Goal: Task Accomplishment & Management: Use online tool/utility

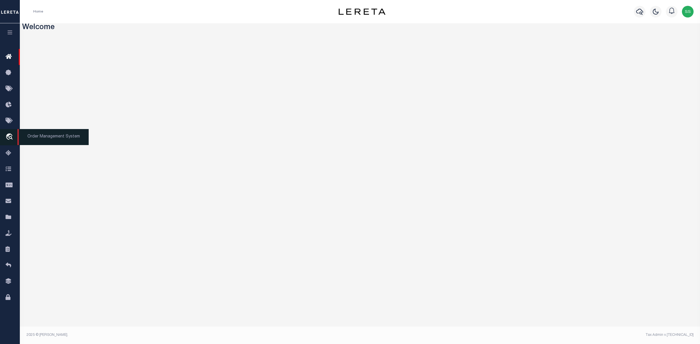
drag, startPoint x: 9, startPoint y: 137, endPoint x: 74, endPoint y: 136, distance: 65.6
click at [9, 137] on icon "travel_explore" at bounding box center [10, 138] width 9 height 8
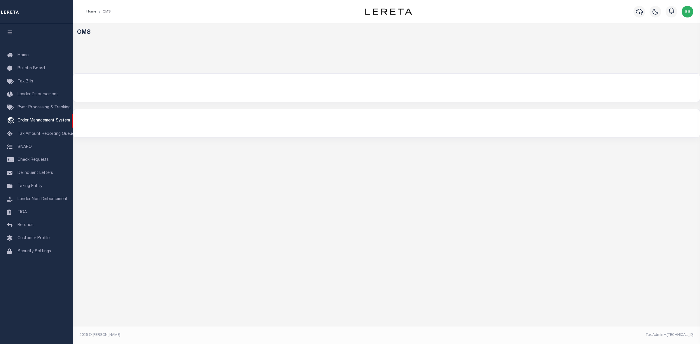
select select "200"
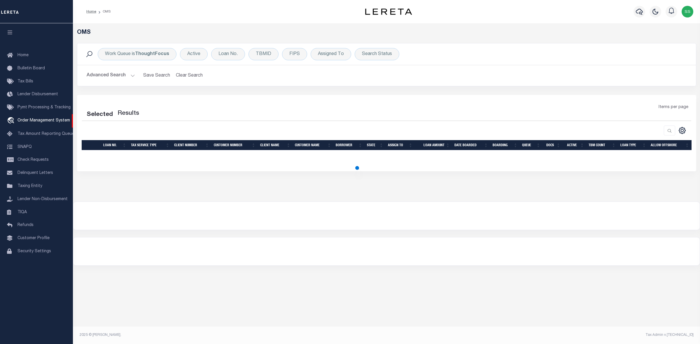
select select "200"
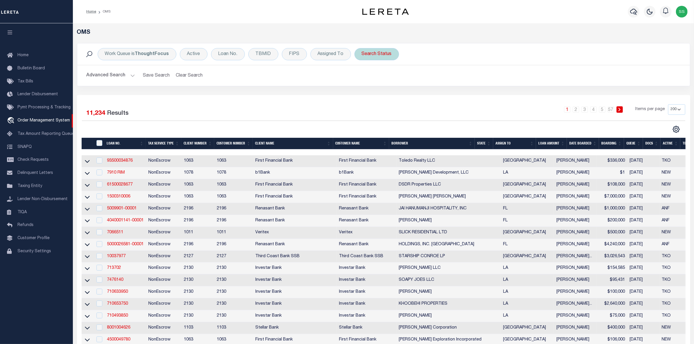
click at [378, 56] on div "Search Status" at bounding box center [377, 54] width 45 height 12
click at [378, 84] on select "Automated Search Bad Parcel Complete Duplicate Parcel High Dollar Reporting In …" at bounding box center [405, 82] width 86 height 11
select select "IP"
click at [362, 78] on select "Automated Search Bad Parcel Complete Duplicate Parcel High Dollar Reporting In …" at bounding box center [405, 82] width 86 height 11
click at [434, 97] on input "Apply" at bounding box center [439, 96] width 17 height 10
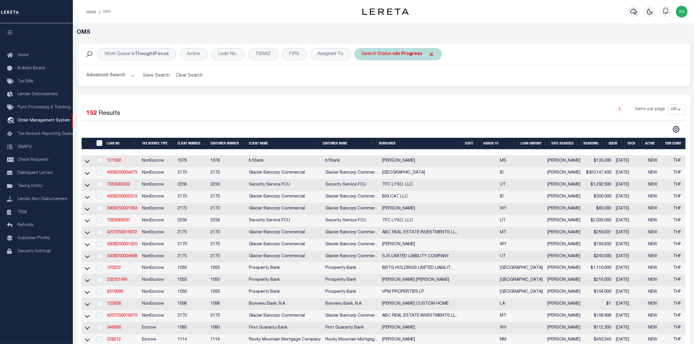
click at [376, 55] on div "Search Status is In Progress" at bounding box center [398, 54] width 87 height 12
click at [385, 83] on select "Automated Search Bad Parcel Complete Duplicate Parcel High Dollar Reporting In …" at bounding box center [405, 82] width 86 height 11
select select "RD"
click at [362, 78] on select "Automated Search Bad Parcel Complete Duplicate Parcel High Dollar Reporting In …" at bounding box center [405, 82] width 86 height 11
click at [434, 95] on input "Apply" at bounding box center [439, 96] width 17 height 10
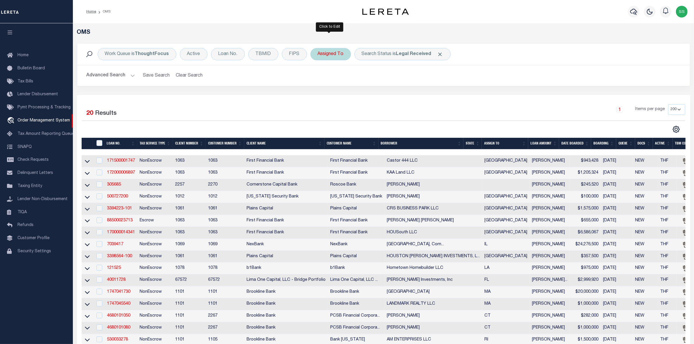
click at [334, 54] on div "Assigned To" at bounding box center [331, 54] width 41 height 12
click at [331, 82] on select "--Unassigned-- Abdul Muzain Agustin Fernandez Ahmad Darwish Alberto Estrada All…" at bounding box center [361, 82] width 86 height 11
click at [349, 79] on select "--Unassigned-- Abdul Muzain Agustin Fernandez Ahmad Darwish Alberto Estrada All…" at bounding box center [361, 82] width 86 height 11
click at [349, 85] on select "--Unassigned-- Abdul Muzain Agustin Fernandez Ahmad Darwish Alberto Estrada All…" at bounding box center [361, 82] width 86 height 11
select select "[PERSON_NAME]"
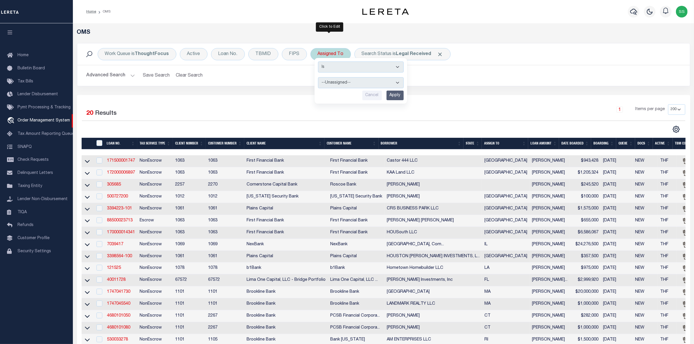
click at [318, 78] on select "--Unassigned-- Abdul Muzain Agustin Fernandez Ahmad Darwish Alberto Estrada All…" at bounding box center [361, 82] width 86 height 11
click at [394, 98] on input "Apply" at bounding box center [395, 96] width 17 height 10
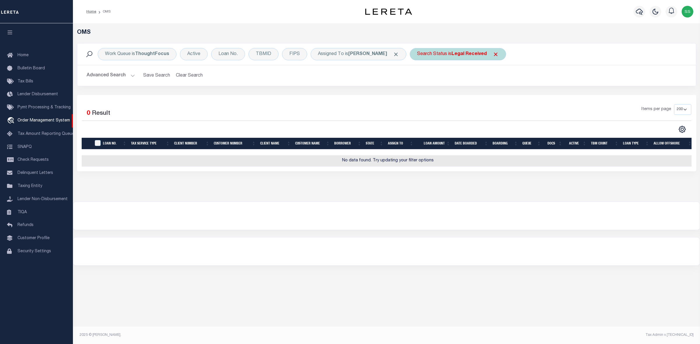
click at [462, 53] on b "Legal Received" at bounding box center [468, 54] width 35 height 5
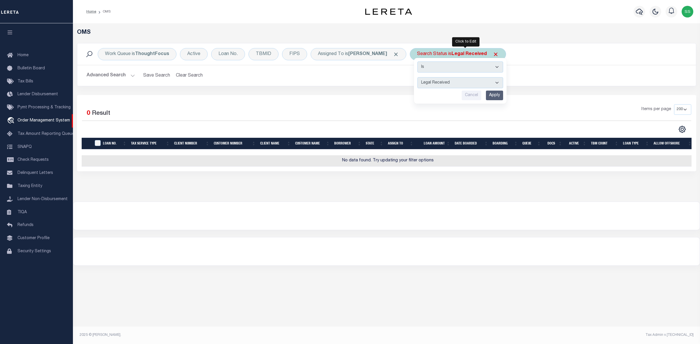
click at [450, 81] on select "Automated Search Bad Parcel Complete Duplicate Parcel High Dollar Reporting In …" at bounding box center [460, 82] width 86 height 11
select select "IP"
click at [425, 78] on select "Automated Search Bad Parcel Complete Duplicate Parcel High Dollar Reporting In …" at bounding box center [460, 82] width 86 height 11
click at [503, 94] on input "Apply" at bounding box center [494, 96] width 17 height 10
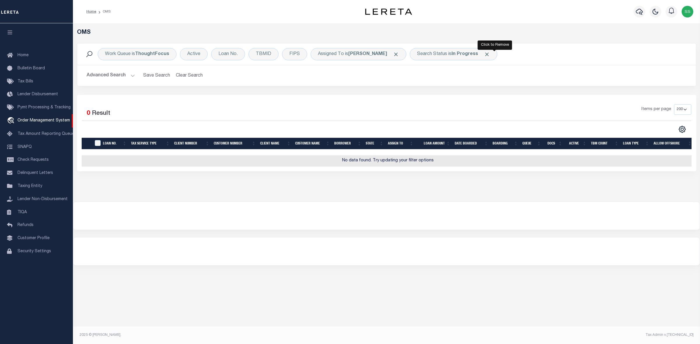
click at [490, 53] on span "Click to Remove" at bounding box center [487, 54] width 6 height 6
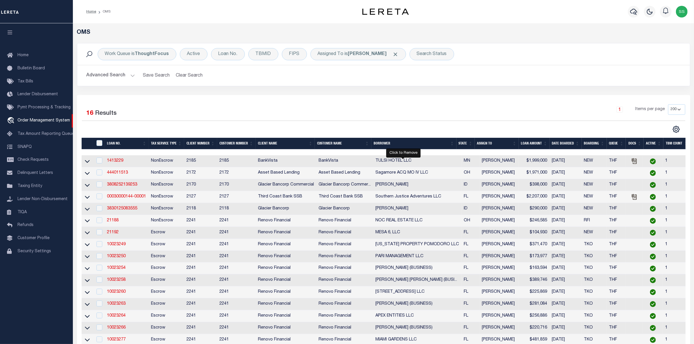
click at [399, 55] on span "Click to Remove" at bounding box center [396, 54] width 6 height 6
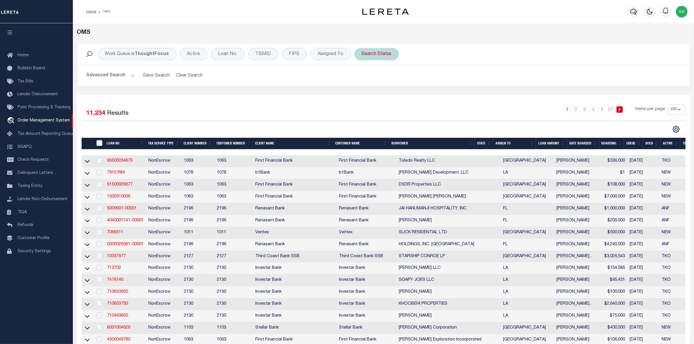
click at [374, 53] on div "Search Status" at bounding box center [377, 54] width 45 height 12
click at [377, 82] on select "Automated Search Bad Parcel Complete Duplicate Parcel High Dollar Reporting In …" at bounding box center [405, 82] width 86 height 11
select select "IP"
click at [362, 78] on select "Automated Search Bad Parcel Complete Duplicate Parcel High Dollar Reporting In …" at bounding box center [405, 82] width 86 height 11
click at [438, 95] on input "Apply" at bounding box center [439, 96] width 17 height 10
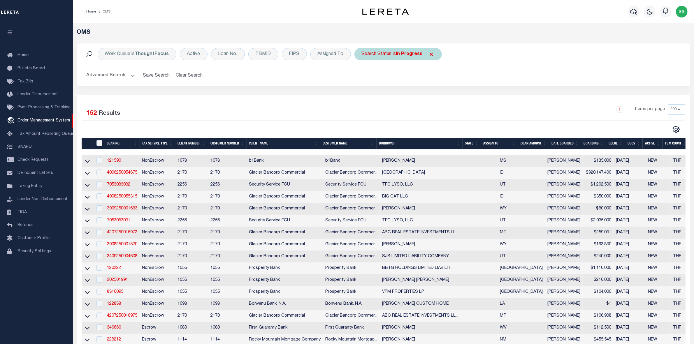
click at [392, 56] on div "Search Status is In Progress" at bounding box center [398, 54] width 87 height 12
click at [383, 85] on select "Automated Search Bad Parcel Complete Duplicate Parcel High Dollar Reporting In …" at bounding box center [405, 82] width 86 height 11
select select "RD"
click at [362, 78] on select "Automated Search Bad Parcel Complete Duplicate Parcel High Dollar Reporting In …" at bounding box center [405, 82] width 86 height 11
click at [440, 94] on input "Apply" at bounding box center [439, 96] width 17 height 10
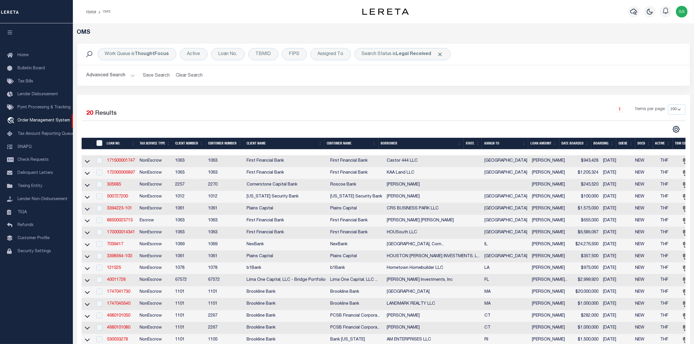
scroll to position [109, 0]
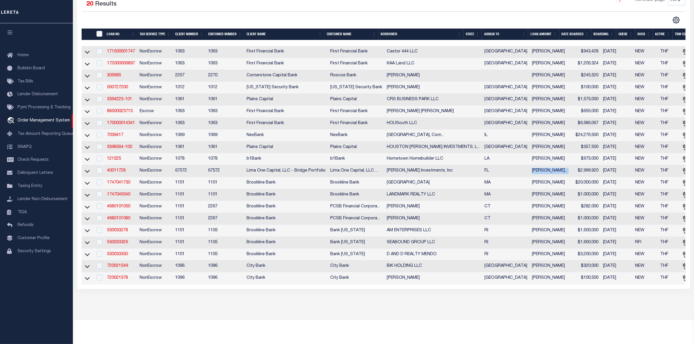
drag, startPoint x: 484, startPoint y: 178, endPoint x: 532, endPoint y: 176, distance: 47.6
click at [532, 176] on tr "40011728 NonEscrow 67572 67572 Lima One Capital, LLC - Bridge Portfolio Lima On…" at bounding box center [444, 171] width 724 height 12
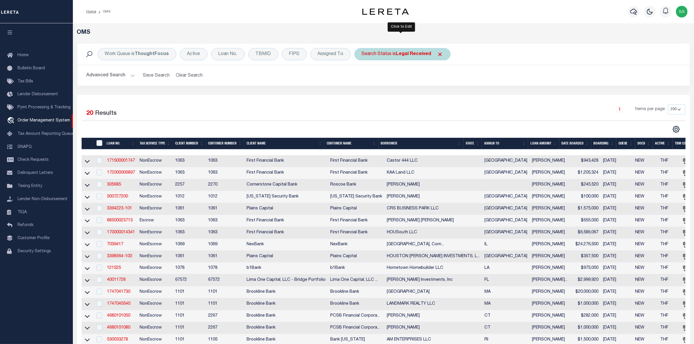
click at [407, 55] on b "Legal Received" at bounding box center [413, 54] width 35 height 5
click at [386, 82] on select "Automated Search Bad Parcel Complete Duplicate Parcel High Dollar Reporting In …" at bounding box center [405, 82] width 86 height 11
select select "IP"
click at [362, 78] on select "Automated Search Bad Parcel Complete Duplicate Parcel High Dollar Reporting In …" at bounding box center [405, 82] width 86 height 11
click at [437, 97] on input "Apply" at bounding box center [439, 96] width 17 height 10
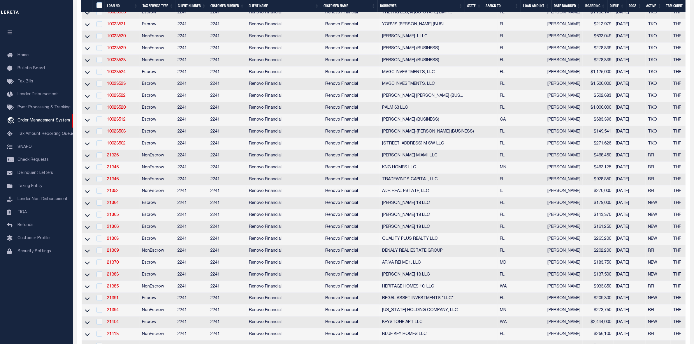
scroll to position [765, 0]
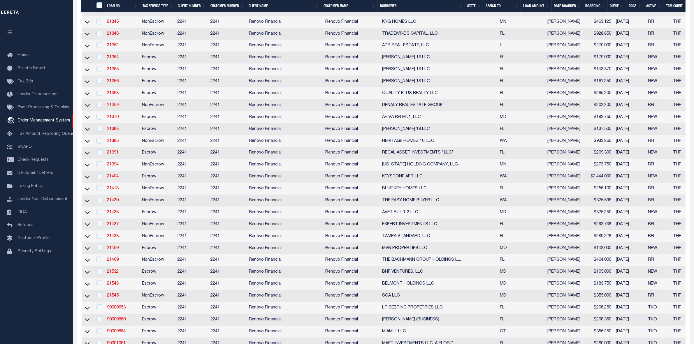
click at [111, 107] on link "21369" at bounding box center [113, 105] width 12 height 4
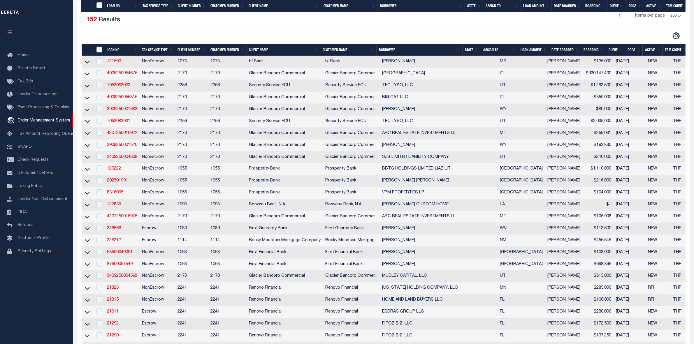
type input "21369"
type input "DENALY REAL ESTATE GROUP"
select select
type input "11196 Longleaf Woods Dr"
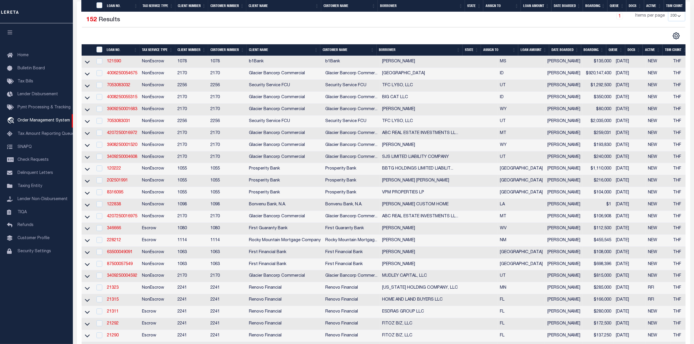
type input "Orlando FL 32832"
select select "400"
select select "NonEscrow"
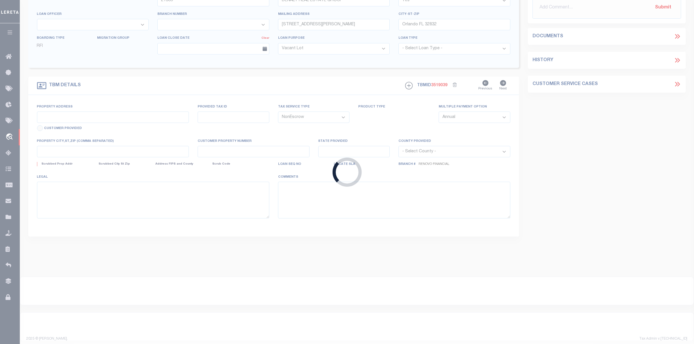
scroll to position [45, 0]
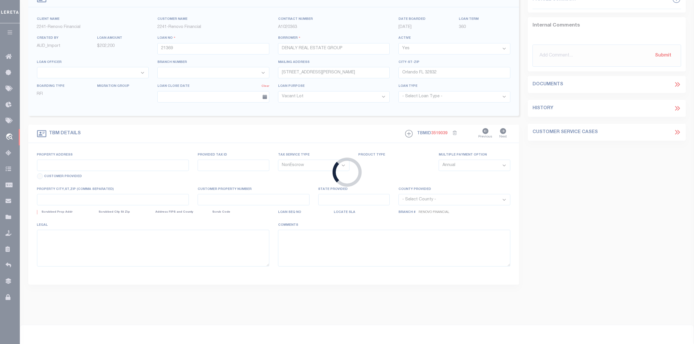
select select "164194"
select select "25066"
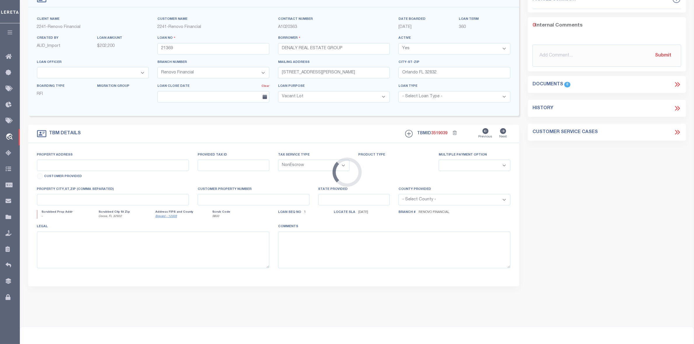
type input "1203 Duke Way"
select select
type input "Cocoa, FL 32922"
type input "a0kUS00000Dqrws"
type input "FL"
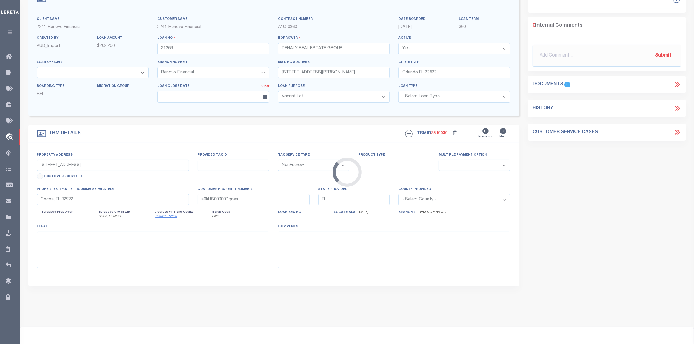
select select
type textarea "LEGAL REQUIRED"
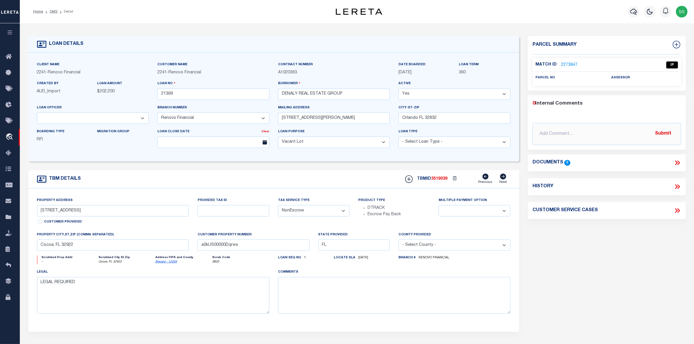
click at [566, 64] on link "2273847" at bounding box center [569, 65] width 16 height 6
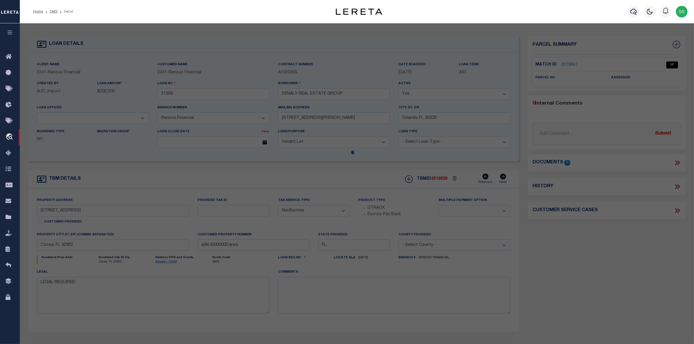
checkbox input "false"
select select "IP"
checkbox input "false"
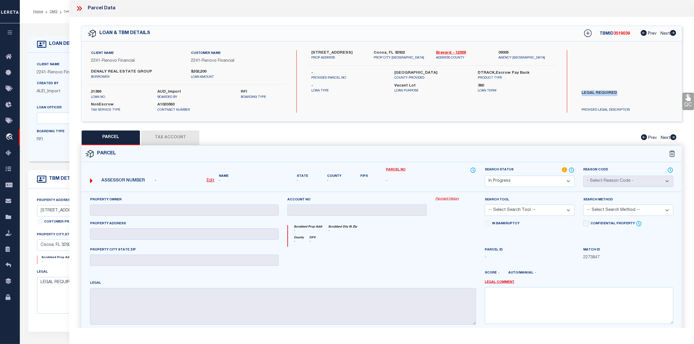
drag, startPoint x: 577, startPoint y: 94, endPoint x: 620, endPoint y: 94, distance: 42.3
click at [620, 94] on label "LEGAL REQUIRED" at bounding box center [627, 98] width 99 height 17
click at [80, 6] on icon at bounding box center [80, 9] width 8 height 8
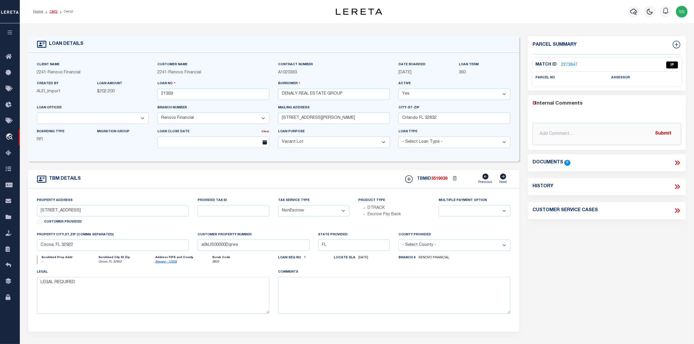
click at [53, 12] on link "OMS" at bounding box center [54, 11] width 8 height 3
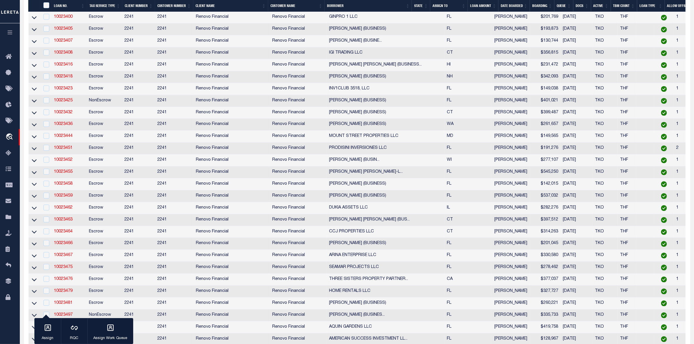
scroll to position [1713, 0]
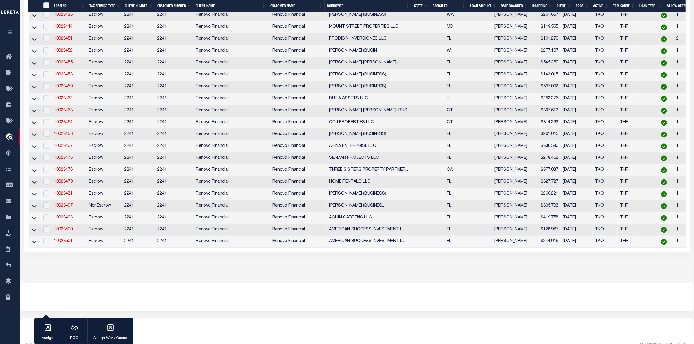
click at [62, 117] on td "10023463" at bounding box center [69, 111] width 35 height 12
checkbox input "true"
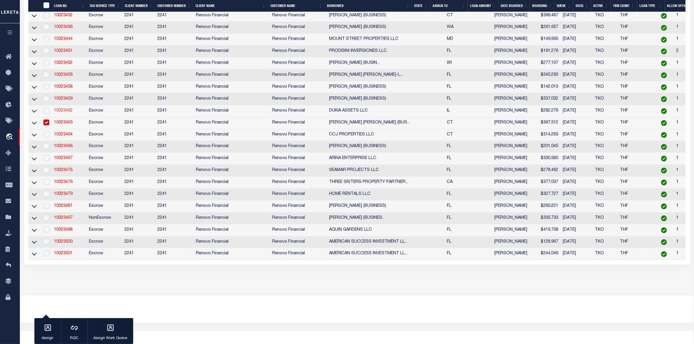
click at [62, 113] on link "10023462" at bounding box center [63, 111] width 19 height 4
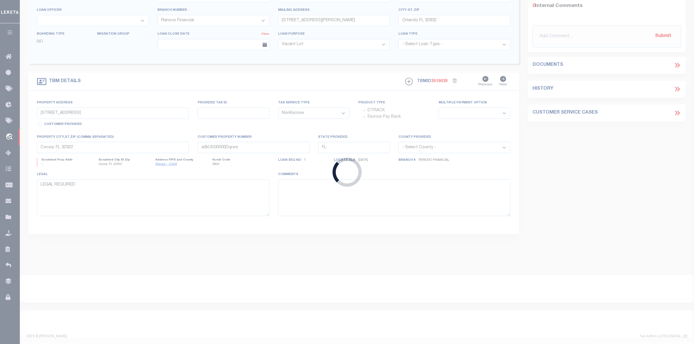
type input "10023462"
type input "DUKIA ASSETS LLC"
select select "25067"
select select "Escrow"
type input "6953 S CREGIER AVE"
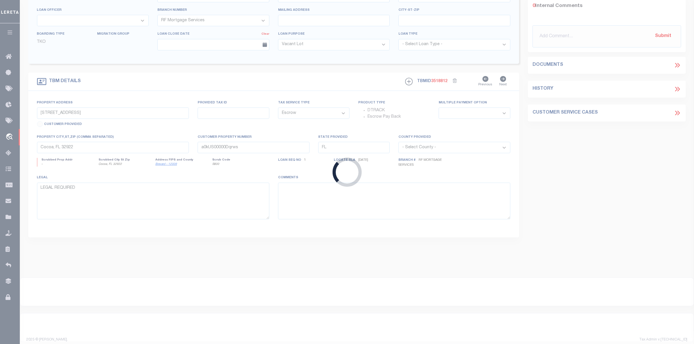
type input "20243190100000"
select select
type input "CHICAGO, IL 60649"
type input "a0kUS00000EDlx8"
type input "IL"
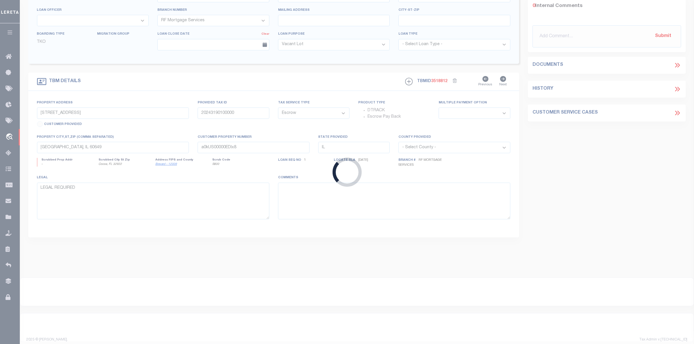
select select
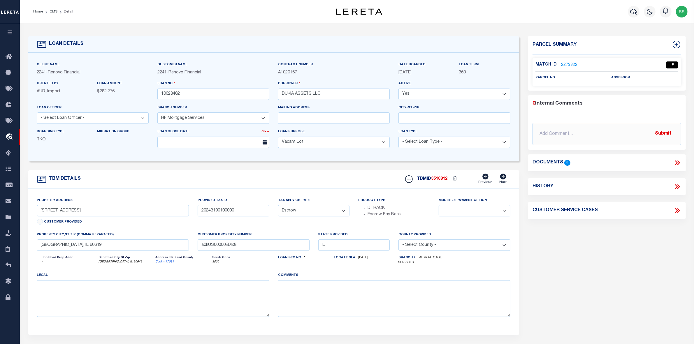
click at [564, 64] on link "2273322" at bounding box center [569, 65] width 16 height 6
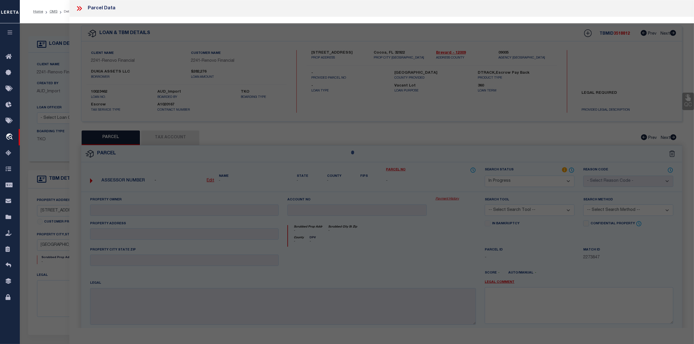
select select "AS"
checkbox input "false"
select select "IP"
checkbox input "false"
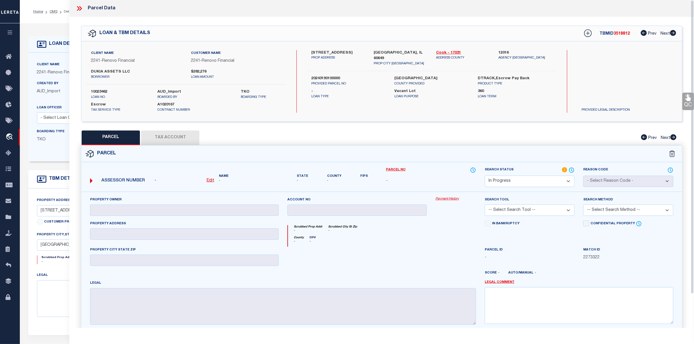
click at [80, 8] on icon at bounding box center [80, 9] width 8 height 8
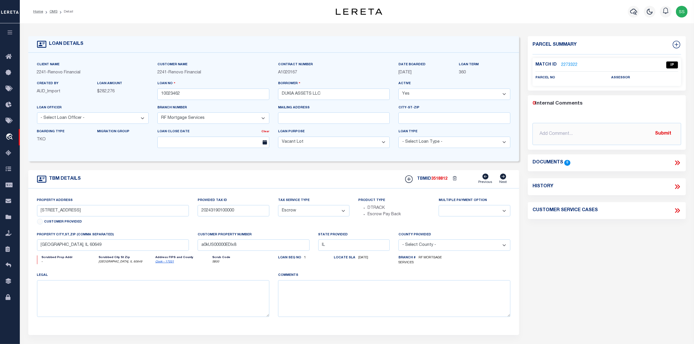
click at [52, 10] on link "OMS" at bounding box center [54, 11] width 8 height 3
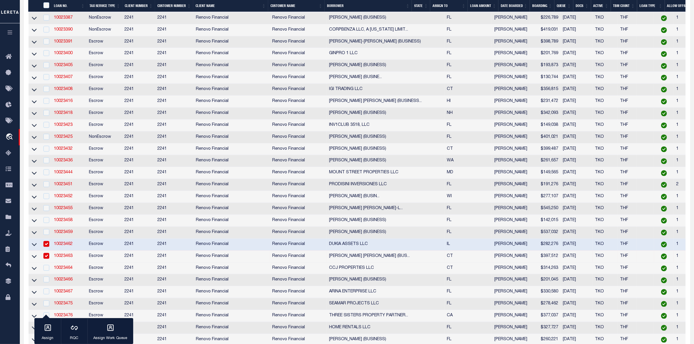
scroll to position [1750, 0]
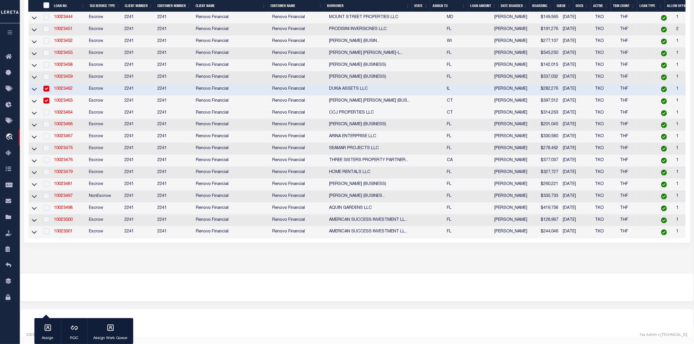
click at [48, 92] on input "checkbox" at bounding box center [46, 89] width 6 height 6
checkbox input "false"
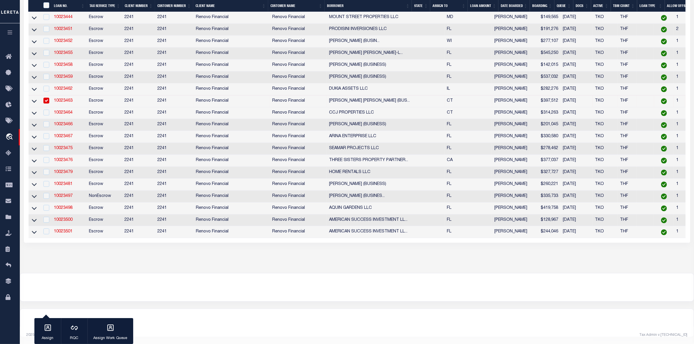
click at [46, 104] on input "checkbox" at bounding box center [46, 101] width 6 height 6
checkbox input "false"
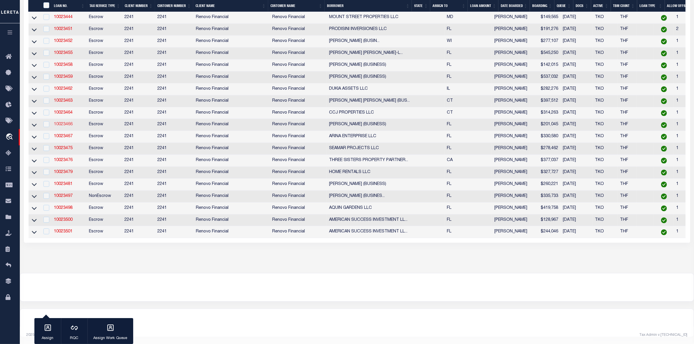
click at [68, 127] on link "10023466" at bounding box center [63, 124] width 19 height 4
type input "10023466"
type input "ELIZABETH OCAMPO (BUSINESS)"
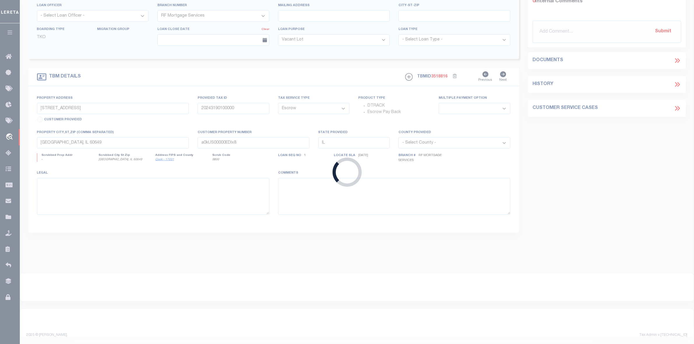
type input "1707 CONSULATE PL Apartment 103"
type input "74434317140031030"
select select
type input "WEST PALM BEACH, FL 33401"
type input "a0kUS00000EDlfO"
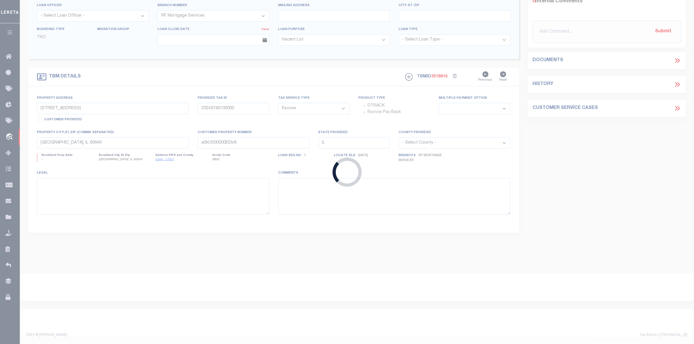
type input "FL"
select select
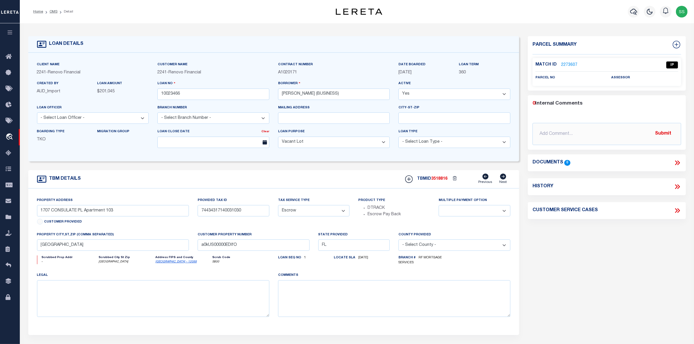
click at [569, 66] on link "2273607" at bounding box center [569, 65] width 16 height 6
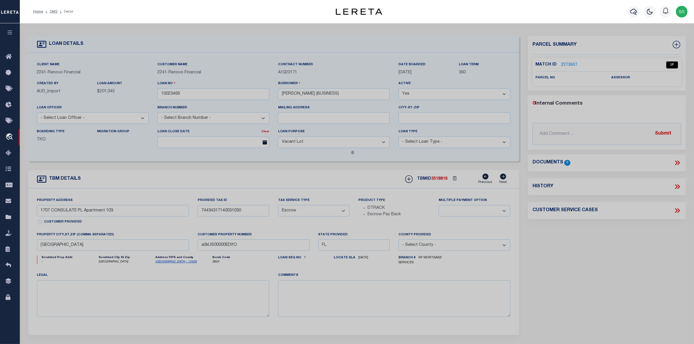
select select "AS"
checkbox input "false"
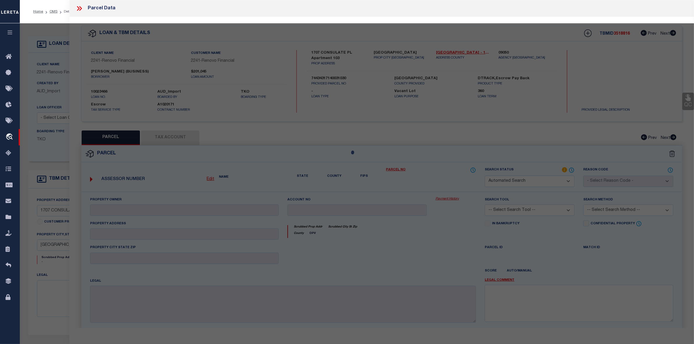
select select "IP"
checkbox input "false"
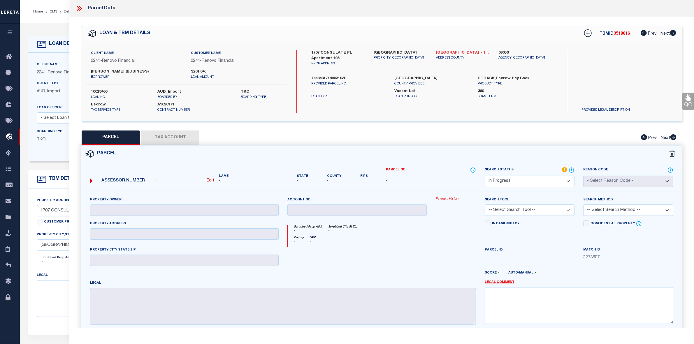
click at [445, 52] on link "Palm Beach - 12099" at bounding box center [463, 53] width 54 height 6
drag, startPoint x: 309, startPoint y: 52, endPoint x: 344, endPoint y: 53, distance: 35.0
click at [344, 53] on div "1707 CONSULATE PL Apartment 103 PROP ADDRESS" at bounding box center [338, 58] width 62 height 16
copy label "1707 CONSULATE"
drag, startPoint x: 310, startPoint y: 78, endPoint x: 350, endPoint y: 78, distance: 40.8
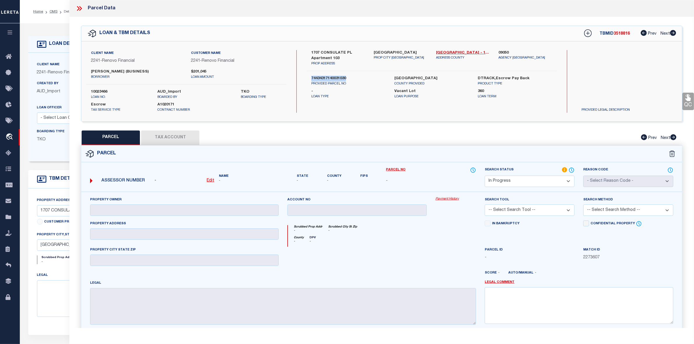
click at [350, 78] on div "74434317140031030 PROVIDED PARCEL NO" at bounding box center [348, 81] width 83 height 10
copy label "74434317140031030"
click at [79, 8] on icon at bounding box center [78, 8] width 3 height 5
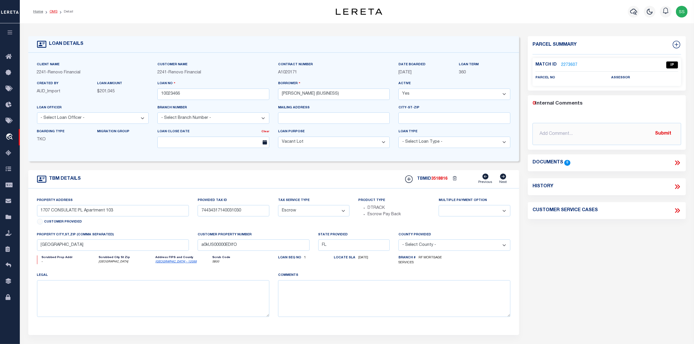
click at [53, 12] on link "OMS" at bounding box center [54, 11] width 8 height 3
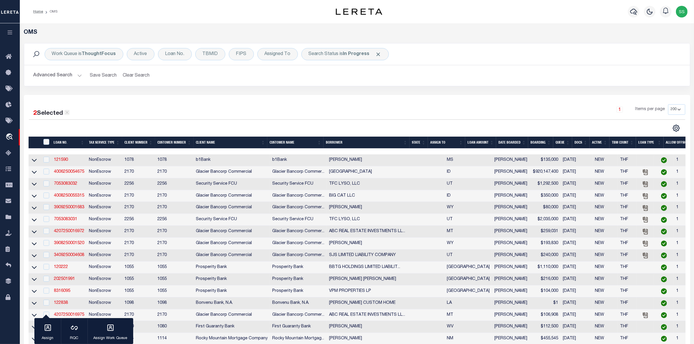
click at [67, 113] on icon at bounding box center [66, 112] width 5 height 5
checkbox input "false"
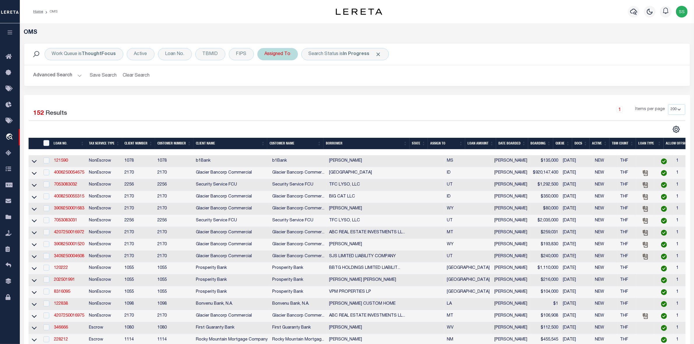
click at [285, 52] on div "Assigned To" at bounding box center [277, 54] width 41 height 12
click at [283, 80] on select "--Unassigned-- Abdul Muzain Agustin Fernandez Ahmad Darwish Alberto Estrada All…" at bounding box center [308, 82] width 86 height 11
select select "[PERSON_NAME]"
click at [265, 78] on select "--Unassigned-- Abdul Muzain Agustin Fernandez Ahmad Darwish Alberto Estrada All…" at bounding box center [308, 82] width 86 height 11
click at [343, 99] on input "Apply" at bounding box center [342, 96] width 17 height 10
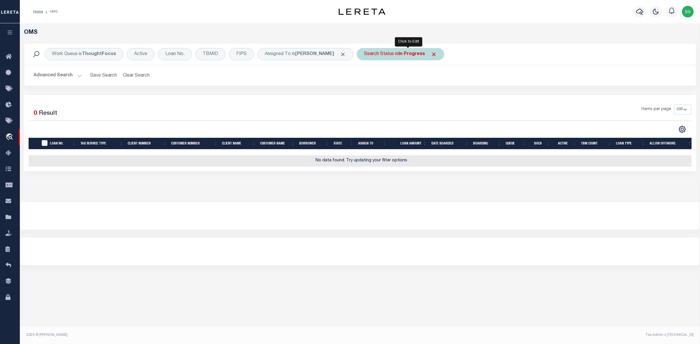
click at [404, 51] on div "Search Status is In Progress" at bounding box center [400, 54] width 87 height 12
click at [403, 83] on select "Automated Search Bad Parcel Complete Duplicate Parcel High Dollar Reporting In …" at bounding box center [407, 82] width 86 height 11
select select "RD"
click at [372, 78] on select "Automated Search Bad Parcel Complete Duplicate Parcel High Dollar Reporting In …" at bounding box center [407, 82] width 86 height 11
click at [449, 95] on input "Apply" at bounding box center [441, 96] width 17 height 10
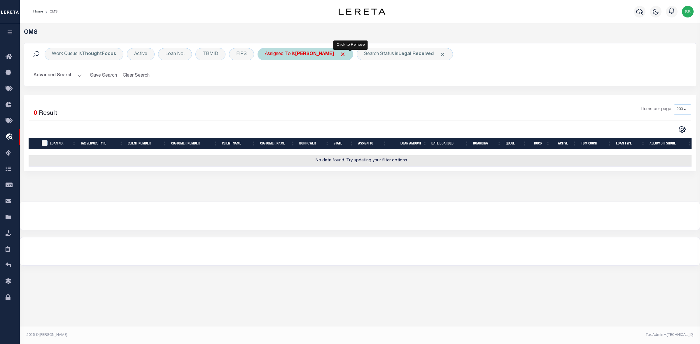
click at [346, 54] on span "Click to Remove" at bounding box center [343, 54] width 6 height 6
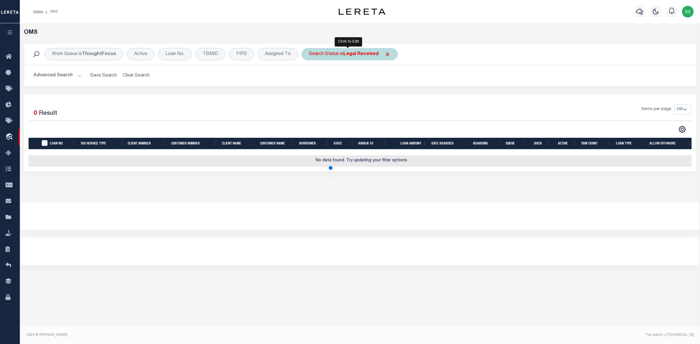
click at [389, 54] on div "Search Status is Legal Received" at bounding box center [349, 54] width 96 height 12
select select "RD"
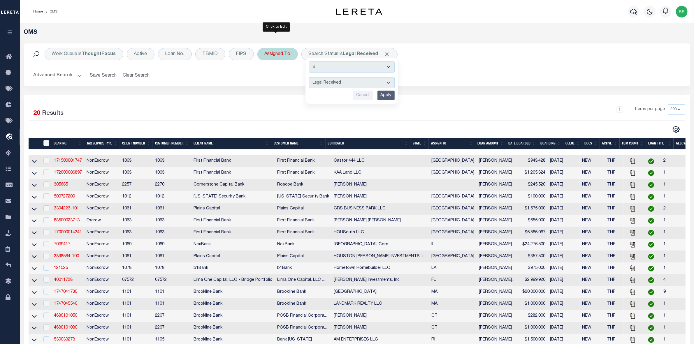
click at [282, 53] on div "Assigned To" at bounding box center [277, 54] width 41 height 12
click at [292, 85] on select "--Unassigned-- Abdul Muzain Agustin Fernandez Ahmad Darwish Alberto Estrada All…" at bounding box center [308, 82] width 86 height 11
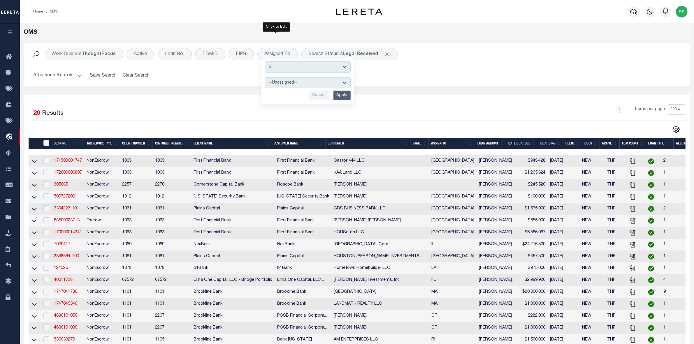
select select "[PERSON_NAME]"
click at [265, 78] on select "--Unassigned-- Abdul Muzain Agustin Fernandez Ahmad Darwish Alberto Estrada All…" at bounding box center [308, 82] width 86 height 11
click at [342, 96] on input "Apply" at bounding box center [342, 96] width 17 height 10
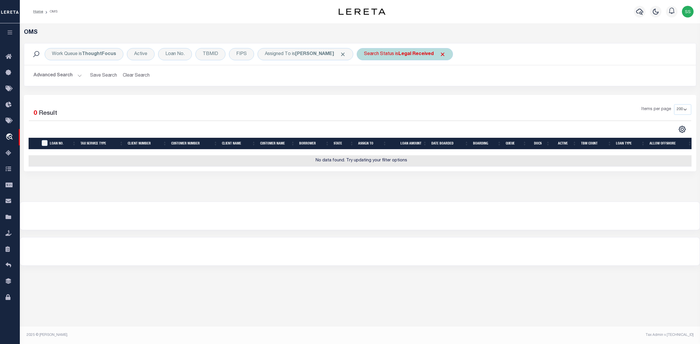
click at [410, 53] on b "Legal Received" at bounding box center [415, 54] width 35 height 5
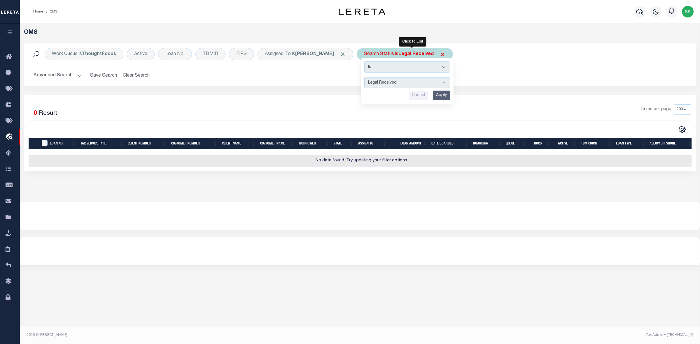
click at [396, 84] on select "Automated Search Bad Parcel Complete Duplicate Parcel High Dollar Reporting In …" at bounding box center [407, 82] width 86 height 11
select select "IP"
click at [372, 78] on select "Automated Search Bad Parcel Complete Duplicate Parcel High Dollar Reporting In …" at bounding box center [407, 82] width 86 height 11
click at [446, 97] on input "Apply" at bounding box center [441, 96] width 17 height 10
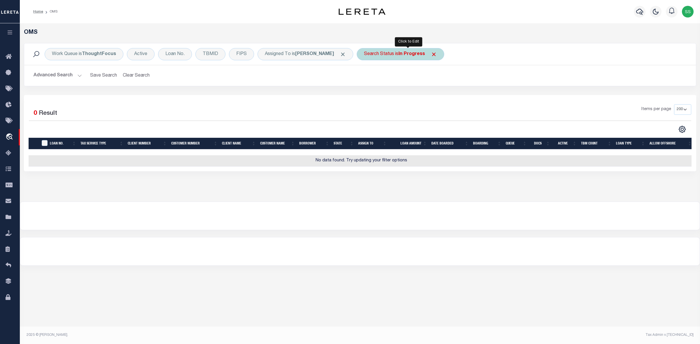
click at [415, 55] on b "In Progress" at bounding box center [411, 54] width 27 height 5
select select "IP"
click at [450, 96] on input "Apply" at bounding box center [441, 96] width 17 height 10
click at [408, 53] on b "In Progress" at bounding box center [411, 54] width 27 height 5
select select "IP"
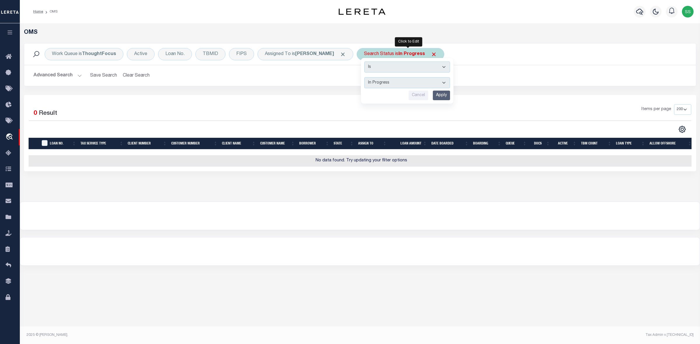
click at [448, 97] on input "Apply" at bounding box center [441, 96] width 17 height 10
click at [419, 54] on b "In Progress" at bounding box center [411, 54] width 27 height 5
select select "IP"
click at [445, 93] on input "Apply" at bounding box center [441, 96] width 17 height 10
click at [417, 54] on b "In Progress" at bounding box center [411, 54] width 27 height 5
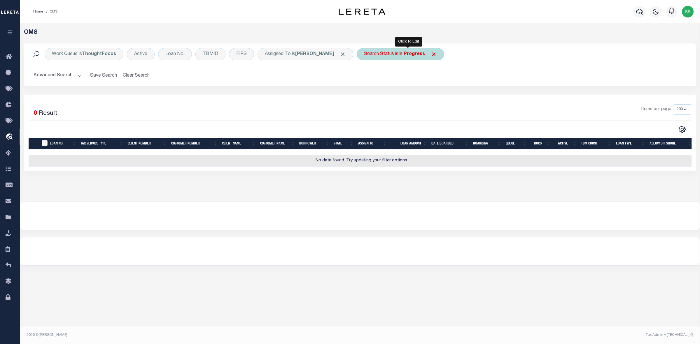
select select "IP"
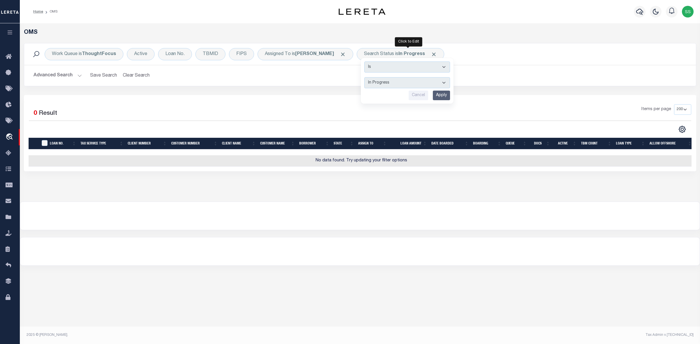
click at [531, 96] on div "2 Selected 0 Result Items per page 10 25 50 100 200" at bounding box center [360, 133] width 672 height 76
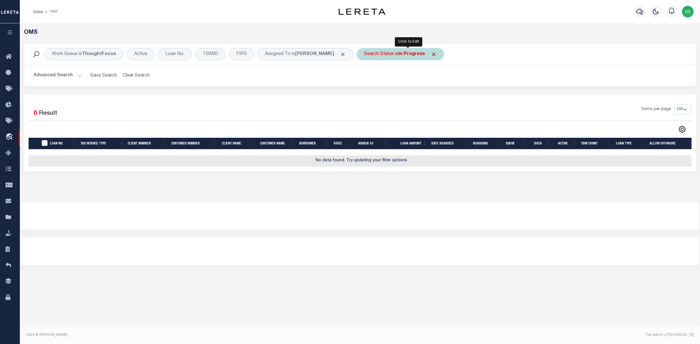
drag, startPoint x: 425, startPoint y: 50, endPoint x: 425, endPoint y: 54, distance: 4.1
click at [425, 50] on div "Search Status is In Progress Is Contains Automated Search Bad Parcel Complete D…" at bounding box center [400, 54] width 87 height 12
select select "IP"
click at [448, 95] on input "Apply" at bounding box center [441, 96] width 17 height 10
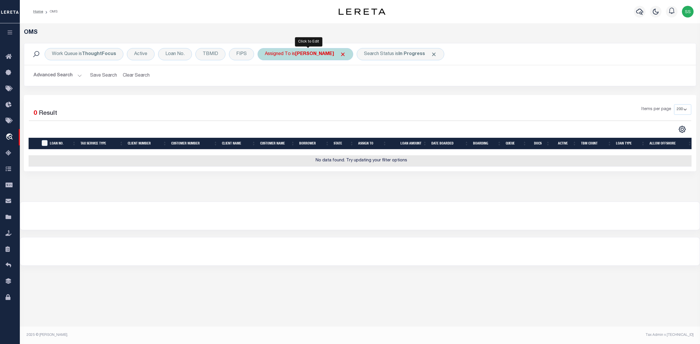
click at [346, 54] on span at bounding box center [343, 54] width 6 height 6
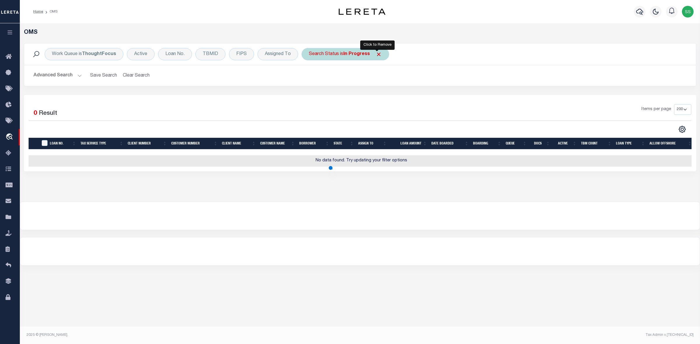
click at [376, 52] on span "Click to Remove" at bounding box center [379, 54] width 6 height 6
click at [216, 55] on div "TBMID" at bounding box center [210, 54] width 30 height 12
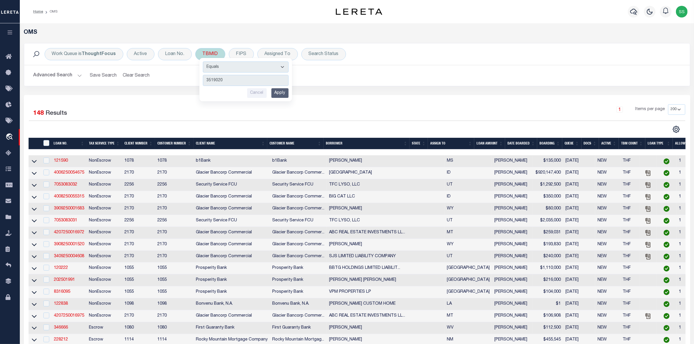
click at [236, 80] on input "3519020" at bounding box center [246, 80] width 86 height 11
type input "3519020"
click at [276, 94] on input "Apply" at bounding box center [279, 93] width 17 height 10
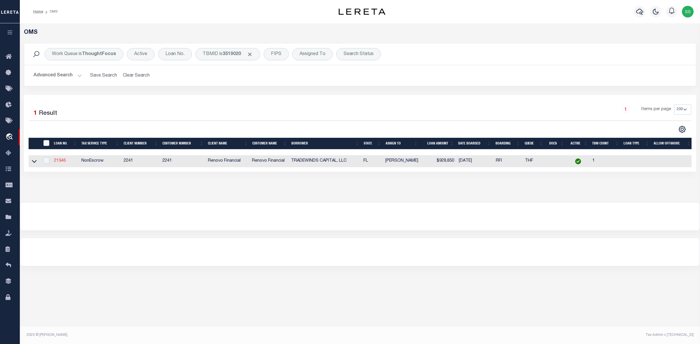
click at [59, 161] on link "21346" at bounding box center [60, 161] width 12 height 4
type input "21346"
type input "TRADEWINDS CAPITAL, LLC"
select select "25066"
type input "305 W Amelia Street"
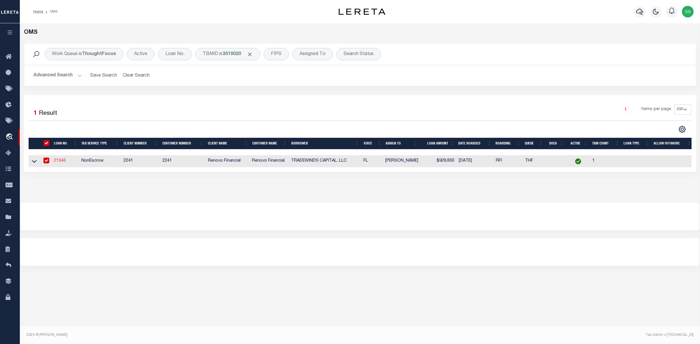
type input "Tampa FL 33602"
select select "NonEscrow"
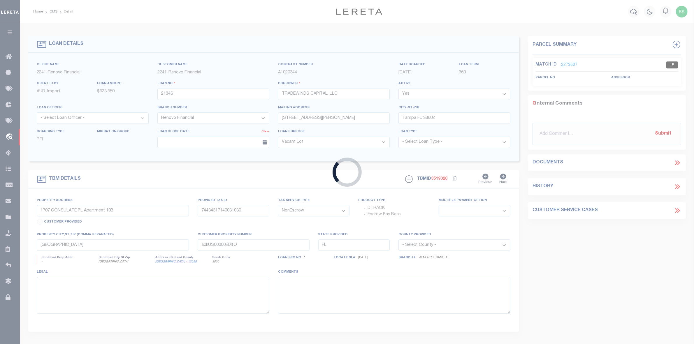
type input "2460 Trade Winds Drive"
select select
type input "Dunedin, FL 34698"
type input "a0kUS00000CMr0L"
select select
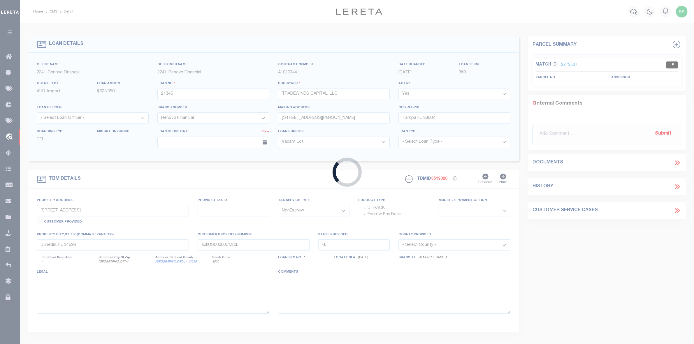
type textarea "LEGAL REQUIRED"
select select "25066"
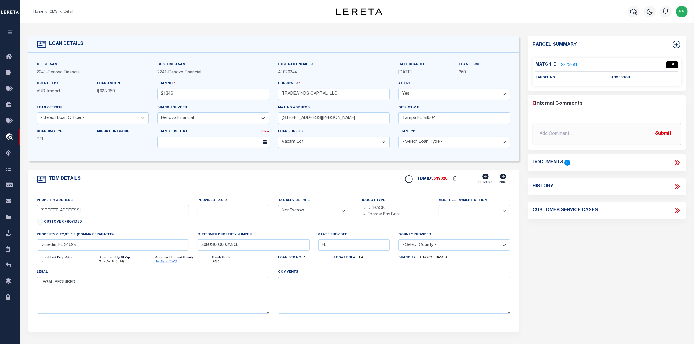
click at [569, 65] on link "2273881" at bounding box center [569, 65] width 16 height 6
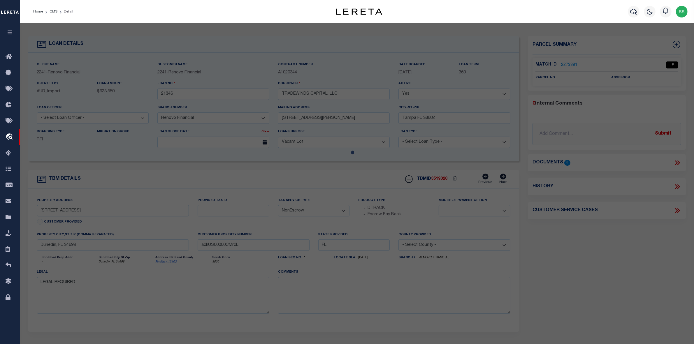
select select "AS"
checkbox input "false"
select select "IP"
checkbox input "false"
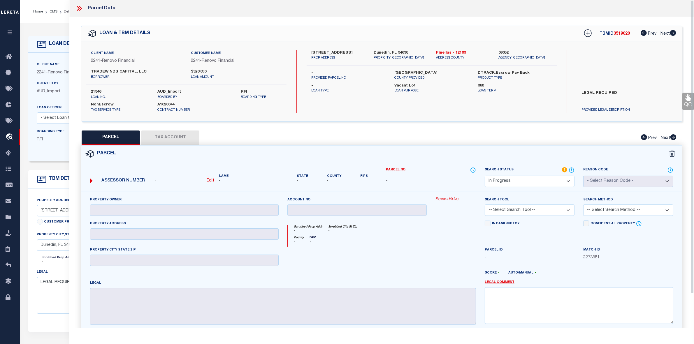
click at [78, 8] on icon at bounding box center [80, 9] width 8 height 8
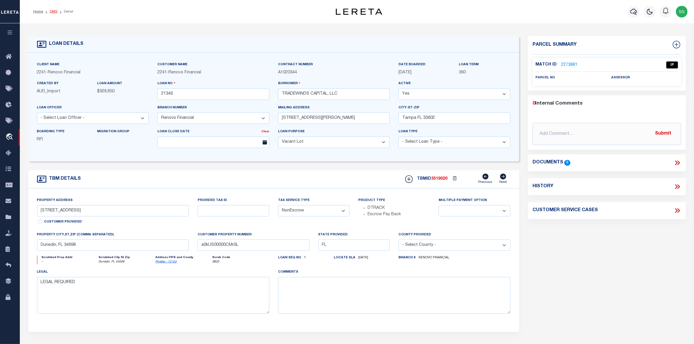
click at [51, 11] on link "OMS" at bounding box center [54, 11] width 8 height 3
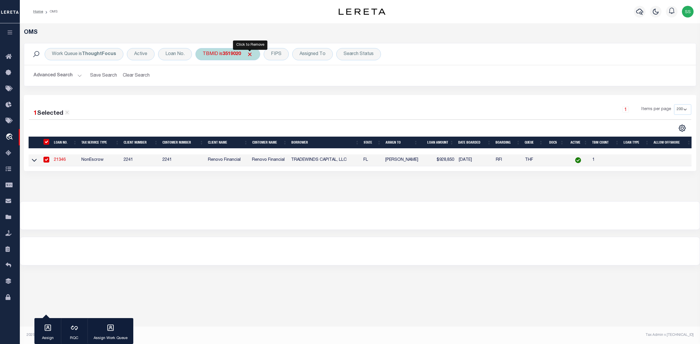
click at [251, 53] on span "Click to Remove" at bounding box center [250, 54] width 6 height 6
click at [213, 55] on div "TBMID" at bounding box center [210, 54] width 30 height 12
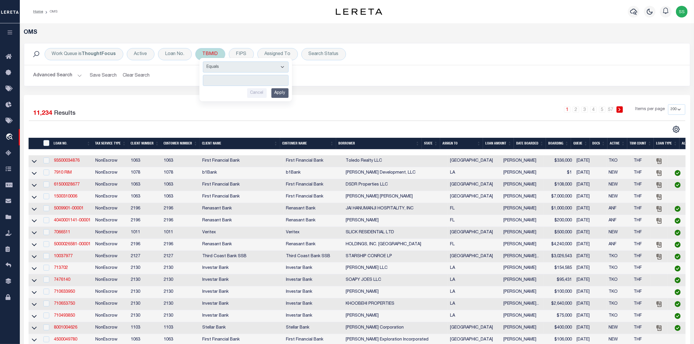
click at [228, 83] on input "number" at bounding box center [246, 80] width 86 height 11
type input "3519034"
click at [276, 92] on input "Apply" at bounding box center [279, 93] width 17 height 10
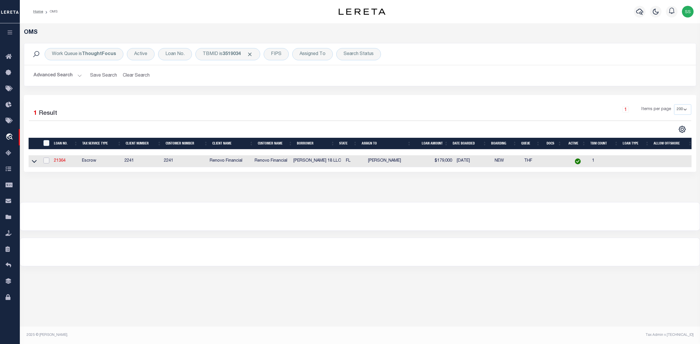
click at [45, 162] on input "checkbox" at bounding box center [46, 161] width 6 height 6
checkbox input "true"
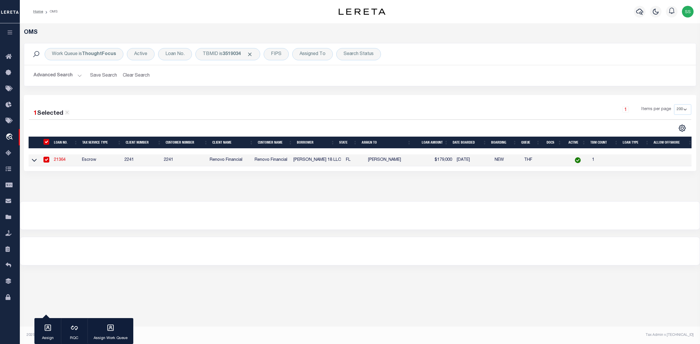
click at [58, 161] on link "21364" at bounding box center [60, 160] width 12 height 4
type input "21364"
type input "[PERSON_NAME] 18 LLC"
type input "[STREET_ADDRESS]"
type input "[GEOGRAPHIC_DATA] 32233"
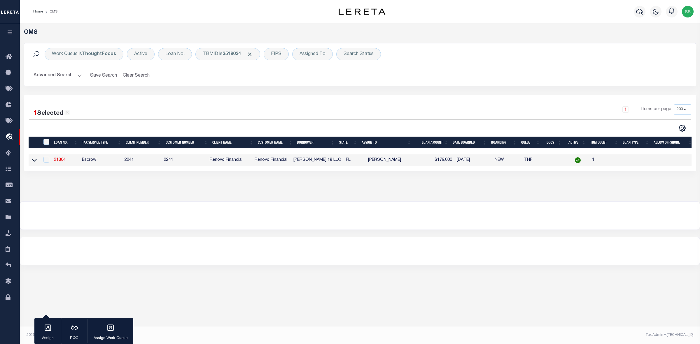
select select "Escrow"
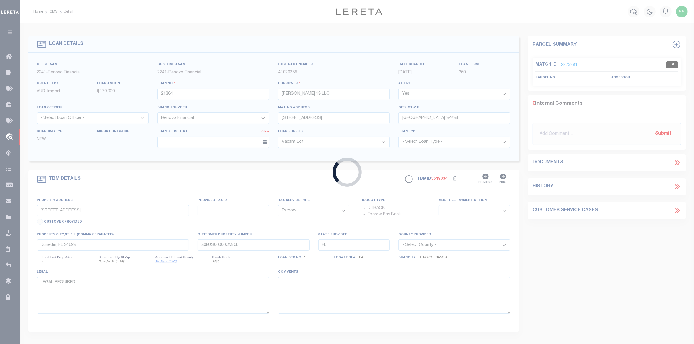
type input "8304 Osteen Street"
select select
type input "Jacksonville, FL 32210"
type input "a0kUS00000DnjHS"
select select
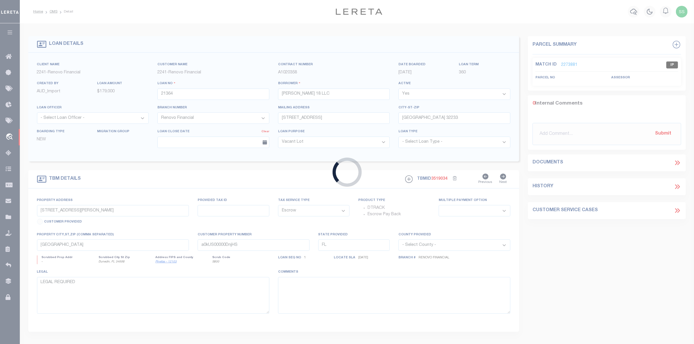
select select "25066"
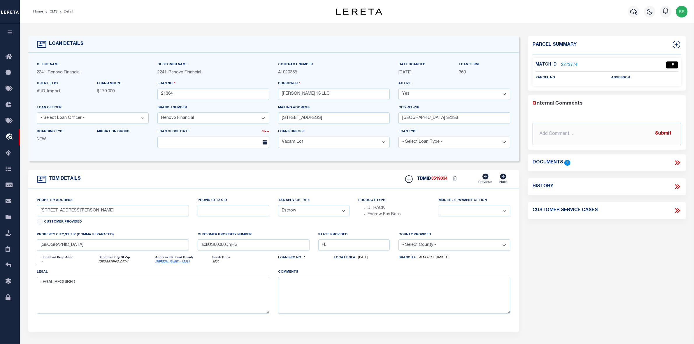
click at [568, 63] on link "2273774" at bounding box center [569, 65] width 16 height 6
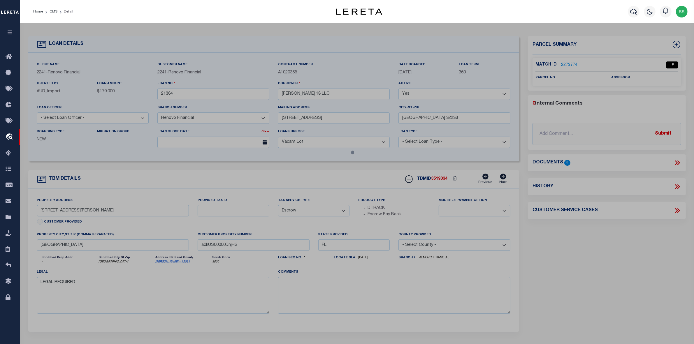
select select "AS"
checkbox input "false"
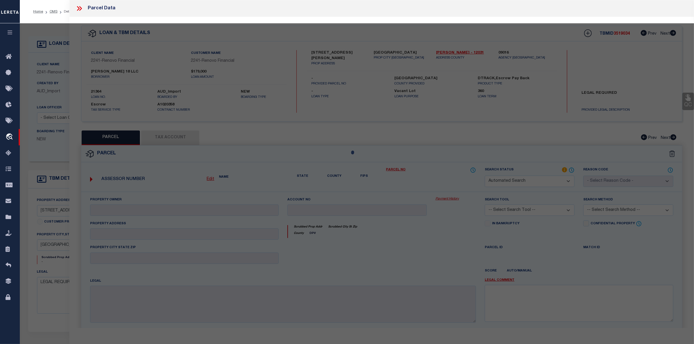
select select "IP"
checkbox input "false"
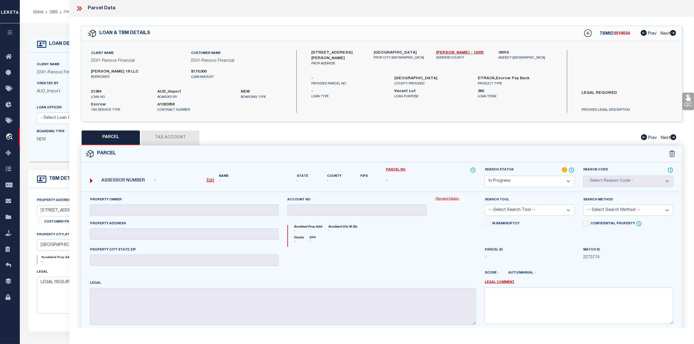
click at [81, 8] on icon at bounding box center [80, 9] width 8 height 8
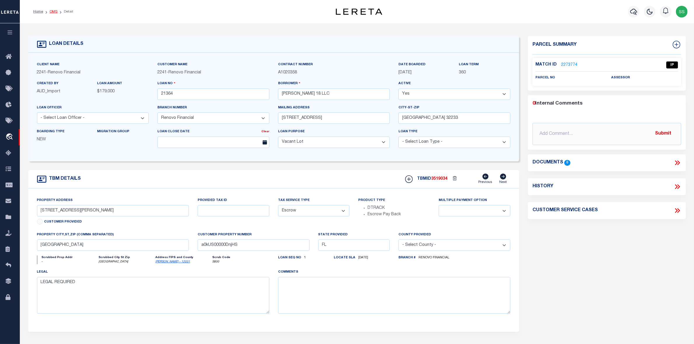
click at [51, 12] on link "OMS" at bounding box center [54, 11] width 8 height 3
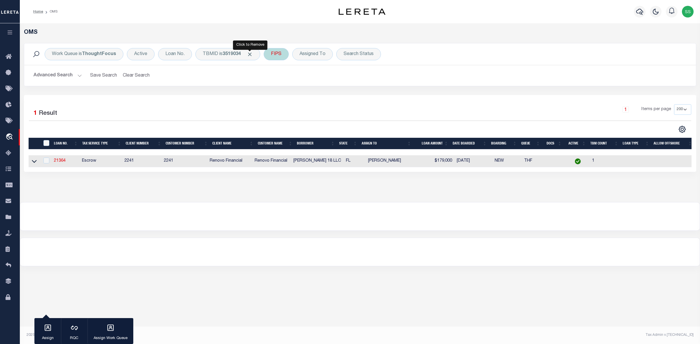
drag, startPoint x: 251, startPoint y: 54, endPoint x: 241, endPoint y: 54, distance: 10.2
click at [251, 54] on span "Click to Remove" at bounding box center [250, 54] width 6 height 6
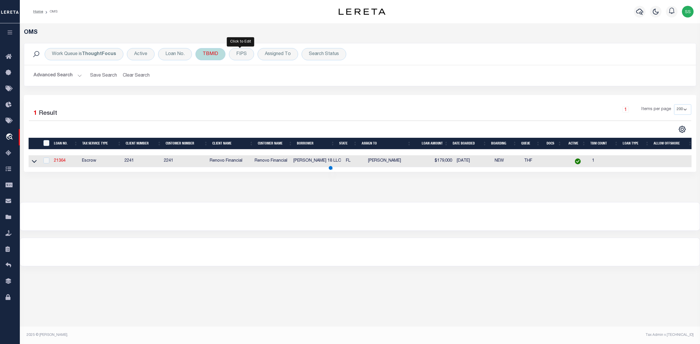
click at [201, 55] on div "TBMID" at bounding box center [210, 54] width 30 height 12
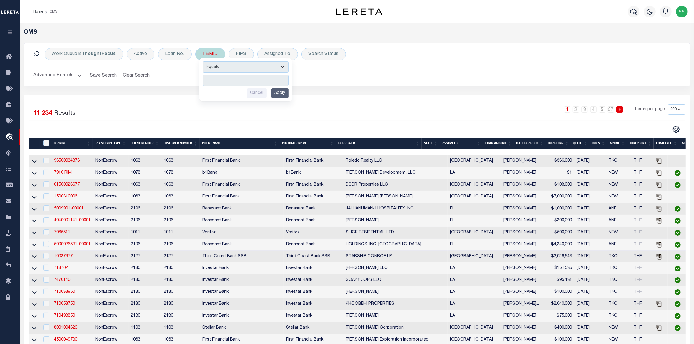
click at [231, 81] on input "number" at bounding box center [246, 80] width 86 height 11
type input "3519035"
click at [282, 93] on input "Apply" at bounding box center [279, 93] width 17 height 10
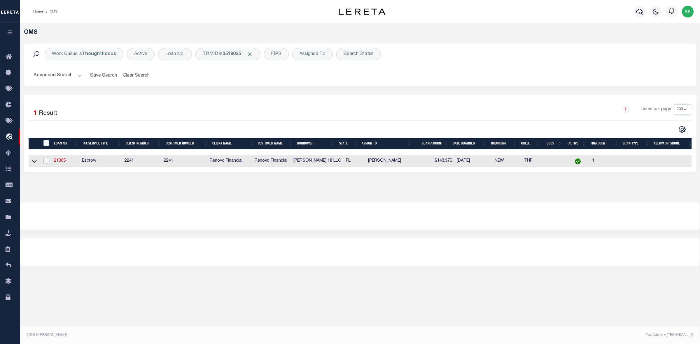
click at [45, 162] on input "checkbox" at bounding box center [46, 161] width 6 height 6
checkbox input "true"
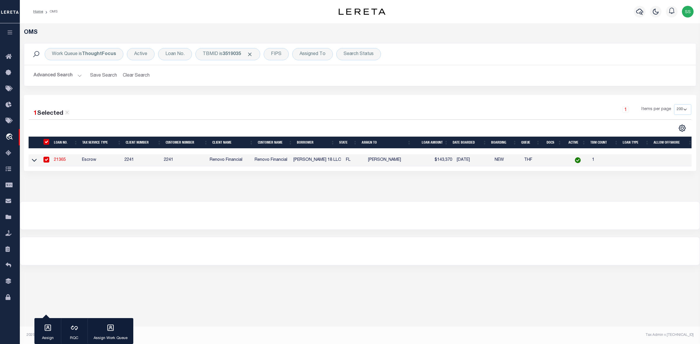
click at [58, 161] on link "21365" at bounding box center [60, 160] width 12 height 4
type input "21365"
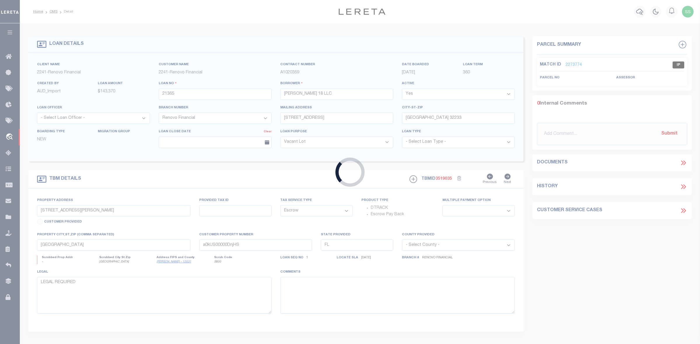
type input "2171 5th Avenue"
select select
type input "Jacksonville, FL 32208"
type input "a0kUS00000DniyA"
select select
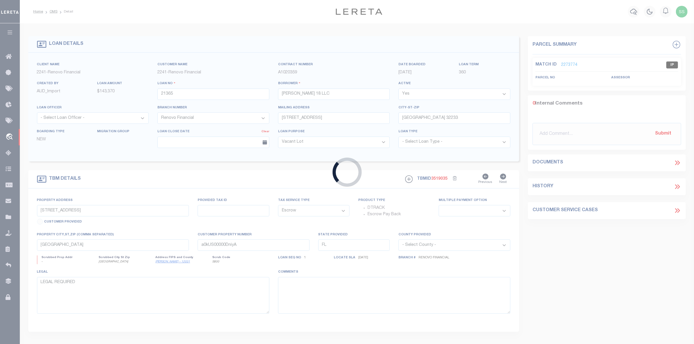
select select "25066"
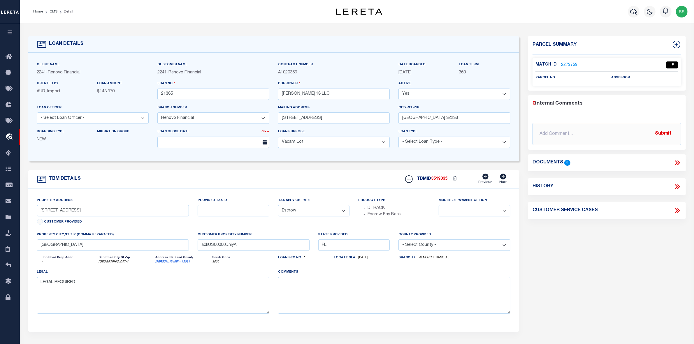
click at [569, 65] on link "2273759" at bounding box center [569, 65] width 16 height 6
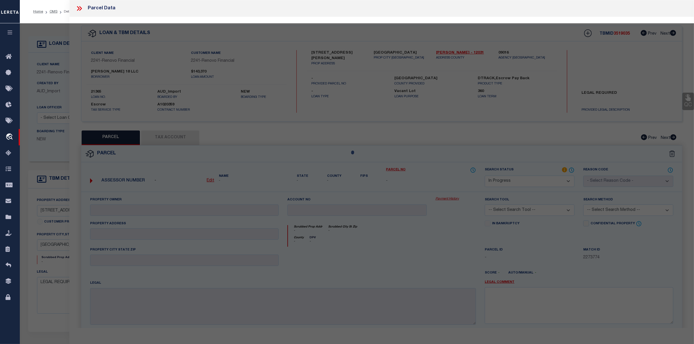
select select "AS"
checkbox input "false"
select select "IP"
checkbox input "false"
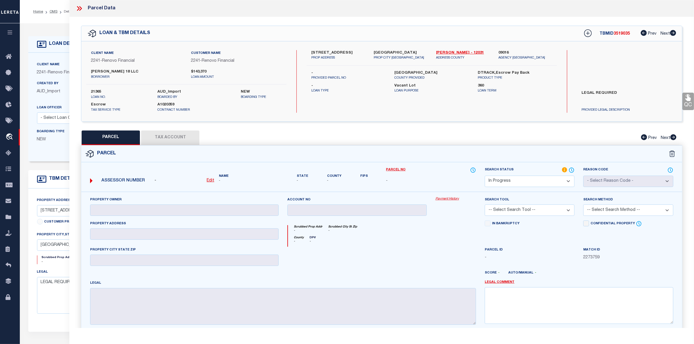
click at [80, 8] on icon at bounding box center [80, 9] width 8 height 8
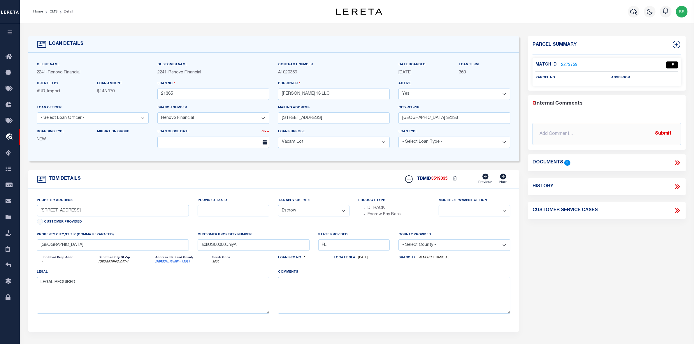
click at [54, 13] on li "OMS" at bounding box center [50, 11] width 14 height 5
click at [52, 12] on link "OMS" at bounding box center [54, 11] width 8 height 3
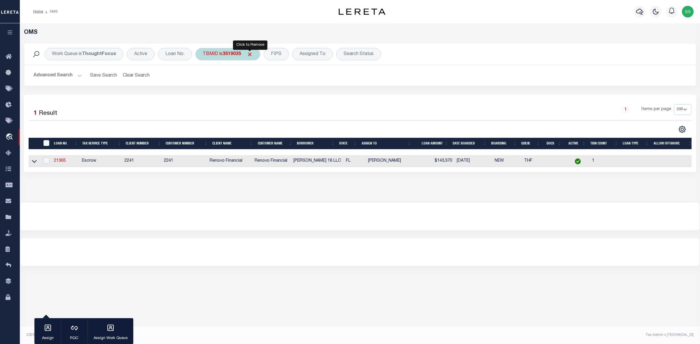
click at [249, 53] on span "Click to Remove" at bounding box center [250, 54] width 6 height 6
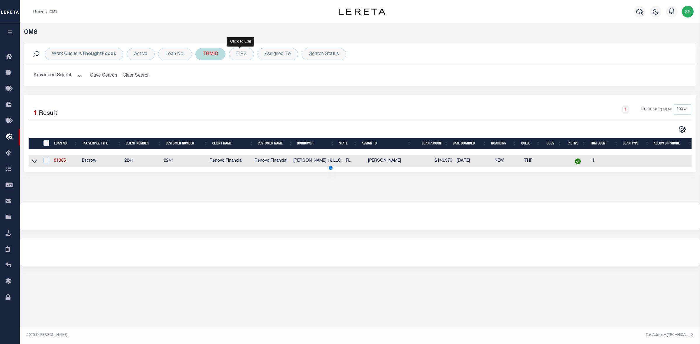
click at [211, 55] on div "TBMID" at bounding box center [210, 54] width 30 height 12
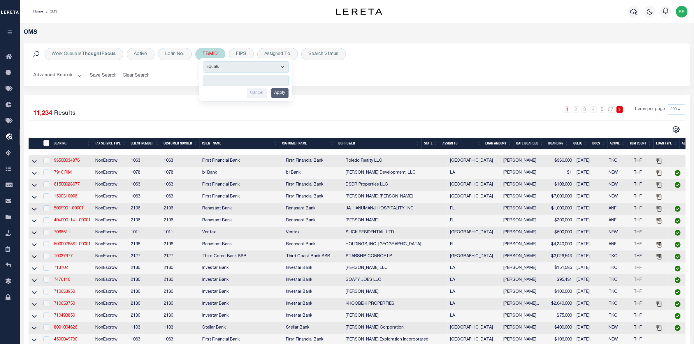
click at [226, 81] on input "number" at bounding box center [246, 80] width 86 height 11
type input "3519036"
click at [278, 95] on input "Apply" at bounding box center [279, 93] width 17 height 10
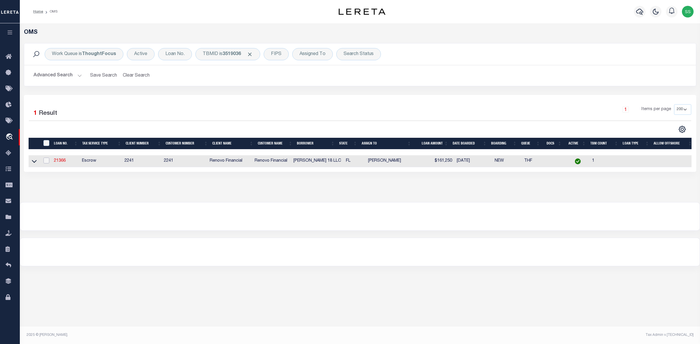
click at [45, 160] on input "checkbox" at bounding box center [46, 161] width 6 height 6
checkbox input "true"
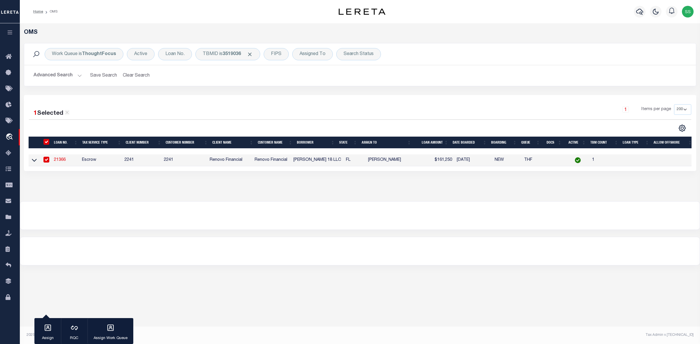
click at [58, 161] on link "21366" at bounding box center [60, 160] width 12 height 4
type input "21366"
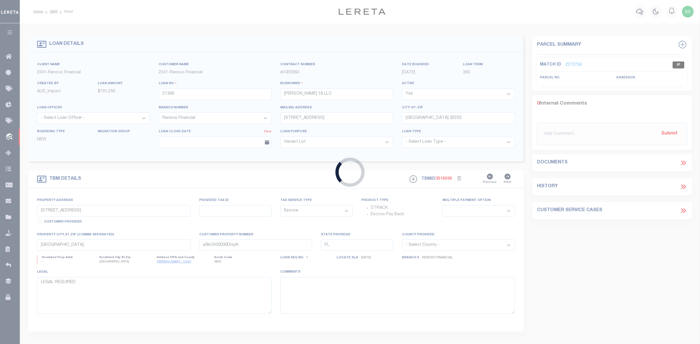
type input "2358 D Street"
select select
type input "Jacksonville, FL 32209"
type input "a0kUS00000DnjNu"
select select
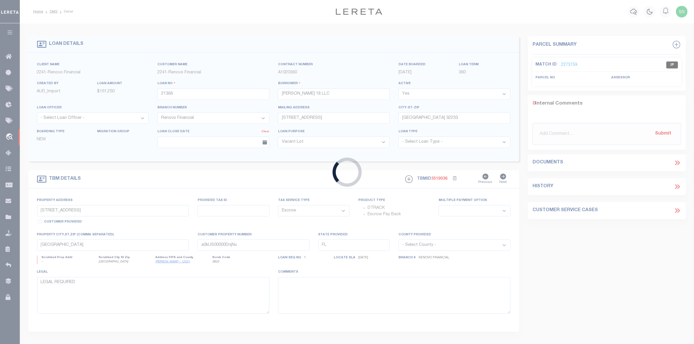
select select "25066"
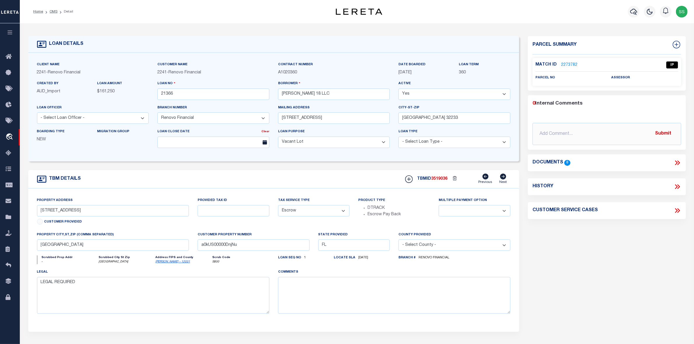
click at [567, 64] on link "2273782" at bounding box center [569, 65] width 16 height 6
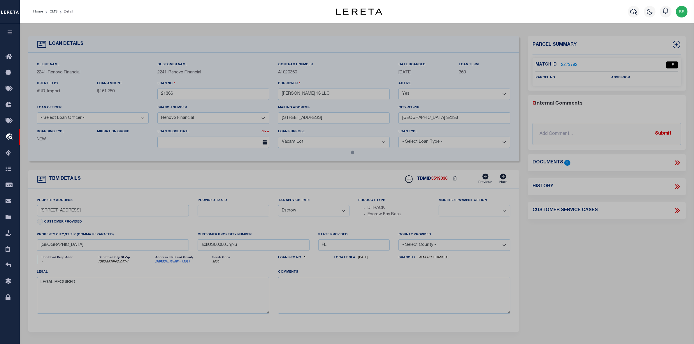
select select "AS"
checkbox input "false"
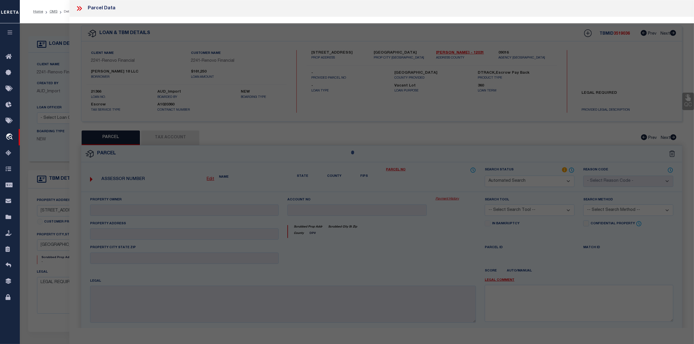
select select "IP"
checkbox input "false"
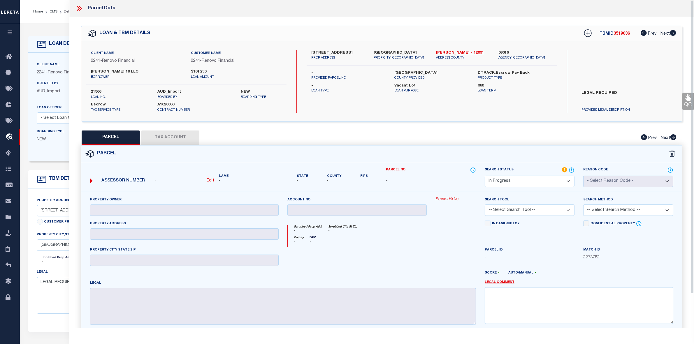
click at [79, 8] on icon at bounding box center [80, 9] width 8 height 8
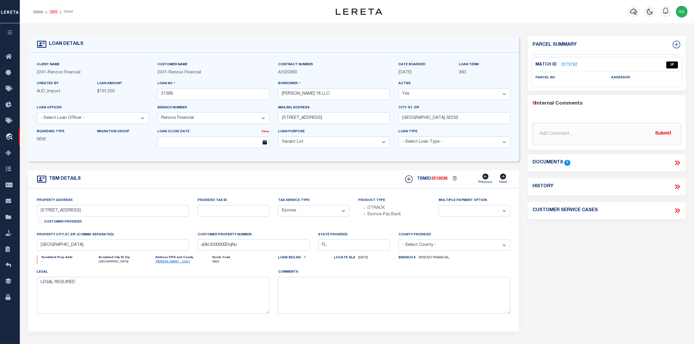
click at [52, 12] on link "OMS" at bounding box center [54, 11] width 8 height 3
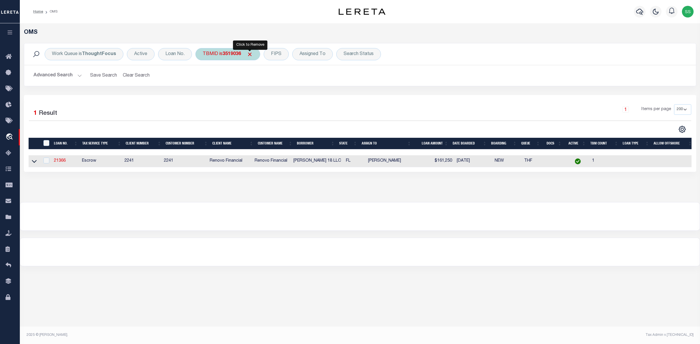
click at [252, 55] on span "Click to Remove" at bounding box center [250, 54] width 6 height 6
click at [204, 57] on div "TBMID" at bounding box center [210, 54] width 30 height 12
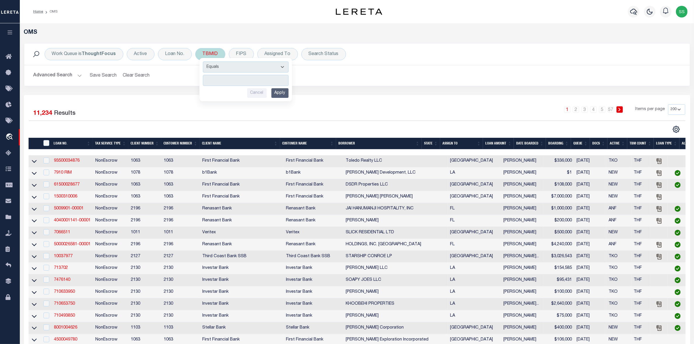
click at [229, 81] on input "number" at bounding box center [246, 80] width 86 height 11
type input "3519038"
click at [278, 94] on input "Apply" at bounding box center [279, 93] width 17 height 10
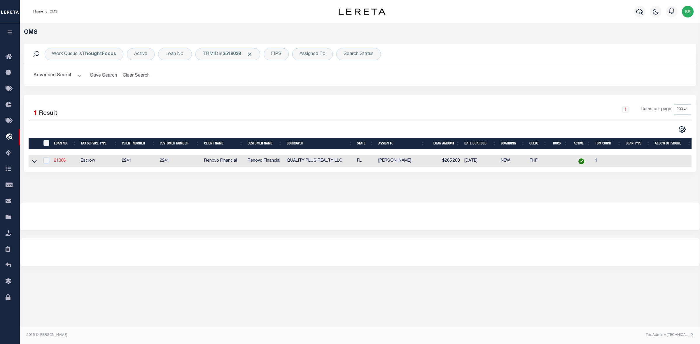
click at [57, 163] on link "21368" at bounding box center [60, 161] width 12 height 4
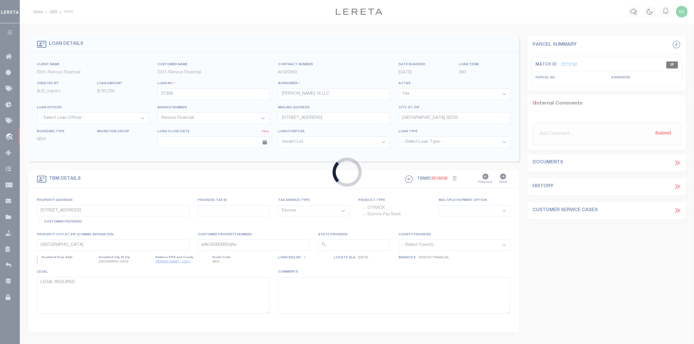
type input "21368"
type input "QUALITY PLUS REALTY LLC"
type input "3000 Serenity Sky Lane"
type input "Kissimmee FL 34744"
type input "4519 Lenox Boulevard"
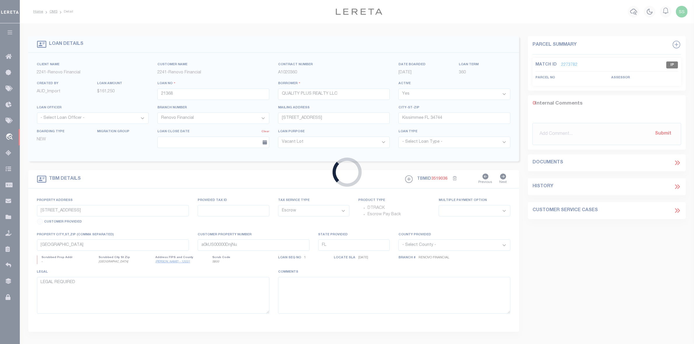
select select
type input "Orlando, FL 32811"
type input "a0kUS00000DnoDt"
select select
select select "25066"
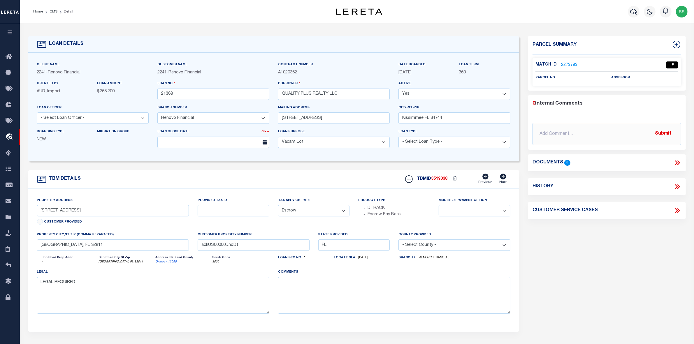
click at [568, 63] on link "2273783" at bounding box center [569, 65] width 16 height 6
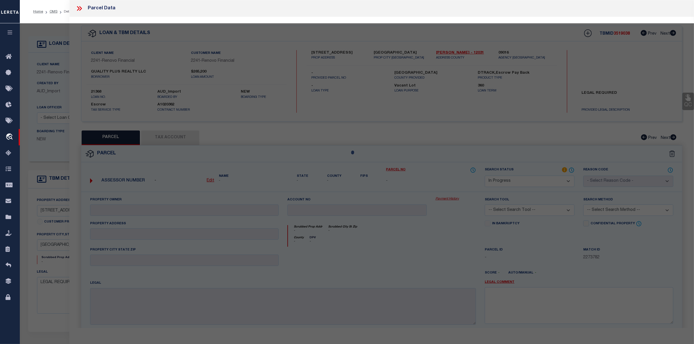
select select "AS"
checkbox input "false"
select select "IP"
checkbox input "false"
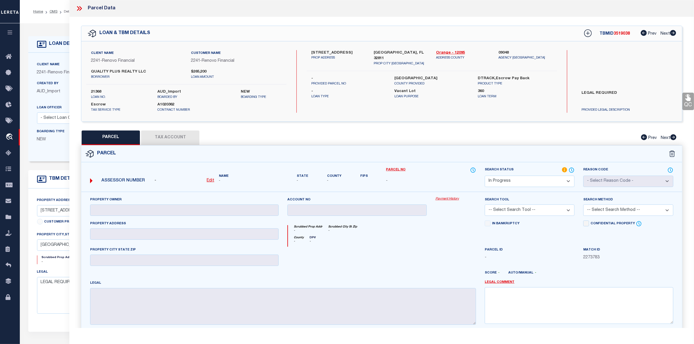
click at [79, 7] on icon at bounding box center [80, 9] width 8 height 8
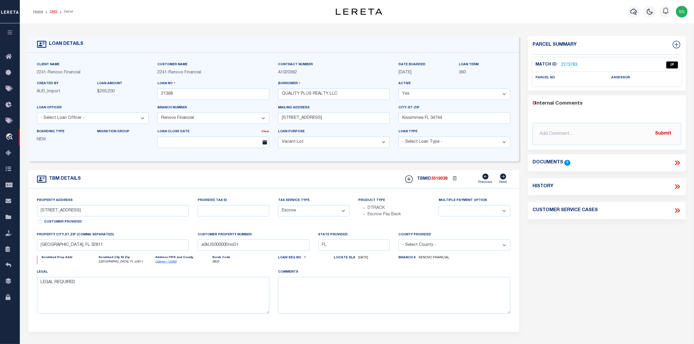
click at [50, 10] on link "OMS" at bounding box center [54, 11] width 8 height 3
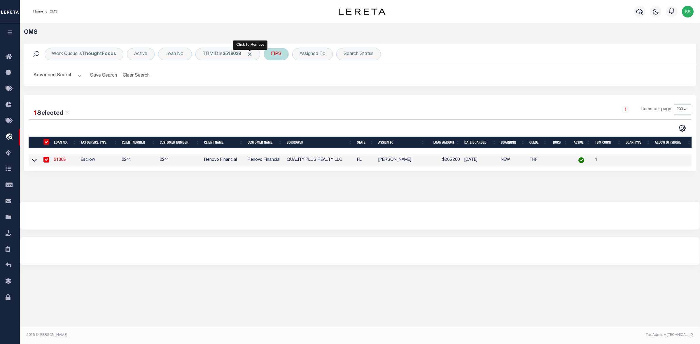
drag, startPoint x: 252, startPoint y: 53, endPoint x: 238, endPoint y: 53, distance: 14.3
click at [252, 53] on span "Click to Remove" at bounding box center [250, 54] width 6 height 6
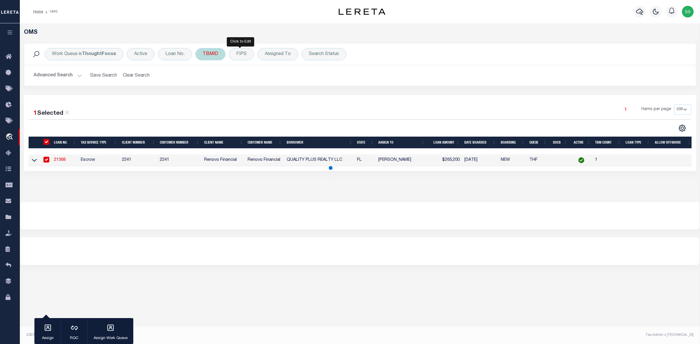
click at [215, 53] on div "TBMID" at bounding box center [210, 54] width 30 height 12
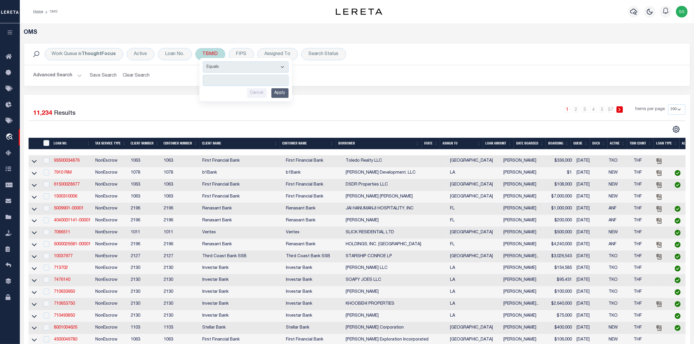
click at [225, 81] on input "number" at bounding box center [246, 80] width 86 height 11
type input "3519039"
click at [280, 94] on input "Apply" at bounding box center [279, 93] width 17 height 10
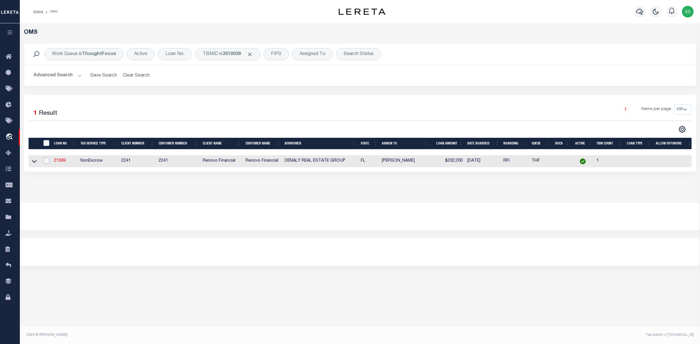
click at [48, 161] on input "checkbox" at bounding box center [46, 161] width 6 height 6
checkbox input "true"
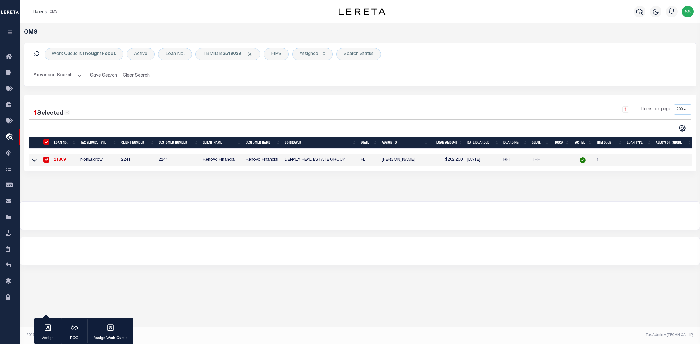
click at [63, 161] on link "21369" at bounding box center [60, 160] width 12 height 4
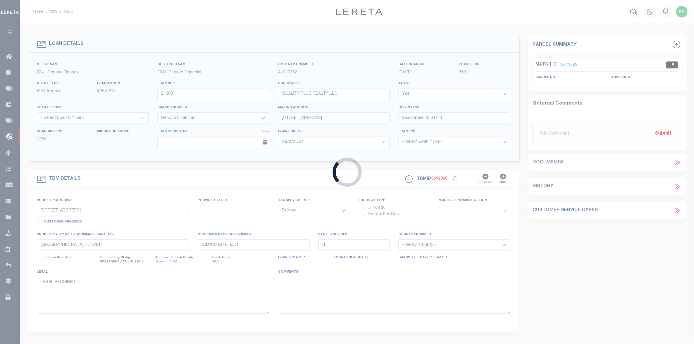
type input "21369"
type input "DENALY REAL ESTATE GROUP"
type input "11196 Longleaf Woods Dr"
type input "Orlando FL 32832"
select select "NonEscrow"
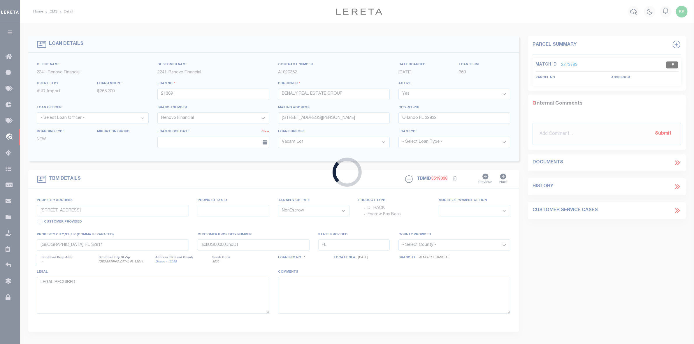
type input "1203 Duke Way"
select select
type input "Cocoa, FL 32922"
type input "a0kUS00000Dqrws"
select select
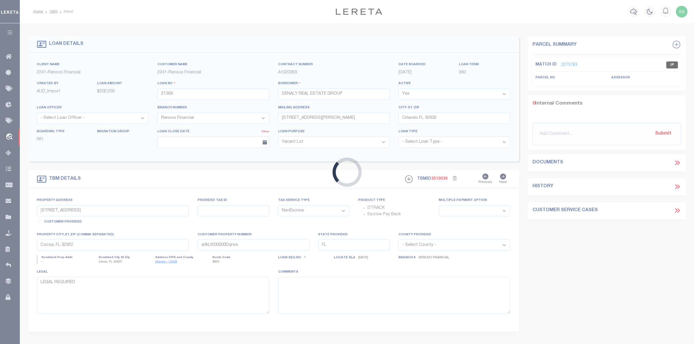
select select "25066"
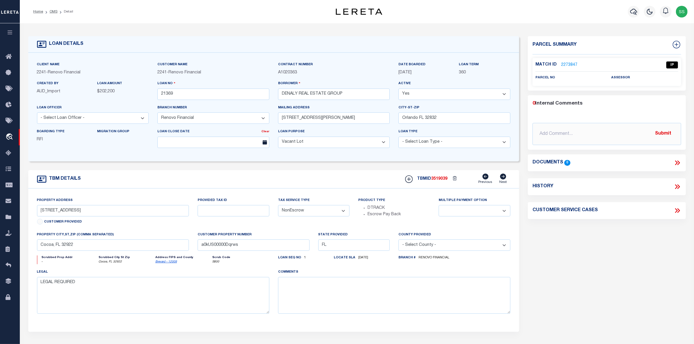
click at [567, 64] on link "2273847" at bounding box center [569, 65] width 16 height 6
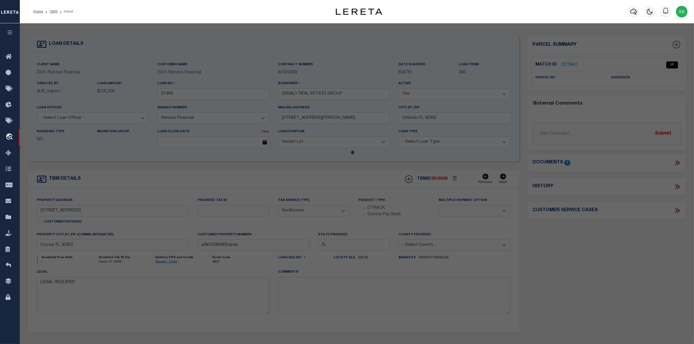
select select "AS"
checkbox input "false"
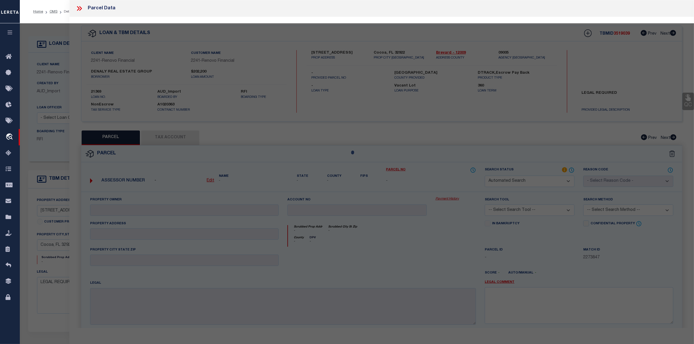
select select "IP"
checkbox input "false"
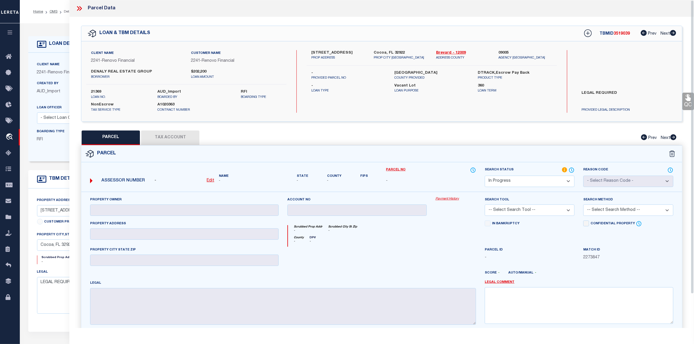
click at [77, 7] on icon at bounding box center [80, 9] width 8 height 8
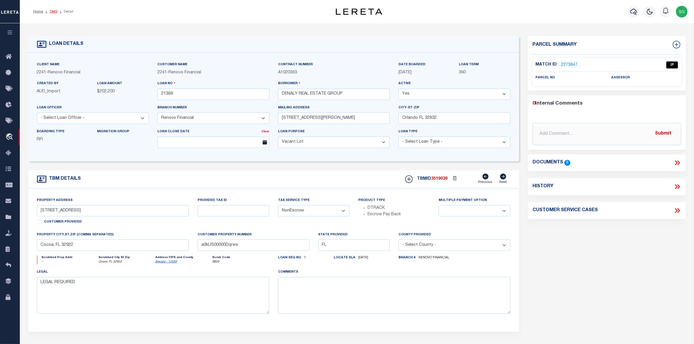
click at [51, 12] on link "OMS" at bounding box center [54, 11] width 8 height 3
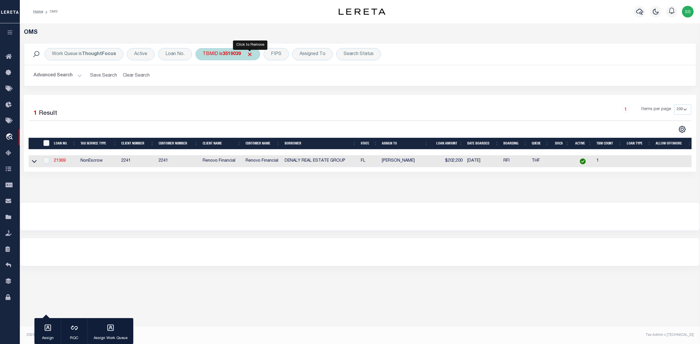
click at [252, 54] on span "Click to Remove" at bounding box center [250, 54] width 6 height 6
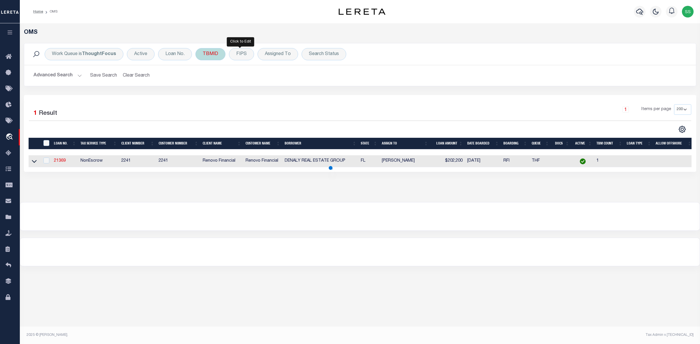
click at [219, 54] on div "TBMID" at bounding box center [210, 54] width 30 height 12
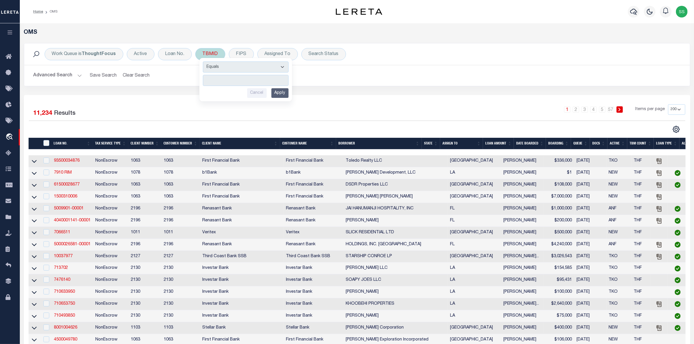
click at [227, 80] on input "number" at bounding box center [246, 80] width 86 height 11
type input "3519045"
click at [279, 94] on input "Apply" at bounding box center [279, 93] width 17 height 10
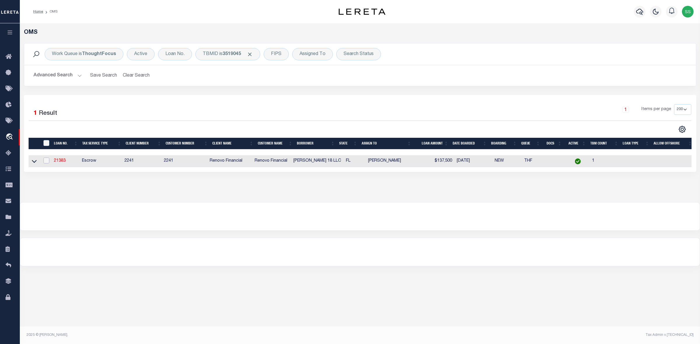
click at [47, 164] on input "checkbox" at bounding box center [46, 161] width 6 height 6
checkbox input "true"
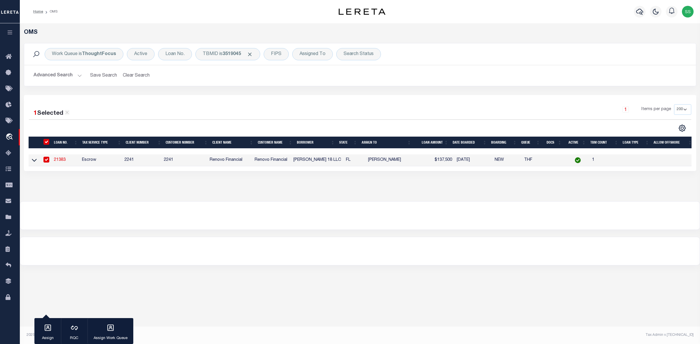
click at [56, 162] on link "21383" at bounding box center [60, 160] width 12 height 4
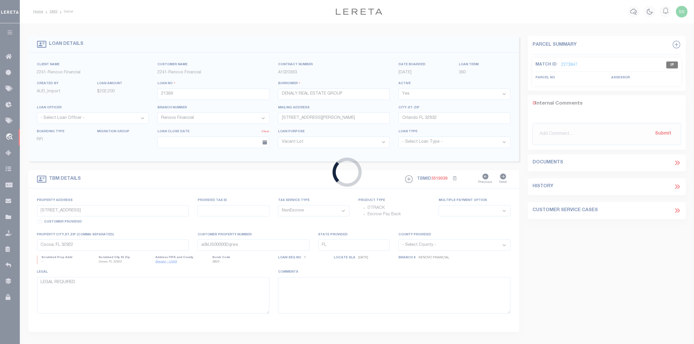
type input "21383"
type input "HOOSE 18 LLC"
type input "886 Ocean Blvd"
type input "Atlantic Beach FL 32233"
select select "Escrow"
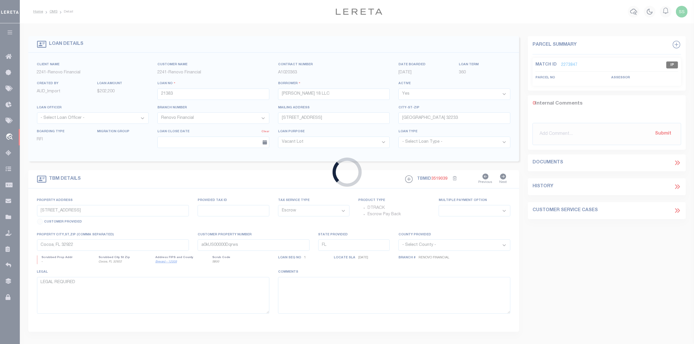
type input "8046 Shrike Avenue"
select select
type input "Jacksonville, FL 32219"
type input "a0kUS00000DnvYj"
select select
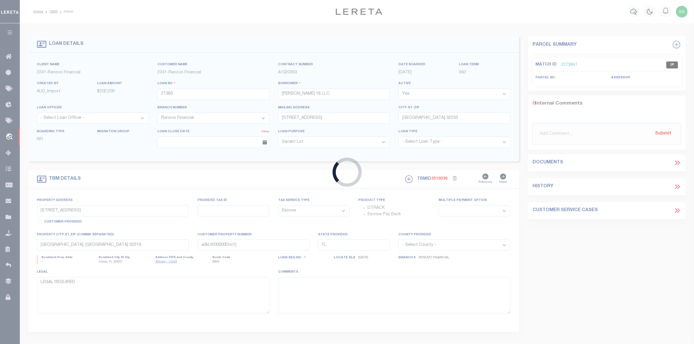
select select "25066"
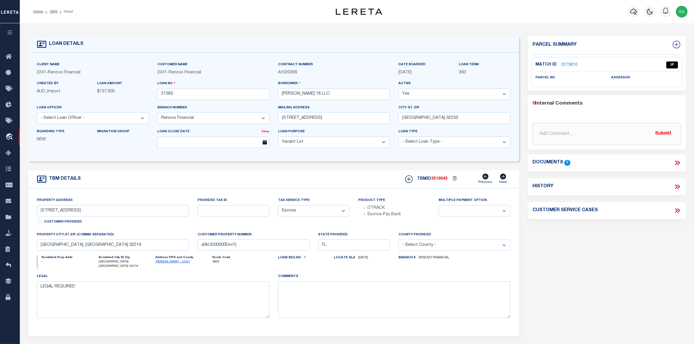
click at [566, 66] on link "2273810" at bounding box center [569, 65] width 16 height 6
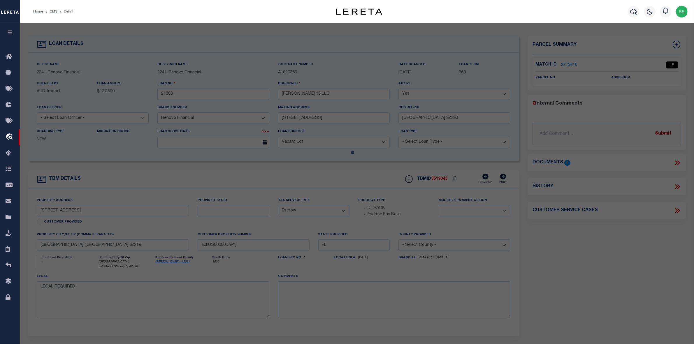
select select "AS"
checkbox input "false"
select select "IP"
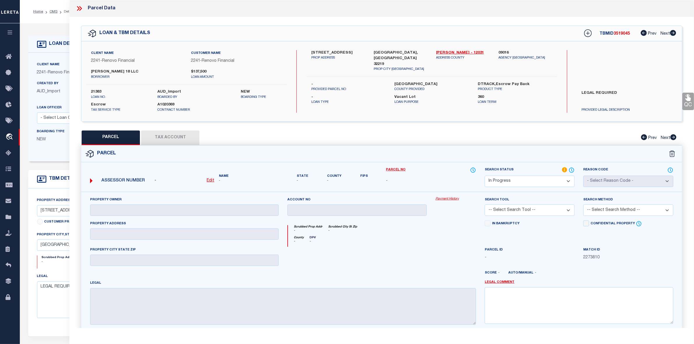
click at [79, 8] on icon at bounding box center [80, 9] width 8 height 8
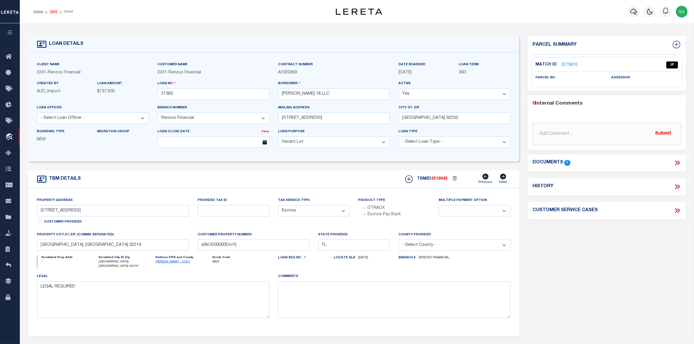
click at [52, 12] on link "OMS" at bounding box center [54, 11] width 8 height 3
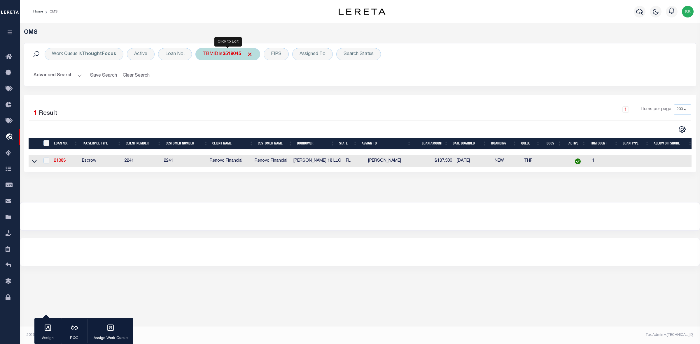
click at [255, 54] on div "TBMID is 3519045" at bounding box center [227, 54] width 65 height 12
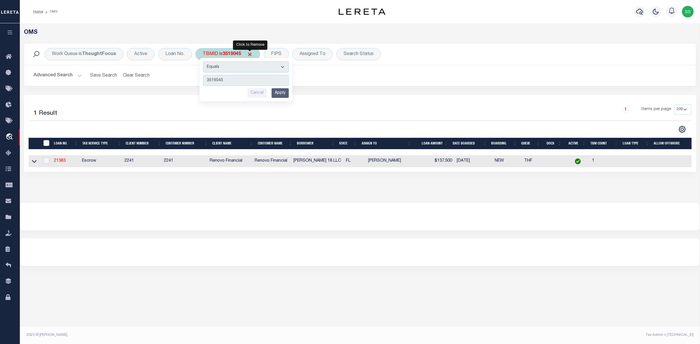
click at [250, 53] on span "Click to Remove" at bounding box center [250, 54] width 6 height 6
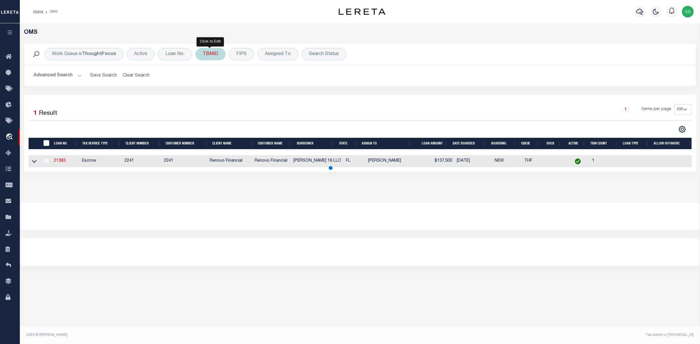
click at [219, 54] on div "TBMID" at bounding box center [210, 54] width 30 height 12
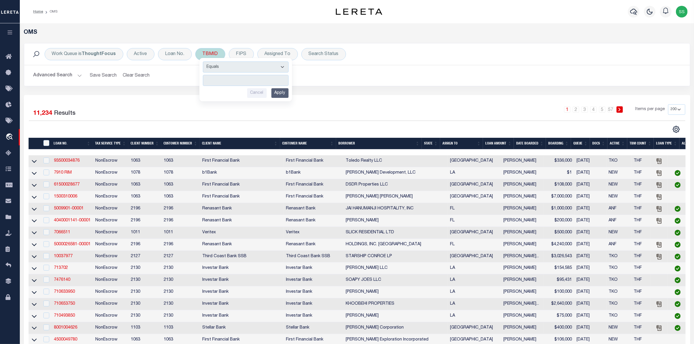
click at [232, 81] on input "number" at bounding box center [246, 80] width 86 height 11
click at [279, 93] on input "Apply" at bounding box center [279, 93] width 17 height 10
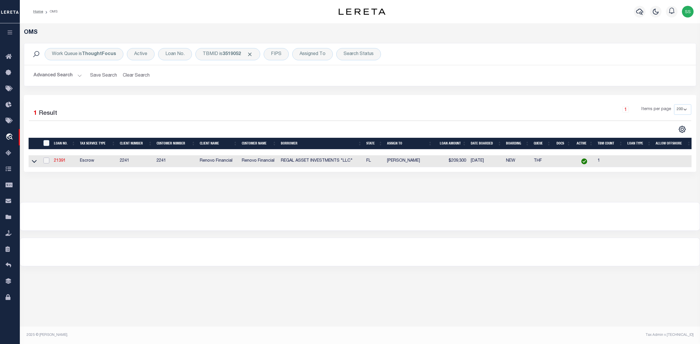
click at [44, 162] on input "checkbox" at bounding box center [46, 161] width 6 height 6
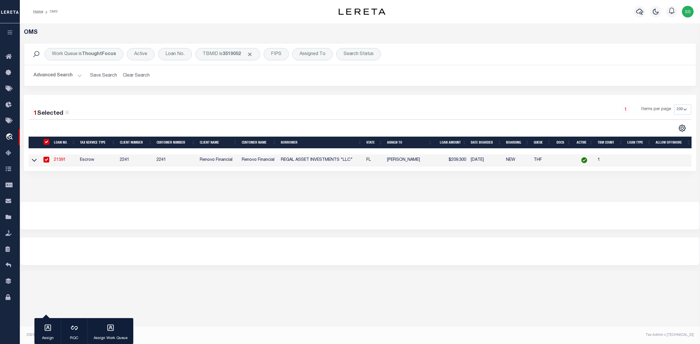
click at [57, 161] on link "21391" at bounding box center [60, 160] width 12 height 4
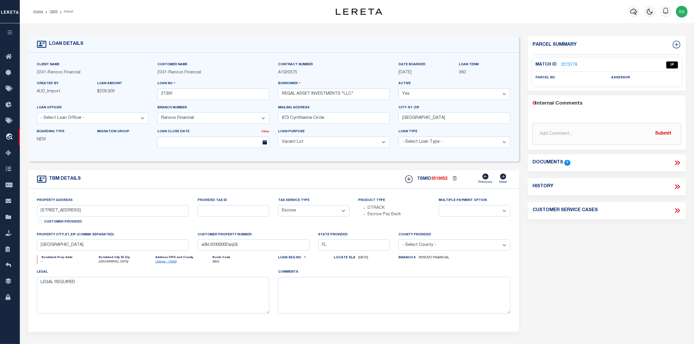
click at [568, 64] on link "2273776" at bounding box center [569, 65] width 16 height 6
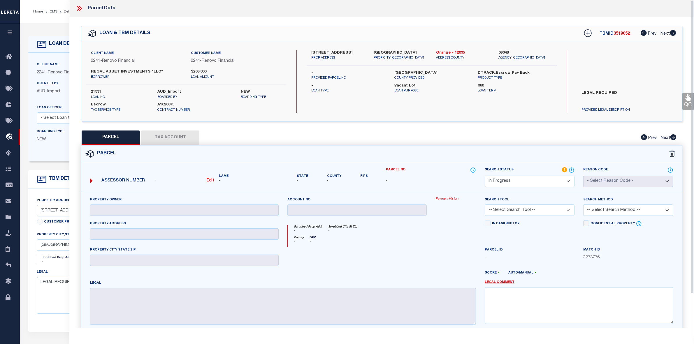
click at [80, 8] on icon at bounding box center [80, 9] width 8 height 8
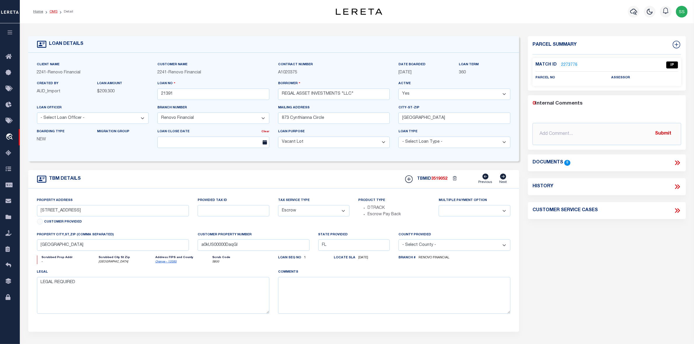
click at [52, 12] on link "OMS" at bounding box center [54, 11] width 8 height 3
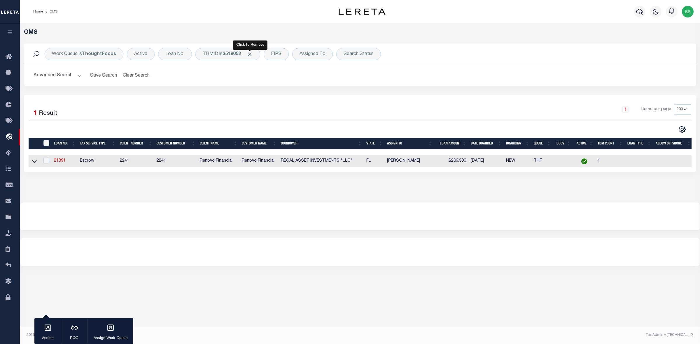
drag, startPoint x: 250, startPoint y: 53, endPoint x: 226, endPoint y: 54, distance: 24.2
click at [250, 53] on span "Click to Remove" at bounding box center [250, 54] width 6 height 6
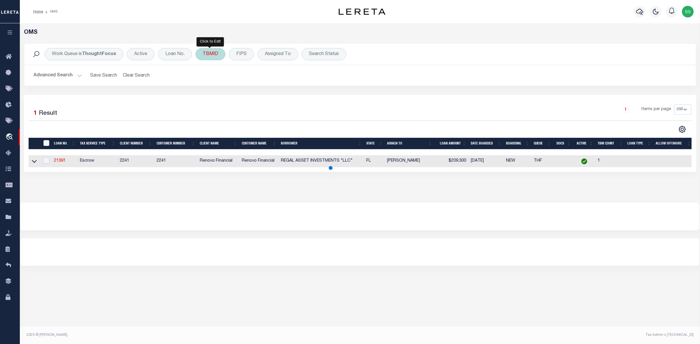
click at [213, 53] on div "TBMID" at bounding box center [210, 54] width 30 height 12
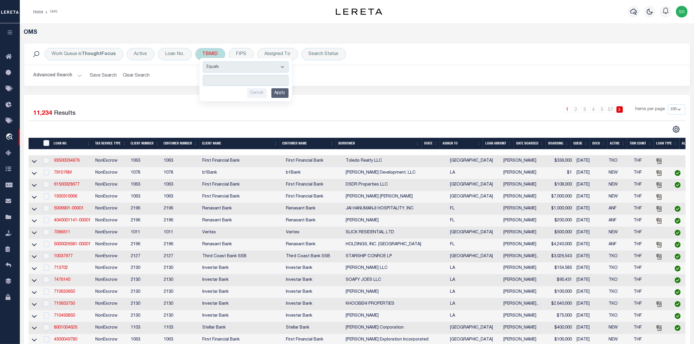
click at [227, 82] on input "number" at bounding box center [246, 80] width 86 height 11
click at [278, 97] on input "Apply" at bounding box center [279, 93] width 17 height 10
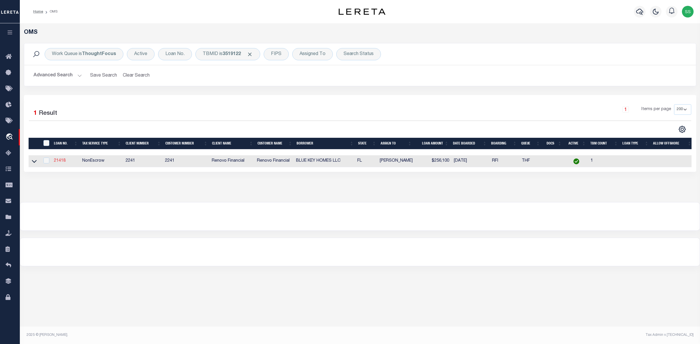
click at [57, 161] on link "21418" at bounding box center [60, 161] width 12 height 4
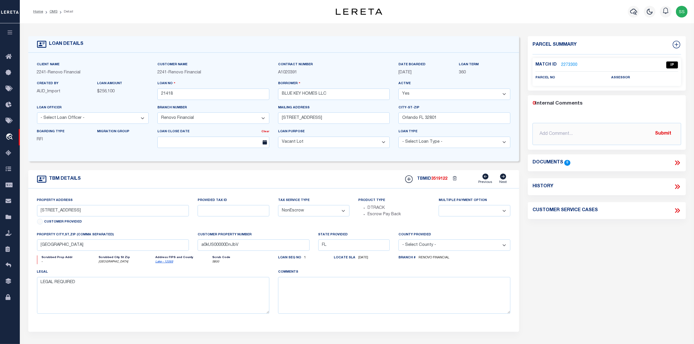
click at [568, 63] on link "2273300" at bounding box center [569, 65] width 16 height 6
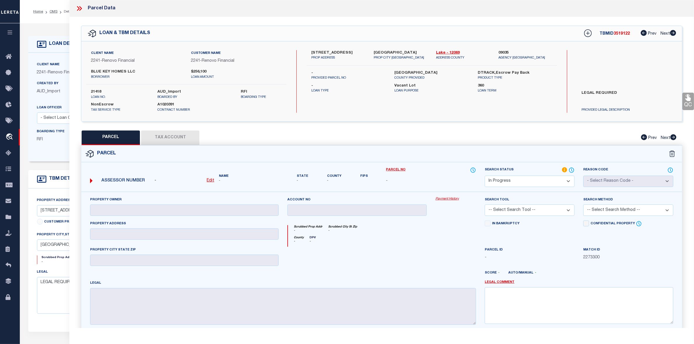
click at [81, 9] on icon at bounding box center [80, 9] width 8 height 8
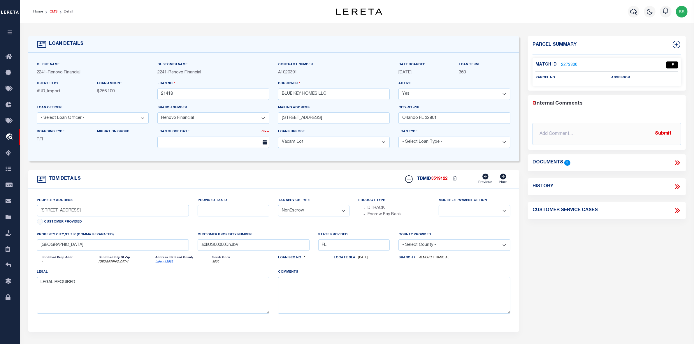
click at [52, 10] on link "OMS" at bounding box center [54, 11] width 8 height 3
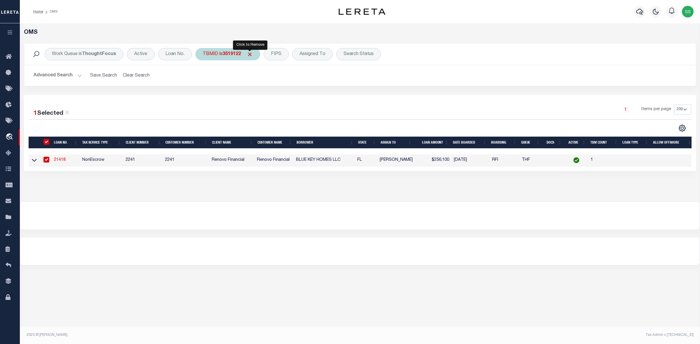
click at [250, 54] on span "Click to Remove" at bounding box center [250, 54] width 6 height 6
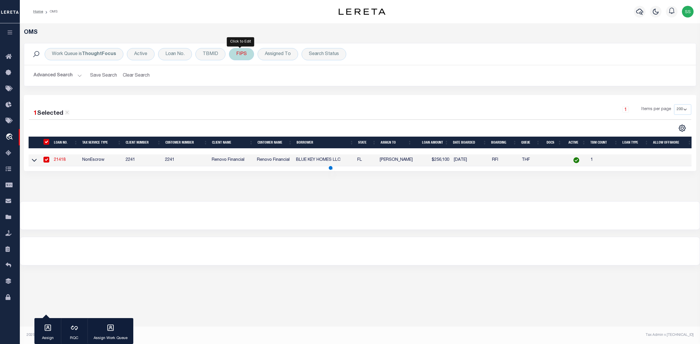
click at [229, 55] on div "FIPS" at bounding box center [241, 54] width 25 height 12
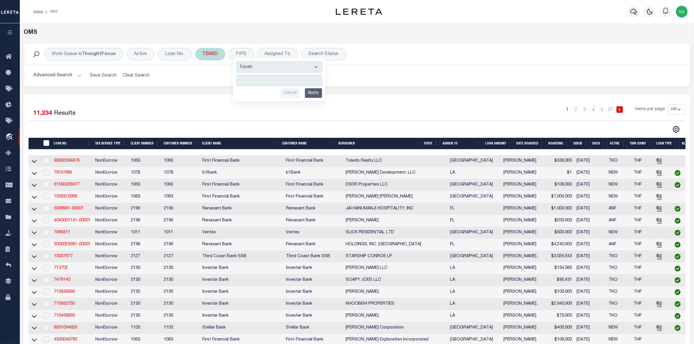
drag, startPoint x: 214, startPoint y: 55, endPoint x: 213, endPoint y: 58, distance: 2.9
click at [213, 55] on div "TBMID" at bounding box center [210, 54] width 30 height 12
click at [223, 80] on input "number" at bounding box center [246, 80] width 86 height 11
click at [281, 95] on input "Apply" at bounding box center [279, 93] width 17 height 10
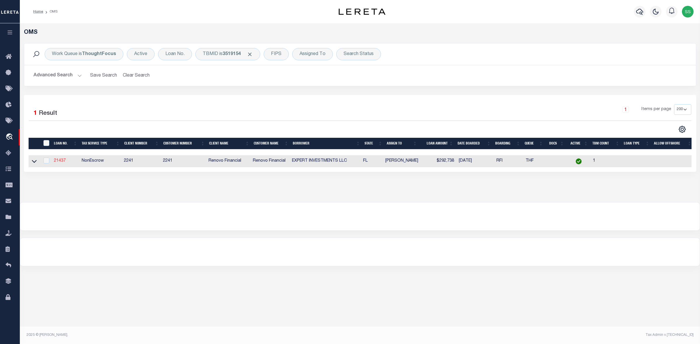
click at [57, 161] on link "21437" at bounding box center [60, 161] width 12 height 4
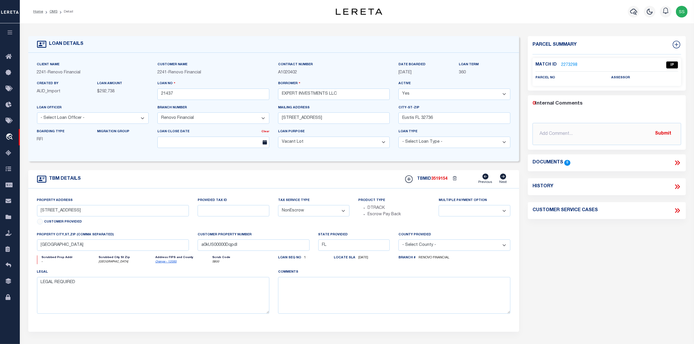
click at [569, 64] on link "2273298" at bounding box center [569, 65] width 16 height 6
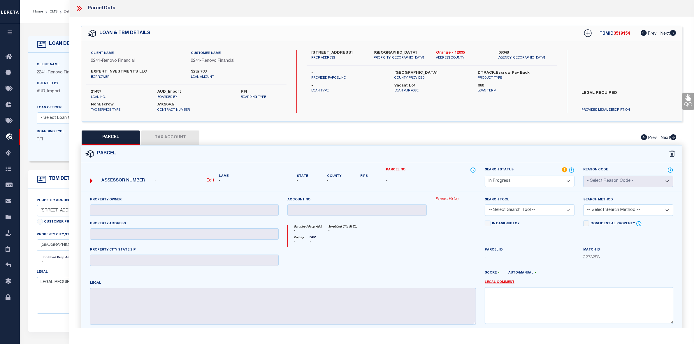
click at [80, 8] on icon at bounding box center [80, 8] width 3 height 5
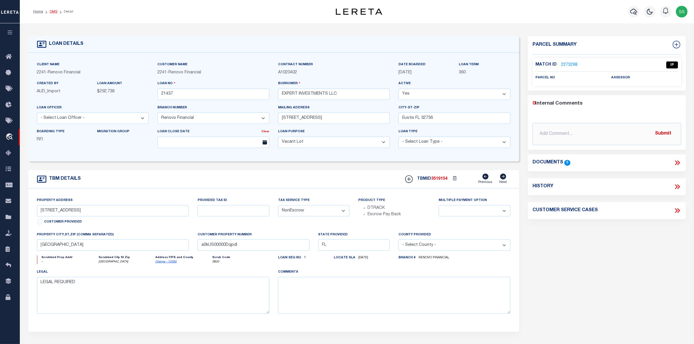
click at [52, 10] on link "OMS" at bounding box center [54, 11] width 8 height 3
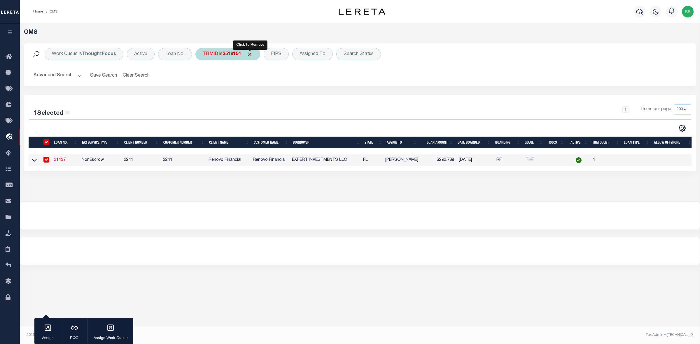
click at [248, 52] on span "Click to Remove" at bounding box center [250, 54] width 6 height 6
click at [216, 56] on div "TBMID" at bounding box center [210, 54] width 30 height 12
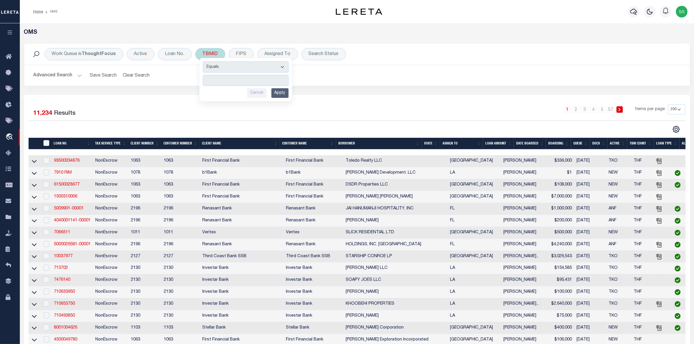
click at [221, 83] on input "number" at bounding box center [246, 80] width 86 height 11
click at [283, 94] on input "Apply" at bounding box center [279, 93] width 17 height 10
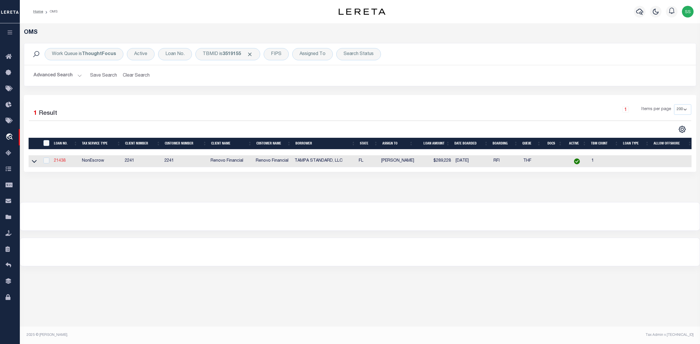
click at [57, 163] on link "21438" at bounding box center [60, 161] width 12 height 4
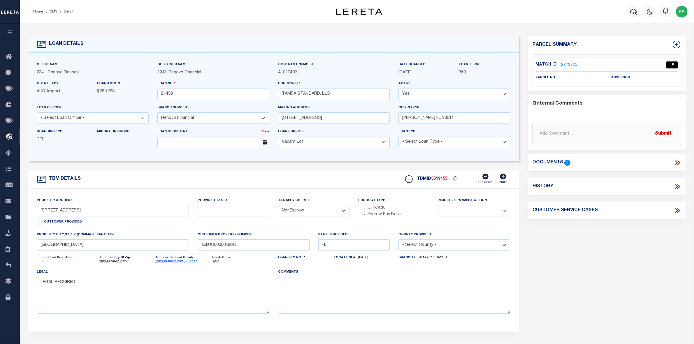
click at [570, 64] on link "2273825" at bounding box center [569, 65] width 16 height 6
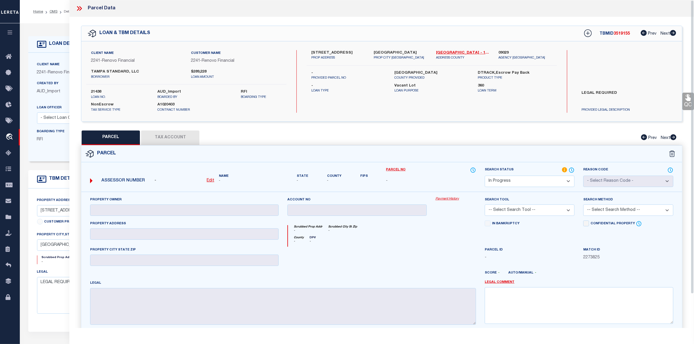
click at [81, 9] on icon at bounding box center [80, 9] width 8 height 8
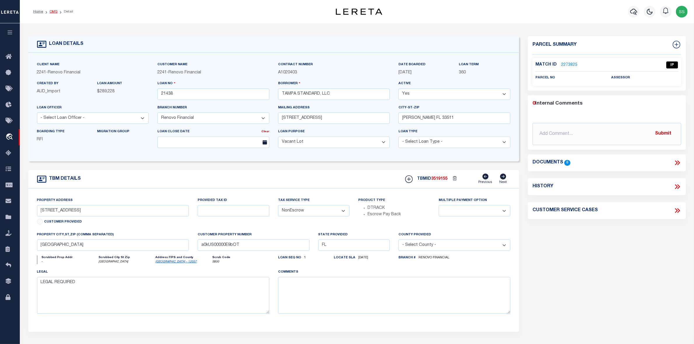
click at [52, 11] on link "OMS" at bounding box center [54, 11] width 8 height 3
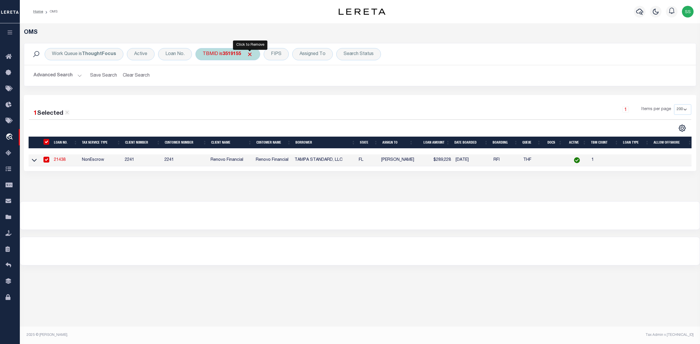
click at [252, 54] on span "Click to Remove" at bounding box center [250, 54] width 6 height 6
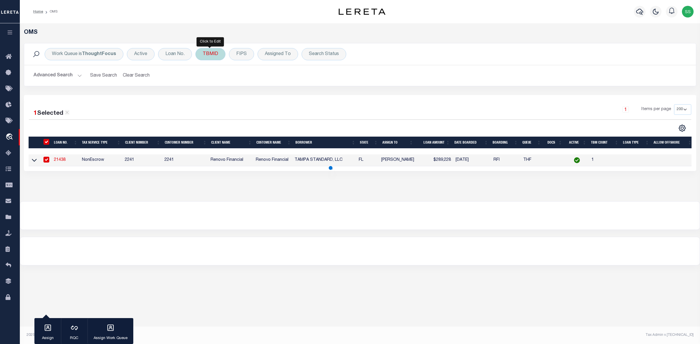
click at [204, 54] on div "TBMID" at bounding box center [210, 54] width 30 height 12
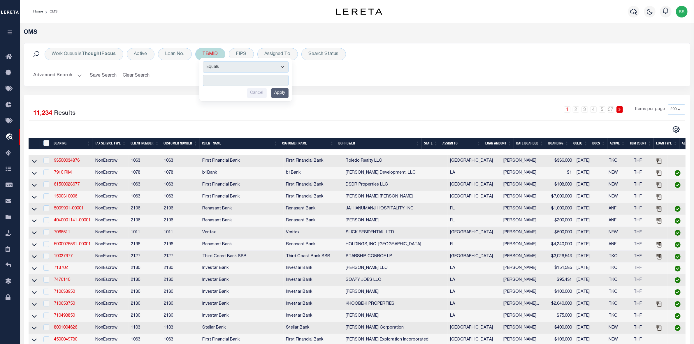
click at [240, 85] on input "number" at bounding box center [246, 80] width 86 height 11
click at [245, 80] on input "number" at bounding box center [246, 80] width 86 height 11
click at [280, 95] on input "Apply" at bounding box center [279, 93] width 17 height 10
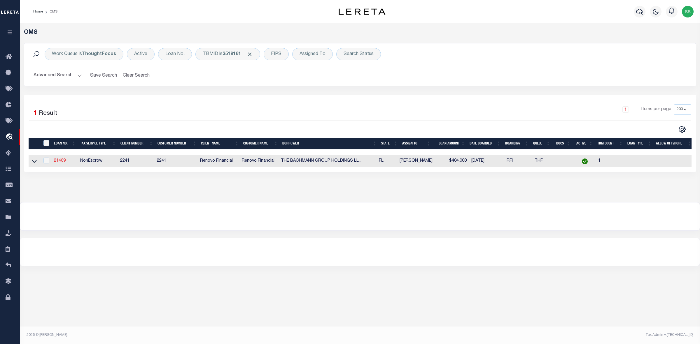
click at [60, 162] on link "21469" at bounding box center [60, 161] width 12 height 4
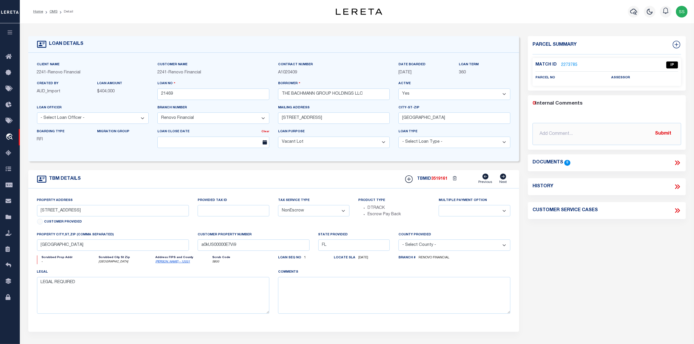
click at [569, 65] on link "2273785" at bounding box center [569, 65] width 16 height 6
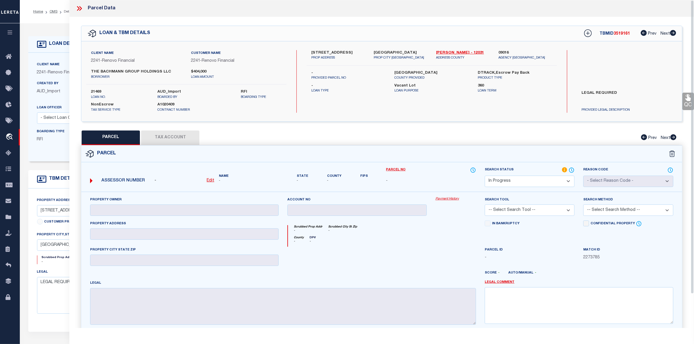
click at [81, 8] on icon at bounding box center [80, 8] width 3 height 5
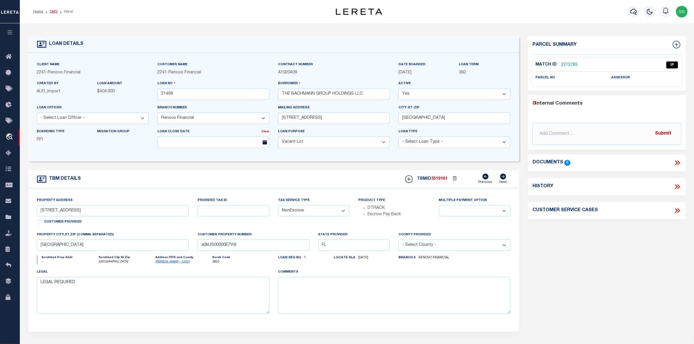
click at [53, 11] on link "OMS" at bounding box center [54, 11] width 8 height 3
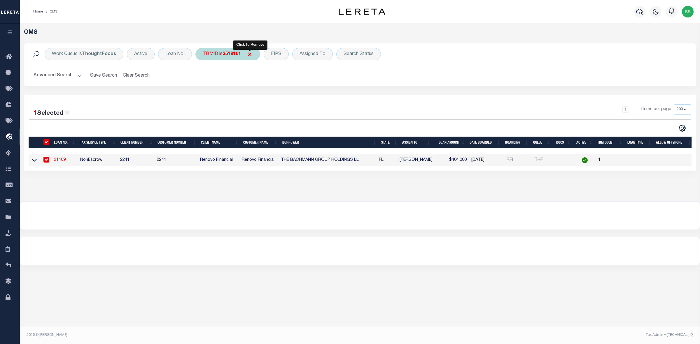
click at [251, 53] on span "Click to Remove" at bounding box center [250, 54] width 6 height 6
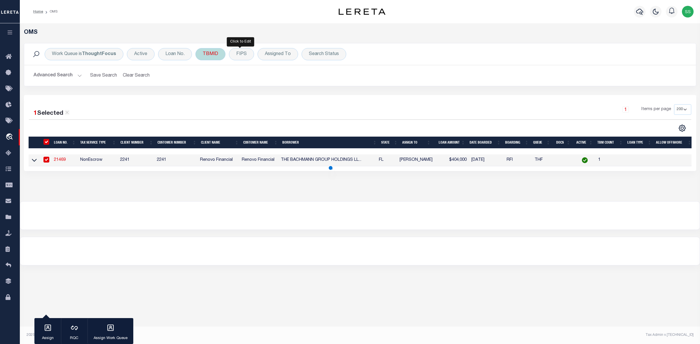
click at [216, 55] on div "TBMID" at bounding box center [210, 54] width 30 height 12
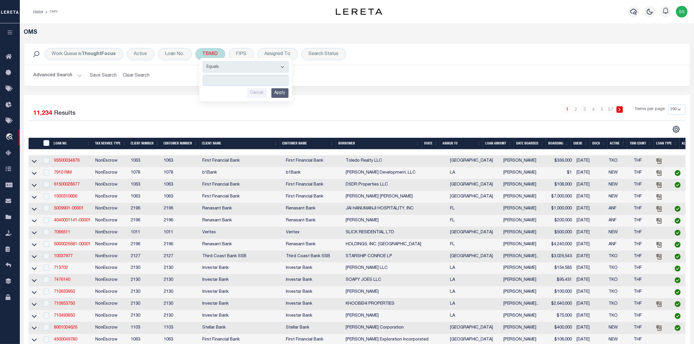
click at [230, 83] on input "number" at bounding box center [246, 80] width 86 height 11
click at [281, 95] on input "Apply" at bounding box center [279, 93] width 17 height 10
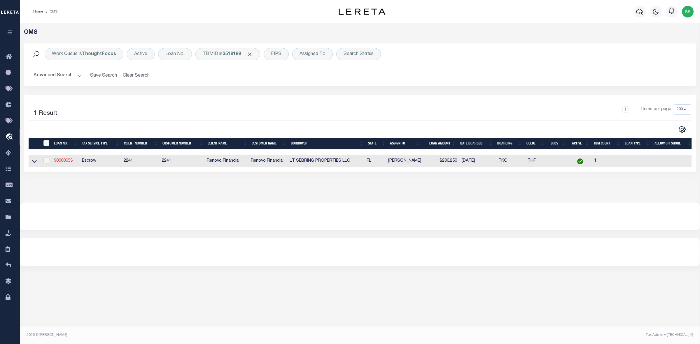
click at [69, 162] on link "90000653" at bounding box center [63, 161] width 19 height 4
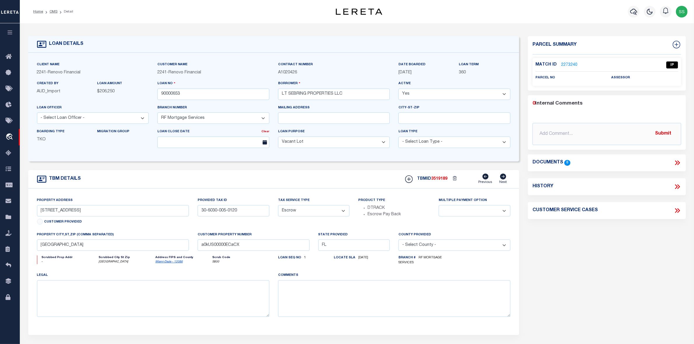
click at [570, 64] on link "2273240" at bounding box center [569, 65] width 16 height 6
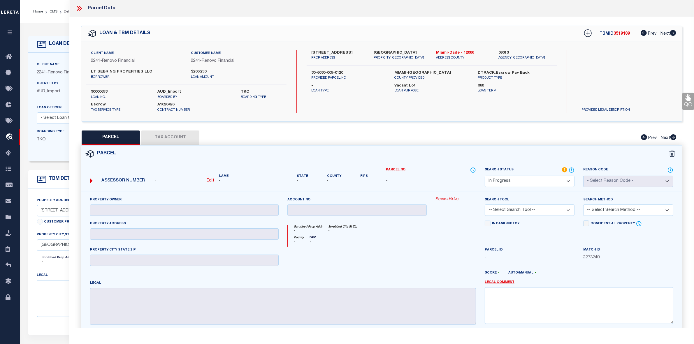
click at [79, 9] on icon at bounding box center [80, 9] width 8 height 8
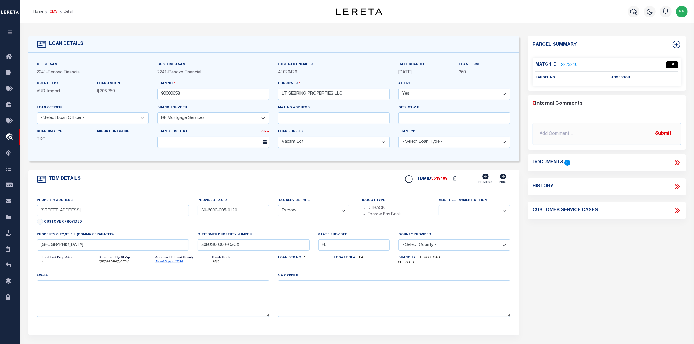
click at [50, 12] on link "OMS" at bounding box center [54, 11] width 8 height 3
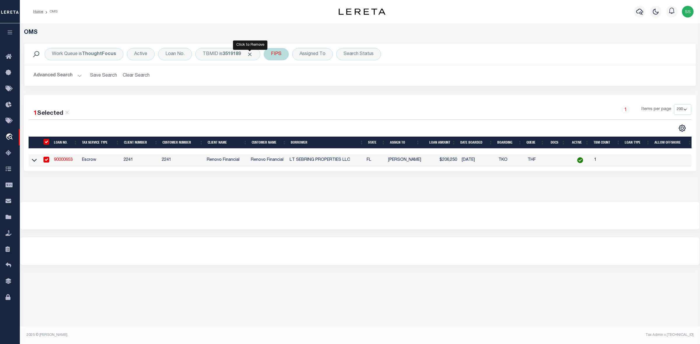
drag, startPoint x: 253, startPoint y: 52, endPoint x: 240, endPoint y: 53, distance: 12.9
click at [253, 52] on span "Click to Remove" at bounding box center [250, 54] width 6 height 6
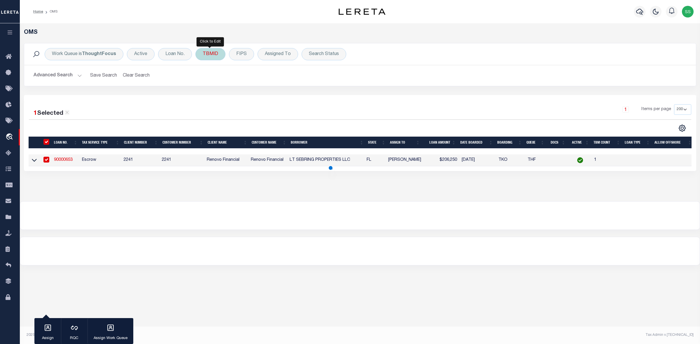
click at [214, 54] on div "TBMID" at bounding box center [210, 54] width 30 height 12
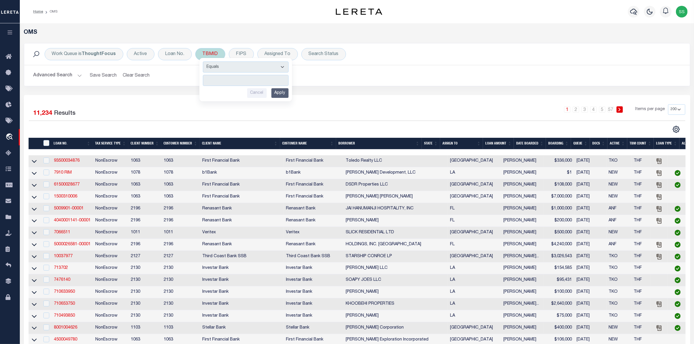
click at [230, 81] on input "number" at bounding box center [246, 80] width 86 height 11
click at [283, 93] on input "Apply" at bounding box center [279, 93] width 17 height 10
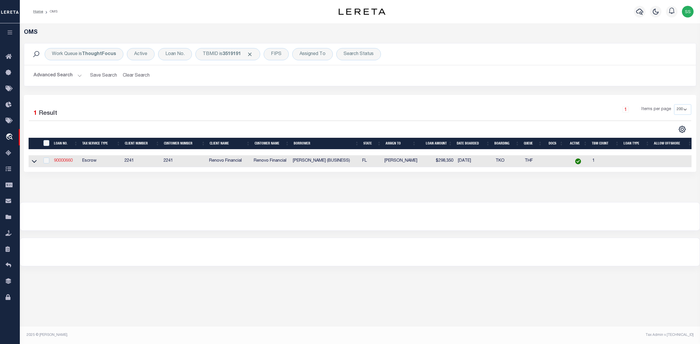
click at [65, 161] on link "90000660" at bounding box center [63, 161] width 19 height 4
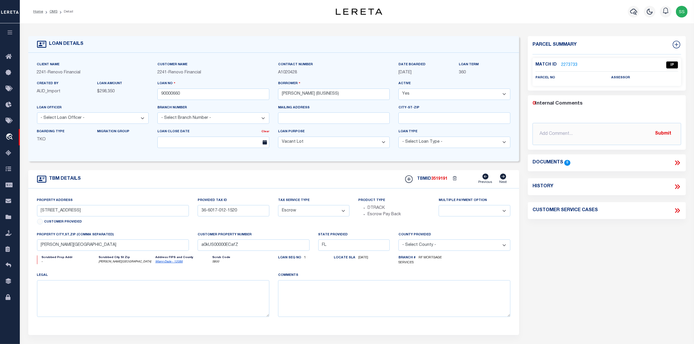
click at [569, 64] on link "2273733" at bounding box center [569, 65] width 16 height 6
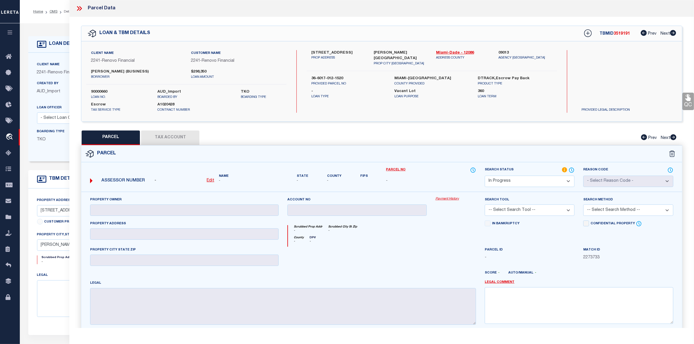
click at [80, 9] on icon at bounding box center [80, 9] width 8 height 8
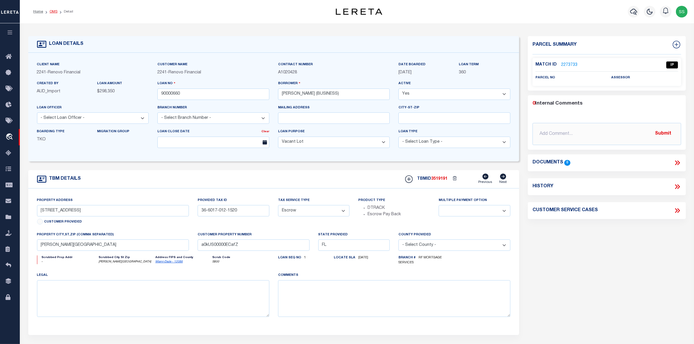
click at [51, 12] on link "OMS" at bounding box center [54, 11] width 8 height 3
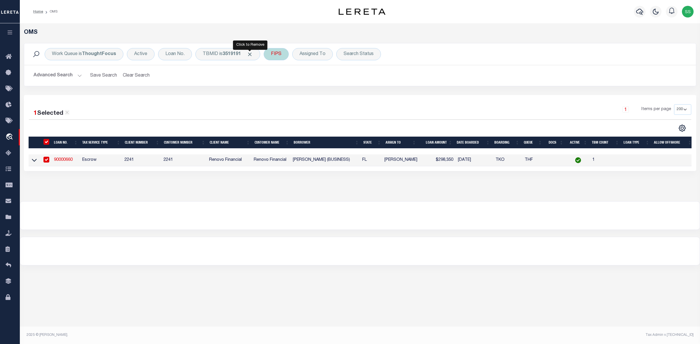
drag, startPoint x: 250, startPoint y: 53, endPoint x: 243, endPoint y: 53, distance: 6.7
click at [250, 53] on span "Click to Remove" at bounding box center [250, 54] width 6 height 6
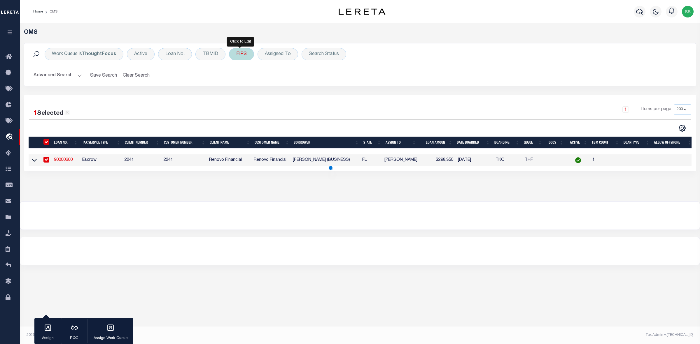
click at [236, 53] on div "FIPS" at bounding box center [241, 54] width 25 height 12
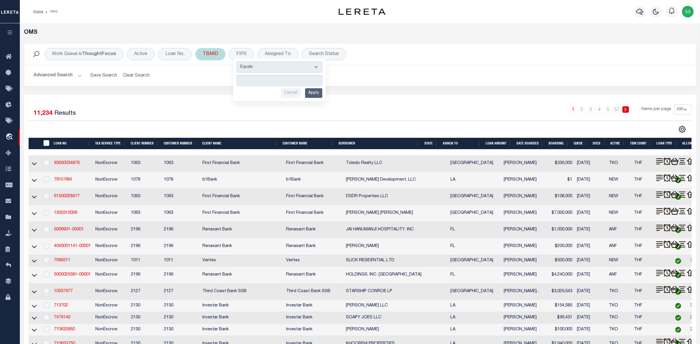
click at [210, 54] on div "TBMID" at bounding box center [210, 54] width 30 height 12
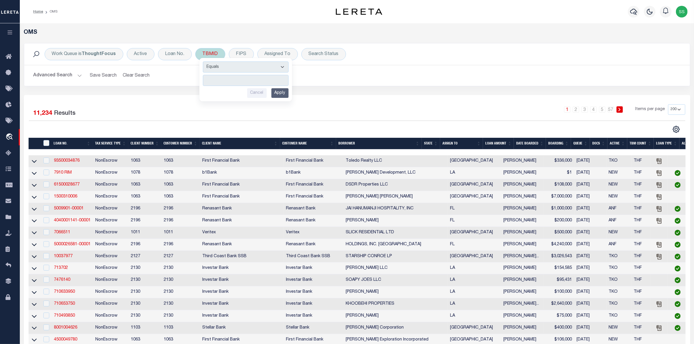
click at [220, 80] on input "number" at bounding box center [246, 80] width 86 height 11
click at [277, 94] on input "Apply" at bounding box center [279, 93] width 17 height 10
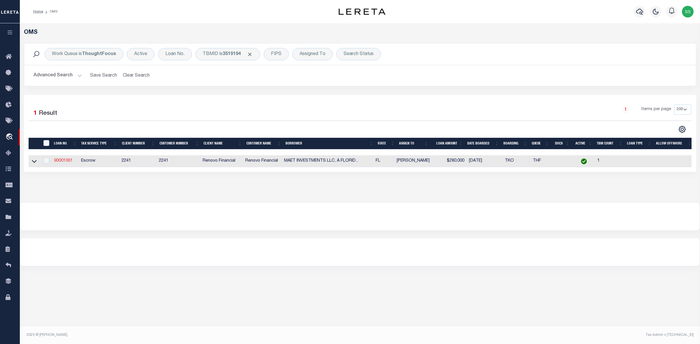
click at [58, 163] on link "90001061" at bounding box center [63, 161] width 19 height 4
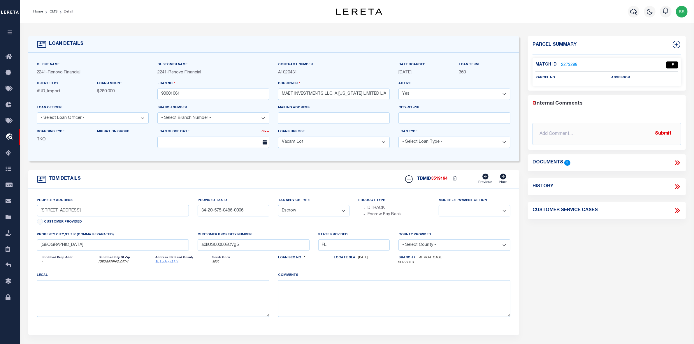
click at [569, 66] on link "2273288" at bounding box center [569, 65] width 16 height 6
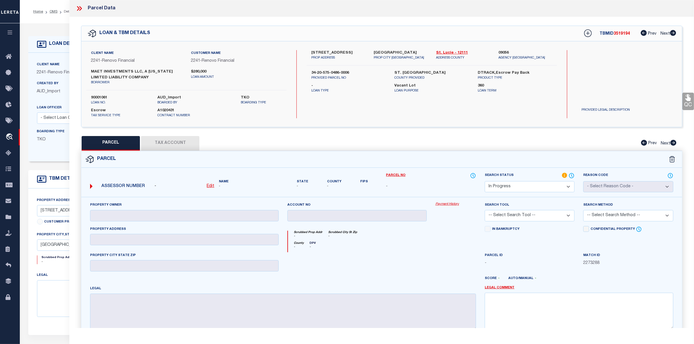
click at [79, 9] on icon at bounding box center [80, 9] width 8 height 8
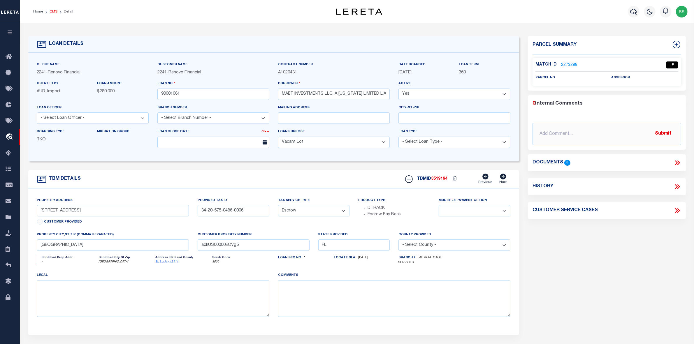
click at [52, 10] on link "OMS" at bounding box center [54, 11] width 8 height 3
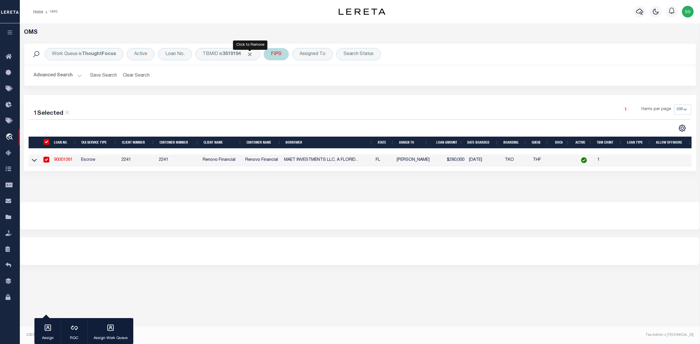
drag, startPoint x: 247, startPoint y: 53, endPoint x: 229, endPoint y: 53, distance: 17.8
click at [247, 53] on span "Click to Remove" at bounding box center [250, 54] width 6 height 6
click at [219, 53] on div "TBMID" at bounding box center [210, 54] width 30 height 12
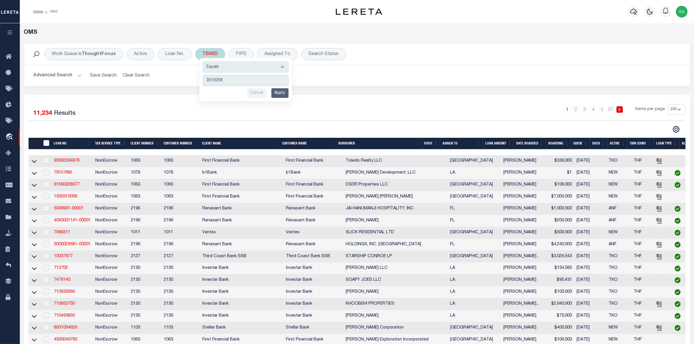
click at [282, 95] on input "Apply" at bounding box center [279, 93] width 17 height 10
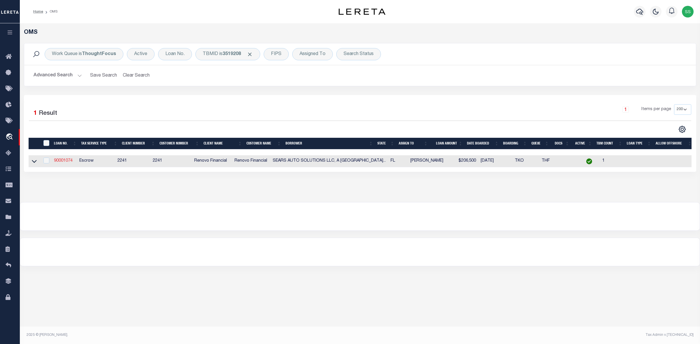
click at [59, 162] on link "90001074" at bounding box center [63, 161] width 19 height 4
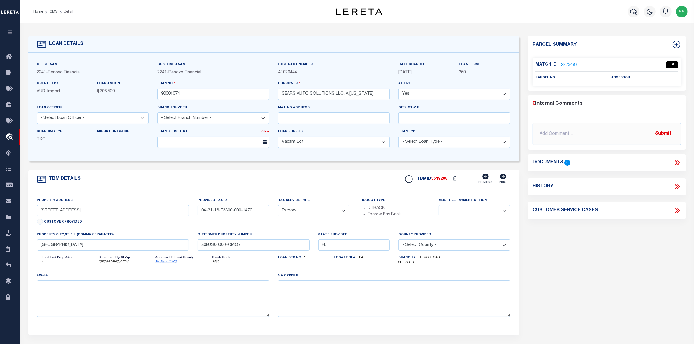
click at [566, 63] on link "2273487" at bounding box center [569, 65] width 16 height 6
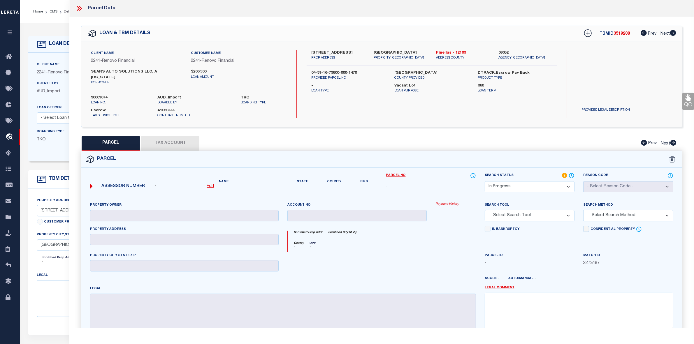
click at [78, 9] on icon at bounding box center [80, 9] width 8 height 8
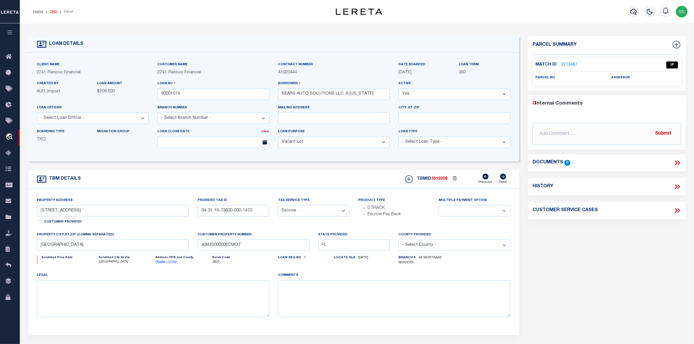
click at [53, 12] on link "OMS" at bounding box center [54, 11] width 8 height 3
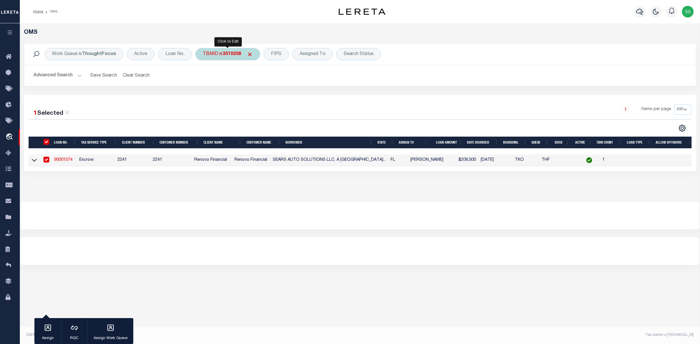
click at [254, 55] on div "TBMID is 3519208" at bounding box center [227, 54] width 65 height 12
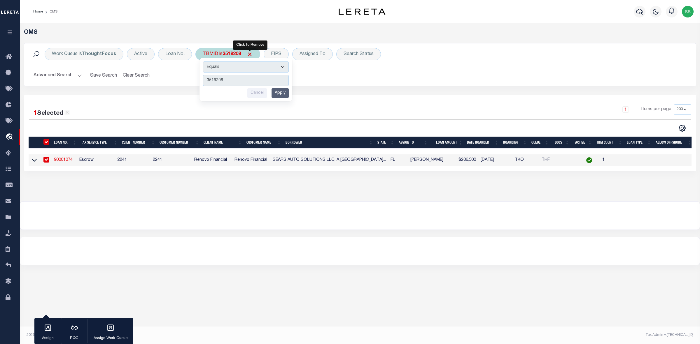
click at [251, 55] on span "Click to Remove" at bounding box center [250, 54] width 6 height 6
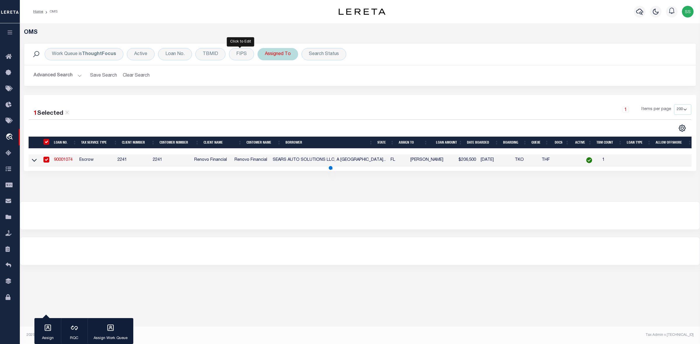
click at [277, 55] on div "Assigned To" at bounding box center [277, 54] width 41 height 12
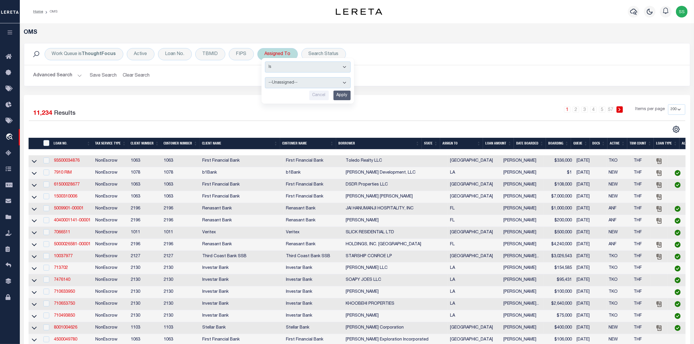
click at [290, 80] on select "--Unassigned-- [PERSON_NAME] [PERSON_NAME] [PERSON_NAME] [PERSON_NAME], [PERSON…" at bounding box center [308, 82] width 86 height 11
click at [265, 78] on select "--Unassigned-- [PERSON_NAME] [PERSON_NAME] [PERSON_NAME] [PERSON_NAME], [PERSON…" at bounding box center [308, 82] width 86 height 11
click at [343, 96] on input "Apply" at bounding box center [342, 96] width 17 height 10
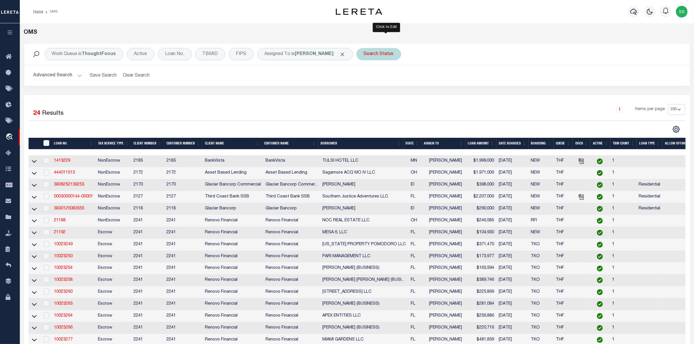
click at [386, 54] on div "Search Status" at bounding box center [379, 54] width 45 height 12
click at [397, 84] on select "Automated Search Bad Parcel Complete Duplicate Parcel High Dollar Reporting In …" at bounding box center [407, 82] width 86 height 11
click at [372, 78] on select "Automated Search Bad Parcel Complete Duplicate Parcel High Dollar Reporting In …" at bounding box center [407, 82] width 86 height 11
click at [450, 96] on input "Apply" at bounding box center [441, 96] width 17 height 10
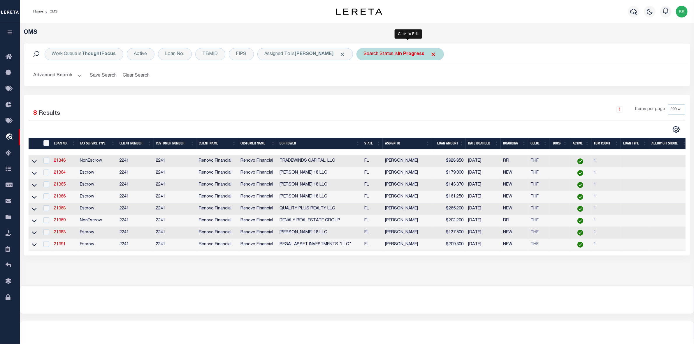
click at [404, 53] on div "Search Status is In Progress" at bounding box center [400, 54] width 87 height 12
click at [400, 82] on select "Automated Search Bad Parcel Complete Duplicate Parcel High Dollar Reporting In …" at bounding box center [407, 82] width 86 height 11
click at [372, 78] on select "Automated Search Bad Parcel Complete Duplicate Parcel High Dollar Reporting In …" at bounding box center [407, 82] width 86 height 11
click at [450, 95] on input "Apply" at bounding box center [441, 96] width 17 height 10
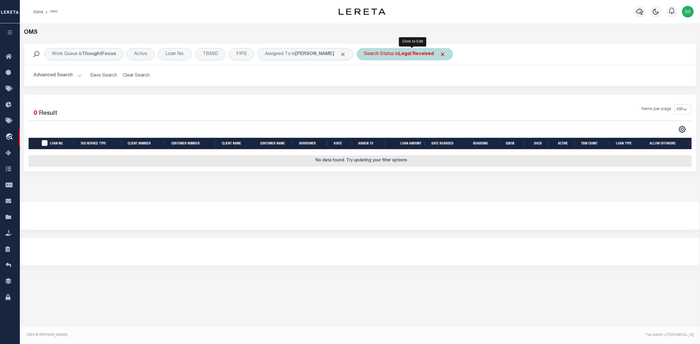
click at [414, 55] on b "Legal Received" at bounding box center [415, 54] width 35 height 5
click at [402, 85] on select "Automated Search Bad Parcel Complete Duplicate Parcel High Dollar Reporting In …" at bounding box center [407, 82] width 86 height 11
click at [372, 78] on select "Automated Search Bad Parcel Complete Duplicate Parcel High Dollar Reporting In …" at bounding box center [407, 82] width 86 height 11
click at [450, 98] on input "Apply" at bounding box center [441, 96] width 17 height 10
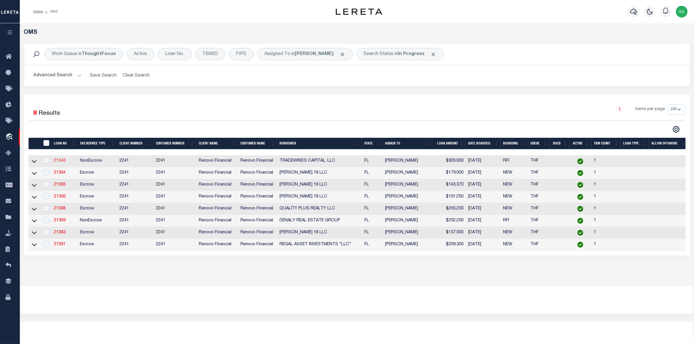
click at [58, 163] on link "21346" at bounding box center [60, 161] width 12 height 4
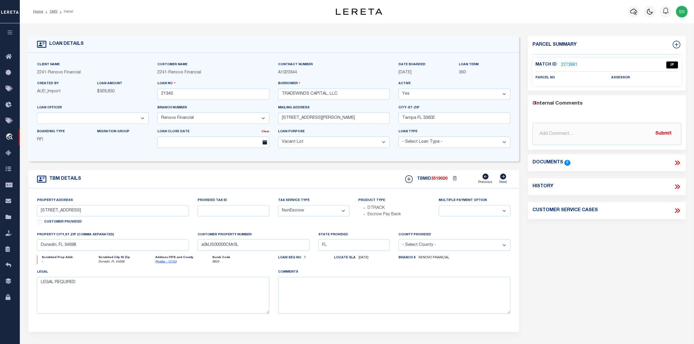
select select "IP"
select select "164194"
select select "25066"
select select "400"
select select "NonEscrow"
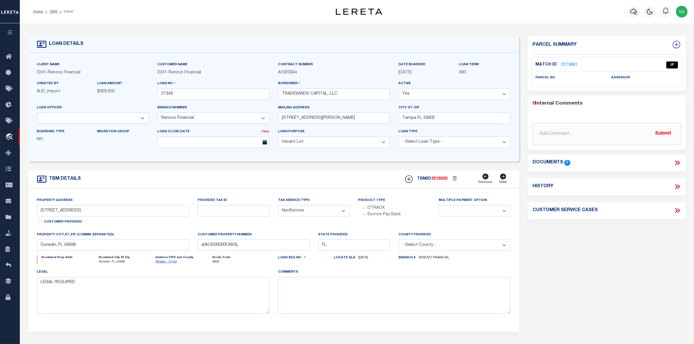
click at [567, 63] on link "2273881" at bounding box center [569, 65] width 16 height 6
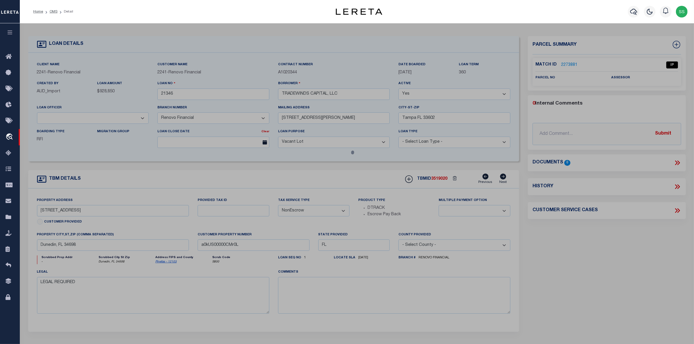
select select "AS"
checkbox input "false"
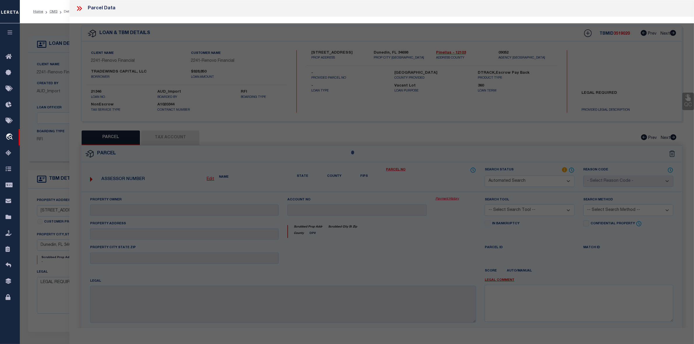
select select "IP"
checkbox input "false"
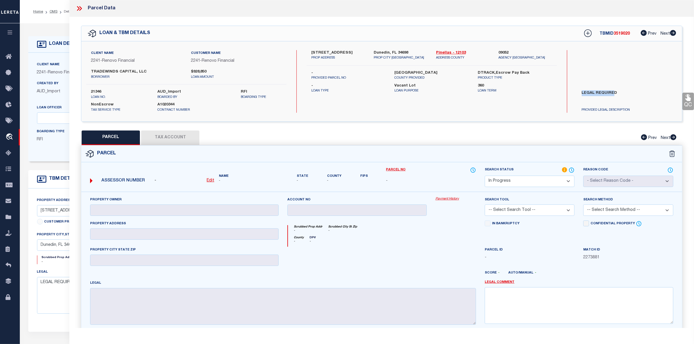
drag, startPoint x: 581, startPoint y: 92, endPoint x: 613, endPoint y: 92, distance: 31.8
click at [613, 92] on label "LEGAL REQUIRED" at bounding box center [627, 98] width 99 height 17
click at [558, 231] on div "In Bankruptcy" at bounding box center [530, 234] width 99 height 26
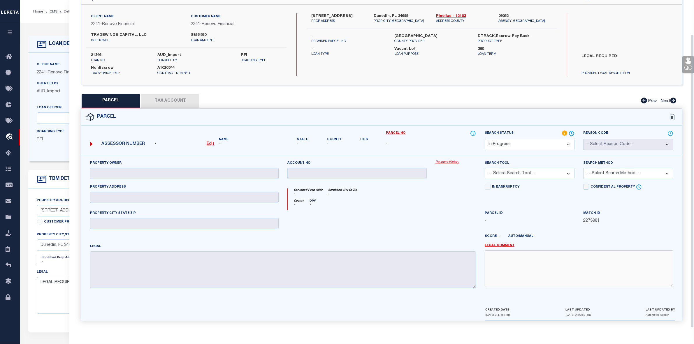
click at [568, 265] on textarea at bounding box center [579, 269] width 189 height 37
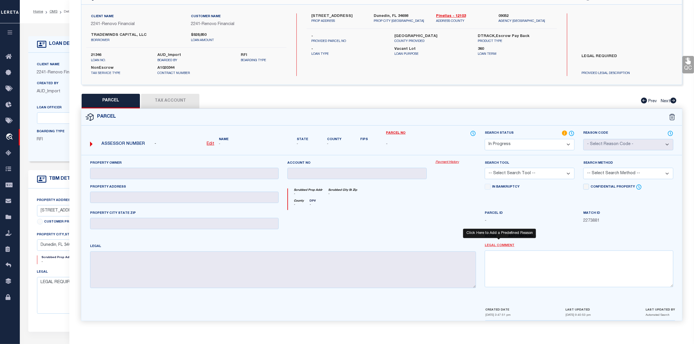
click at [505, 245] on link "Legal Comment" at bounding box center [500, 245] width 30 height 5
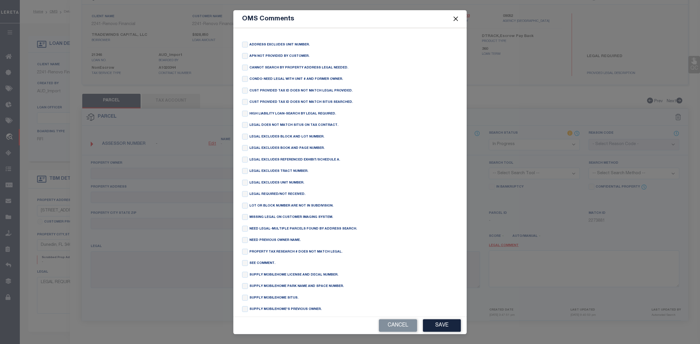
click at [457, 19] on button "Close" at bounding box center [456, 19] width 8 height 8
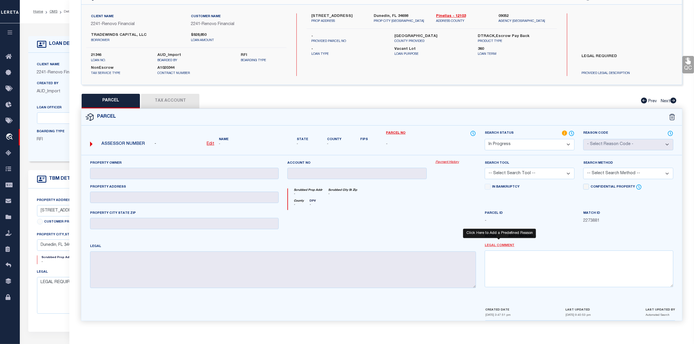
click at [501, 245] on link "Legal Comment" at bounding box center [500, 245] width 30 height 5
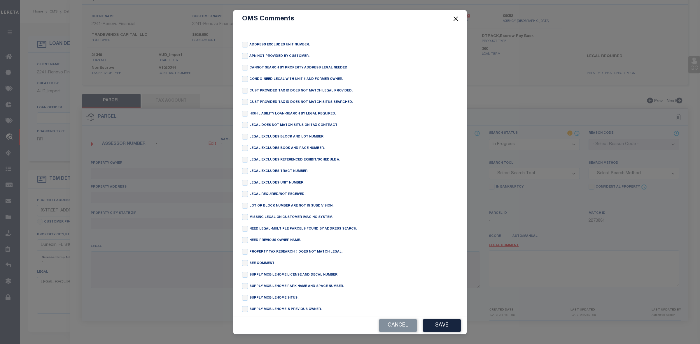
click at [459, 21] on button "Close" at bounding box center [456, 19] width 8 height 8
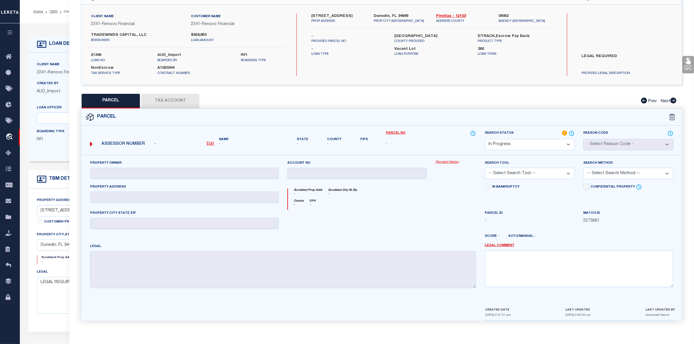
click at [569, 184] on div "In Bankruptcy" at bounding box center [530, 187] width 90 height 7
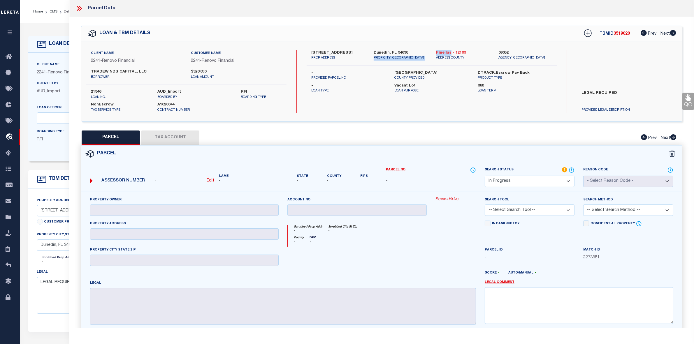
drag, startPoint x: 431, startPoint y: 52, endPoint x: 449, endPoint y: 52, distance: 18.7
click at [449, 52] on div "2460 Trade Winds Drive PROP ADDRESS Dunedin, FL 34698 PROP CITY ST ZIP Pinellas…" at bounding box center [431, 55] width 259 height 10
click at [417, 49] on div "Client Name 2241 - Renovo Financial Customer Name 2241 - Renovo Financial TRADE…" at bounding box center [381, 81] width 601 height 80
drag, startPoint x: 434, startPoint y: 51, endPoint x: 450, endPoint y: 52, distance: 15.8
click at [450, 52] on div "Pinellas - 12103 ADDRESS COUNTY" at bounding box center [463, 55] width 62 height 10
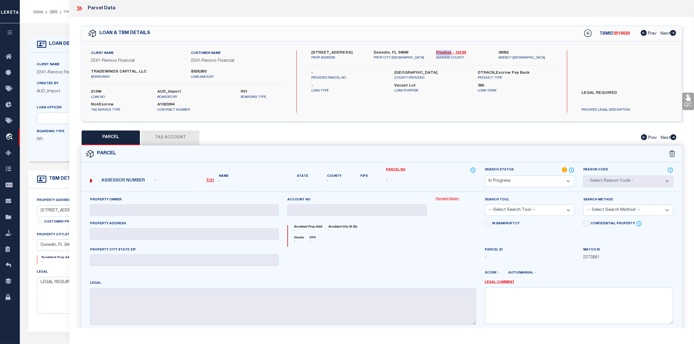
copy link "Pinellas"
click at [448, 231] on div "Scrubbed Prop Addr - Scrubbed City St Zip -" at bounding box center [382, 230] width 188 height 11
click at [538, 180] on select "Automated Search Bad Parcel Complete Duplicate Parcel High Dollar Reporting In …" at bounding box center [530, 181] width 90 height 11
click at [464, 234] on div "Scrubbed Prop Addr - Scrubbed City St Zip -" at bounding box center [382, 230] width 188 height 11
click at [537, 184] on select "Automated Search Bad Parcel Complete Duplicate Parcel High Dollar Reporting In …" at bounding box center [530, 181] width 90 height 11
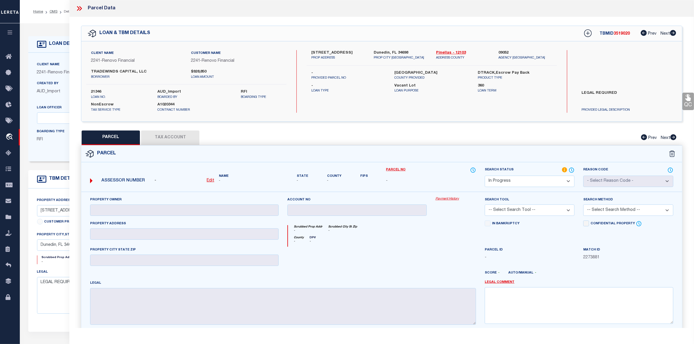
select select "ND"
click at [485, 176] on select "Automated Search Bad Parcel Complete Duplicate Parcel High Dollar Reporting In …" at bounding box center [530, 181] width 90 height 11
click at [452, 225] on div "Scrubbed Prop Addr - Scrubbed City St Zip - County - DPV -" at bounding box center [381, 234] width 197 height 26
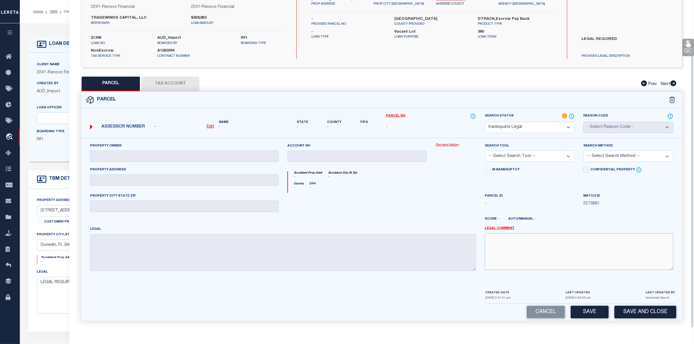
click at [537, 250] on textarea at bounding box center [579, 252] width 189 height 37
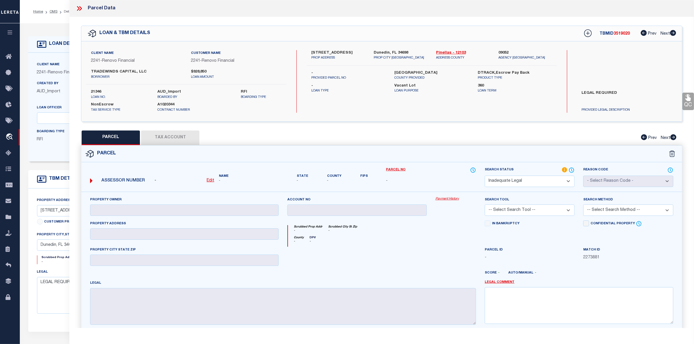
click at [557, 243] on div "In Bankruptcy" at bounding box center [530, 234] width 99 height 26
drag, startPoint x: 582, startPoint y: 92, endPoint x: 618, endPoint y: 91, distance: 35.9
click at [618, 91] on label "LEGAL REQUIRED" at bounding box center [627, 98] width 99 height 17
copy label "LEGAL REQUIRED"
click at [535, 301] on textarea at bounding box center [579, 306] width 189 height 37
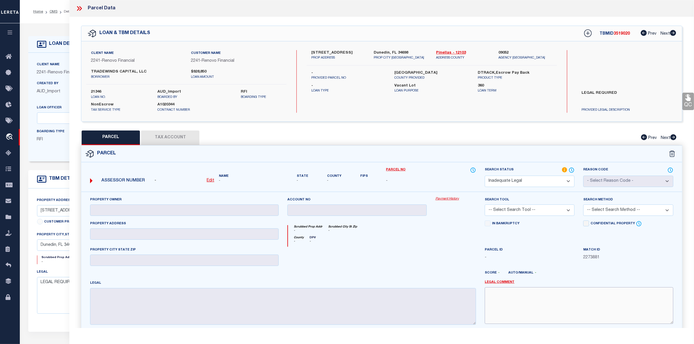
paste textarea "LEGAL REQUIRED"
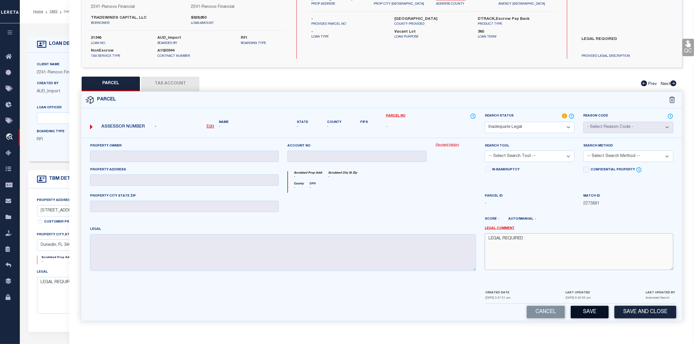
type textarea "LEGAL REQUIRED"
click at [594, 312] on button "Save" at bounding box center [590, 312] width 38 height 13
select select "AS"
checkbox input "false"
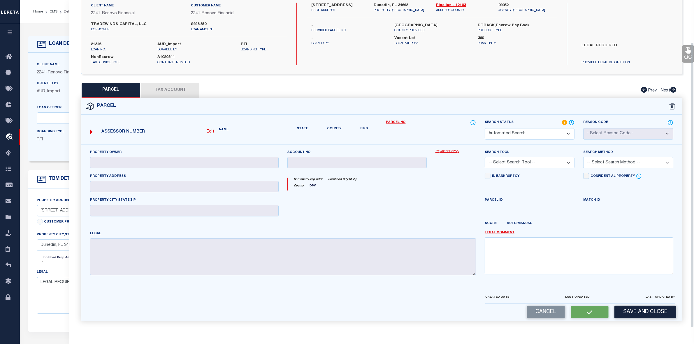
select select "ND"
checkbox input "false"
type textarea "LEGAL REQUIRED"
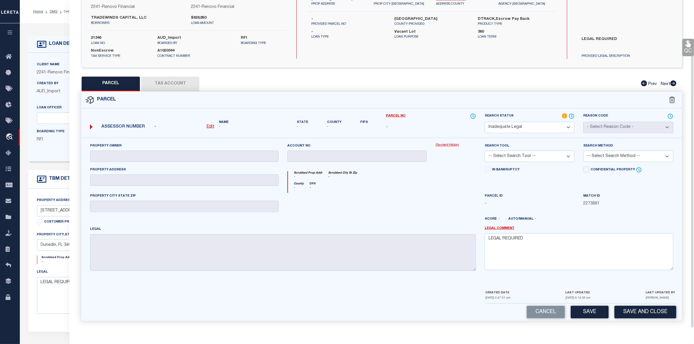
scroll to position [0, 0]
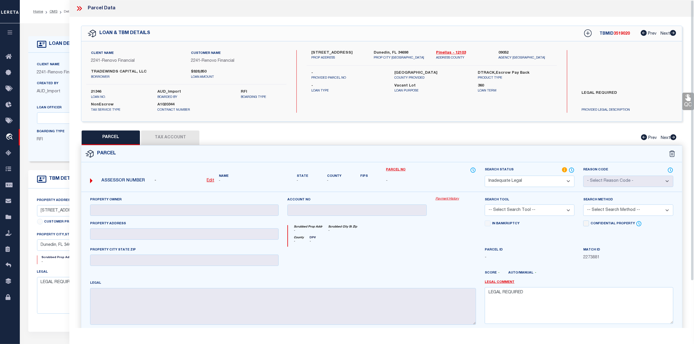
click at [80, 7] on icon at bounding box center [80, 8] width 3 height 5
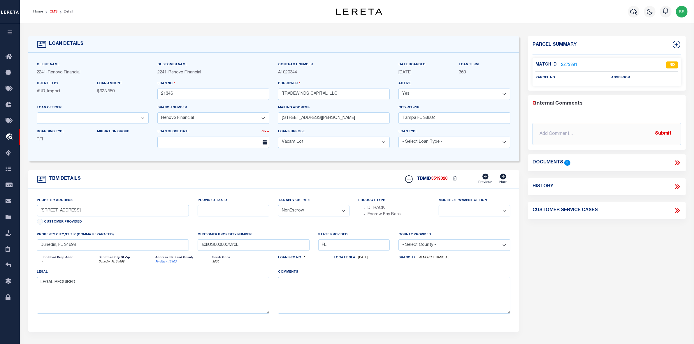
click at [53, 12] on link "OMS" at bounding box center [54, 11] width 8 height 3
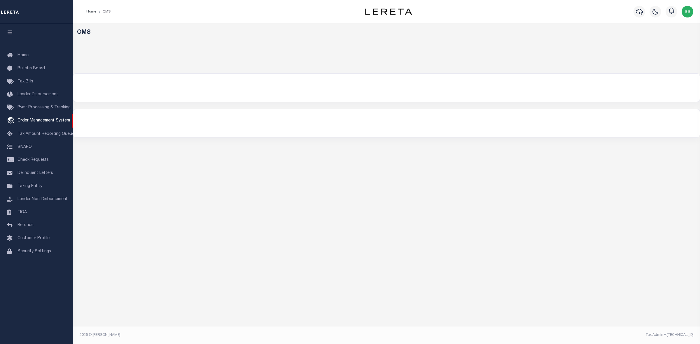
select select "200"
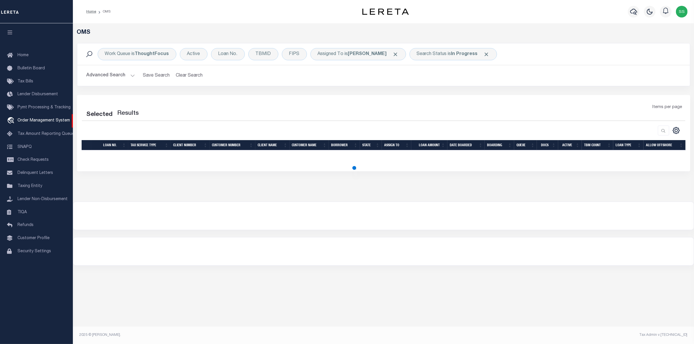
select select "200"
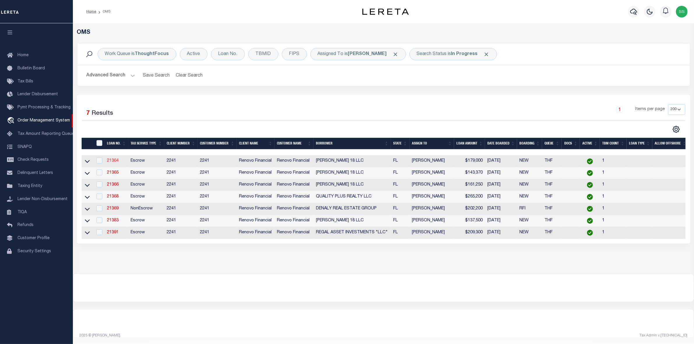
click at [113, 162] on link "21364" at bounding box center [113, 161] width 12 height 4
type input "21364"
type input "[PERSON_NAME] 18 LLC"
select select
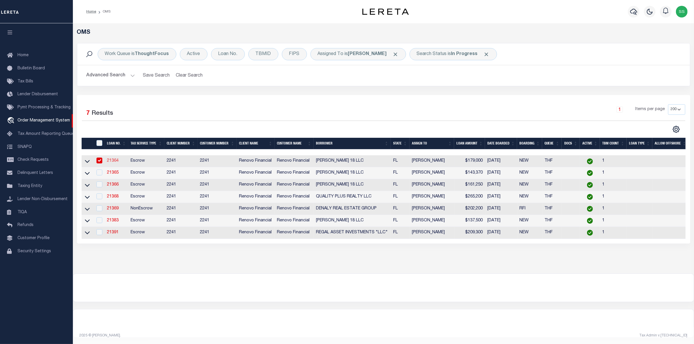
type input "886 Ocean Blvd"
type input "Atlantic Beach FL 32233"
select select "400"
select select "Escrow"
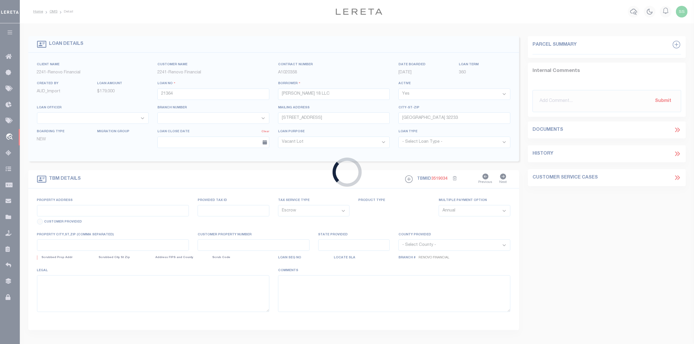
type input "8304 Osteen Street"
select select
type input "Jacksonville, FL 32210"
type input "a0kUS00000DnjHS"
type input "FL"
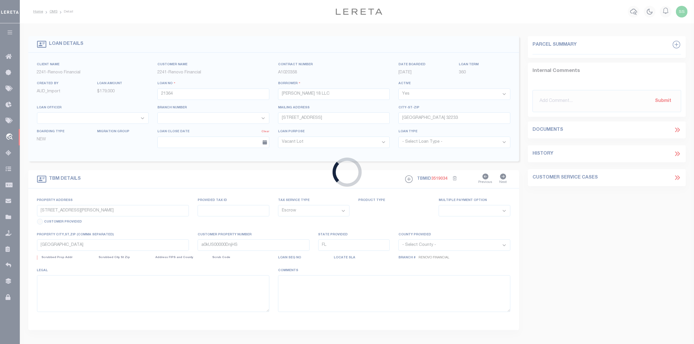
select select
type textarea "LEGAL REQUIRED"
select select "164194"
select select "25066"
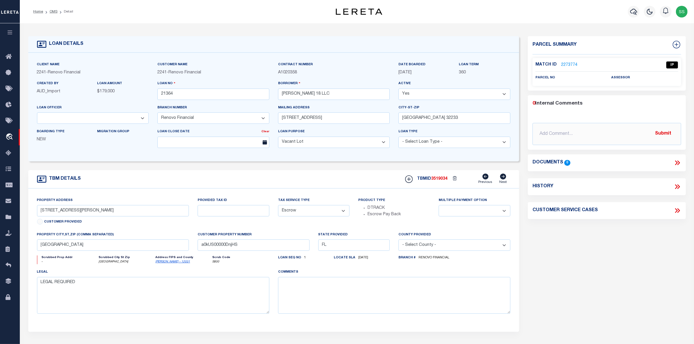
click at [568, 63] on link "2273774" at bounding box center [569, 65] width 16 height 6
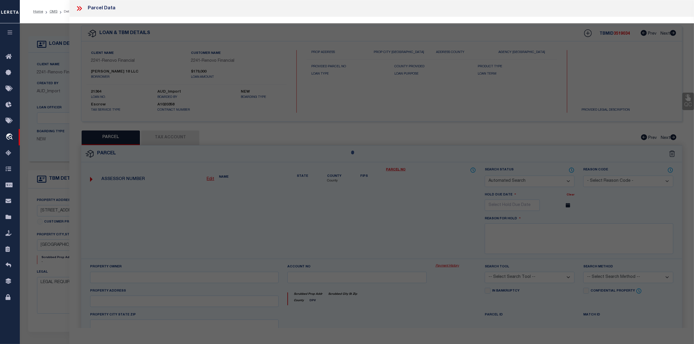
checkbox input "false"
select select "IP"
checkbox input "false"
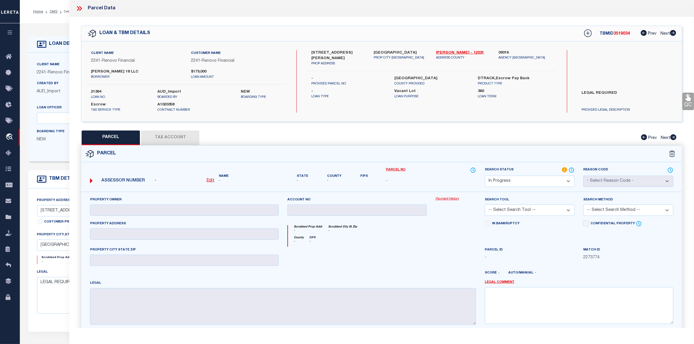
scroll to position [36, 0]
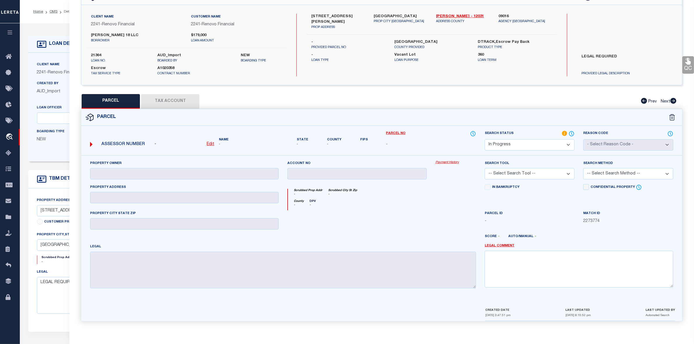
click at [521, 148] on select "Automated Search Bad Parcel Complete Duplicate Parcel High Dollar Reporting In …" at bounding box center [530, 144] width 90 height 11
select select "ND"
click at [485, 139] on select "Automated Search Bad Parcel Complete Duplicate Parcel High Dollar Reporting In …" at bounding box center [530, 144] width 90 height 11
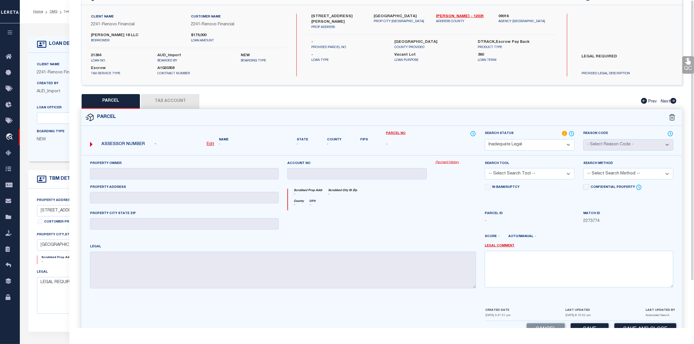
scroll to position [0, 0]
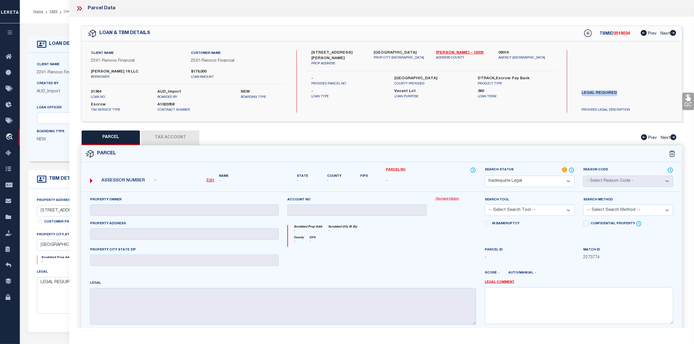
drag, startPoint x: 619, startPoint y: 90, endPoint x: 570, endPoint y: 93, distance: 48.5
click at [570, 93] on div "Client Name 2241 - Renovo Financial Customer Name 2241 - Renovo Financial borro…" at bounding box center [381, 81] width 601 height 63
copy div "Search by Legal Customer Access to Client Imaging System LEGAL REQUIRED"
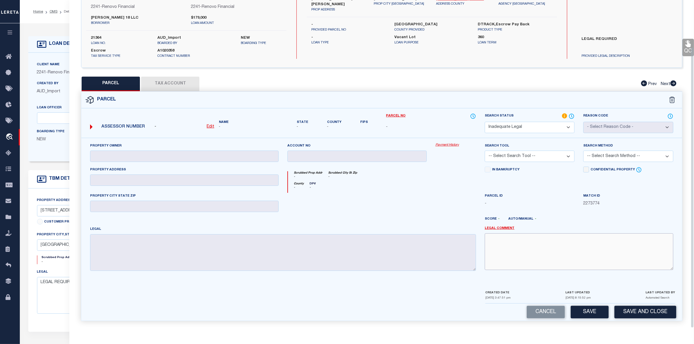
click at [534, 246] on textarea at bounding box center [579, 252] width 189 height 37
paste textarea "LEGAL REQUIRED"
click at [488, 258] on textarea "LEGAL REQUIRED" at bounding box center [579, 252] width 189 height 37
type textarea "LEGAL REQUIRED"
click at [592, 311] on button "Save" at bounding box center [590, 312] width 38 height 13
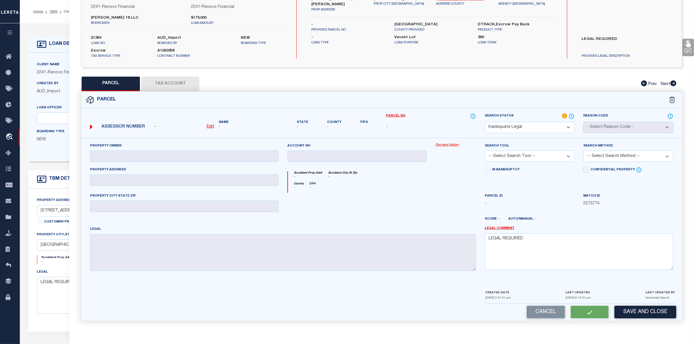
select select "AS"
checkbox input "false"
select select "ND"
checkbox input "false"
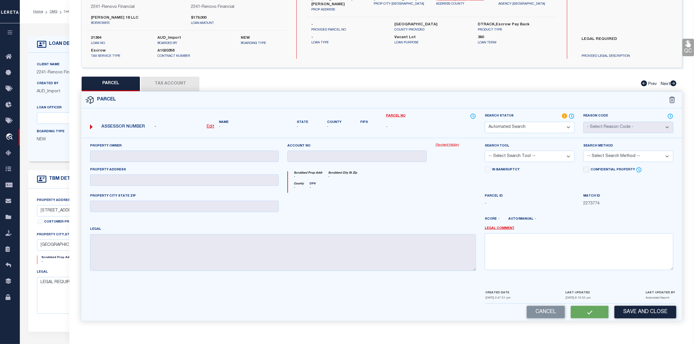
type textarea "LEGAL REQUIRED"
click at [426, 201] on div at bounding box center [357, 205] width 148 height 24
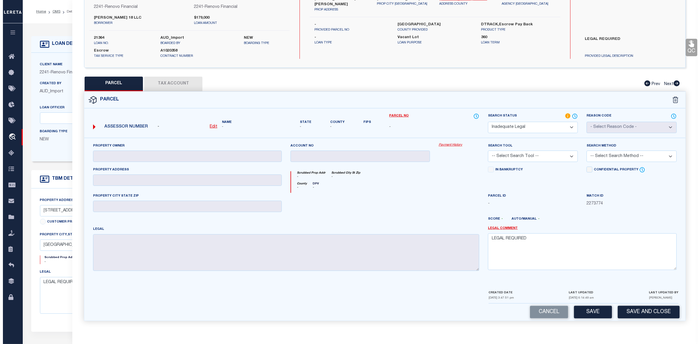
scroll to position [0, 0]
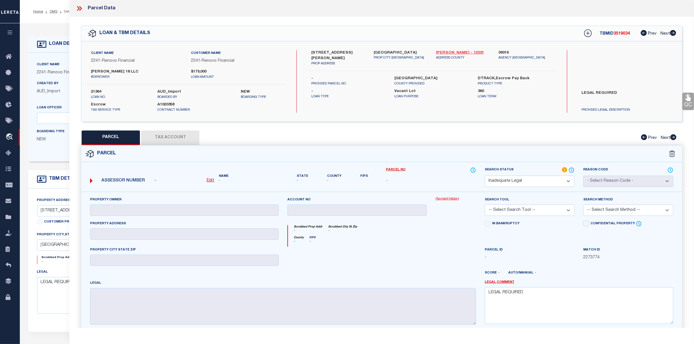
drag, startPoint x: 430, startPoint y: 52, endPoint x: 448, endPoint y: 52, distance: 17.2
click at [448, 52] on div "8304 Osteen Street PROP ADDRESS Jacksonville, FL 32210 PROP CITY ST ZIP Duval -…" at bounding box center [431, 58] width 259 height 16
click at [420, 50] on label "Jacksonville, FL 32210" at bounding box center [401, 53] width 54 height 6
drag, startPoint x: 434, startPoint y: 52, endPoint x: 446, endPoint y: 52, distance: 12.5
click at [446, 52] on div "Duval - 12031 ADDRESS COUNTY" at bounding box center [463, 58] width 62 height 16
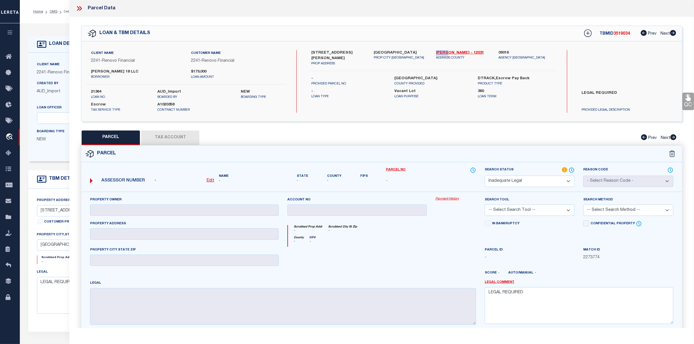
copy link "[PERSON_NAME]"
click at [77, 8] on icon at bounding box center [80, 9] width 8 height 8
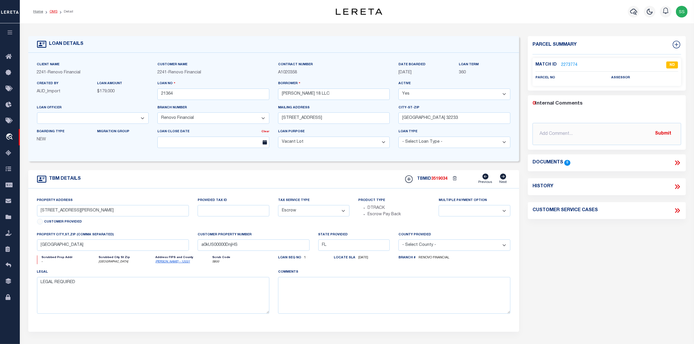
click at [52, 11] on link "OMS" at bounding box center [54, 11] width 8 height 3
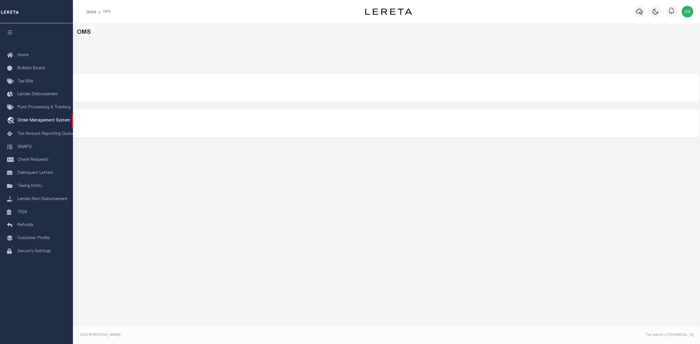
select select "200"
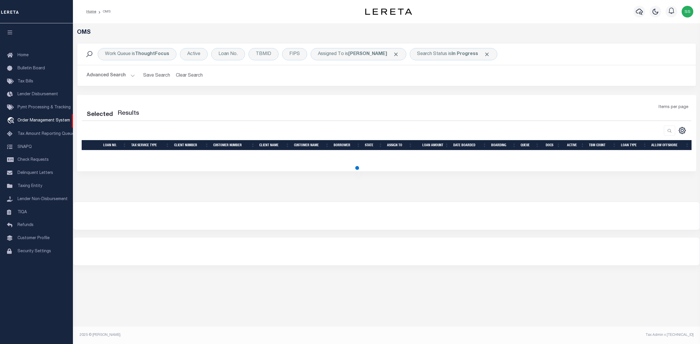
select select "200"
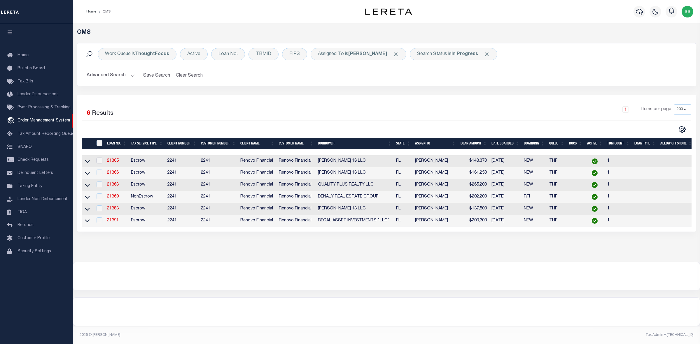
click at [100, 162] on input "checkbox" at bounding box center [100, 161] width 6 height 6
checkbox input "true"
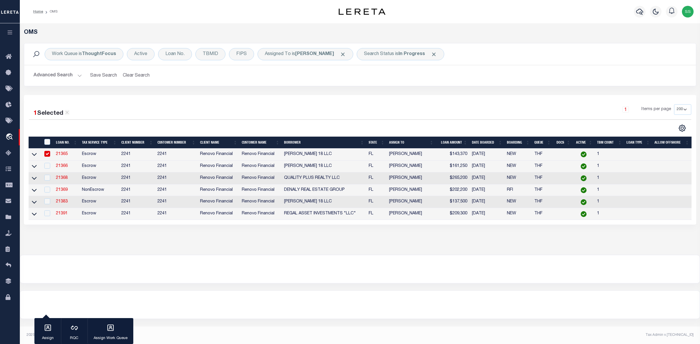
click at [60, 155] on link "21365" at bounding box center [62, 154] width 12 height 4
type input "21365"
type input "[PERSON_NAME] 18 LLC"
select select
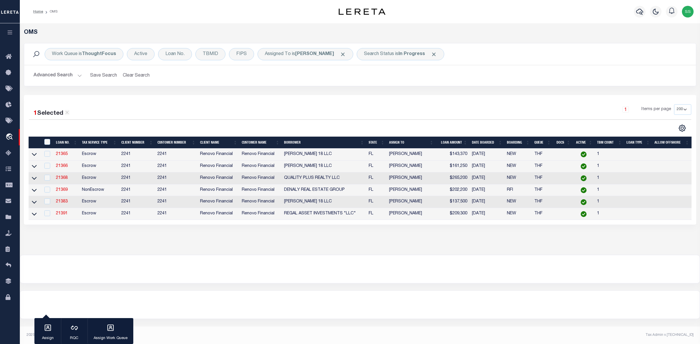
type input "886 Ocean Blvd"
type input "Atlantic Beach FL 32233"
select select "400"
select select "Escrow"
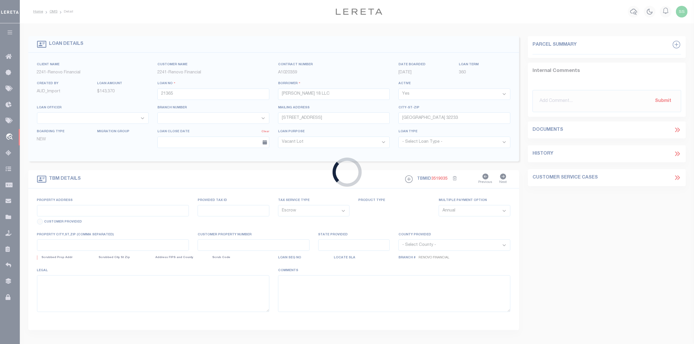
type input "2171 5th Avenue"
select select
type input "Jacksonville, FL 32208"
type input "a0kUS00000DniyA"
type input "FL"
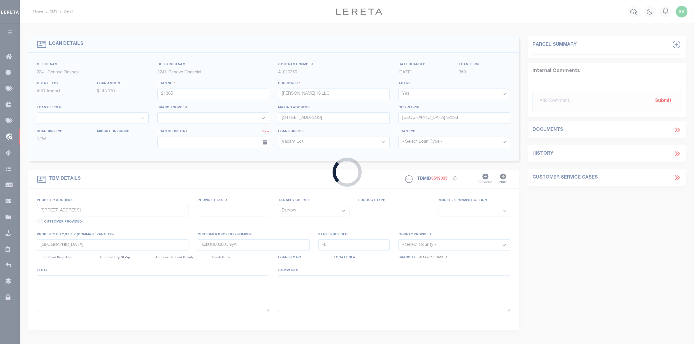
select select
type textarea "LEGAL REQUIRED"
select select "164194"
select select "25066"
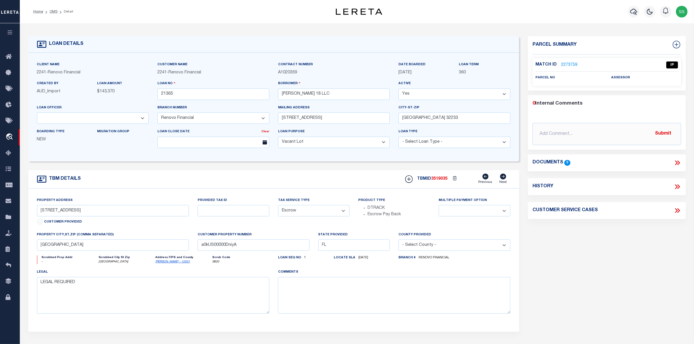
click at [569, 65] on link "2273759" at bounding box center [569, 65] width 16 height 6
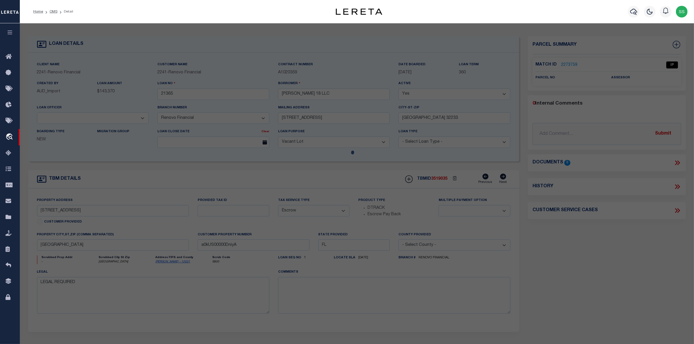
checkbox input "false"
select select "IP"
checkbox input "false"
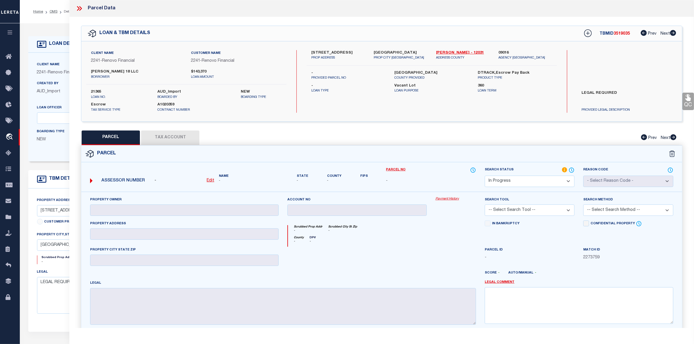
click at [512, 182] on select "Automated Search Bad Parcel Complete Duplicate Parcel High Dollar Reporting In …" at bounding box center [530, 181] width 90 height 11
select select "ND"
click at [485, 176] on select "Automated Search Bad Parcel Complete Duplicate Parcel High Dollar Reporting In …" at bounding box center [530, 181] width 90 height 11
drag, startPoint x: 579, startPoint y: 92, endPoint x: 620, endPoint y: 90, distance: 40.3
click at [620, 90] on label "LEGAL REQUIRED" at bounding box center [627, 98] width 99 height 17
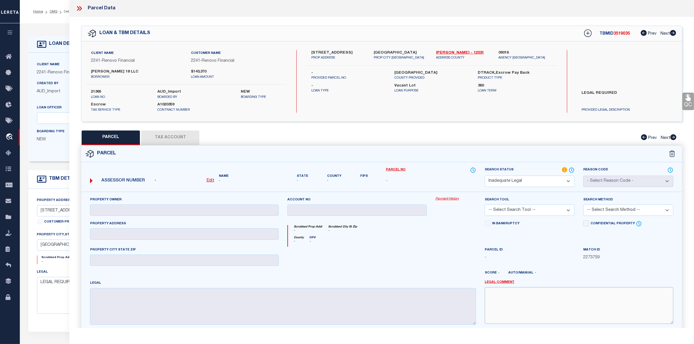
click at [578, 296] on textarea at bounding box center [579, 306] width 189 height 37
paste textarea "LEGAL REQUIRED"
type textarea "LEGAL REQUIRED"
drag, startPoint x: 435, startPoint y: 53, endPoint x: 447, endPoint y: 53, distance: 11.4
click at [447, 53] on div "Duval - 12031 ADDRESS COUNTY" at bounding box center [463, 55] width 62 height 10
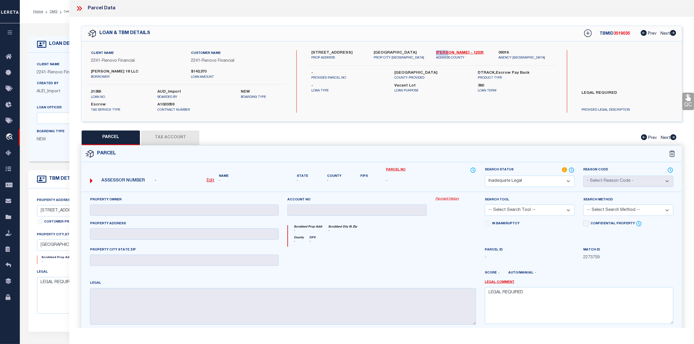
copy link "[PERSON_NAME]"
click at [561, 257] on span "-" at bounding box center [530, 258] width 90 height 6
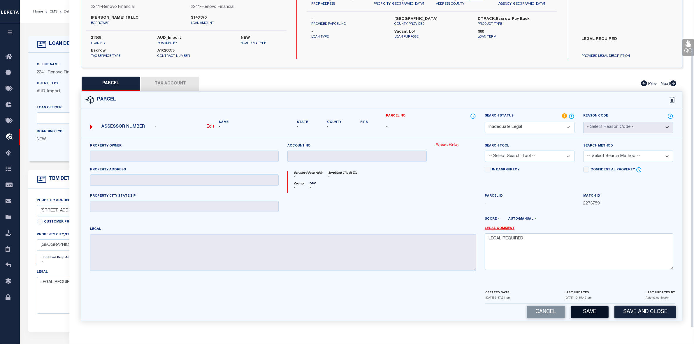
click at [592, 311] on button "Save" at bounding box center [590, 312] width 38 height 13
select select "AS"
checkbox input "false"
select select "ND"
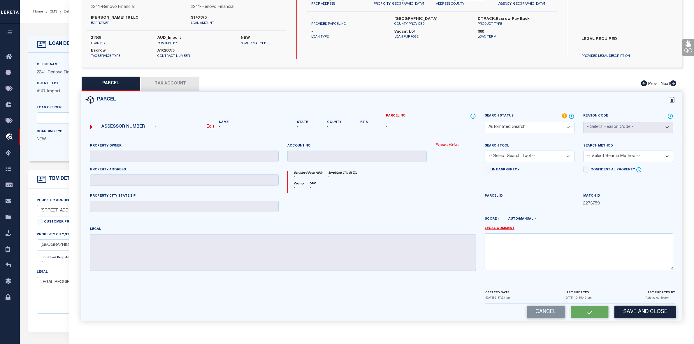
checkbox input "false"
type textarea "LEGAL REQUIRED"
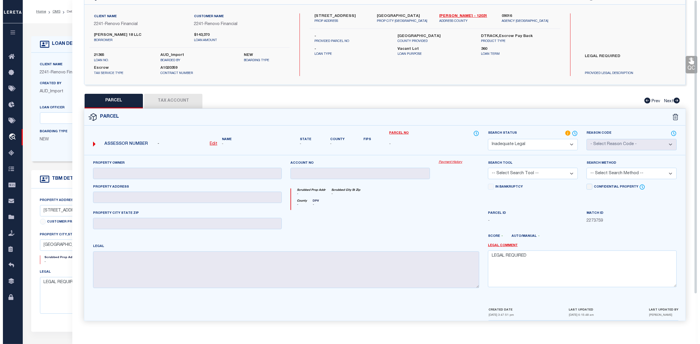
scroll to position [0, 0]
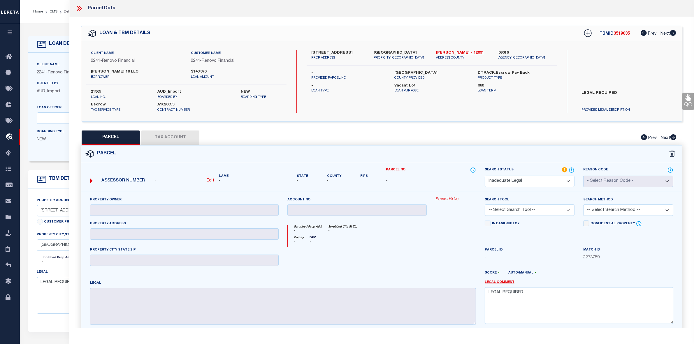
click at [80, 7] on icon at bounding box center [80, 9] width 8 height 8
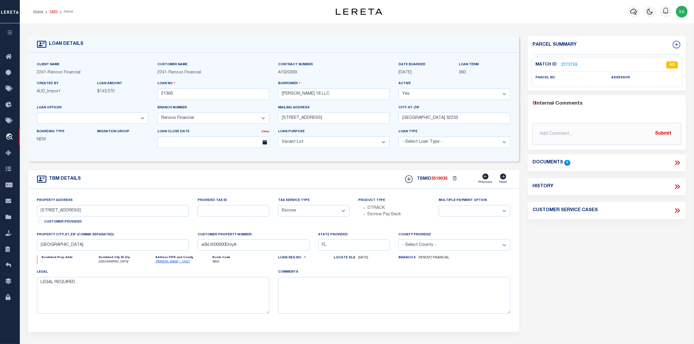
click at [55, 11] on link "OMS" at bounding box center [54, 11] width 8 height 3
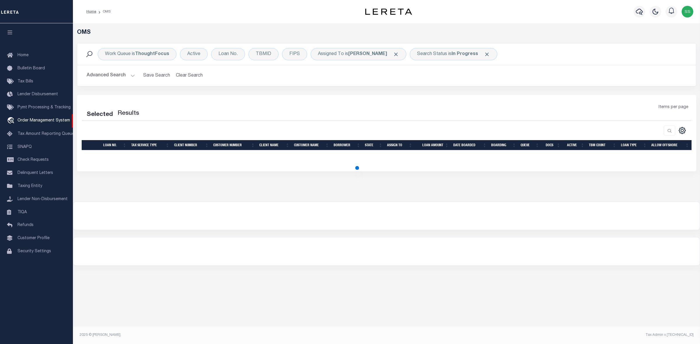
select select "200"
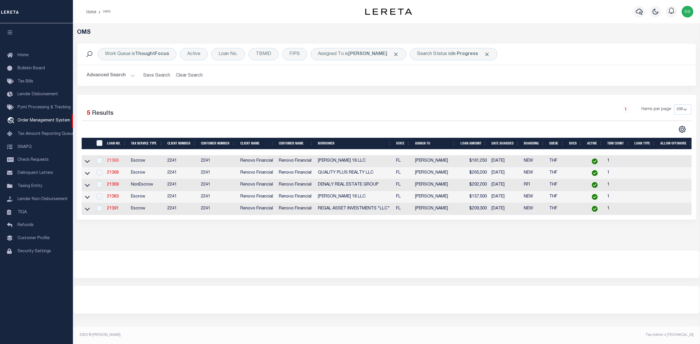
click at [111, 163] on link "21366" at bounding box center [113, 161] width 12 height 4
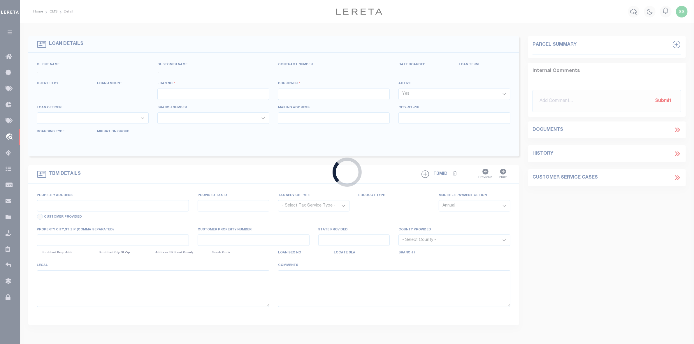
type input "21366"
type input "[PERSON_NAME] 18 LLC"
select select
type input "[STREET_ADDRESS]"
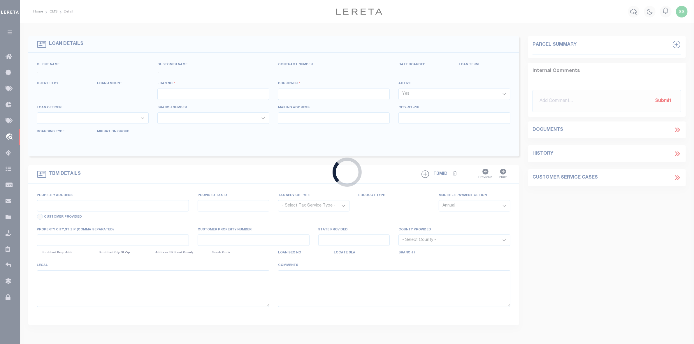
type input "[GEOGRAPHIC_DATA] 32233"
select select "400"
select select "Escrow"
type input "[STREET_ADDRESS]"
select select
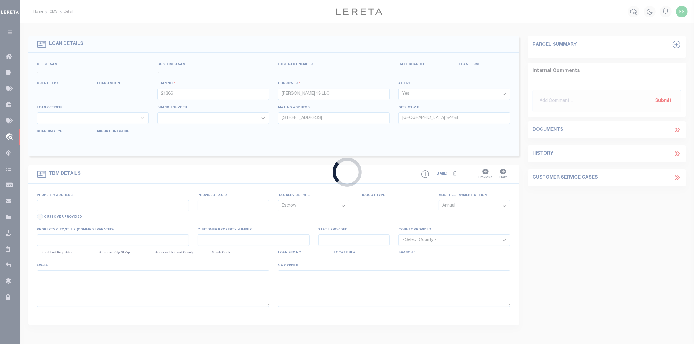
type input "[GEOGRAPHIC_DATA]"
type input "a0kUS00000DnjNu"
type input "FL"
select select
type textarea "LEGAL REQUIRED"
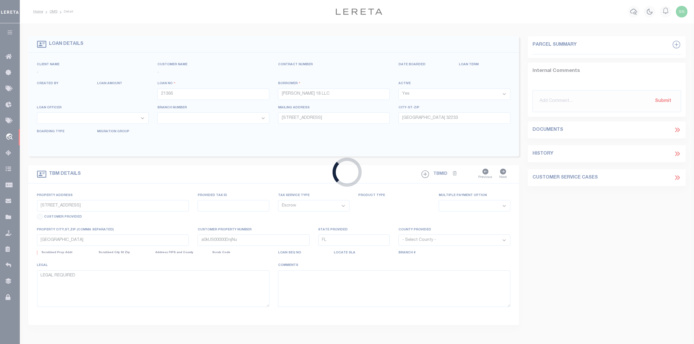
select select "164194"
select select "25066"
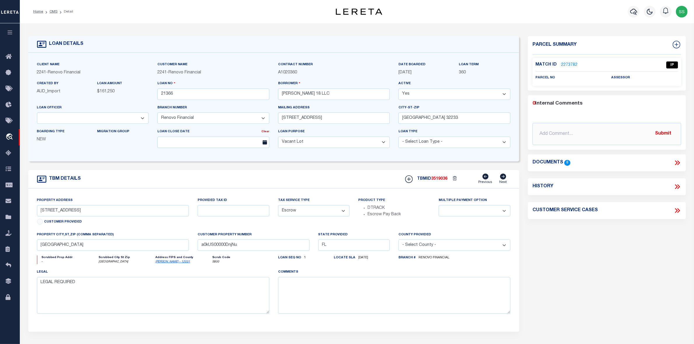
click at [568, 65] on link "2273782" at bounding box center [569, 65] width 16 height 6
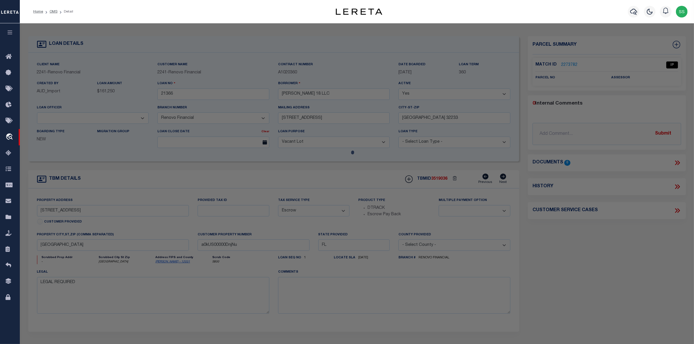
checkbox input "false"
select select "IP"
checkbox input "false"
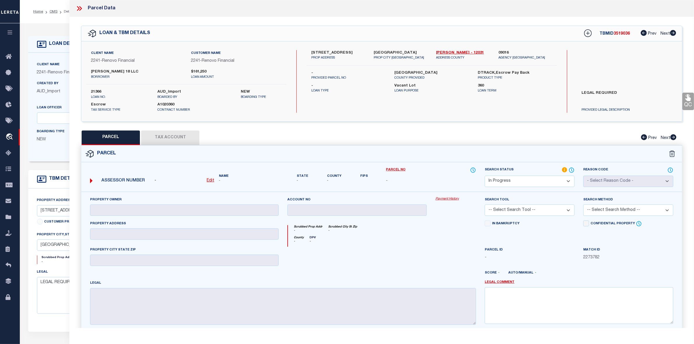
click at [521, 183] on select "Automated Search Bad Parcel Complete Duplicate Parcel High Dollar Reporting In …" at bounding box center [530, 181] width 90 height 11
select select "ND"
click at [485, 176] on select "Automated Search Bad Parcel Complete Duplicate Parcel High Dollar Reporting In …" at bounding box center [530, 181] width 90 height 11
drag, startPoint x: 579, startPoint y: 92, endPoint x: 617, endPoint y: 90, distance: 37.7
click at [616, 91] on label "LEGAL REQUIRED" at bounding box center [627, 98] width 99 height 17
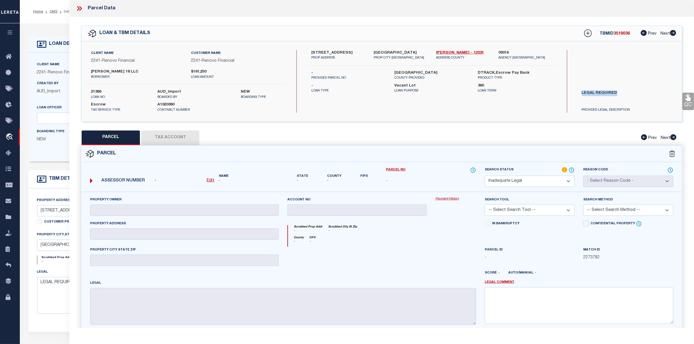
copy label "LEGAL REQUIRED"
click at [555, 298] on textarea at bounding box center [579, 306] width 189 height 37
paste textarea "LEGAL REQUIRED"
type textarea "LEGAL REQUIRED"
click at [558, 261] on span "-" at bounding box center [530, 258] width 90 height 6
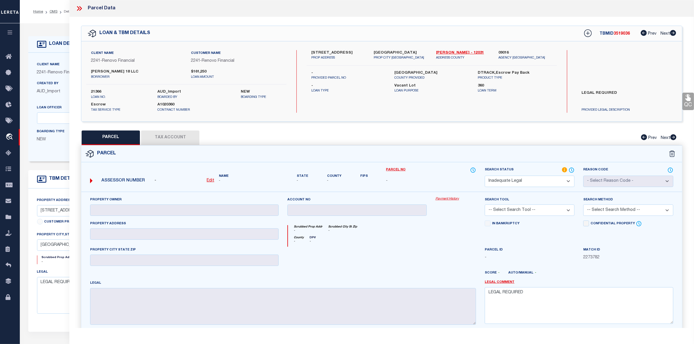
scroll to position [55, 0]
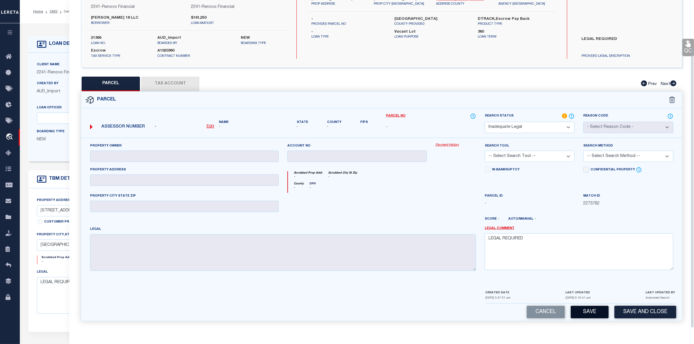
click at [591, 311] on button "Save" at bounding box center [590, 312] width 38 height 13
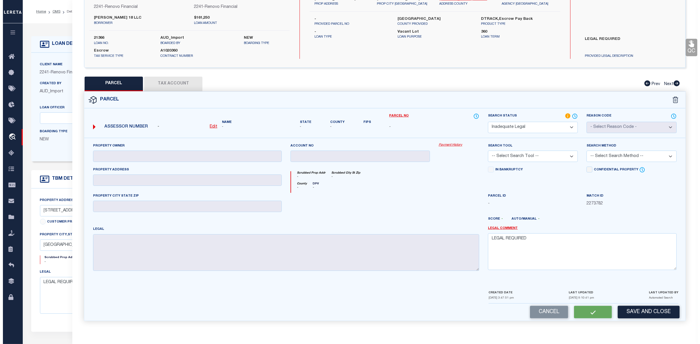
scroll to position [0, 0]
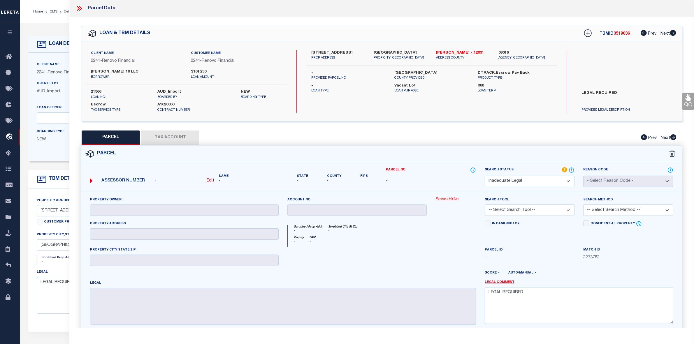
select select "AS"
checkbox input "false"
select select "ND"
checkbox input "false"
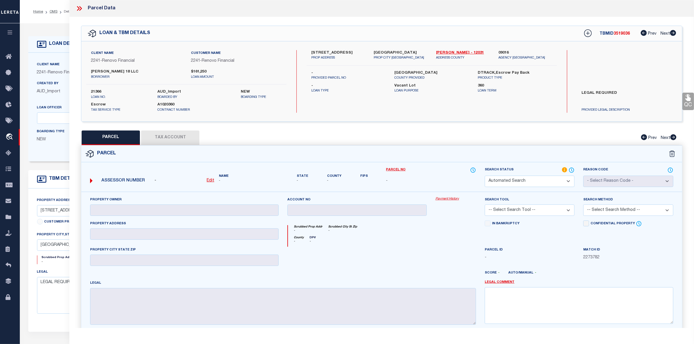
type textarea "LEGAL REQUIRED"
click at [77, 8] on icon at bounding box center [80, 9] width 8 height 8
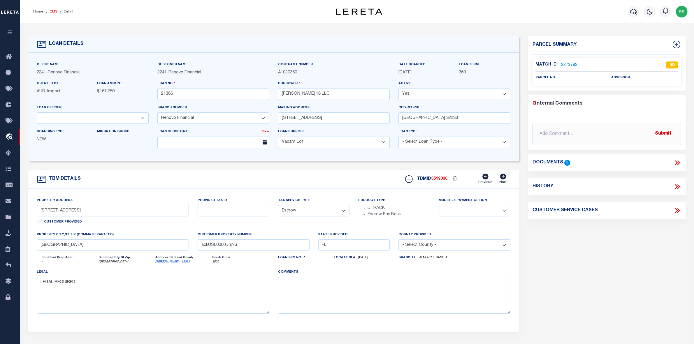
click at [50, 12] on link "OMS" at bounding box center [54, 11] width 8 height 3
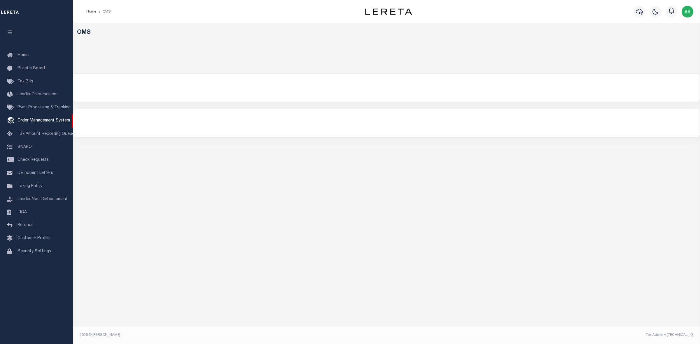
select select "200"
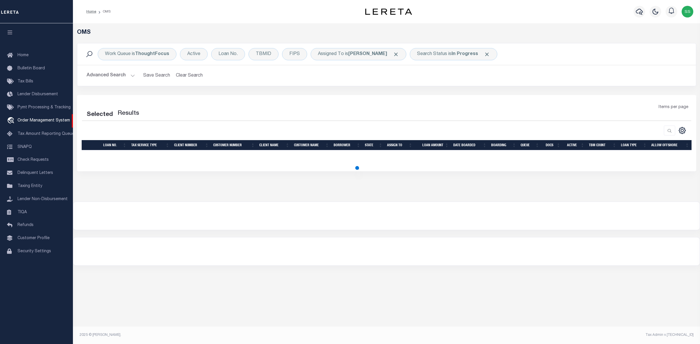
select select "200"
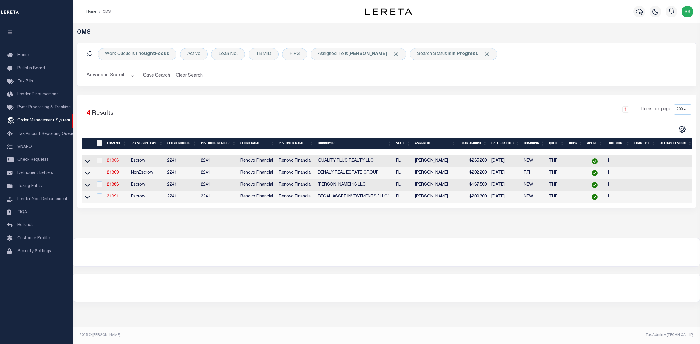
click at [115, 161] on link "21368" at bounding box center [113, 161] width 12 height 4
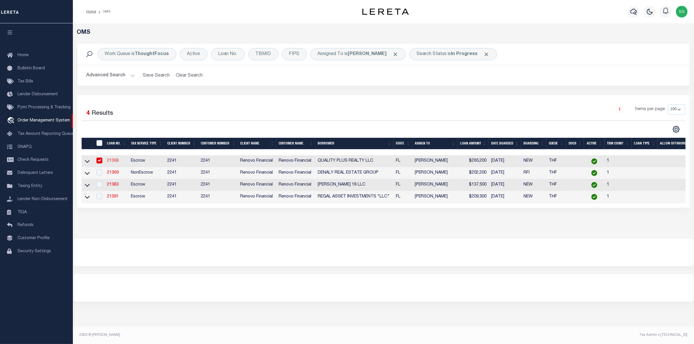
type input "21368"
type input "QUALITY PLUS REALTY LLC"
select select
type input "[STREET_ADDRESS]"
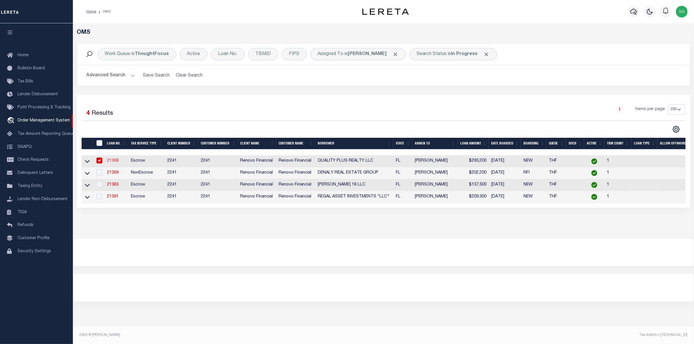
type input "Kissimmee FL 34744"
select select "400"
select select "Escrow"
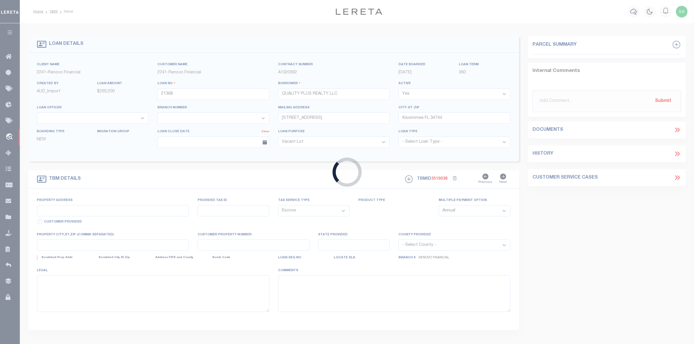
type input "[STREET_ADDRESS]"
select select
type input "[GEOGRAPHIC_DATA], FL 32811"
type input "a0kUS00000DnoDt"
type input "FL"
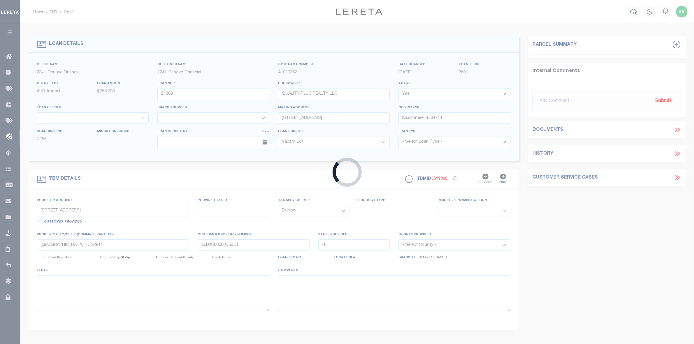
select select
type textarea "LEGAL REQUIRED"
select select "164194"
select select "25066"
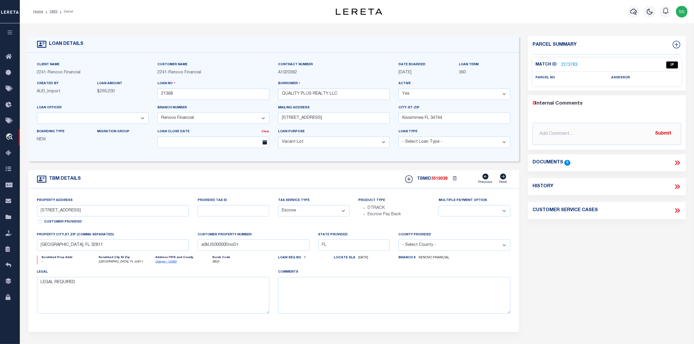
click at [113, 162] on div "Client Name 2241 - Renovo Financial Customer Name 2241 - Renovo Financial" at bounding box center [273, 107] width 491 height 109
click at [564, 63] on link "2273783" at bounding box center [569, 65] width 16 height 6
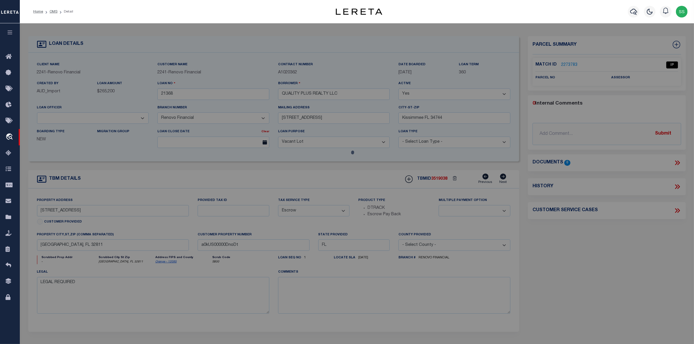
checkbox input "false"
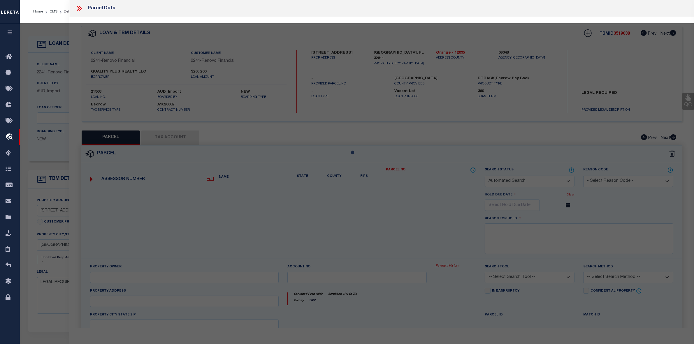
select select "IP"
checkbox input "false"
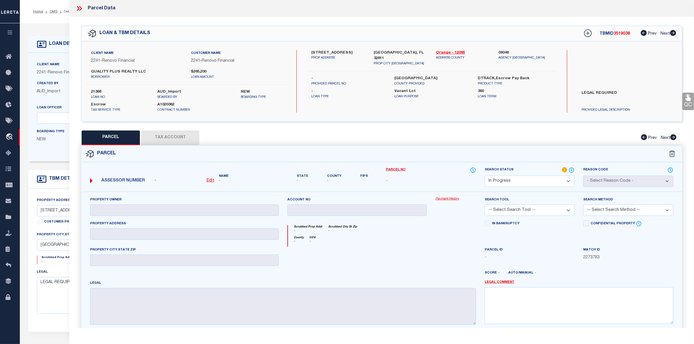
click at [526, 183] on select "Automated Search Bad Parcel Complete Duplicate Parcel High Dollar Reporting In …" at bounding box center [530, 181] width 90 height 11
select select "ND"
click at [485, 176] on select "Automated Search Bad Parcel Complete Duplicate Parcel High Dollar Reporting In …" at bounding box center [530, 181] width 90 height 11
drag, startPoint x: 581, startPoint y: 94, endPoint x: 629, endPoint y: 94, distance: 47.5
click at [629, 94] on label "LEGAL REQUIRED" at bounding box center [627, 98] width 99 height 17
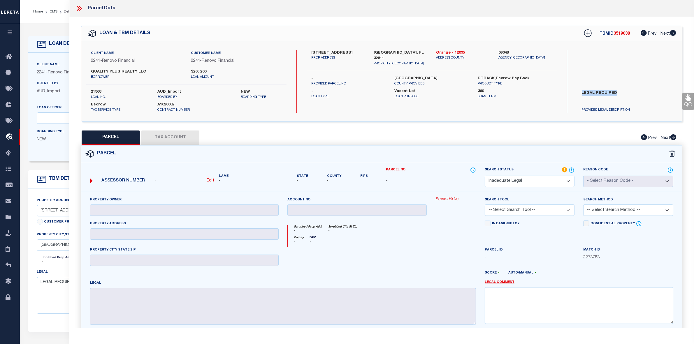
copy label "LEGAL REQUIRED"
click at [534, 304] on textarea at bounding box center [579, 306] width 189 height 37
paste textarea "LEGAL REQUIRED"
type textarea "LEGAL REQUIRED"
drag, startPoint x: 432, startPoint y: 50, endPoint x: 450, endPoint y: 50, distance: 17.5
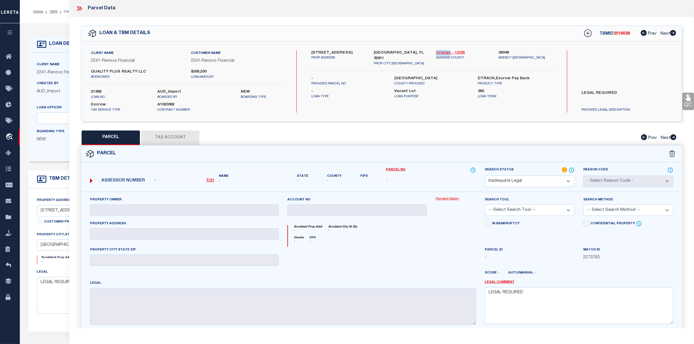
click at [450, 50] on div "Orange - 12095 ADDRESS COUNTY" at bounding box center [463, 58] width 62 height 16
copy link "Orange"
click at [559, 238] on div "In Bankruptcy" at bounding box center [530, 234] width 99 height 26
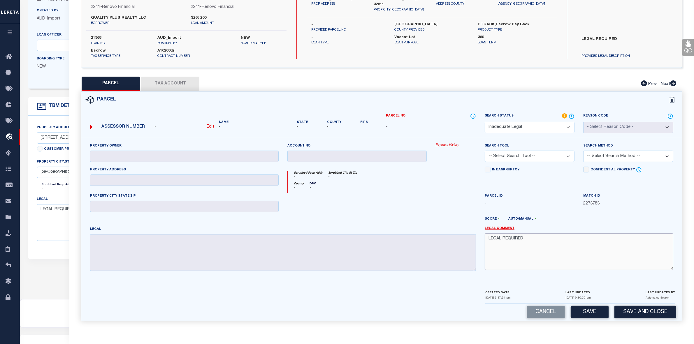
click at [556, 257] on textarea "LEGAL REQUIRED" at bounding box center [579, 252] width 189 height 37
click at [586, 311] on button "Save" at bounding box center [590, 312] width 38 height 13
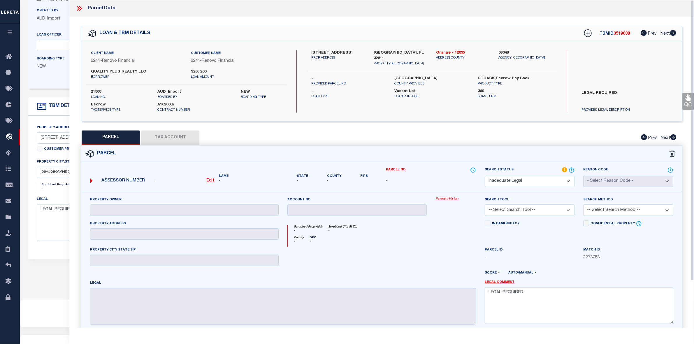
select select "AS"
checkbox input "false"
select select "ND"
checkbox input "false"
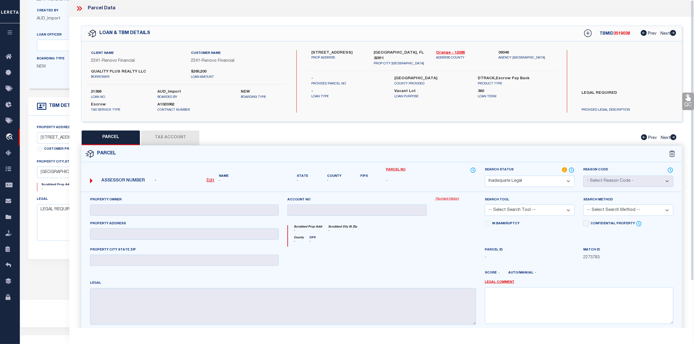
type textarea "LEGAL REQUIRED"
click at [79, 8] on icon at bounding box center [78, 8] width 3 height 5
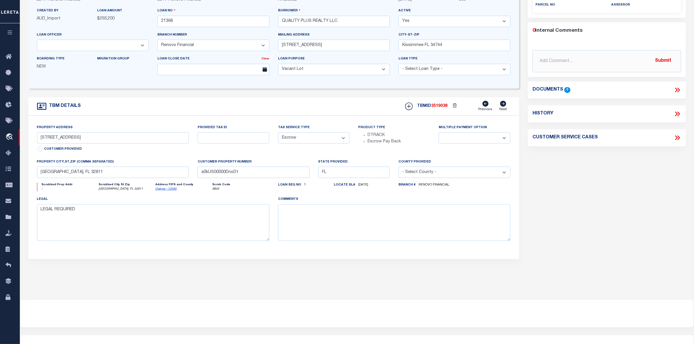
click at [508, 206] on div "comments" at bounding box center [394, 218] width 232 height 45
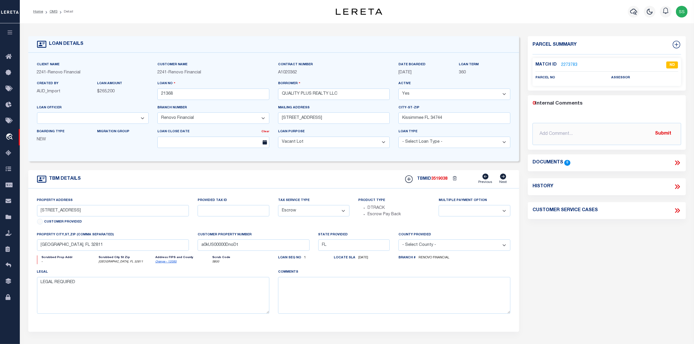
click at [567, 64] on link "2273783" at bounding box center [569, 65] width 16 height 6
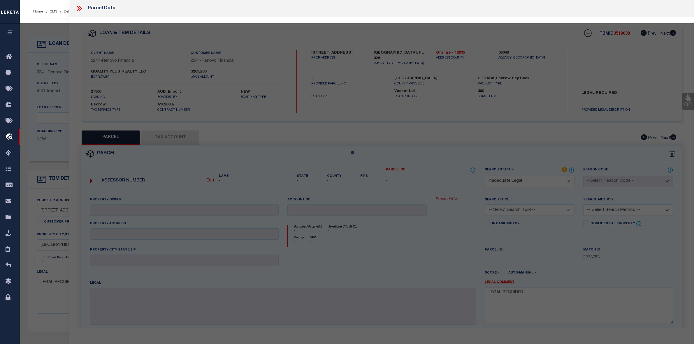
select select "AS"
checkbox input "false"
select select "ND"
checkbox input "false"
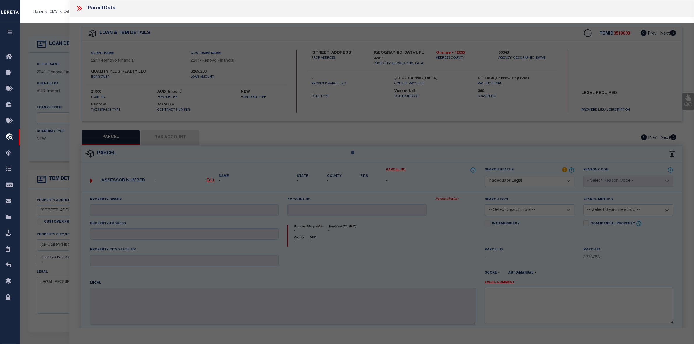
type textarea "LEGAL REQUIRED"
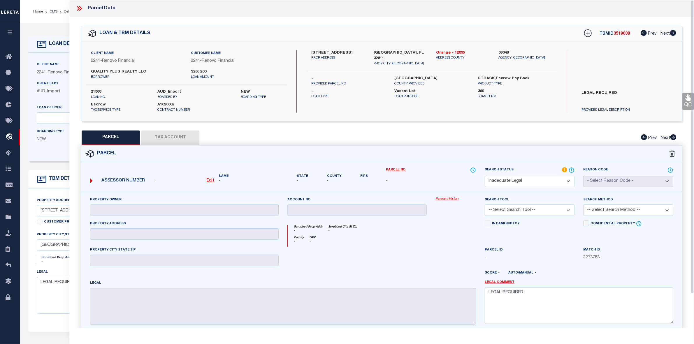
click at [80, 8] on icon at bounding box center [80, 9] width 8 height 8
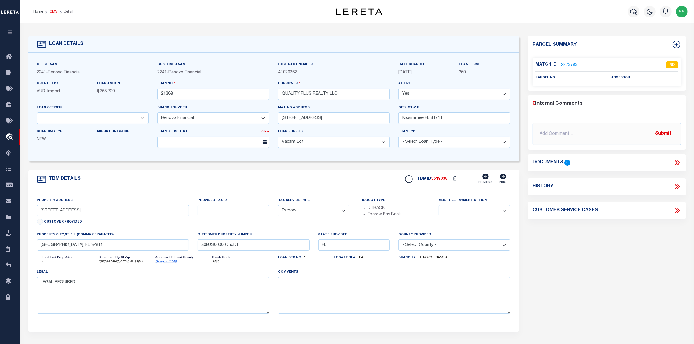
click at [51, 10] on link "OMS" at bounding box center [54, 11] width 8 height 3
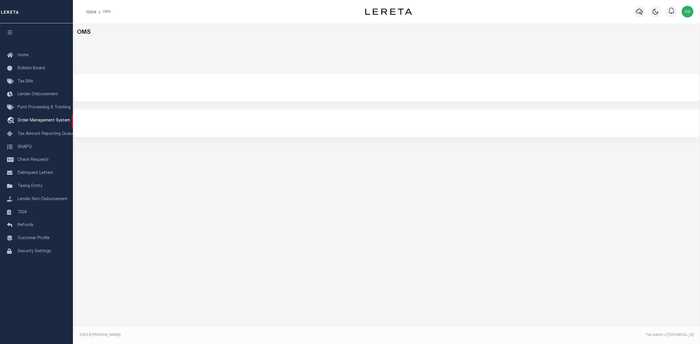
select select "200"
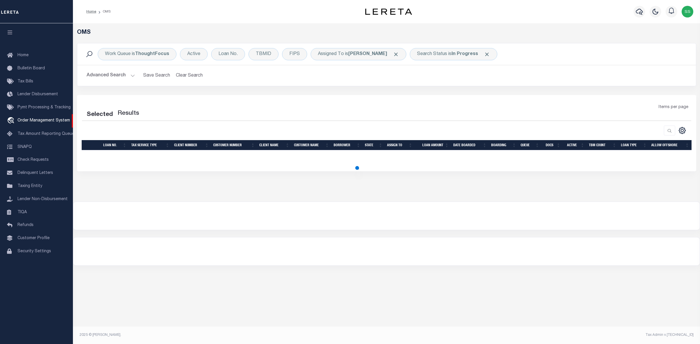
select select "200"
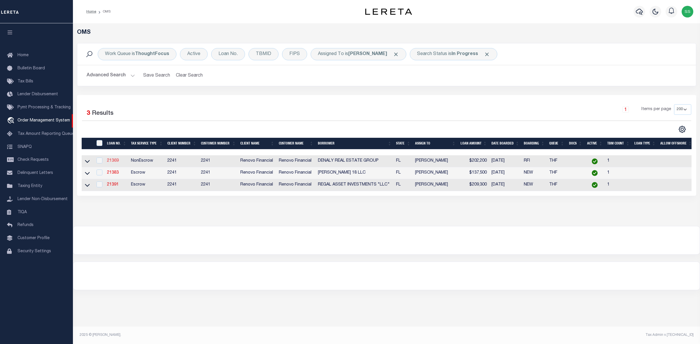
click at [110, 161] on link "21369" at bounding box center [113, 161] width 12 height 4
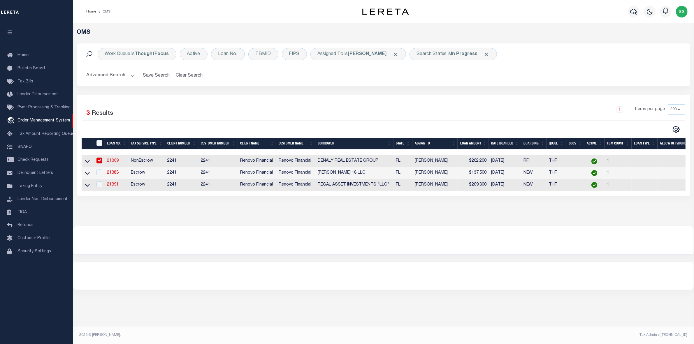
type input "21369"
type input "DENALY REAL ESTATE GROUP"
select select
type input "[STREET_ADDRESS][PERSON_NAME]"
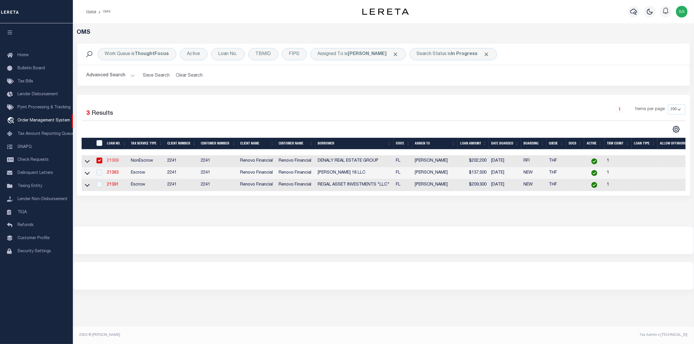
type input "Orlando FL 32832"
select select "400"
select select "NonEscrow"
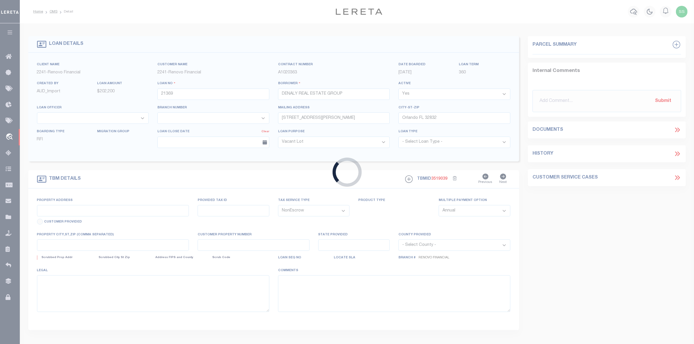
type input "[STREET_ADDRESS]"
select select
type input "Cocoa, FL 32922"
type input "a0kUS00000Dqrws"
type input "FL"
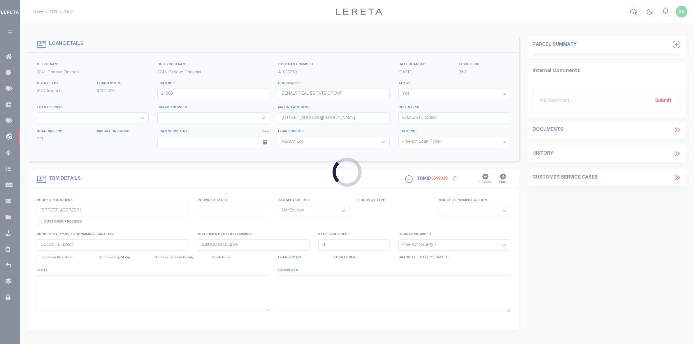
select select
type textarea "LEGAL REQUIRED"
select select "164194"
select select "25066"
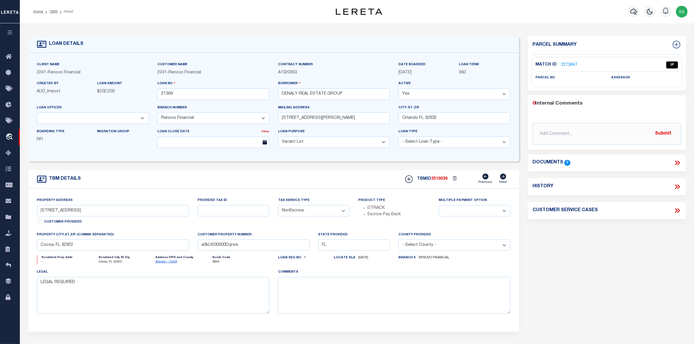
click at [565, 65] on link "2273847" at bounding box center [569, 65] width 16 height 6
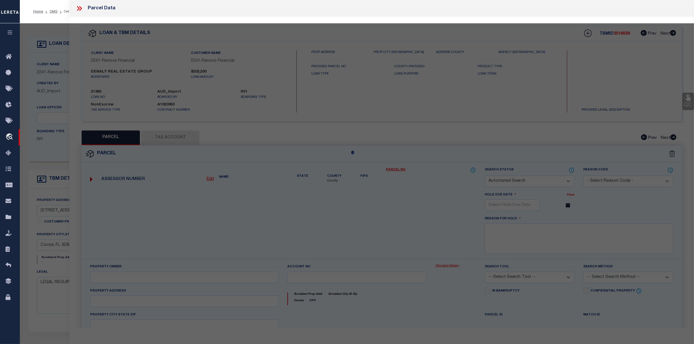
checkbox input "false"
select select "IP"
checkbox input "false"
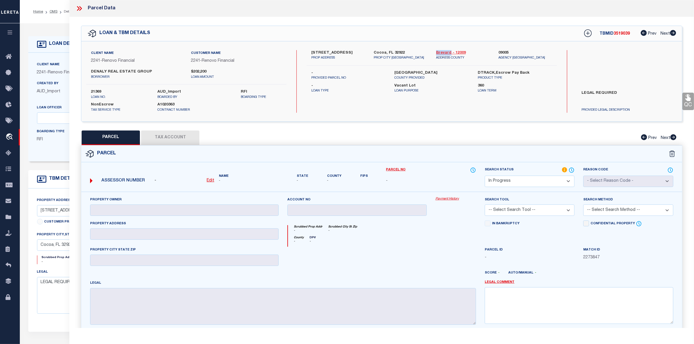
drag, startPoint x: 432, startPoint y: 51, endPoint x: 451, endPoint y: 52, distance: 18.4
click at [451, 52] on div "Brevard - 12009 ADDRESS COUNTY" at bounding box center [463, 55] width 62 height 10
copy link "Brevard"
click at [502, 181] on select "Automated Search Bad Parcel Complete Duplicate Parcel High Dollar Reporting In …" at bounding box center [530, 181] width 90 height 11
select select "ND"
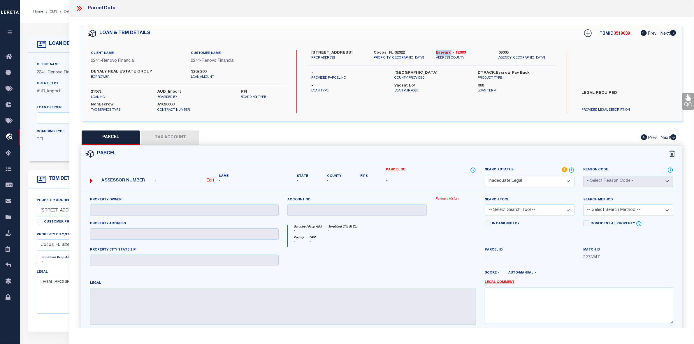
click at [485, 176] on select "Automated Search Bad Parcel Complete Duplicate Parcel High Dollar Reporting In …" at bounding box center [530, 181] width 90 height 11
drag, startPoint x: 578, startPoint y: 92, endPoint x: 626, endPoint y: 91, distance: 48.7
click at [626, 91] on label "LEGAL REQUIRED" at bounding box center [627, 98] width 99 height 17
copy label "LEGAL REQUIRED"
click at [530, 297] on textarea at bounding box center [579, 306] width 189 height 37
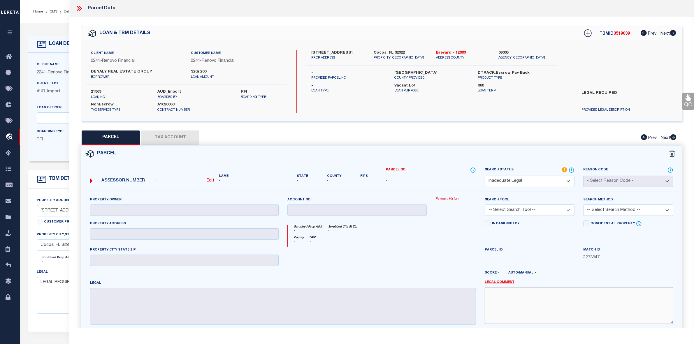
paste textarea "LEGAL REQUIRED"
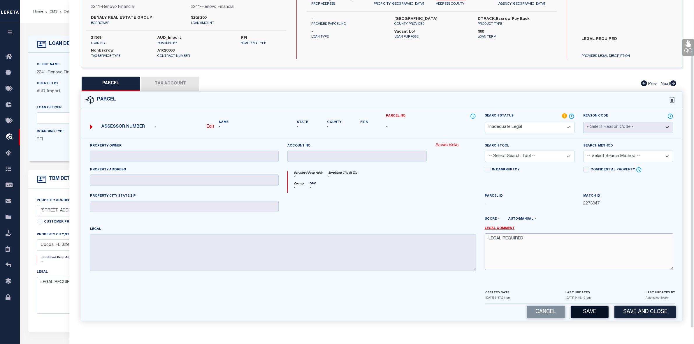
type textarea "LEGAL REQUIRED"
click at [590, 312] on button "Save" at bounding box center [590, 312] width 38 height 13
select select "AS"
checkbox input "false"
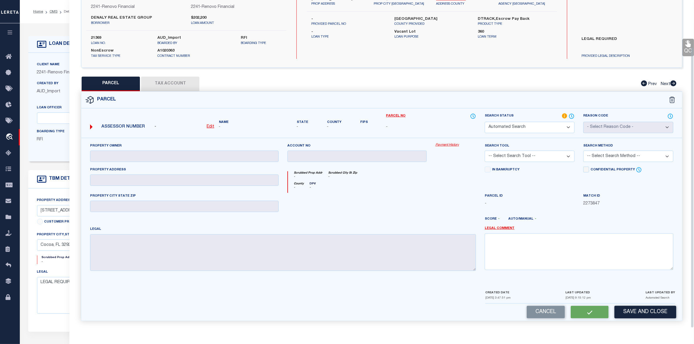
select select "ND"
checkbox input "false"
type textarea "LEGAL REQUIRED"
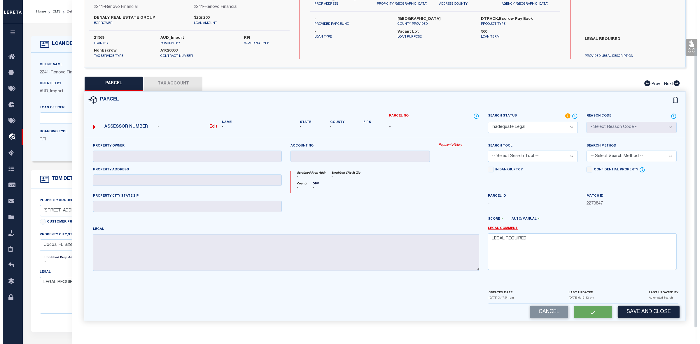
scroll to position [38, 0]
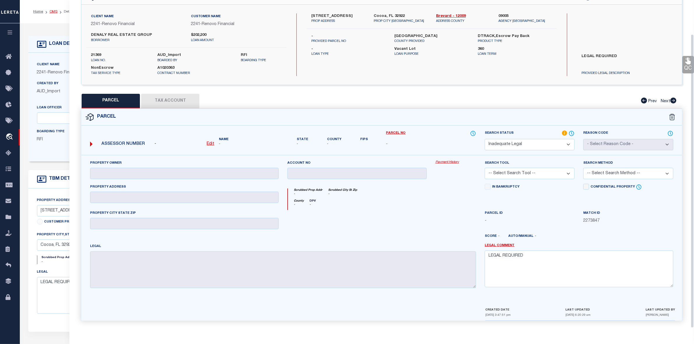
click at [53, 11] on link "OMS" at bounding box center [54, 11] width 8 height 3
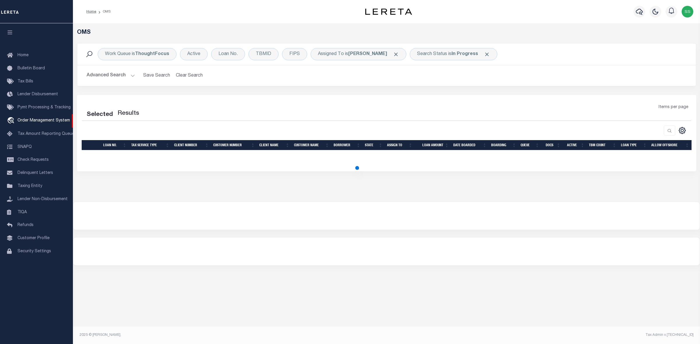
select select "200"
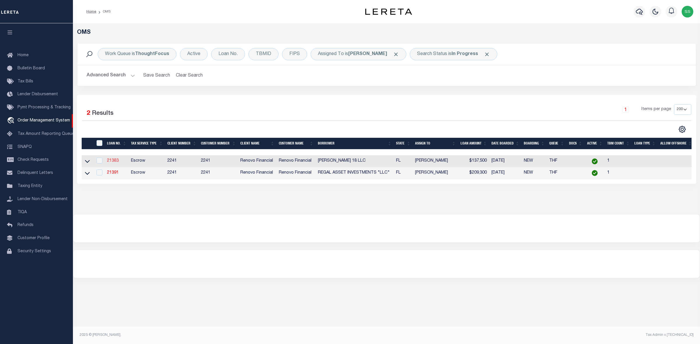
click at [110, 161] on link "21383" at bounding box center [113, 161] width 12 height 4
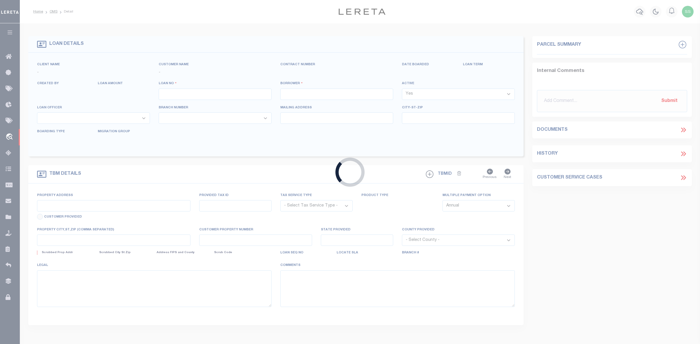
type input "21383"
type input "[PERSON_NAME] 18 LLC"
select select
type input "[STREET_ADDRESS]"
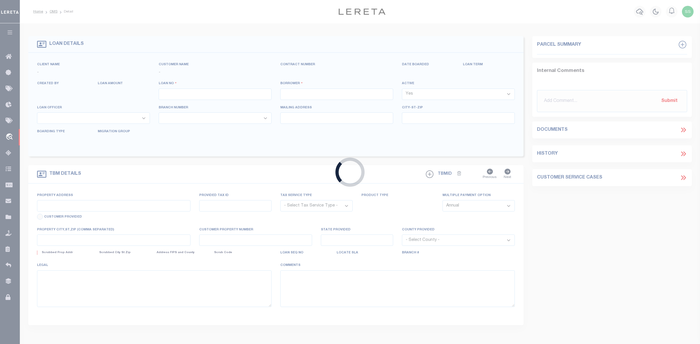
type input "[GEOGRAPHIC_DATA] 32233"
select select "400"
select select "Escrow"
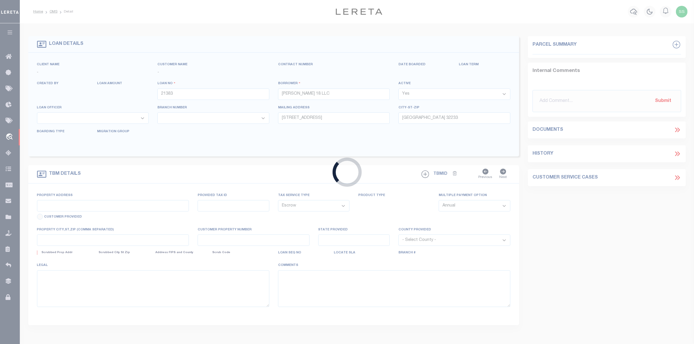
type input "[STREET_ADDRESS]"
select select
type input "[GEOGRAPHIC_DATA], [GEOGRAPHIC_DATA] 32219"
type input "a0kUS00000DnvYj"
type input "FL"
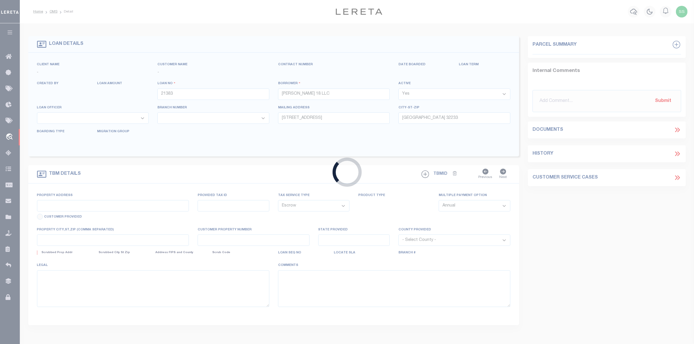
select select
type textarea "LEGAL REQUIRED"
select select "164194"
select select "25066"
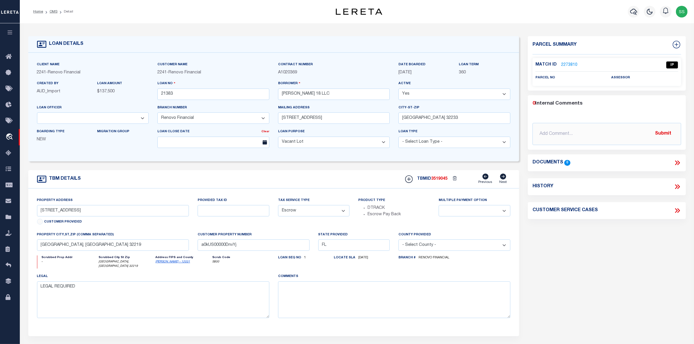
click at [569, 65] on link "2273810" at bounding box center [569, 65] width 16 height 6
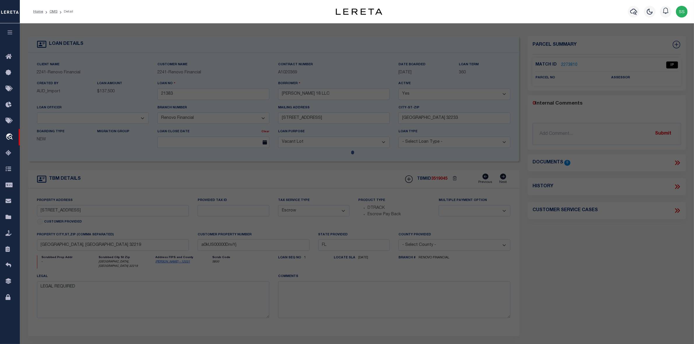
checkbox input "false"
select select "IP"
checkbox input "false"
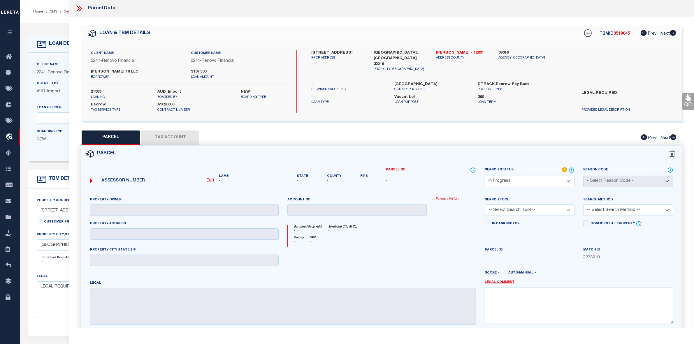
click at [516, 180] on select "Automated Search Bad Parcel Complete Duplicate Parcel High Dollar Reporting In …" at bounding box center [530, 181] width 90 height 11
select select "ND"
click at [485, 176] on select "Automated Search Bad Parcel Complete Duplicate Parcel High Dollar Reporting In …" at bounding box center [530, 181] width 90 height 11
drag, startPoint x: 579, startPoint y: 92, endPoint x: 633, endPoint y: 91, distance: 54.2
click at [633, 91] on label "LEGAL REQUIRED" at bounding box center [627, 98] width 99 height 17
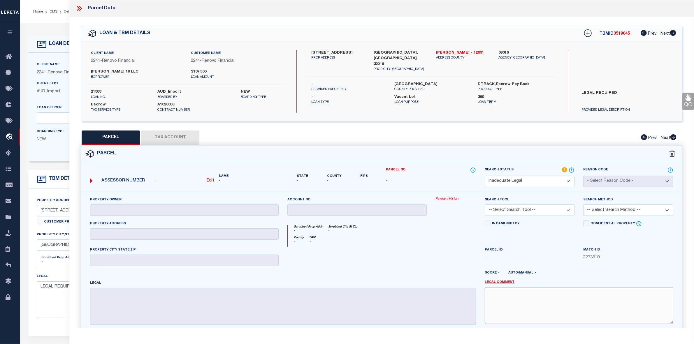
click at [521, 301] on textarea at bounding box center [579, 306] width 189 height 37
paste textarea "LEGAL REQUIRED"
type textarea "LEGAL REQUIRED"
drag, startPoint x: 433, startPoint y: 52, endPoint x: 447, endPoint y: 50, distance: 13.8
click at [447, 50] on div "[PERSON_NAME] - 12031 ADDRESS COUNTY" at bounding box center [463, 61] width 62 height 22
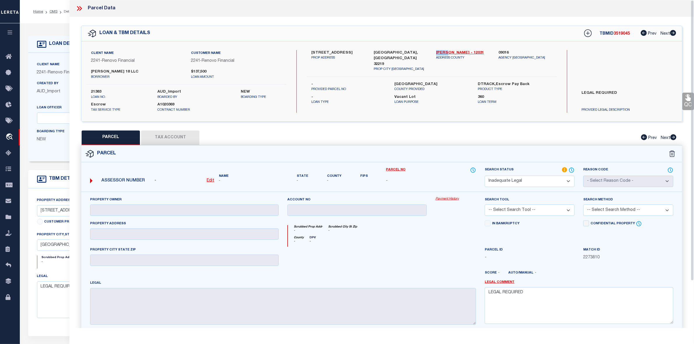
copy link "[PERSON_NAME]"
click at [78, 8] on icon at bounding box center [80, 9] width 8 height 8
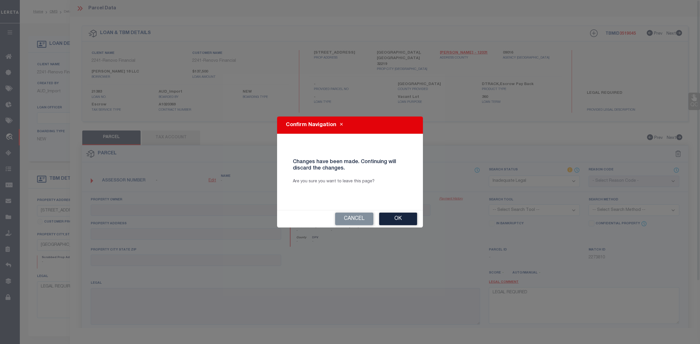
click at [53, 12] on div "Confirm Navigation Changes have been made. Continuing will discard the changes.…" at bounding box center [350, 172] width 700 height 344
click at [397, 218] on button "Ok" at bounding box center [398, 219] width 38 height 13
select select "IP"
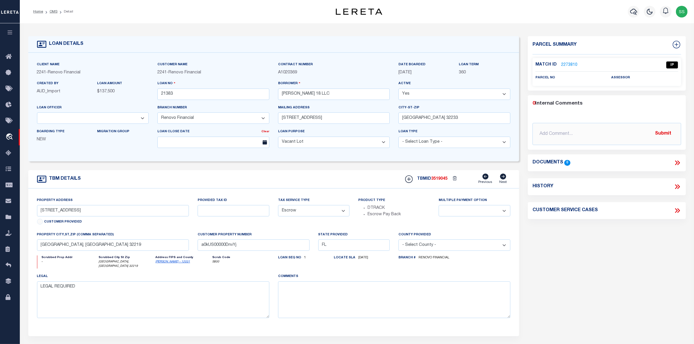
click at [566, 64] on link "2273810" at bounding box center [569, 65] width 16 height 6
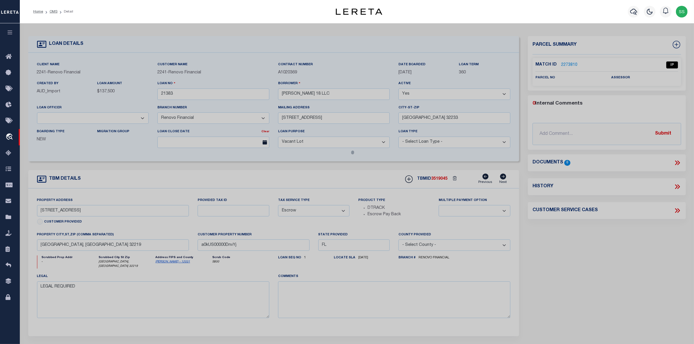
select select "AS"
checkbox input "false"
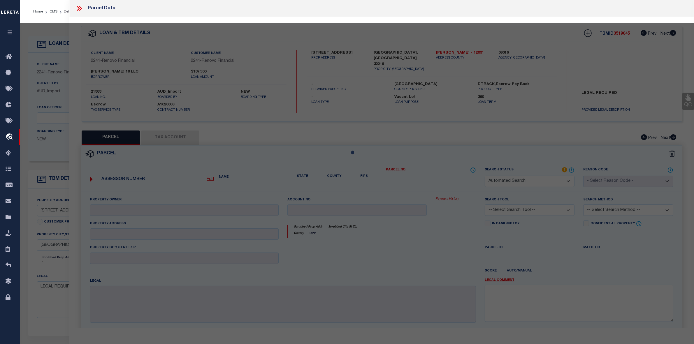
select select "IP"
checkbox input "false"
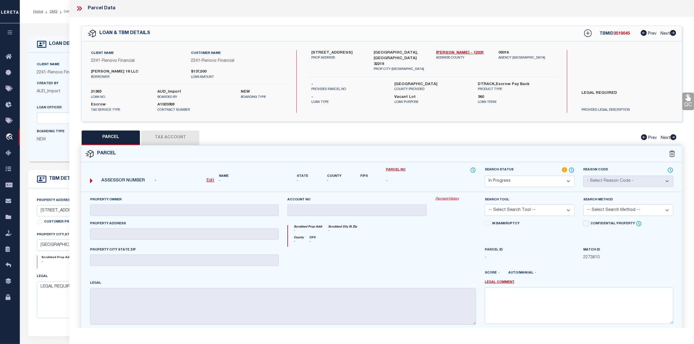
click at [518, 180] on select "Automated Search Bad Parcel Complete Duplicate Parcel High Dollar Reporting In …" at bounding box center [530, 181] width 90 height 11
select select "ND"
click at [485, 176] on select "Automated Search Bad Parcel Complete Duplicate Parcel High Dollar Reporting In …" at bounding box center [530, 181] width 90 height 11
drag, startPoint x: 579, startPoint y: 91, endPoint x: 630, endPoint y: 89, distance: 51.0
click at [630, 89] on div "LEGAL REQUIRED PROVIDED LEGAL DESCRIPTION" at bounding box center [627, 100] width 109 height 25
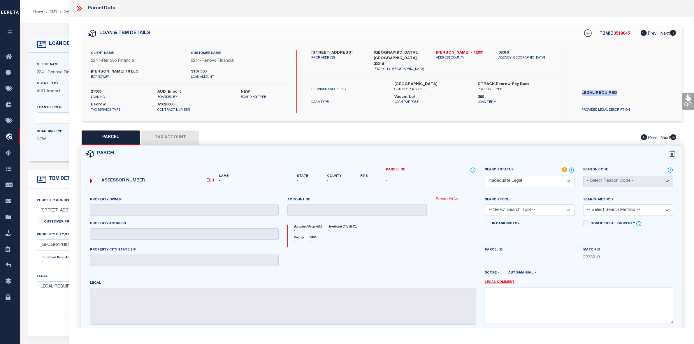
copy label "LEGAL REQUIRED"
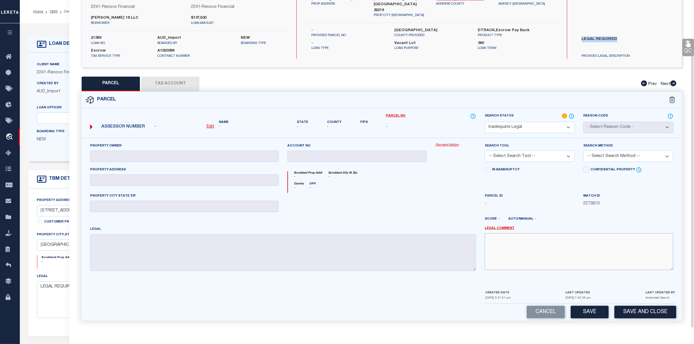
click at [534, 253] on textarea at bounding box center [579, 252] width 189 height 37
paste textarea "LEGAL REQUIRED"
type textarea "LEGAL REQUIRED"
click at [591, 313] on button "Save" at bounding box center [590, 312] width 38 height 13
select select "AS"
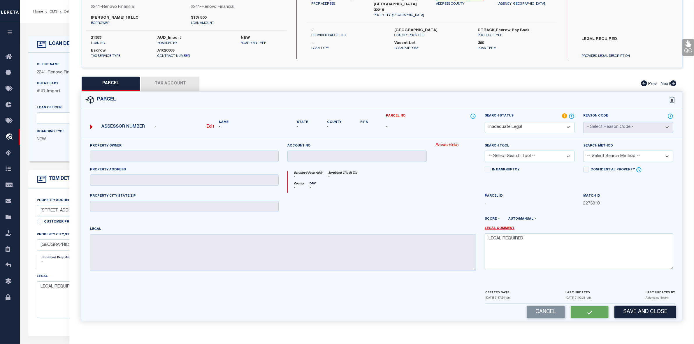
checkbox input "false"
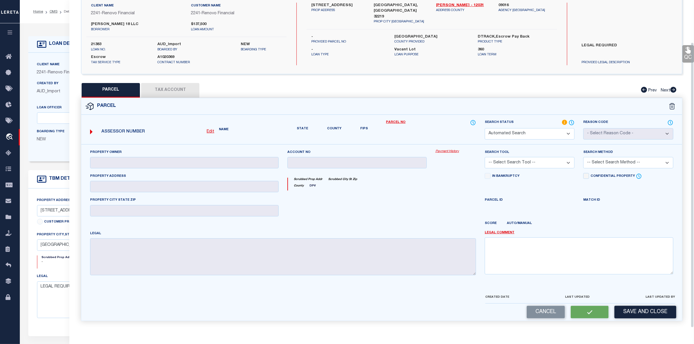
select select "ND"
checkbox input "false"
type textarea "LEGAL REQUIRED"
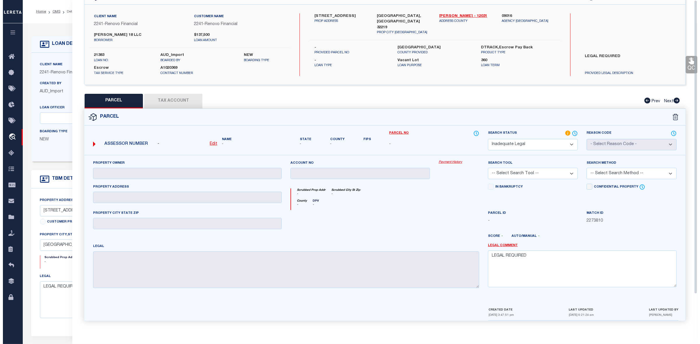
scroll to position [0, 0]
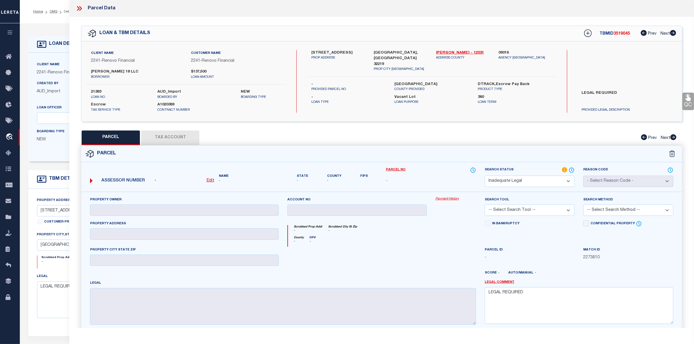
click at [80, 7] on icon at bounding box center [80, 9] width 8 height 8
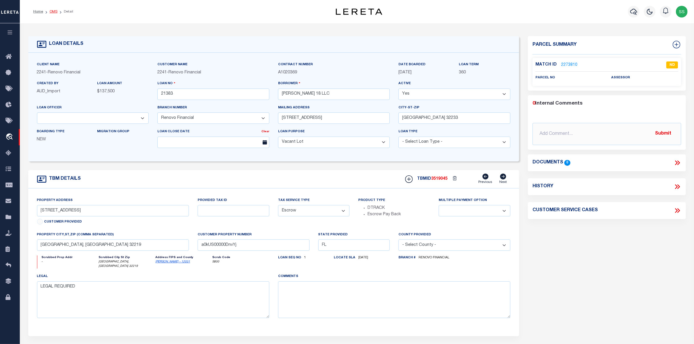
click at [53, 11] on link "OMS" at bounding box center [54, 11] width 8 height 3
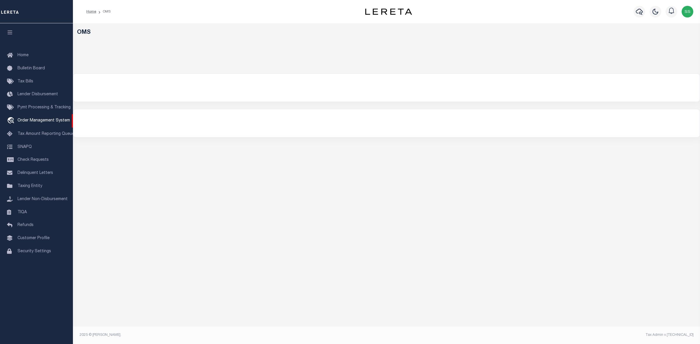
select select "200"
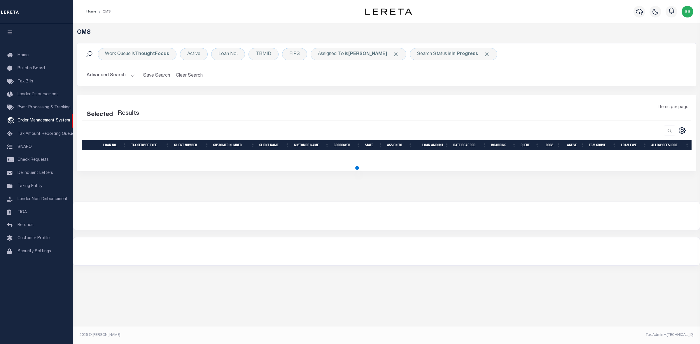
select select "200"
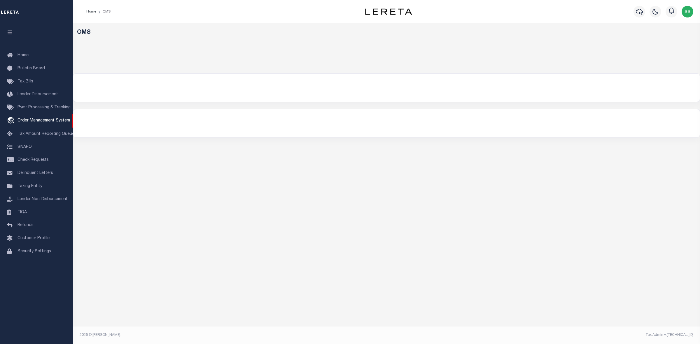
select select "200"
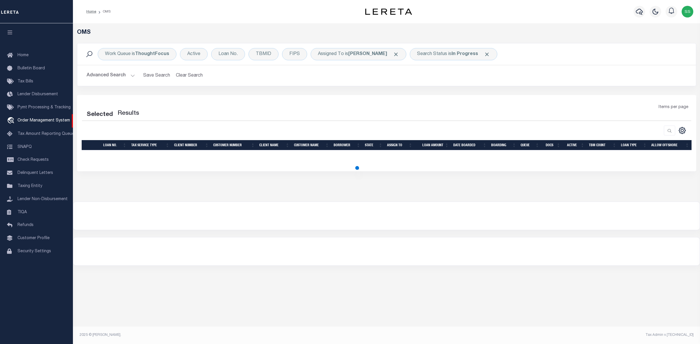
select select "200"
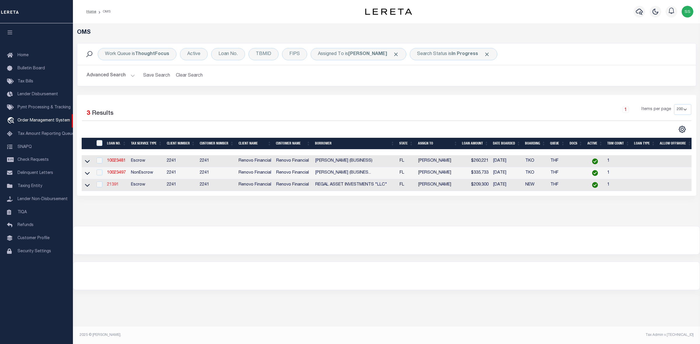
click at [112, 187] on link "21391" at bounding box center [113, 185] width 12 height 4
type input "21391"
type input "REGAL ASSET INVESTMENTS "LLC""
select select
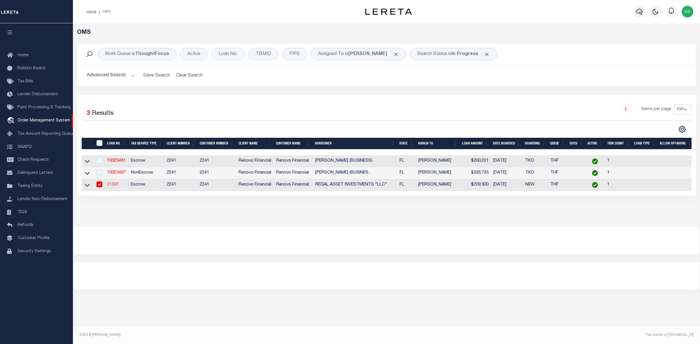
type input "873 Cynthianna Circle"
type input "Altamonte Springs FL 32701"
select select "400"
select select "Escrow"
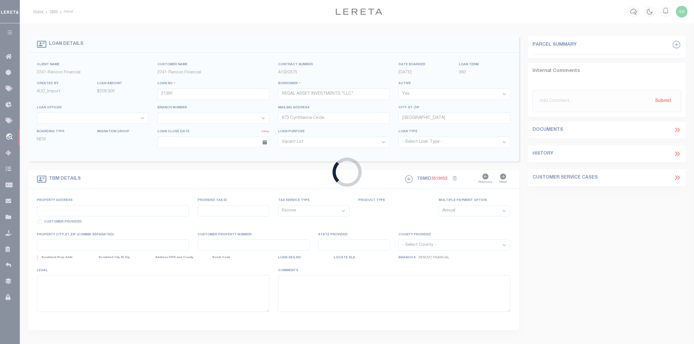
type input "1029 West Jefferson Street"
select select
type input "Orlando, FL 32805"
type input "a0kUS00000DaqGl"
type input "FL"
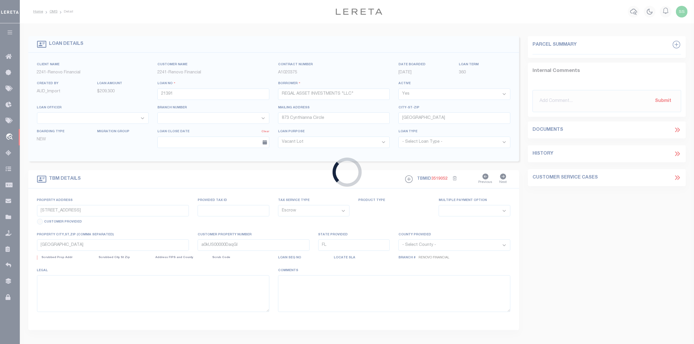
select select
type textarea "LEGAL REQUIRED"
select select "164194"
select select "25066"
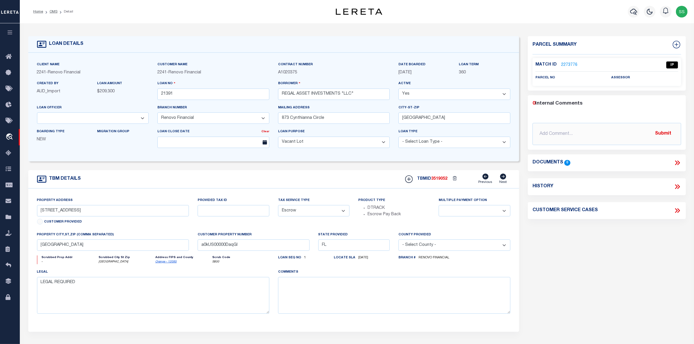
click at [569, 63] on link "2273776" at bounding box center [569, 65] width 16 height 6
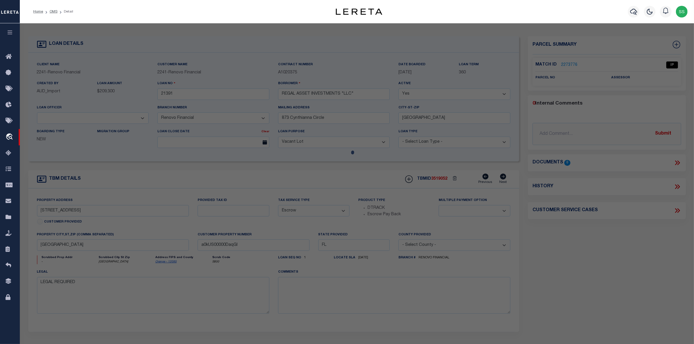
checkbox input "false"
select select "IP"
checkbox input "false"
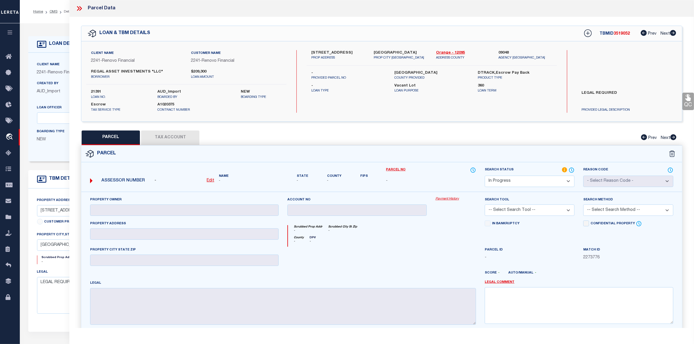
click at [502, 181] on select "Automated Search Bad Parcel Complete Duplicate Parcel High Dollar Reporting In …" at bounding box center [530, 181] width 90 height 11
select select "ND"
click at [485, 176] on select "Automated Search Bad Parcel Complete Duplicate Parcel High Dollar Reporting In …" at bounding box center [530, 181] width 90 height 11
drag, startPoint x: 578, startPoint y: 93, endPoint x: 618, endPoint y: 93, distance: 39.9
click at [618, 93] on label "LEGAL REQUIRED" at bounding box center [627, 98] width 99 height 17
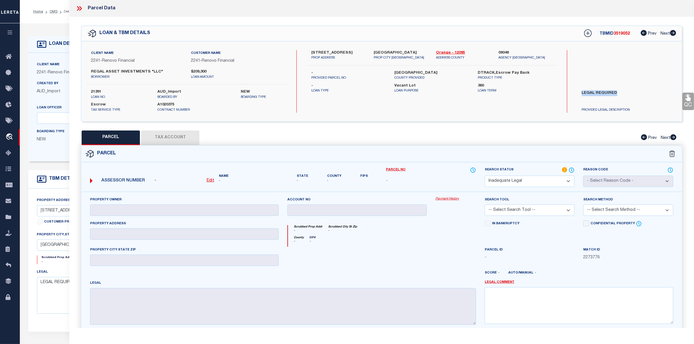
copy label "LEGAL REQUIRED"
click at [535, 308] on textarea at bounding box center [579, 306] width 189 height 37
paste textarea "LEGAL REQUIRED"
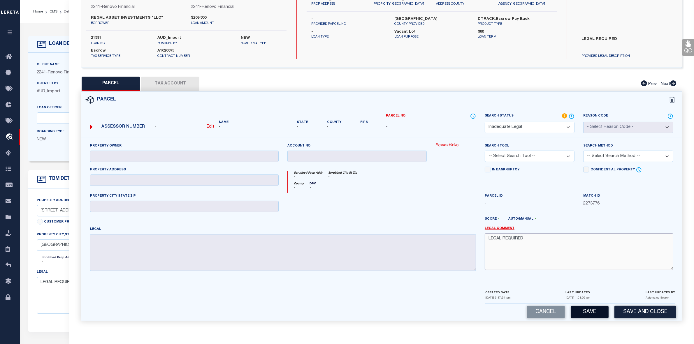
type textarea "LEGAL REQUIRED"
click at [588, 313] on button "Save" at bounding box center [590, 312] width 38 height 13
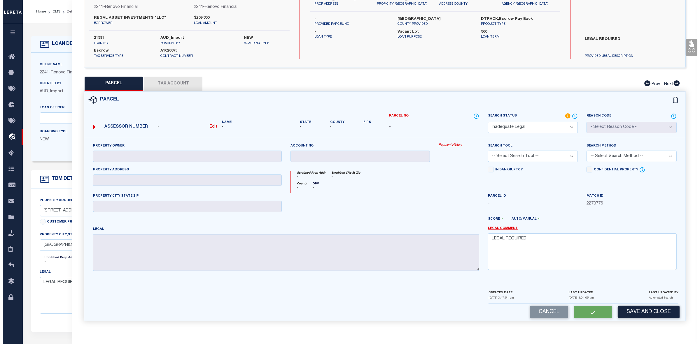
scroll to position [0, 0]
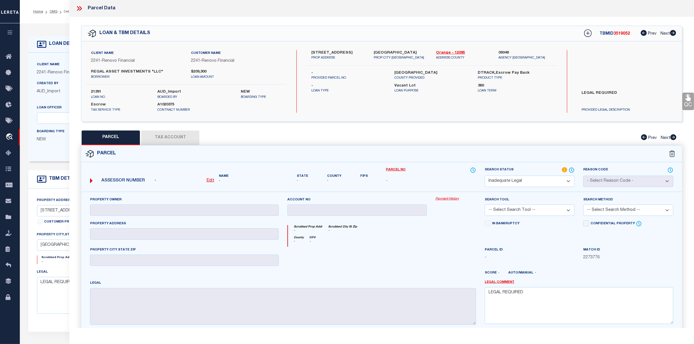
select select "AS"
checkbox input "false"
select select "ND"
checkbox input "false"
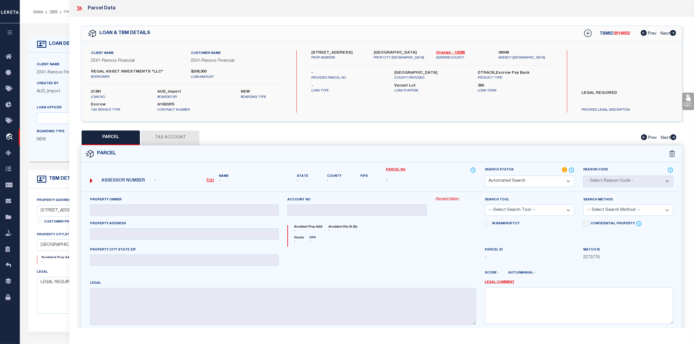
type textarea "LEGAL REQUIRED"
click at [80, 8] on icon at bounding box center [80, 8] width 3 height 5
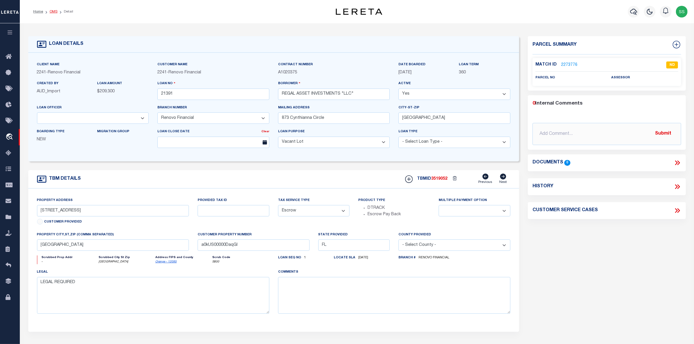
click at [51, 10] on link "OMS" at bounding box center [54, 11] width 8 height 3
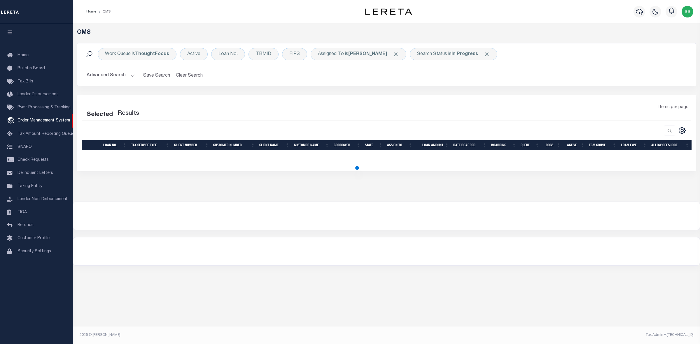
select select "200"
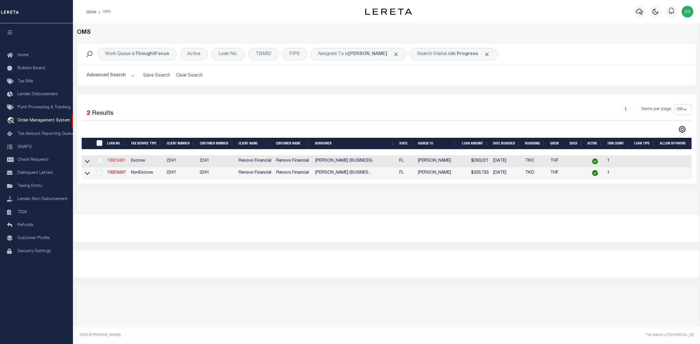
click at [115, 163] on link "10023481" at bounding box center [116, 161] width 19 height 4
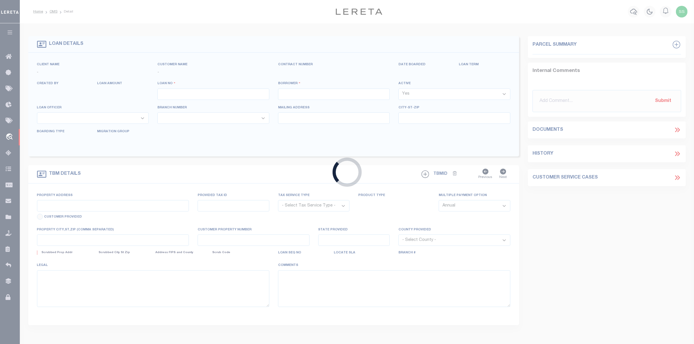
type input "10023481"
type input "[PERSON_NAME] (BUSINESS)"
select select
select select "400"
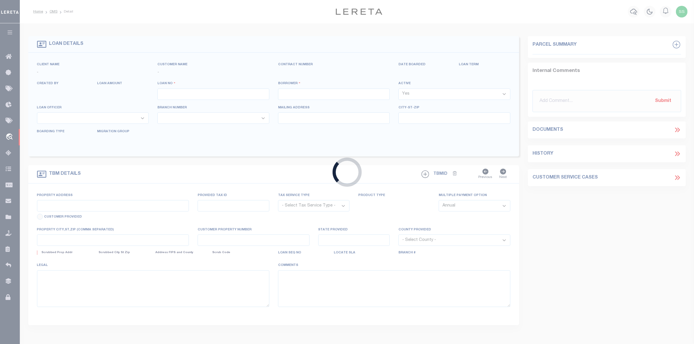
select select "Escrow"
type input "[STREET_ADDRESS][PERSON_NAME]"
type input "333905000130000000261"
select select
type input "[GEOGRAPHIC_DATA]"
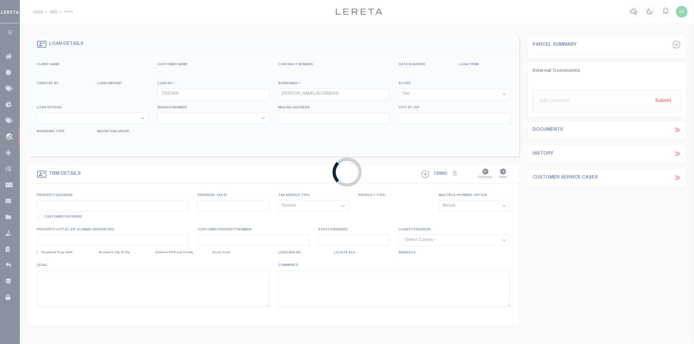
type input "a0kUS00000EDmEs"
type input "FL"
select select
select select "164194"
select select "25067"
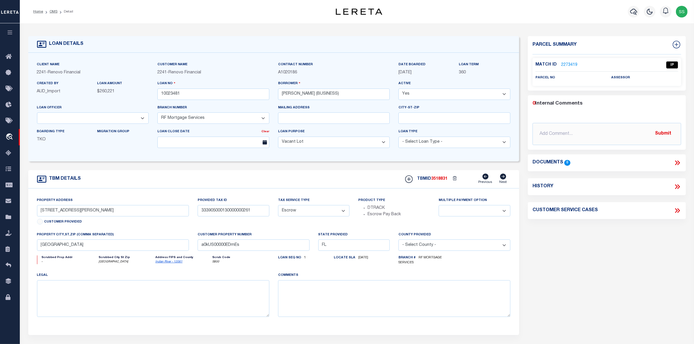
click at [571, 64] on link "2273419" at bounding box center [569, 65] width 16 height 6
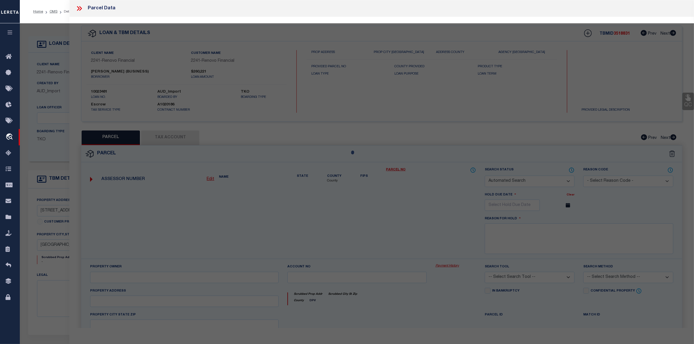
checkbox input "false"
select select "IP"
checkbox input "false"
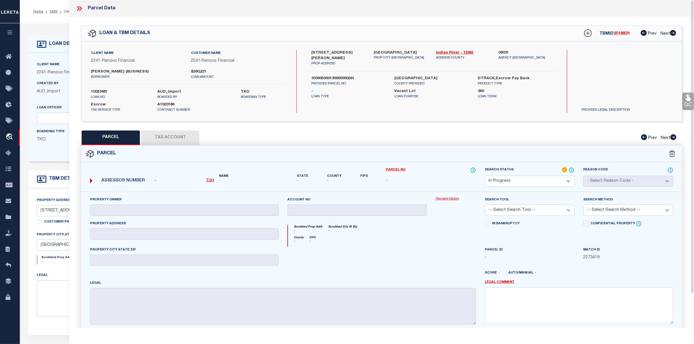
click at [80, 8] on icon at bounding box center [80, 9] width 8 height 8
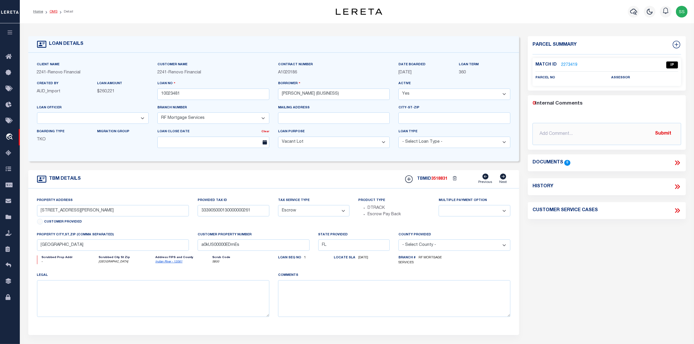
click at [53, 10] on link "OMS" at bounding box center [54, 11] width 8 height 3
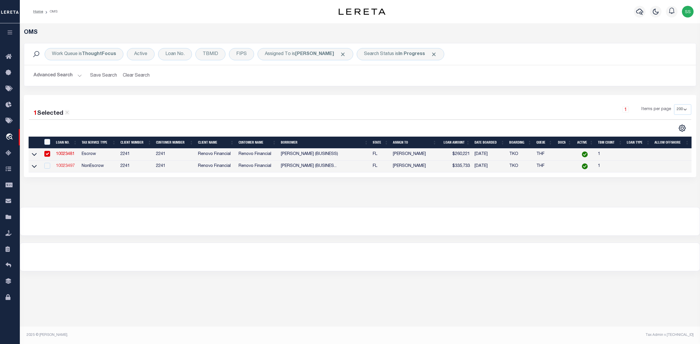
click at [66, 167] on link "10023497" at bounding box center [65, 166] width 19 height 4
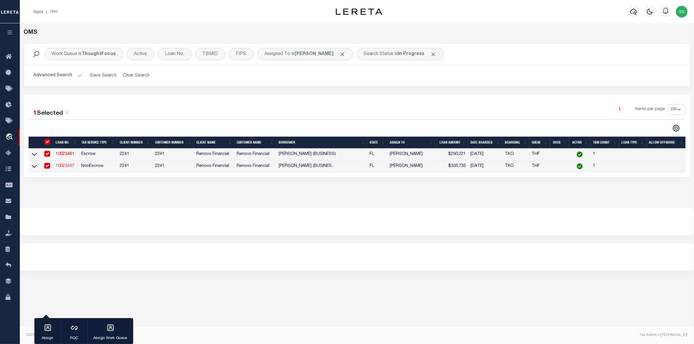
type input "10023497"
type input "[PERSON_NAME] (BUSINESS)"
select select "NonEscrow"
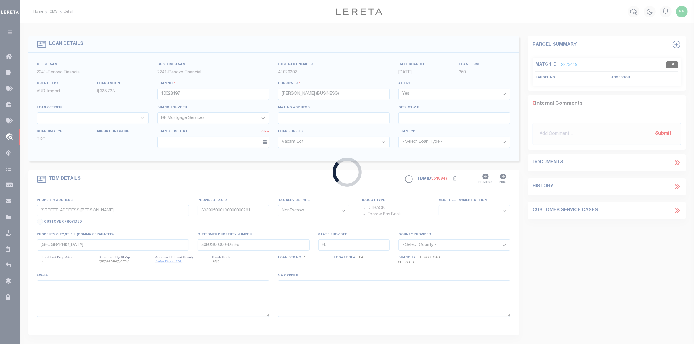
type input "[STREET_ADDRESS]"
type input "00414304000005330"
select select
type input "[GEOGRAPHIC_DATA]"
type input "a0kUS00000EDnKb"
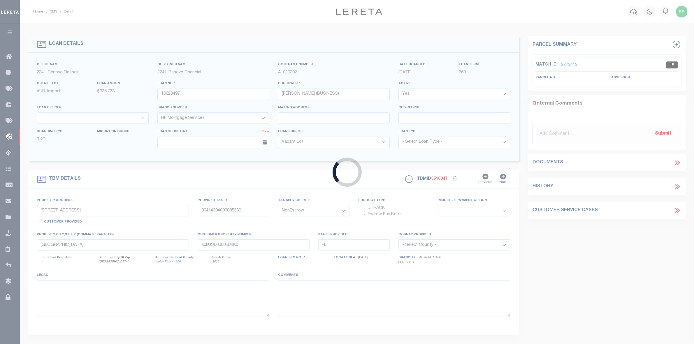
select select
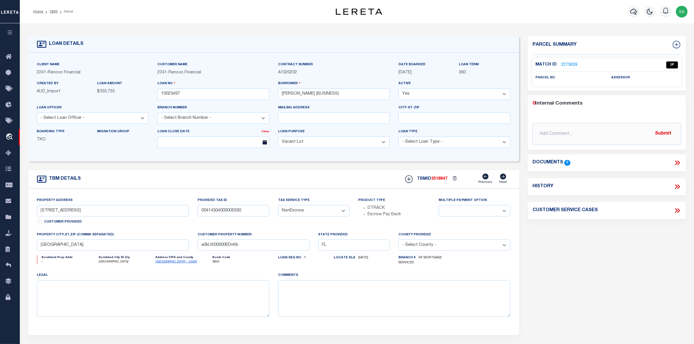
click at [567, 65] on link "2273639" at bounding box center [569, 65] width 16 height 6
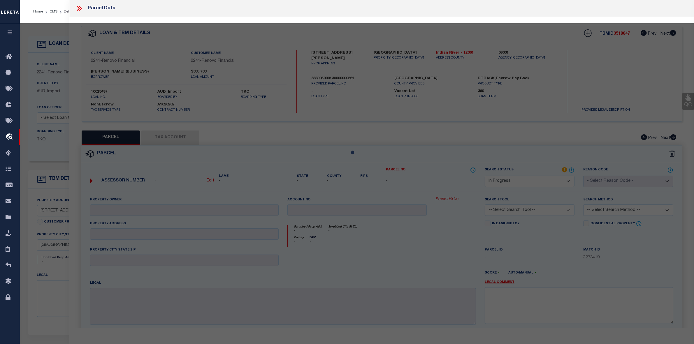
select select "AS"
checkbox input "false"
select select "IP"
checkbox input "false"
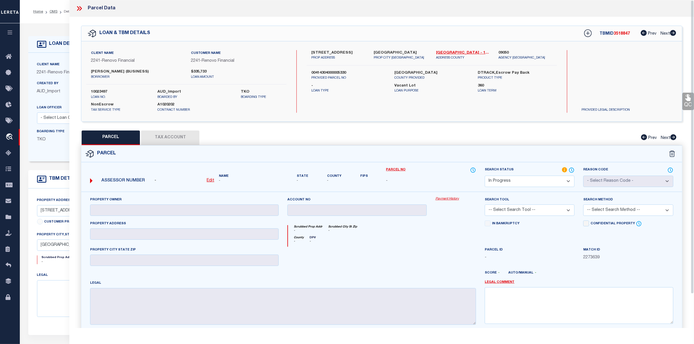
click at [77, 7] on icon at bounding box center [80, 9] width 8 height 8
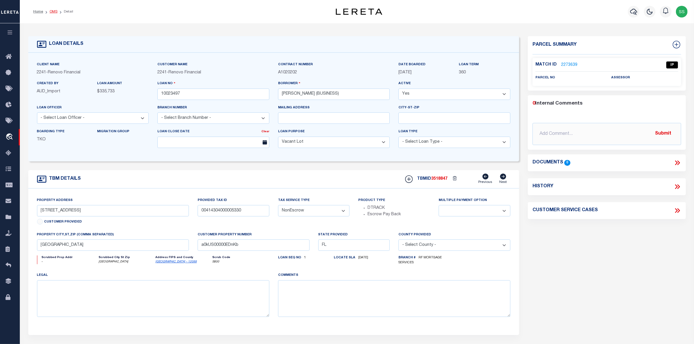
click at [52, 11] on link "OMS" at bounding box center [54, 11] width 8 height 3
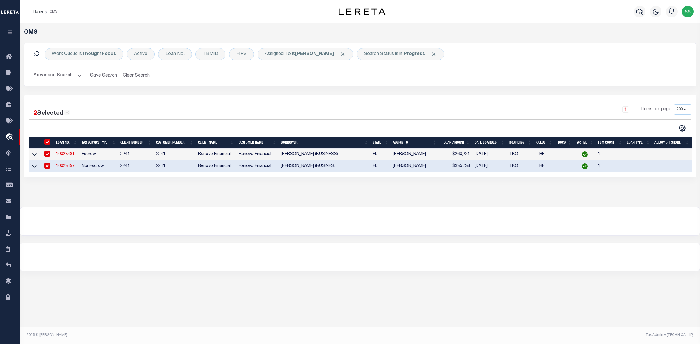
click at [45, 155] on input "checkbox" at bounding box center [47, 154] width 6 height 6
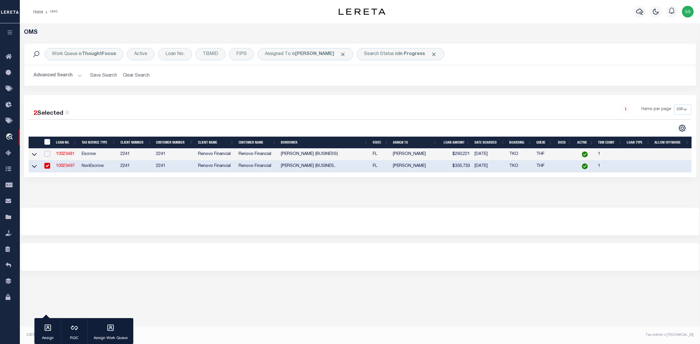
checkbox input "false"
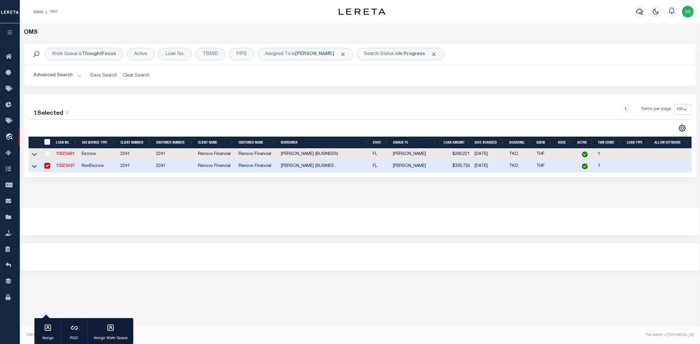
click at [48, 168] on input "checkbox" at bounding box center [47, 166] width 6 height 6
checkbox input "false"
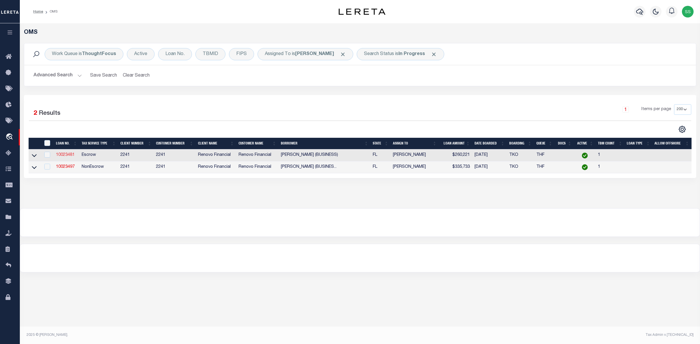
click at [63, 155] on link "10023481" at bounding box center [65, 155] width 19 height 4
type input "10023481"
type input "[PERSON_NAME] (BUSINESS)"
select select "Escrow"
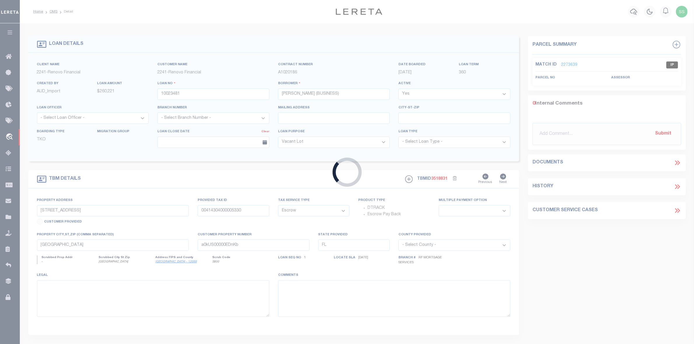
type input "[STREET_ADDRESS][PERSON_NAME]"
type input "333905000130000000261"
select select
type input "[GEOGRAPHIC_DATA]"
type input "a0kUS00000EDmEs"
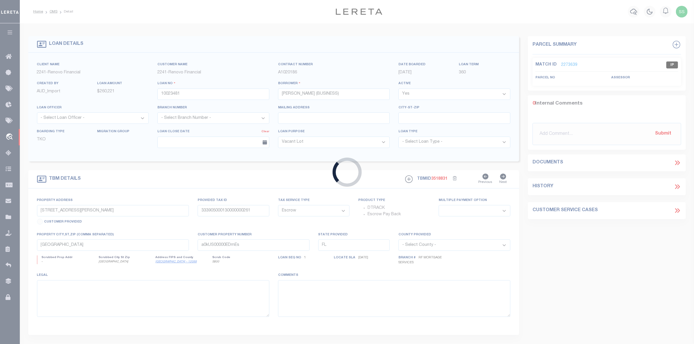
select select
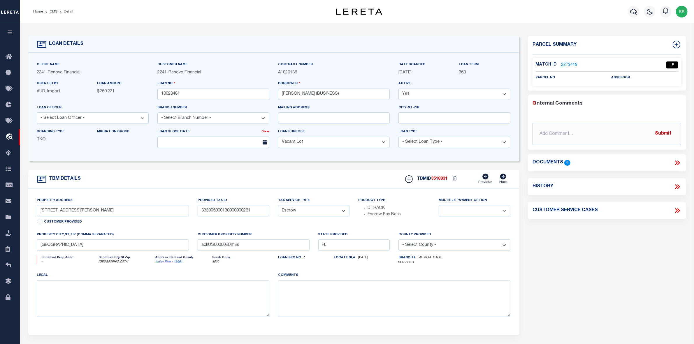
click at [572, 64] on link "2273419" at bounding box center [569, 65] width 16 height 6
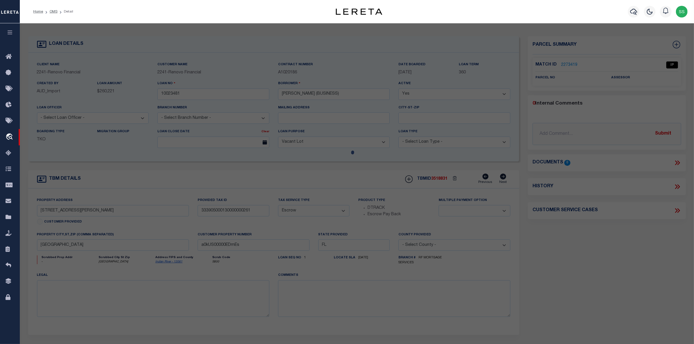
select select "AS"
checkbox input "false"
select select "IP"
checkbox input "false"
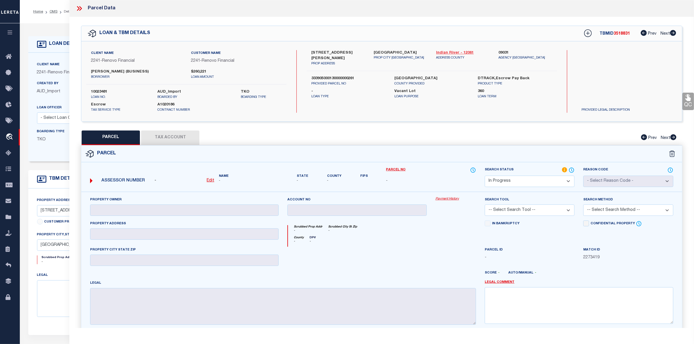
click at [445, 53] on link "Indian River - 12061" at bounding box center [463, 53] width 54 height 6
click at [464, 101] on div "6100 BELLA ROSA LN PROP ADDRESS VERO BEACH, FL 32966 PROP CITY ST ZIP Indian Ri…" at bounding box center [432, 81] width 250 height 63
click at [447, 82] on p "COUNTY PROVIDED" at bounding box center [432, 84] width 75 height 5
drag, startPoint x: 309, startPoint y: 50, endPoint x: 333, endPoint y: 38, distance: 26.3
click at [344, 50] on div "6100 BELLA ROSA LN PROP ADDRESS" at bounding box center [338, 58] width 62 height 16
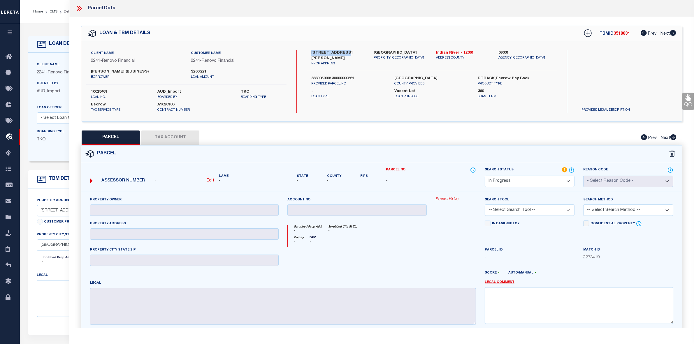
copy label "6100 BELLA ROSA"
drag, startPoint x: 309, startPoint y: 72, endPoint x: 363, endPoint y: 73, distance: 53.7
click at [363, 76] on div "333905000130000000261 PROVIDED PARCEL NO" at bounding box center [348, 81] width 83 height 10
copy label "333905000130000000261"
drag, startPoint x: 432, startPoint y: 51, endPoint x: 455, endPoint y: 52, distance: 23.9
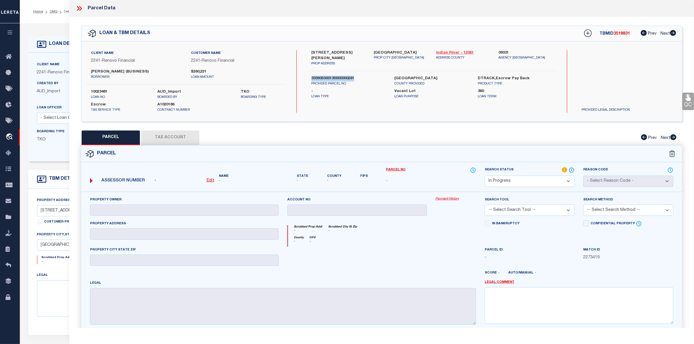
click at [455, 52] on div "6100 BELLA ROSA LN PROP ADDRESS VERO BEACH, FL 32966 PROP CITY ST ZIP Indian Ri…" at bounding box center [431, 58] width 259 height 16
click at [467, 33] on div "LOAN & TBM DETAILS TBMID 3518831 Prev Next" at bounding box center [381, 33] width 601 height 15
drag, startPoint x: 434, startPoint y: 52, endPoint x: 458, endPoint y: 52, distance: 24.2
click at [458, 52] on div "Indian River - 12061 ADDRESS COUNTY" at bounding box center [463, 58] width 62 height 16
copy link "Indian River"
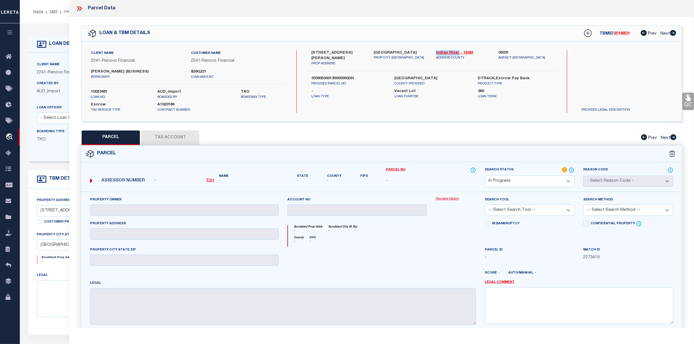
click at [397, 257] on div at bounding box center [357, 259] width 148 height 24
click at [419, 193] on div "Property Owner Account no Payment History Search Tool -- Select Search Tool -- …" at bounding box center [381, 268] width 601 height 152
click at [523, 146] on div "Parcel - -" at bounding box center [382, 252] width 602 height 213
click at [211, 182] on u "Edit" at bounding box center [211, 181] width 8 height 4
select select "IP"
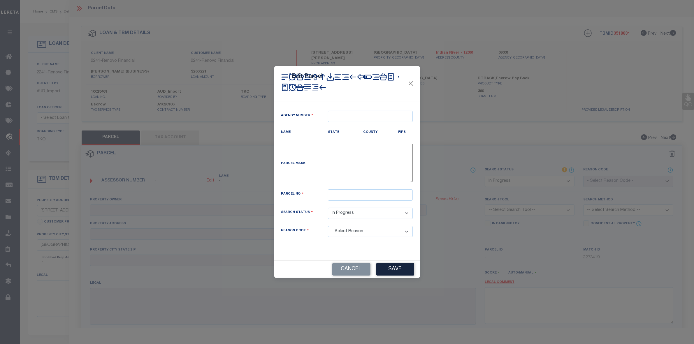
type textarea "-"
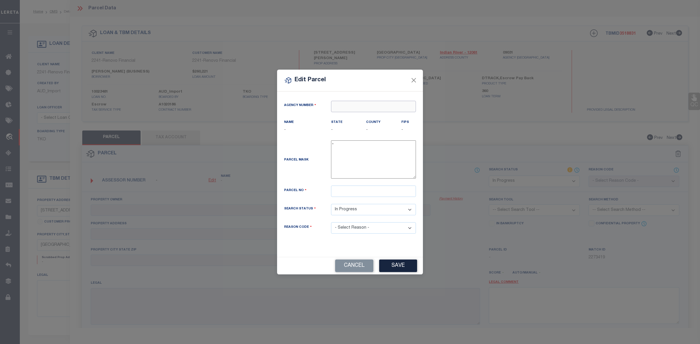
click at [353, 105] on input "text" at bounding box center [373, 106] width 85 height 11
click at [364, 117] on div "090310000 : INDIAN RIVER COUNTY" at bounding box center [377, 116] width 92 height 9
type input "090310000"
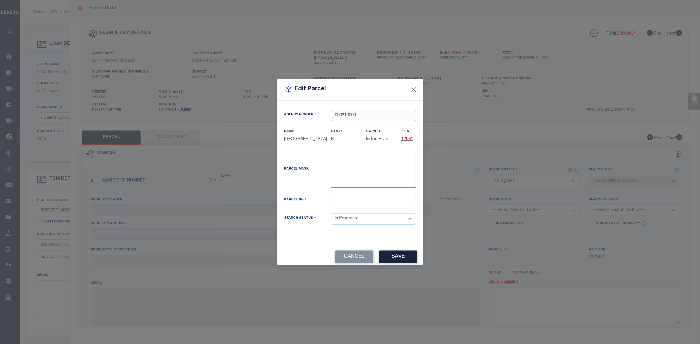
type input "090310000"
click at [346, 205] on input "text" at bounding box center [373, 200] width 85 height 11
click at [350, 204] on input "text" at bounding box center [373, 200] width 85 height 11
paste input "33390500013000000026.1"
click at [383, 204] on input "33390500013000000026.1" at bounding box center [373, 200] width 85 height 11
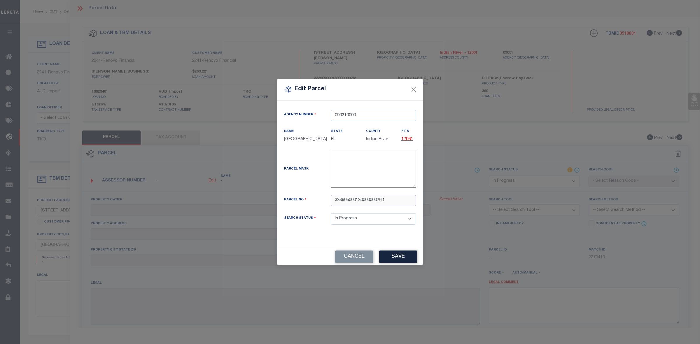
click at [391, 205] on input "33390500013000000026.1" at bounding box center [373, 200] width 85 height 11
type input "33390500013000000026.1"
click at [400, 261] on button "Save" at bounding box center [398, 257] width 38 height 13
select select "IP"
checkbox input "false"
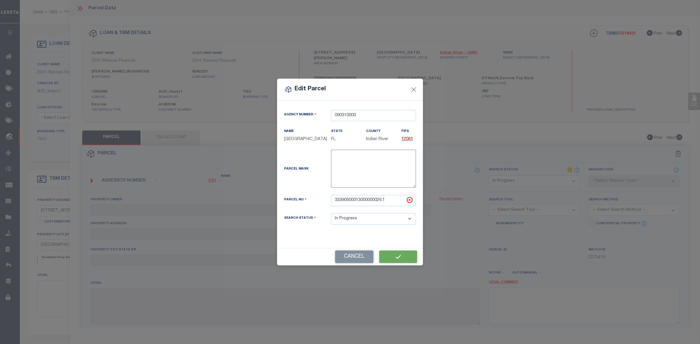
checkbox input "false"
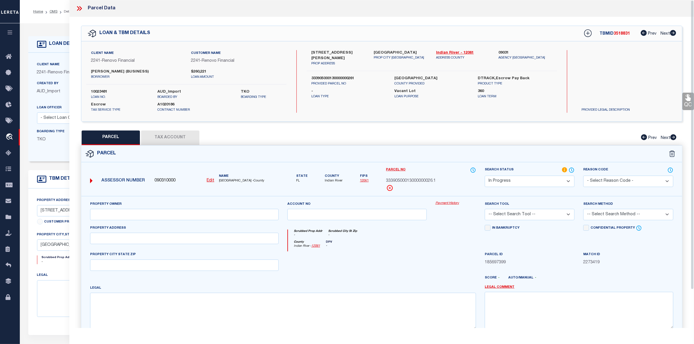
click at [415, 89] on label "Vacant Lot" at bounding box center [432, 92] width 75 height 6
click at [158, 214] on input "text" at bounding box center [184, 214] width 189 height 11
click at [109, 214] on input "text" at bounding box center [184, 214] width 189 height 11
paste input "Andio Jon Edwin"
type input "Andio Jon Edwin"
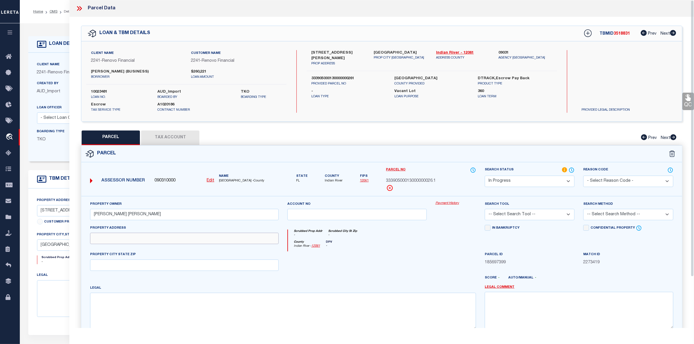
click at [121, 239] on input "text" at bounding box center [184, 238] width 189 height 11
paste input "6100 BELLA ROSA LN"
click at [105, 240] on input "6100 BELLA ROSA LN" at bounding box center [184, 238] width 189 height 11
type input "6100 BELLA ROSA LN"
click at [125, 264] on input "text" at bounding box center [184, 265] width 189 height 11
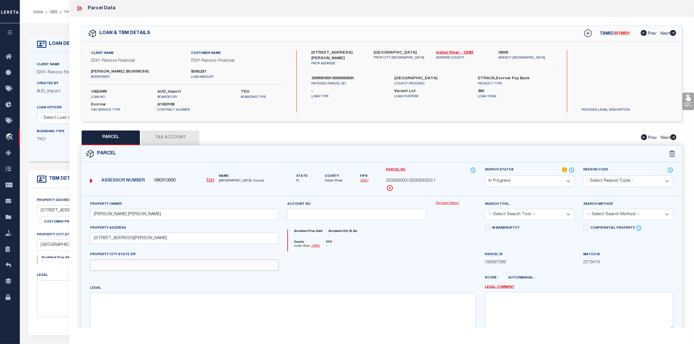
paste input "VERO BEACH, FL 32966"
type input "VERO BEACH, FL 32966"
click at [369, 262] on div at bounding box center [357, 264] width 148 height 24
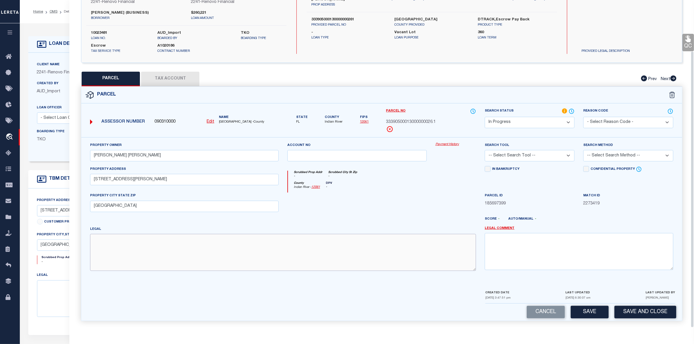
click at [254, 247] on textarea at bounding box center [283, 252] width 386 height 37
paste textarea "BELLA ROSA PBI 23-24 THE E 17.57 FT OF LOT 26 TOG WITH ALL OF LOT 27"
click at [94, 245] on textarea "BELLA ROSA PBI 23-24 THE E 17.57 FT OF LOT 26 TOG WITH ALL OF LOT 27" at bounding box center [283, 252] width 386 height 37
type textarea "BELLA ROSA PBI 23-24 THE E 17.57 FT OF LOT 26 TOG WITH ALL OF LOT 27"
click at [401, 215] on div at bounding box center [357, 205] width 148 height 24
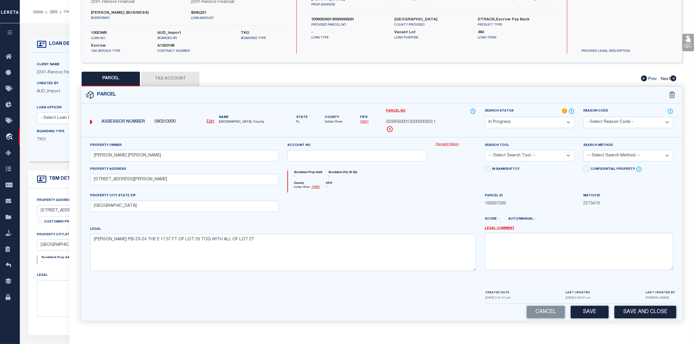
click at [528, 122] on select "Automated Search Bad Parcel Complete Duplicate Parcel High Dollar Reporting In …" at bounding box center [530, 122] width 90 height 11
click at [531, 155] on select "-- Select Search Tool -- 3rd Party Website Agency File Agency Website ATLS CNV-…" at bounding box center [530, 155] width 90 height 11
select select "AGW"
click at [485, 150] on select "-- Select Search Tool -- 3rd Party Website Agency File Agency Website ATLS CNV-…" at bounding box center [530, 155] width 90 height 11
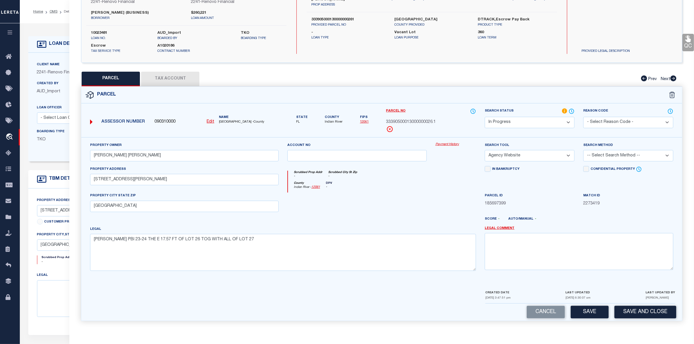
click at [615, 154] on select "-- Select Search Method -- Property Address Legal Liability Info Provided" at bounding box center [628, 155] width 90 height 11
select select "ADD"
click at [583, 150] on select "-- Select Search Method -- Property Address Legal Liability Info Provided" at bounding box center [628, 155] width 90 height 11
click at [565, 198] on div "Parcel ID 185697399" at bounding box center [530, 200] width 90 height 14
click at [595, 310] on button "Save" at bounding box center [590, 312] width 38 height 13
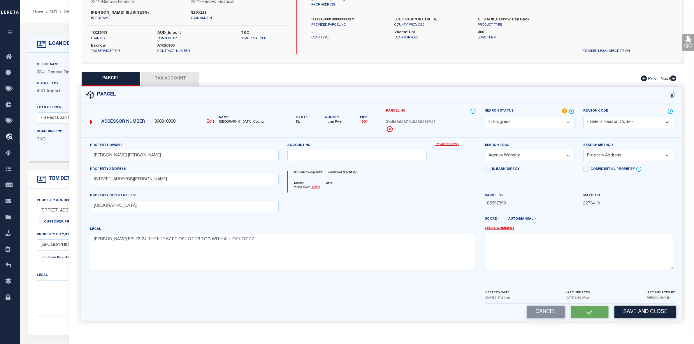
scroll to position [0, 0]
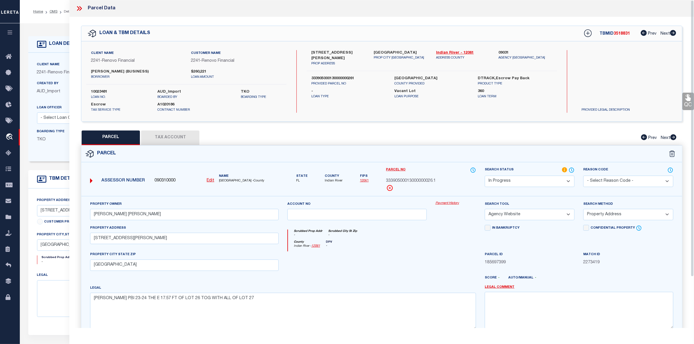
select select "AS"
select select
checkbox input "false"
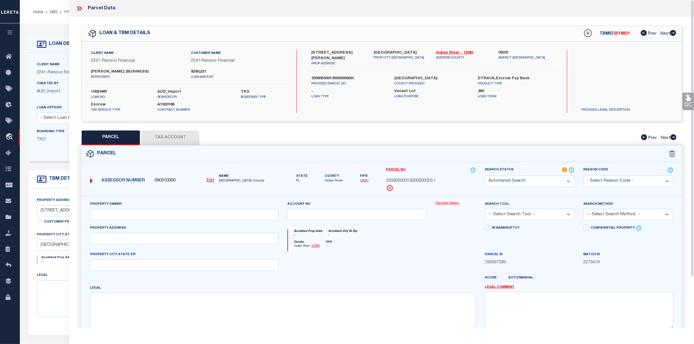
select select "IP"
type input "Andio Jon Edwin"
select select "AGW"
select select "ADD"
type input "6100 BELLA ROSA LN"
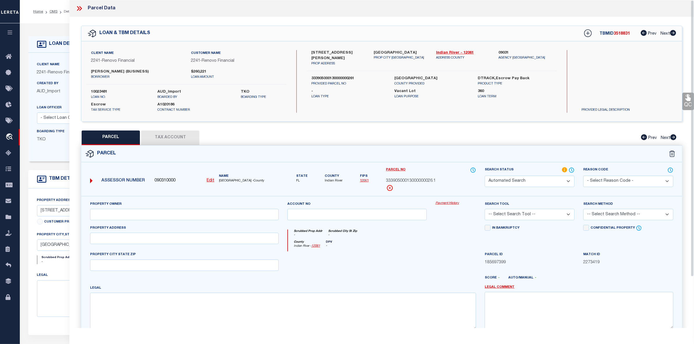
type input "VERO BEACH, FL 32966"
type textarea "BELLA ROSA PBI 23-24 THE E 17.57 FT OF LOT 26 TOG WITH ALL OF LOT 27"
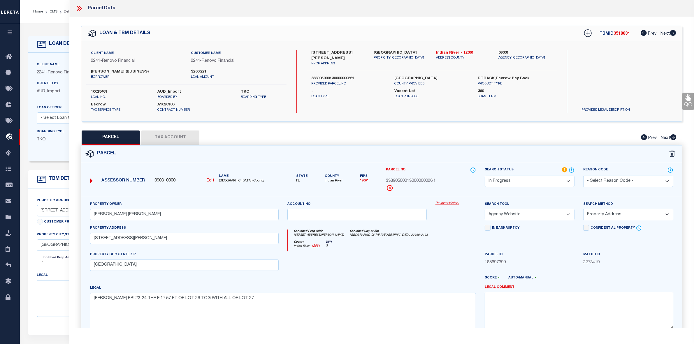
click at [162, 136] on button "Tax Account" at bounding box center [170, 138] width 58 height 15
select select "100"
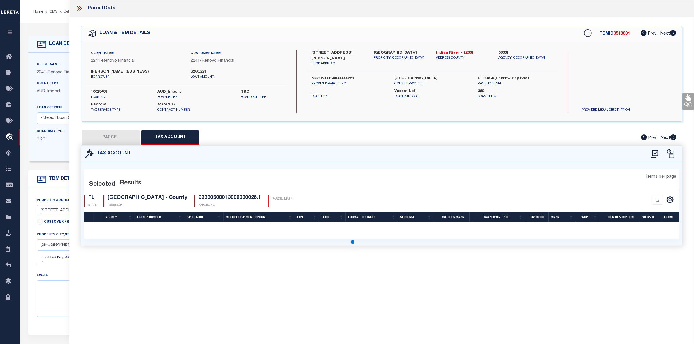
select select "100"
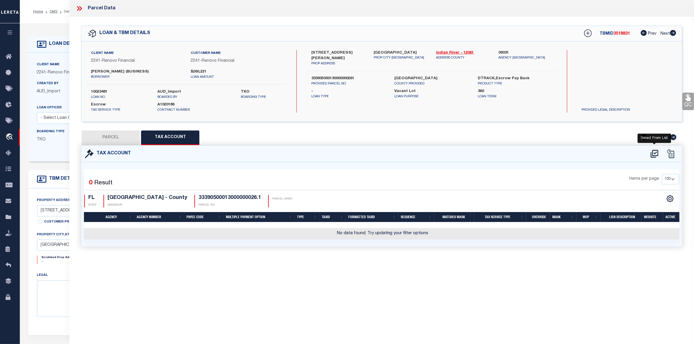
click at [656, 152] on icon at bounding box center [655, 154] width 8 height 8
select select "100"
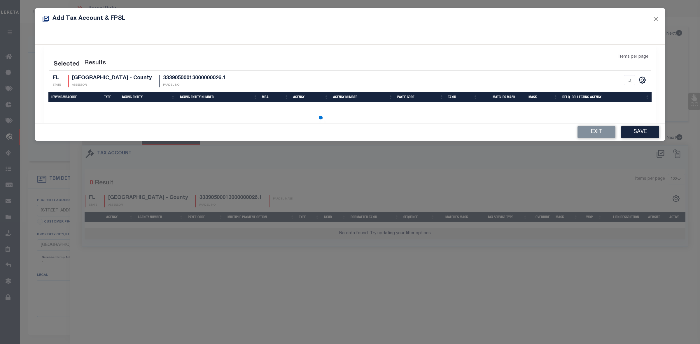
select select "100"
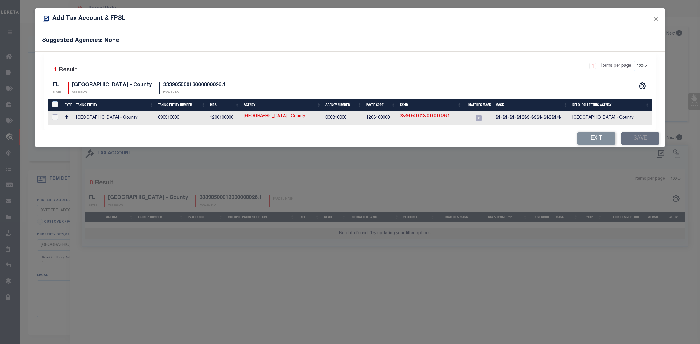
click at [57, 120] on input "checkbox" at bounding box center [55, 118] width 6 height 6
checkbox input "true"
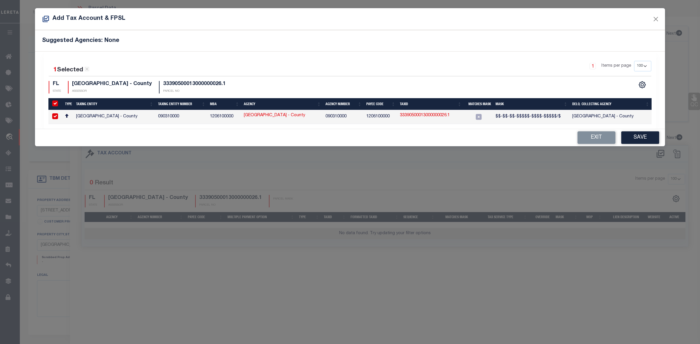
click at [435, 114] on link "33390500013000000026.1" at bounding box center [425, 116] width 50 height 6
type input "33390500013000000026.1"
type textarea "$$-$$-$$-$$$$$-$$$$-$$$$$/$"
checkbox input "false"
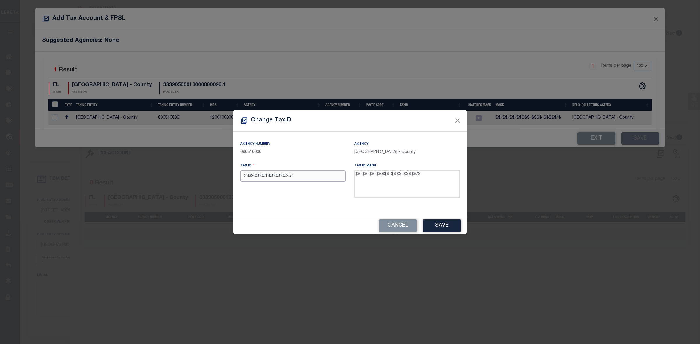
click at [292, 177] on input "33390500013000000026.1" at bounding box center [292, 176] width 105 height 11
click at [439, 224] on button "Save" at bounding box center [442, 226] width 38 height 13
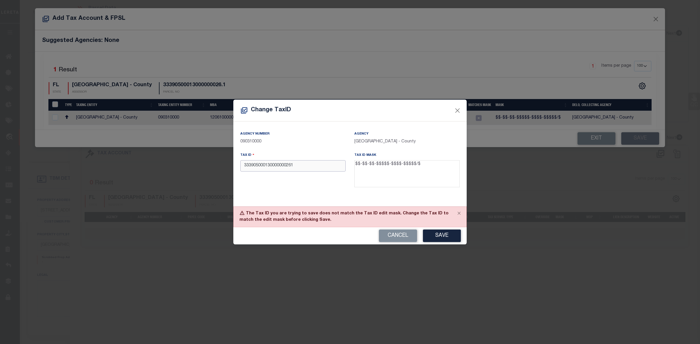
click at [291, 168] on input "333905000130000000261" at bounding box center [292, 165] width 105 height 11
click at [280, 168] on input "33390500013000000026/1" at bounding box center [292, 165] width 105 height 11
click at [270, 168] on input "333905000130000-00026/1" at bounding box center [292, 165] width 105 height 11
click at [256, 168] on input "33390500013-0000-00026/1" at bounding box center [292, 165] width 105 height 11
click at [251, 167] on input "33390-500013-0000-00026/1" at bounding box center [292, 165] width 105 height 11
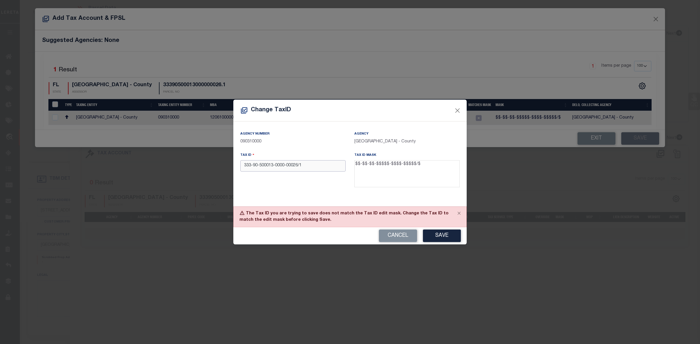
click at [247, 168] on input "333-90-500013-0000-00026/1" at bounding box center [292, 165] width 105 height 11
click at [440, 234] on button "Save" at bounding box center [442, 236] width 38 height 13
click at [301, 167] on input "3-33-90-500013-0000-00026/1" at bounding box center [292, 165] width 105 height 11
click at [290, 166] on input "3-33-90-500013-0000-000261" at bounding box center [292, 165] width 105 height 11
click at [276, 168] on input "3-33-90-500013-0000-00261" at bounding box center [292, 165] width 105 height 11
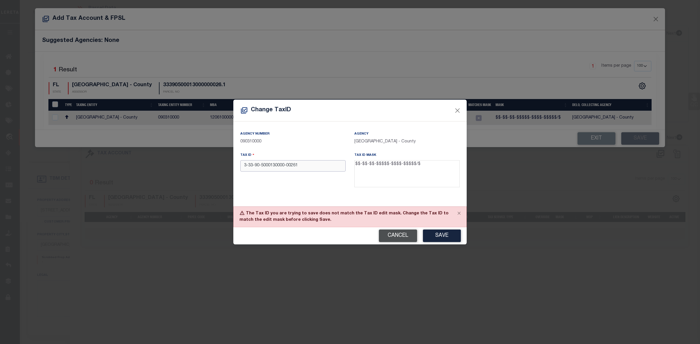
type input "3-33-90-5000130000-00261"
click at [398, 235] on button "Cancel" at bounding box center [398, 236] width 38 height 13
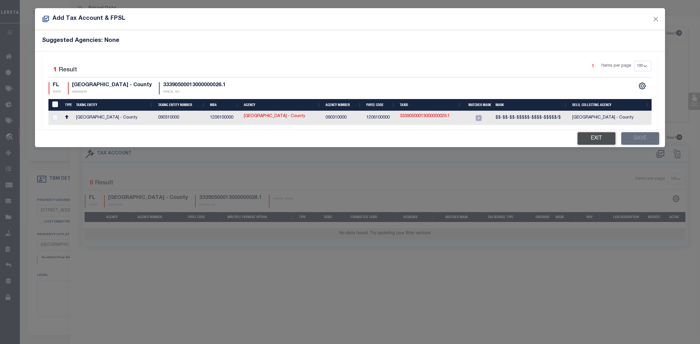
click at [589, 137] on button "Exit" at bounding box center [596, 138] width 38 height 13
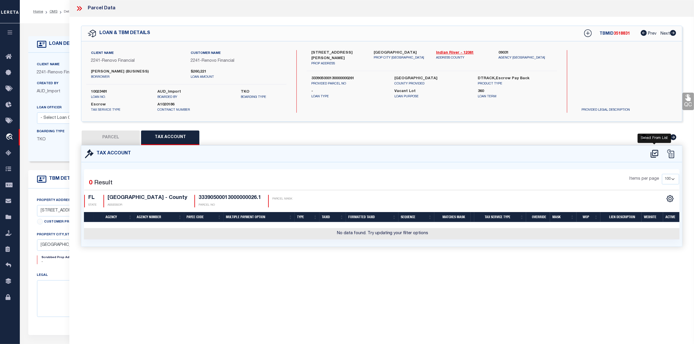
click at [658, 153] on icon at bounding box center [655, 154] width 8 height 8
select select "100"
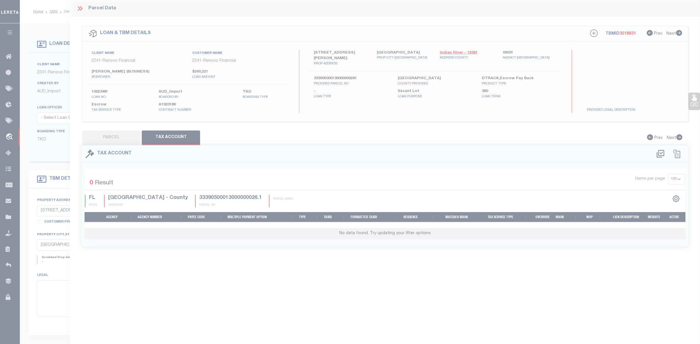
select select "100"
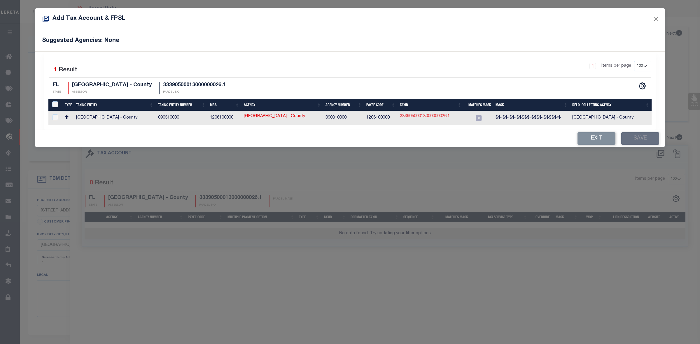
click at [423, 119] on link "33390500013000000026.1" at bounding box center [425, 116] width 50 height 6
checkbox input "true"
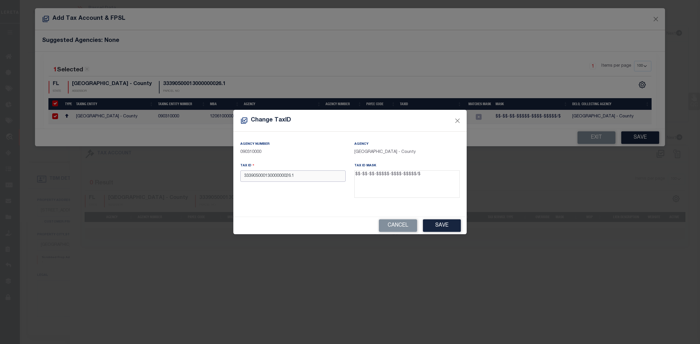
click at [279, 177] on input "33390500013000000026.1" at bounding box center [292, 176] width 105 height 11
click at [271, 177] on input "333905000130000-00026.1" at bounding box center [292, 176] width 105 height 11
click at [259, 176] on input "33390500013-0000-00026.1" at bounding box center [292, 176] width 105 height 11
click at [254, 177] on input "333905-00013-0000-00026.1" at bounding box center [292, 176] width 105 height 11
click at [247, 178] on input "3339-05-00013-0000-00026.1" at bounding box center [292, 176] width 105 height 11
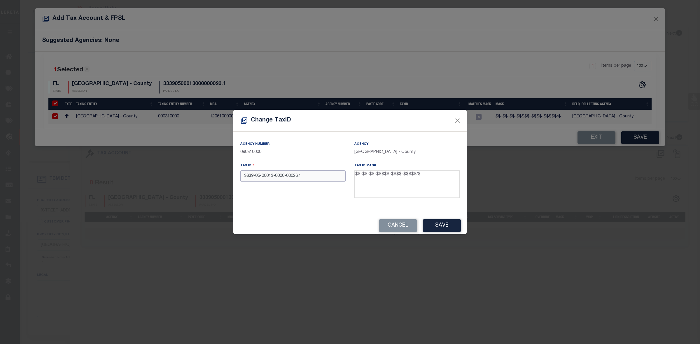
click at [249, 178] on input "3339-05-00013-0000-00026.1" at bounding box center [292, 176] width 105 height 11
click at [434, 226] on button "Save" at bounding box center [442, 226] width 38 height 13
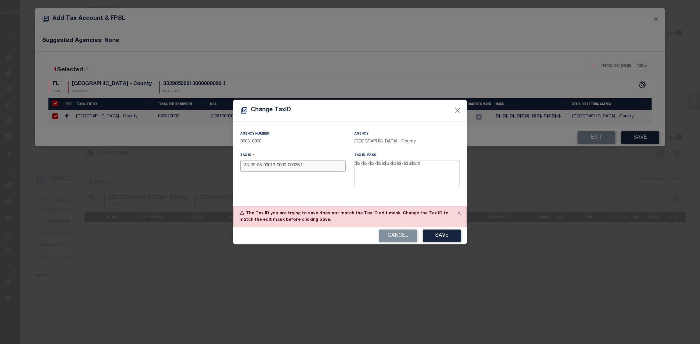
click at [300, 168] on input "33-39-05-00013-0000-00026.1" at bounding box center [292, 165] width 105 height 11
type input "33-39-05-00013-0000-00026/1"
click at [442, 235] on button "Save" at bounding box center [442, 236] width 38 height 13
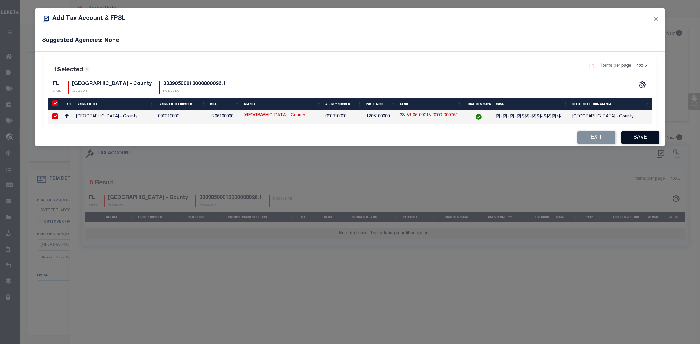
click at [637, 140] on button "Save" at bounding box center [640, 138] width 38 height 13
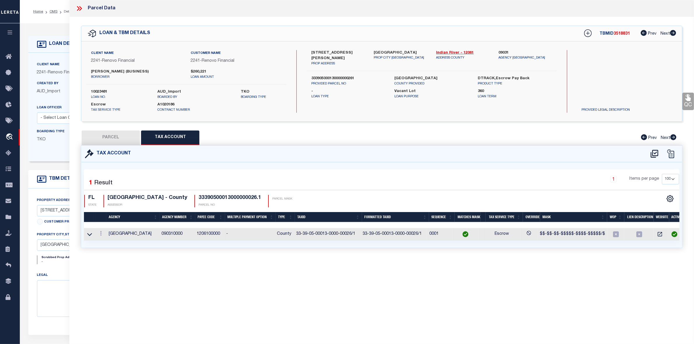
click at [116, 139] on button "PARCEL" at bounding box center [111, 138] width 58 height 15
select select "AS"
select select
checkbox input "false"
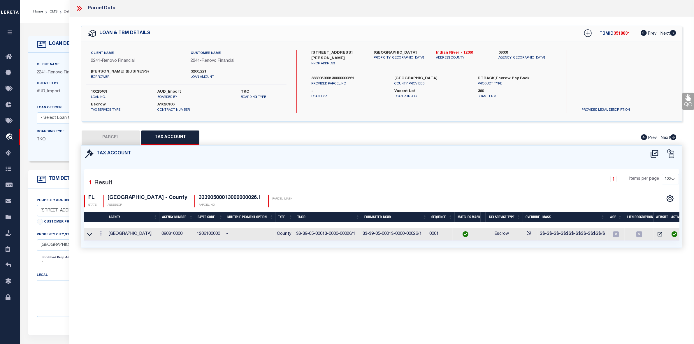
checkbox input "false"
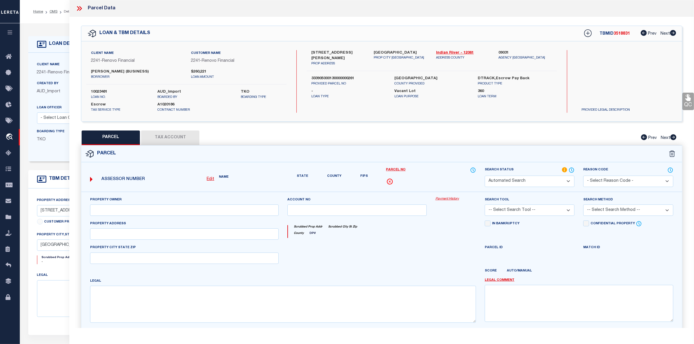
select select "IP"
type input "Andio Jon Edwin"
select select "AGW"
select select "ADD"
type input "6100 BELLA ROSA LN"
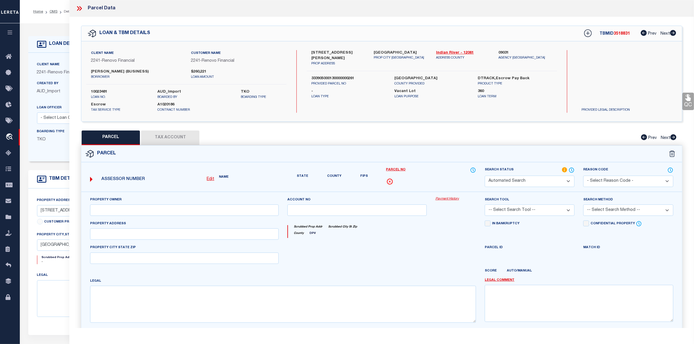
type input "VERO BEACH, FL 32966"
type textarea "BELLA ROSA PBI 23-24 THE E 17.57 FT OF LOT 26 TOG WITH ALL OF LOT 27"
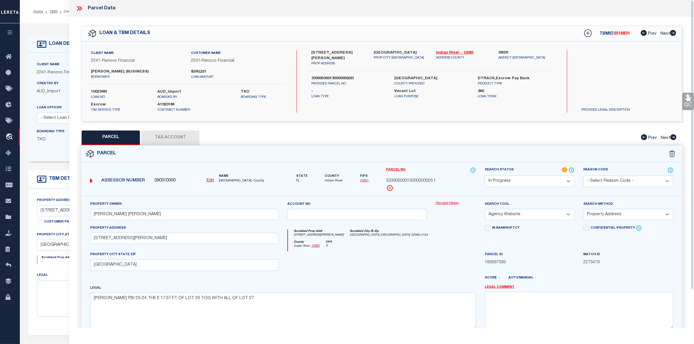
click at [566, 242] on div "In Bankruptcy" at bounding box center [530, 238] width 99 height 27
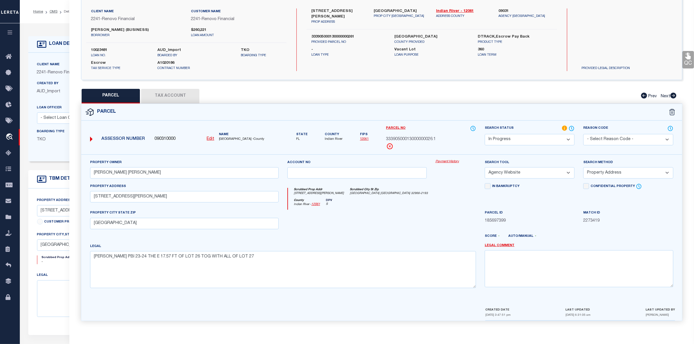
click at [173, 91] on button "Tax Account" at bounding box center [170, 96] width 58 height 15
select select "100"
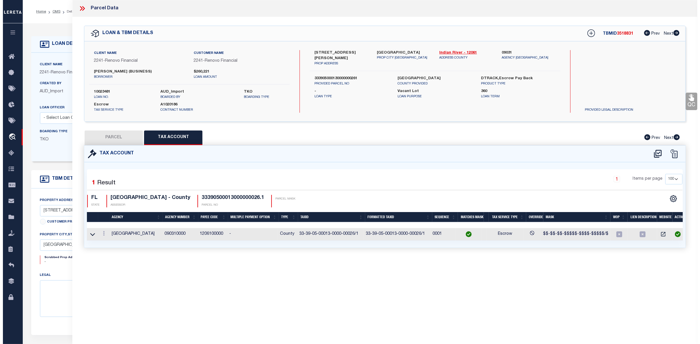
scroll to position [0, 0]
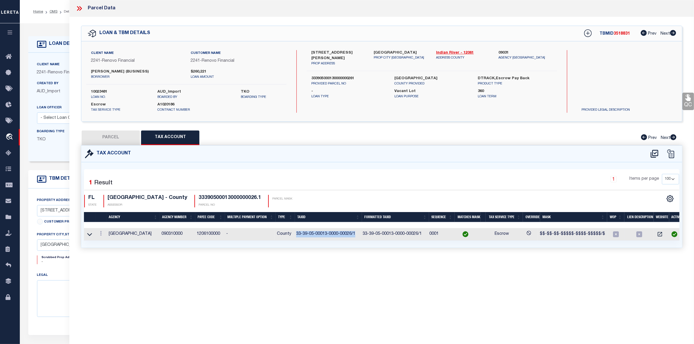
drag, startPoint x: 297, startPoint y: 234, endPoint x: 361, endPoint y: 237, distance: 63.6
click at [361, 237] on td "33-39-05-00013-0000-00026/1" at bounding box center [327, 234] width 67 height 13
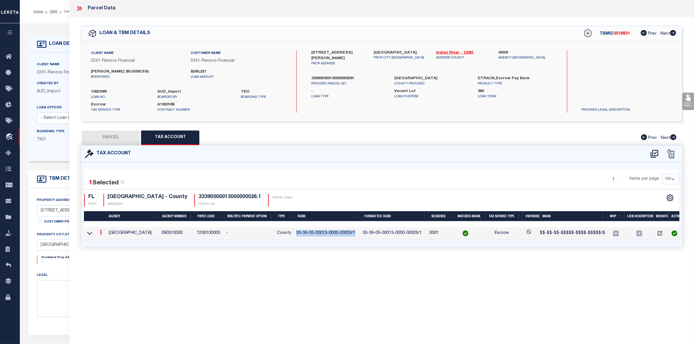
copy td "33-39-05-00013-0000-00026/1"
click at [110, 135] on button "PARCEL" at bounding box center [111, 138] width 58 height 15
select select "AS"
select select
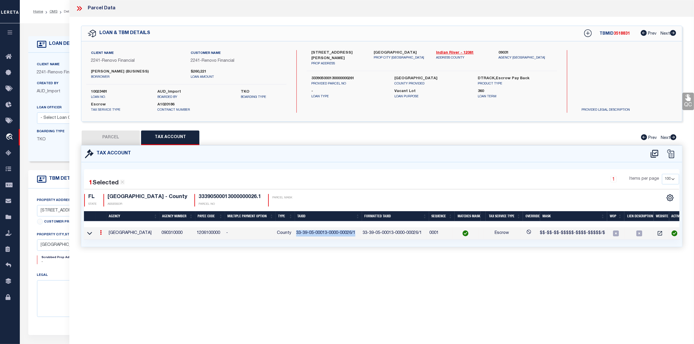
checkbox input "false"
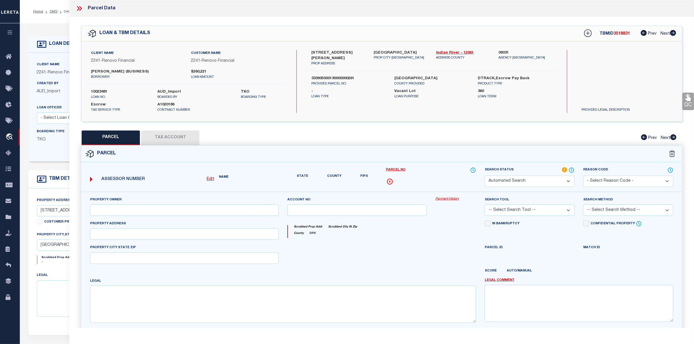
select select "IP"
type input "Andio Jon Edwin"
select select "AGW"
select select "ADD"
type input "6100 BELLA ROSA LN"
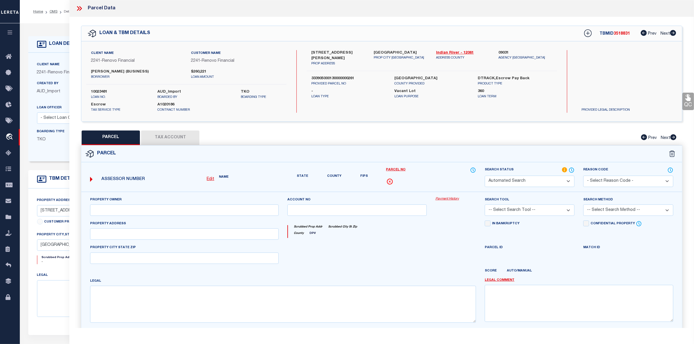
type input "VERO BEACH, FL 32966"
type textarea "BELLA ROSA PBI 23-24 THE E 17.57 FT OF LOT 26 TOG WITH ALL OF LOT 27"
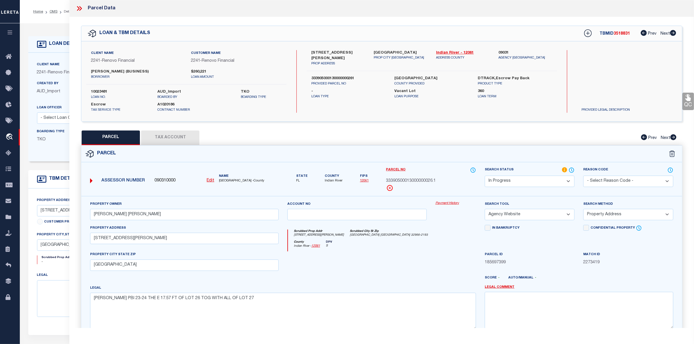
click at [79, 9] on icon at bounding box center [78, 8] width 3 height 5
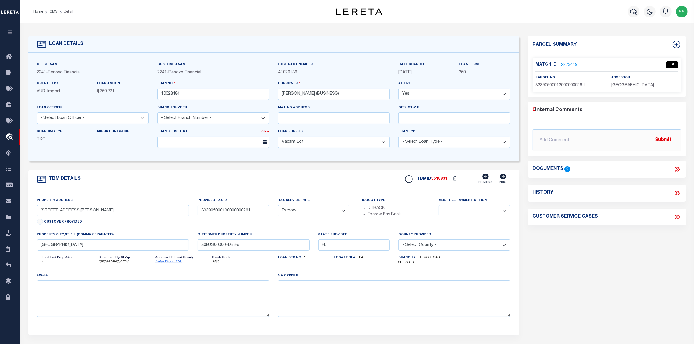
click at [567, 65] on link "2273419" at bounding box center [569, 65] width 16 height 6
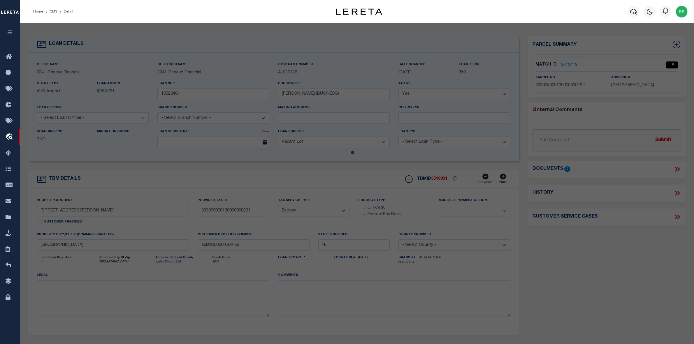
select select "AS"
select select
checkbox input "false"
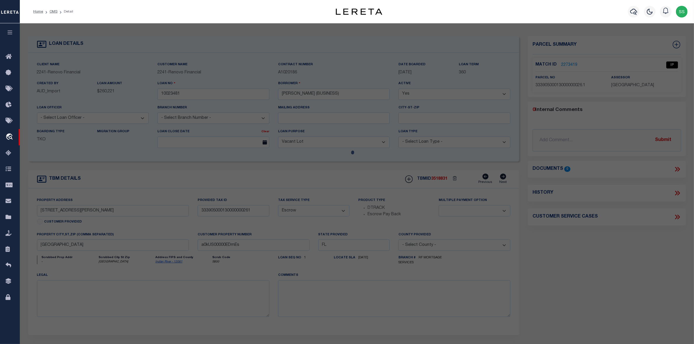
select select "IP"
type input "Andio Jon Edwin"
select select "AGW"
select select "ADD"
type input "6100 BELLA ROSA LN"
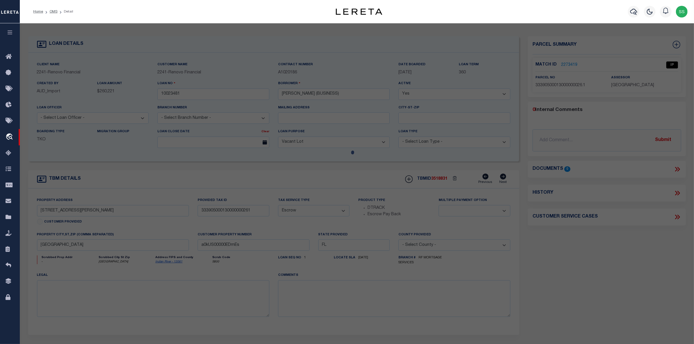
type input "VERO BEACH, FL 32966"
type textarea "BELLA ROSA PBI 23-24 THE E 17.57 FT OF LOT 26 TOG WITH ALL OF LOT 27"
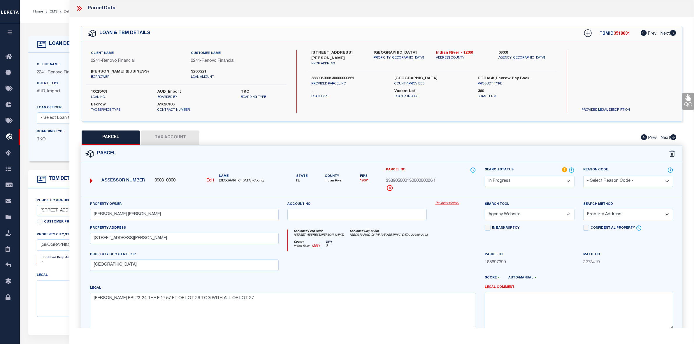
click at [614, 215] on select "-- Select Search Method -- Property Address Legal Liability Info Provided" at bounding box center [628, 214] width 90 height 11
click at [81, 7] on icon at bounding box center [80, 9] width 8 height 8
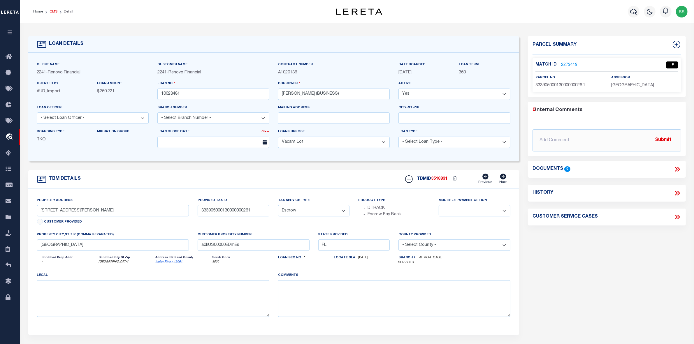
click at [53, 12] on link "OMS" at bounding box center [54, 11] width 8 height 3
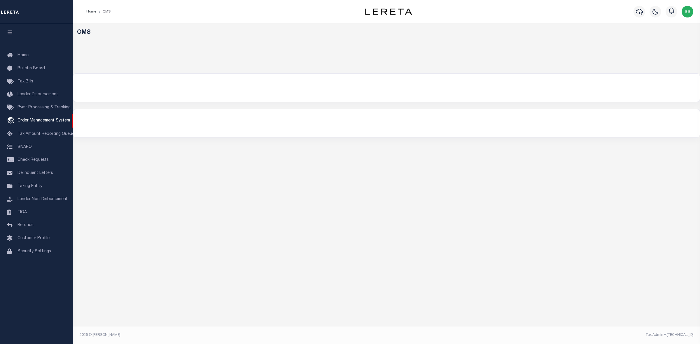
select select "200"
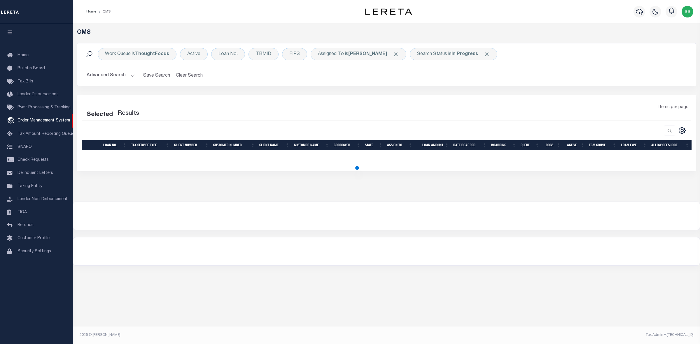
select select "200"
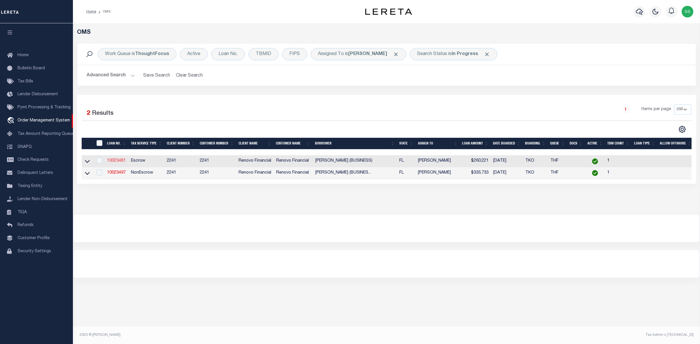
click at [119, 163] on link "10023481" at bounding box center [116, 161] width 19 height 4
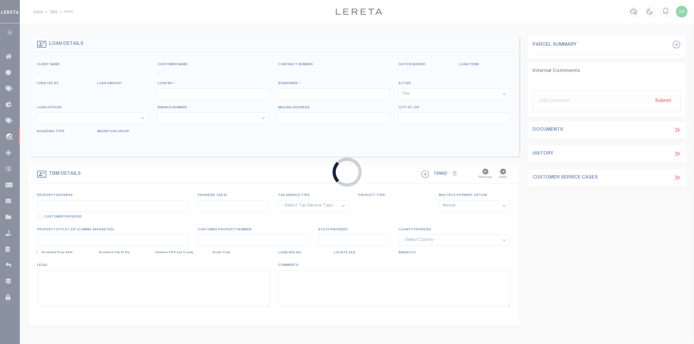
type input "10023481"
type input "[PERSON_NAME] (BUSINESS)"
select select
select select "400"
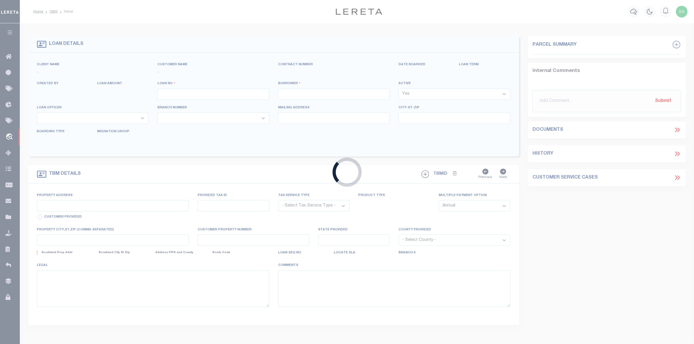
select select "Escrow"
select select "164194"
type input "[STREET_ADDRESS][PERSON_NAME]"
type input "333905000130000000261"
select select
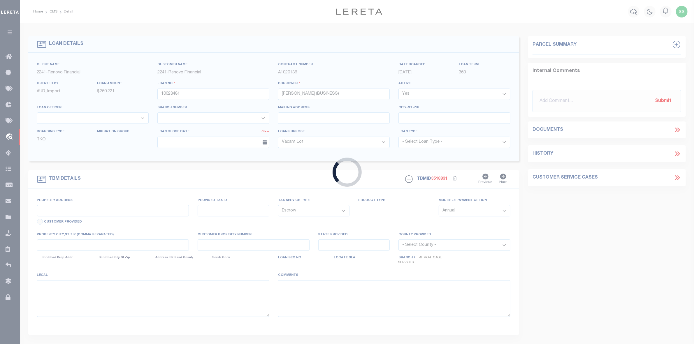
type input "[GEOGRAPHIC_DATA]"
type input "a0kUS00000EDmEs"
type input "FL"
select select
select select "25067"
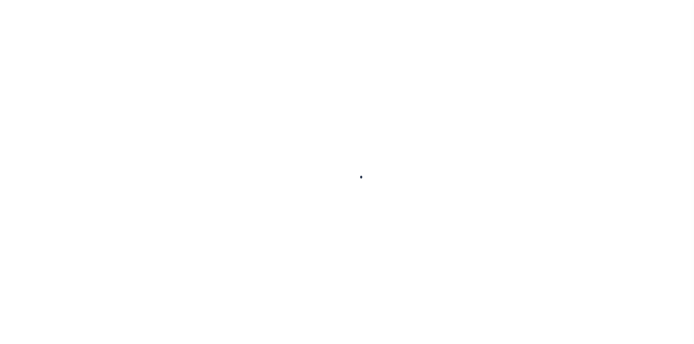
type input "10023481"
type input "[PERSON_NAME] (BUSINESS)"
select select
select select "400"
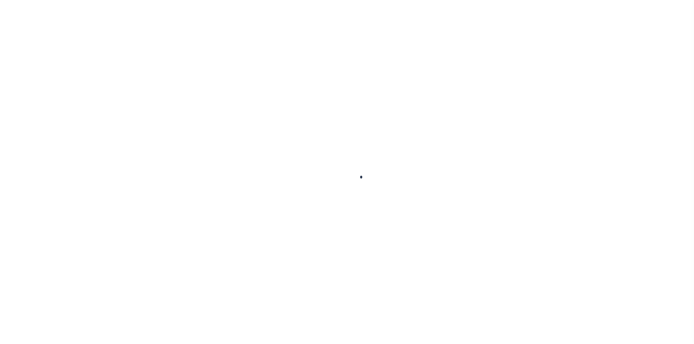
select select "Escrow"
type input "[STREET_ADDRESS][PERSON_NAME]"
type input "333905000130000000261"
select select
type input "[GEOGRAPHIC_DATA]"
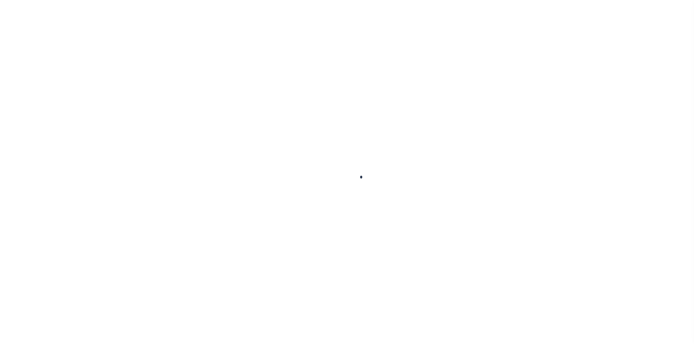
type input "a0kUS00000EDmEs"
type input "FL"
select select
select select "164194"
select select "25067"
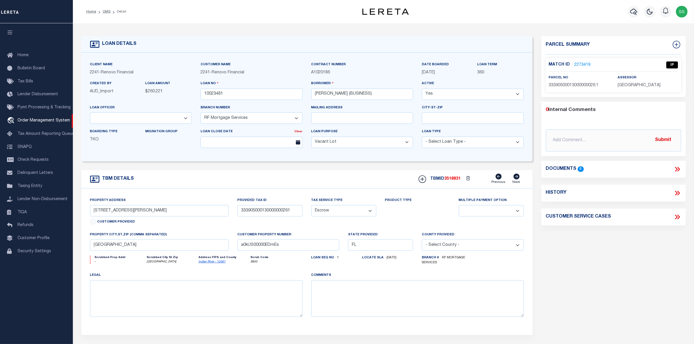
select select "200"
click at [105, 12] on link "OMS" at bounding box center [107, 11] width 8 height 3
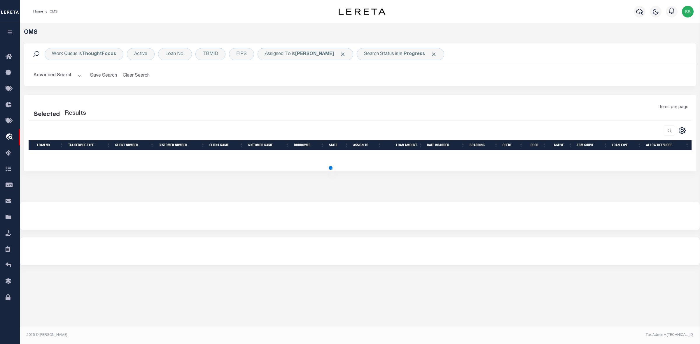
select select "200"
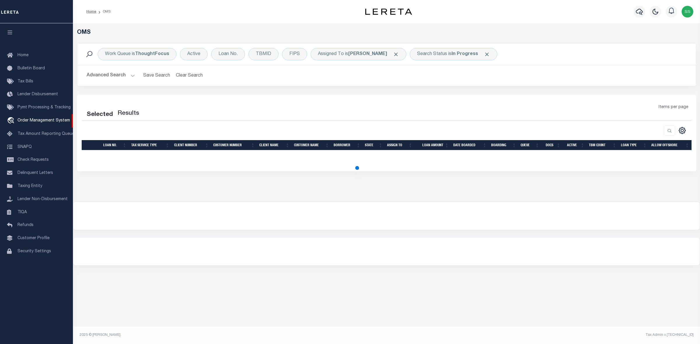
select select "200"
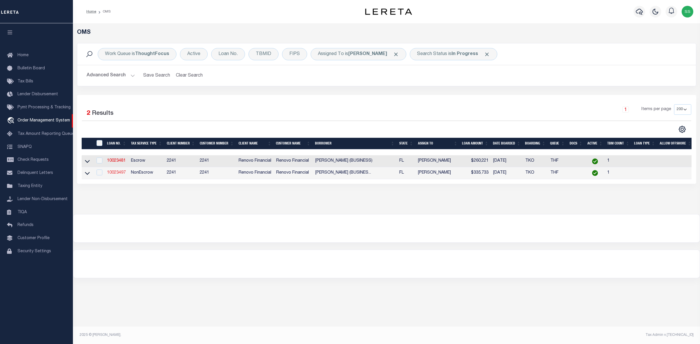
click at [117, 175] on link "10023497" at bounding box center [116, 173] width 19 height 4
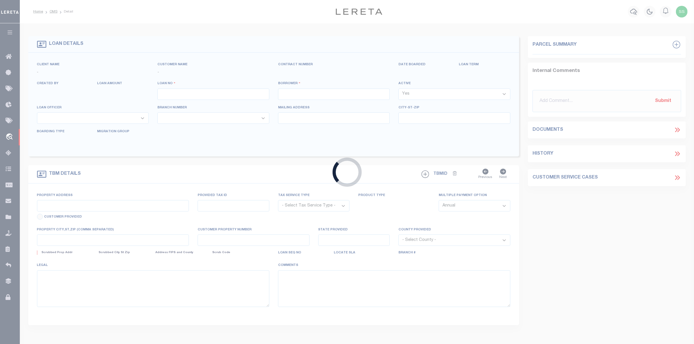
type input "10023497"
type input "[PERSON_NAME] (BUSINESS)"
select select
select select "400"
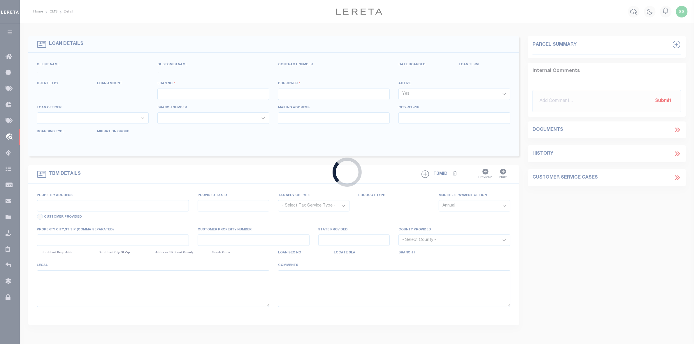
select select "NonEscrow"
select select "164194"
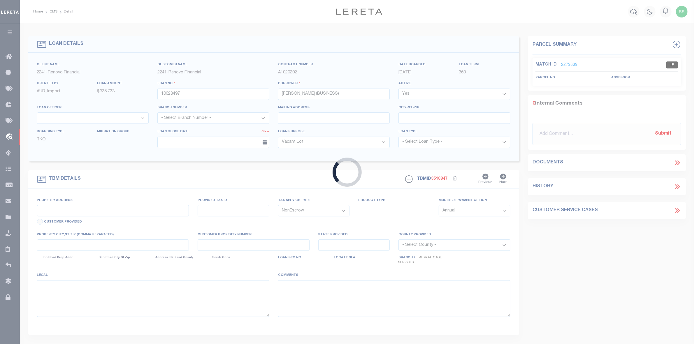
select select "25067"
type input "[STREET_ADDRESS]"
type input "00414304000005330"
select select
type input "[GEOGRAPHIC_DATA]"
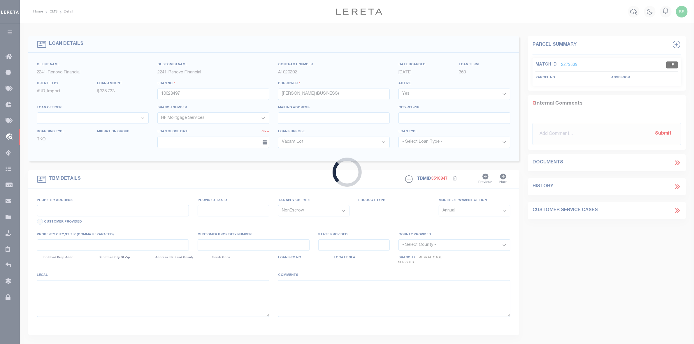
type input "a0kUS00000EDnKb"
type input "FL"
select select
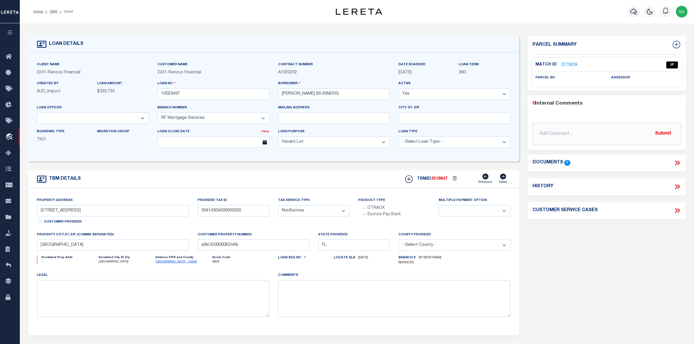
click at [563, 63] on link "2273639" at bounding box center [569, 65] width 16 height 6
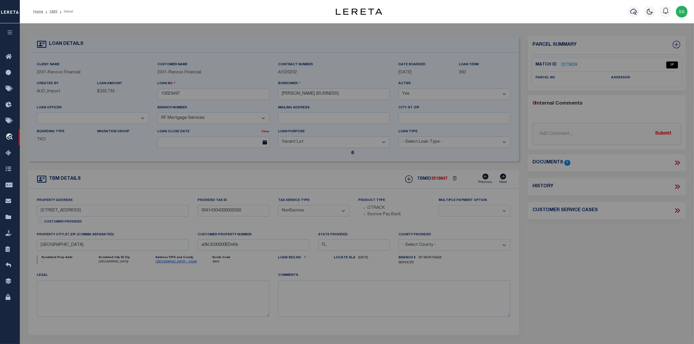
checkbox input "false"
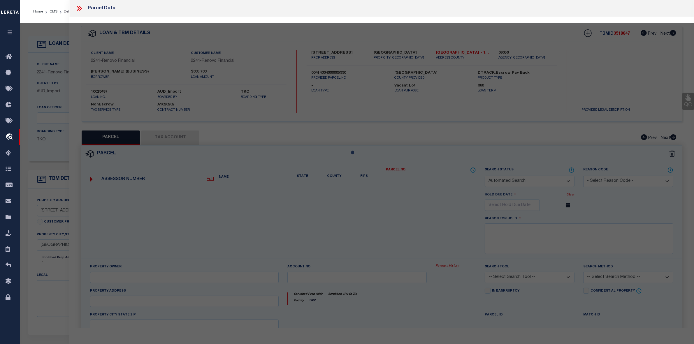
select select "IP"
checkbox input "false"
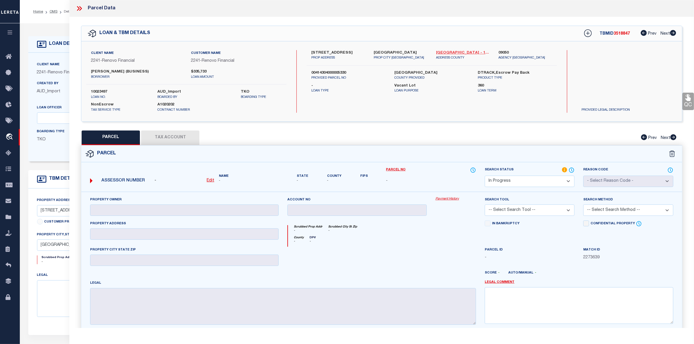
click at [441, 53] on link "[GEOGRAPHIC_DATA] - 12099" at bounding box center [463, 53] width 54 height 6
drag, startPoint x: 309, startPoint y: 53, endPoint x: 345, endPoint y: 52, distance: 35.9
click at [345, 52] on div "13399 53RD CT N PROP ADDRESS" at bounding box center [338, 55] width 62 height 10
copy label "[STREET_ADDRESS]"
click at [359, 194] on div "Property Owner Account no Payment History Search Tool -- Select Search Tool -- …" at bounding box center [381, 268] width 601 height 152
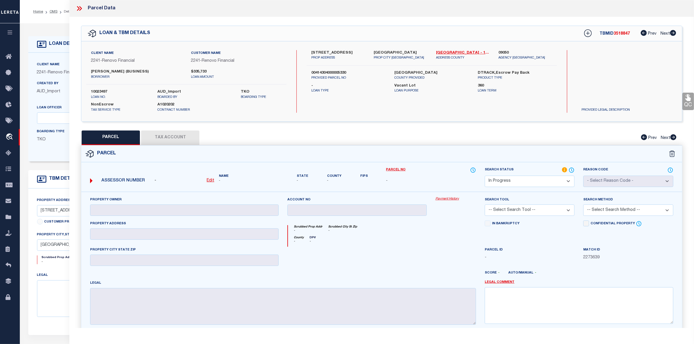
scroll to position [38, 0]
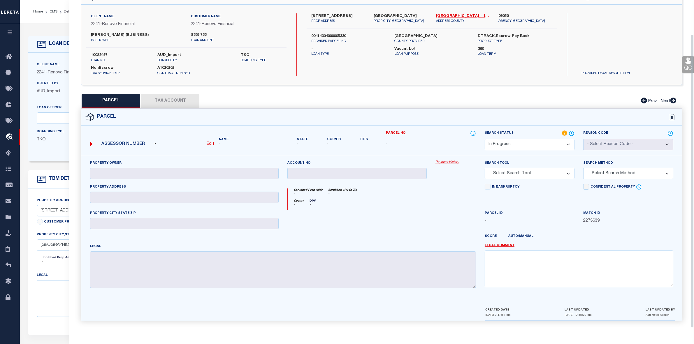
click at [165, 166] on div "Property Owner" at bounding box center [184, 169] width 189 height 19
click at [53, 12] on link "OMS" at bounding box center [54, 11] width 8 height 3
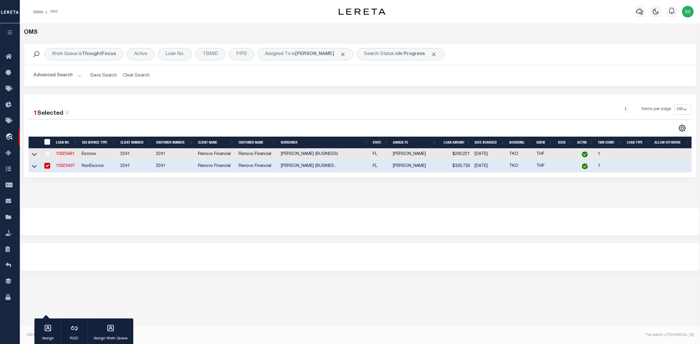
click at [65, 168] on link "10023497" at bounding box center [65, 166] width 19 height 4
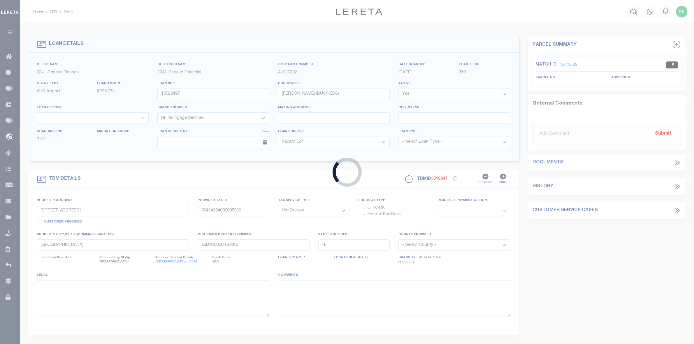
select select
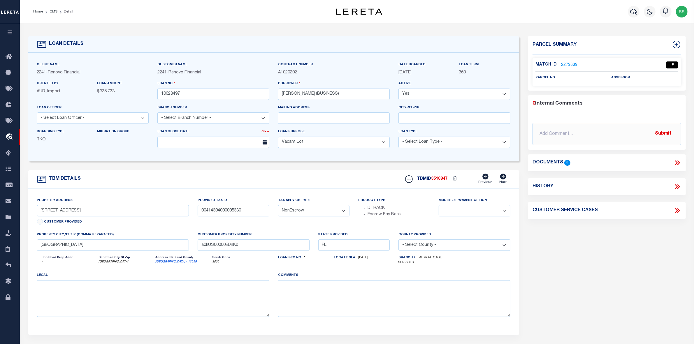
click at [567, 64] on link "2273639" at bounding box center [569, 65] width 16 height 6
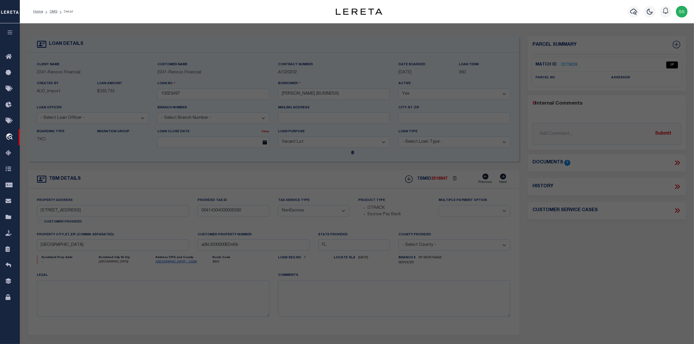
select select "AS"
checkbox input "false"
select select "IP"
checkbox input "false"
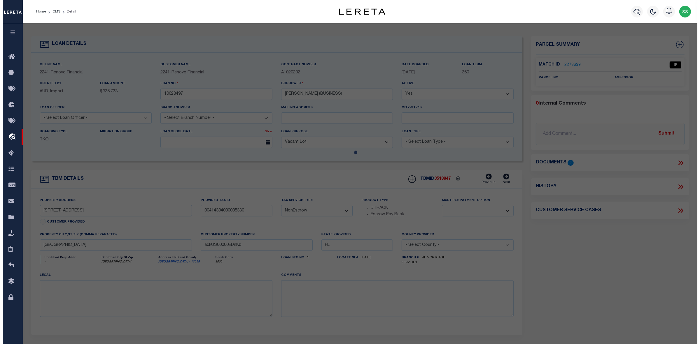
scroll to position [38, 0]
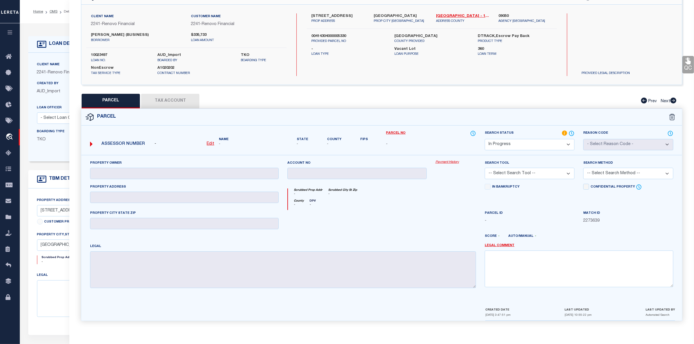
click at [212, 143] on u "Edit" at bounding box center [211, 144] width 8 height 4
select select "IP"
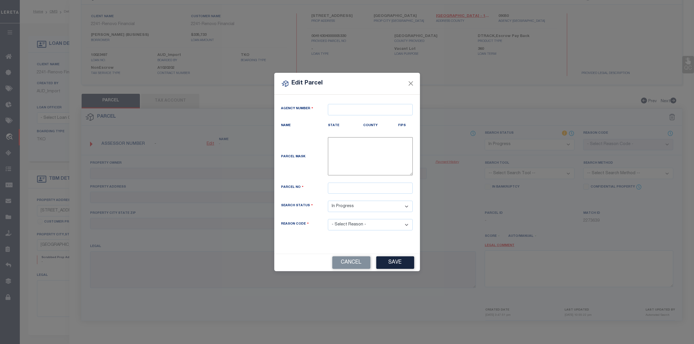
type textarea "-"
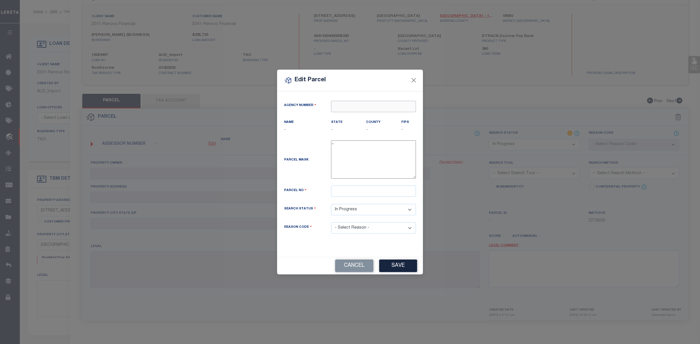
click at [339, 105] on input "text" at bounding box center [373, 106] width 85 height 11
click at [368, 115] on div "090500000 : [GEOGRAPHIC_DATA]" at bounding box center [376, 116] width 90 height 9
type input "090500000"
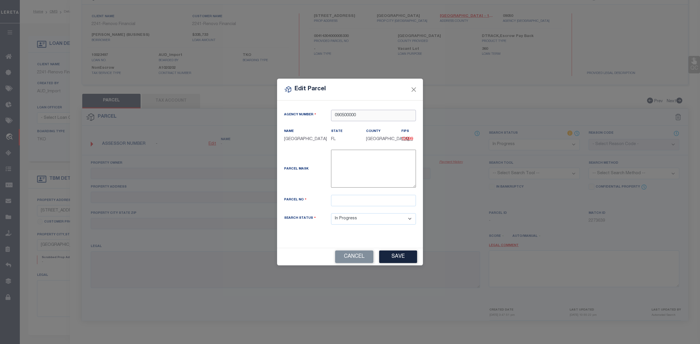
type input "090500000"
click at [343, 202] on input "text" at bounding box center [373, 200] width 85 height 11
click at [348, 204] on input "text" at bounding box center [373, 200] width 85 height 11
paste input "00-41-43-04-00-000-5330"
type input "00-41-43-04-00-000-5330"
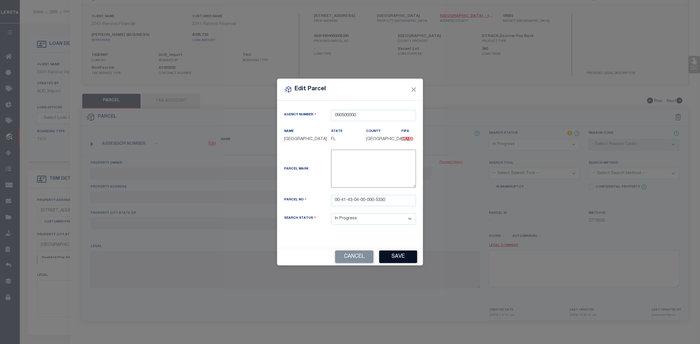
click at [397, 260] on button "Save" at bounding box center [398, 257] width 38 height 13
select select "IP"
checkbox input "false"
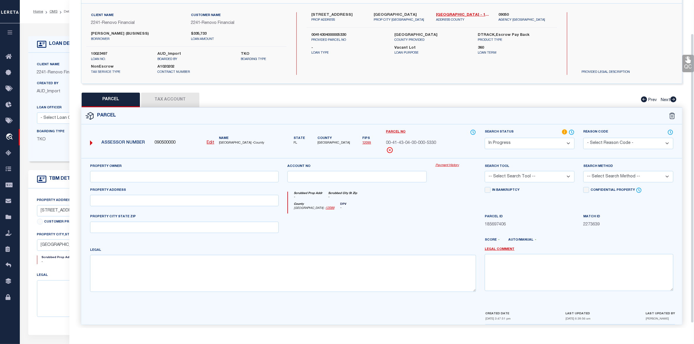
click at [415, 85] on div "QC QC QC" at bounding box center [381, 155] width 625 height 353
click at [152, 178] on input "text" at bounding box center [184, 176] width 189 height 11
click at [157, 178] on input "text" at bounding box center [184, 176] width 189 height 11
paste input "[PERSON_NAME]"
type input "[PERSON_NAME]"
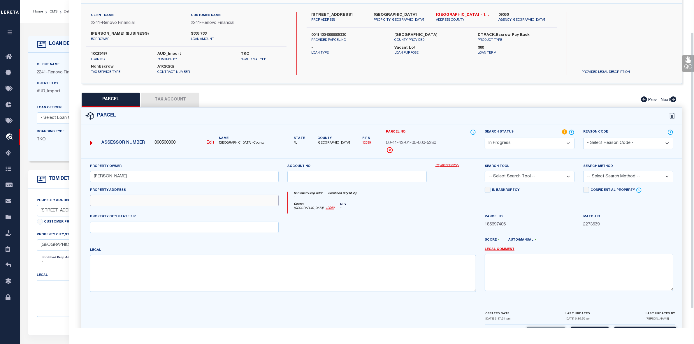
click at [182, 203] on input "text" at bounding box center [184, 200] width 189 height 11
paste input "[STREET_ADDRESS]"
type input "[STREET_ADDRESS]"
drag, startPoint x: 372, startPoint y: 13, endPoint x: 420, endPoint y: 19, distance: 48.8
click at [420, 19] on div "WEST PALM BEACH, FL 33411 PROP CITY ST ZIP" at bounding box center [400, 17] width 62 height 10
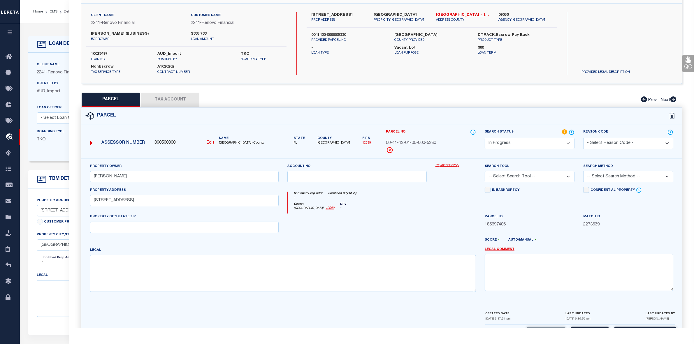
copy label "[GEOGRAPHIC_DATA]"
click at [140, 231] on input "text" at bounding box center [184, 227] width 189 height 11
paste input "[GEOGRAPHIC_DATA]"
type input "[GEOGRAPHIC_DATA]"
click at [206, 274] on textarea at bounding box center [283, 273] width 386 height 37
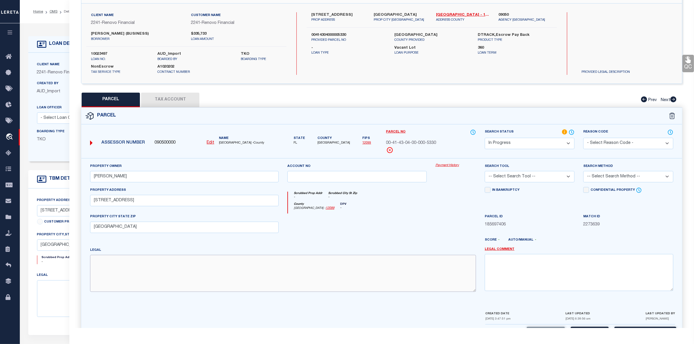
paste textarea "4-43-41, W 209 FT OF E 2350 FTOF S 239 FT OF N 3854 FT OF SEC"
type textarea "4-43-41, W 209 FT OF E 2350 FTOF S 239 FT OF N 3854 FT OF SEC"
click at [560, 217] on div "Parcel ID 185697406" at bounding box center [530, 221] width 90 height 14
click at [521, 178] on select "-- Select Search Tool -- 3rd Party Website Agency File Agency Website ATLS CNV-…" at bounding box center [530, 176] width 90 height 11
select select "AGW"
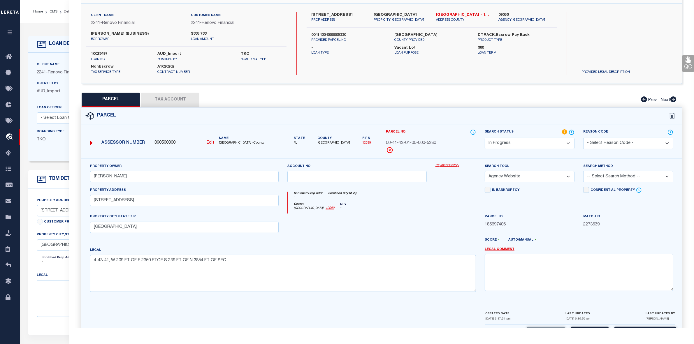
click at [485, 172] on select "-- Select Search Tool -- 3rd Party Website Agency File Agency Website ATLS CNV-…" at bounding box center [530, 176] width 90 height 11
click at [614, 178] on select "-- Select Search Method -- Property Address Legal Liability Info Provided" at bounding box center [628, 176] width 90 height 11
select select "ADD"
click at [583, 172] on select "-- Select Search Method -- Property Address Legal Liability Info Provided" at bounding box center [628, 176] width 90 height 11
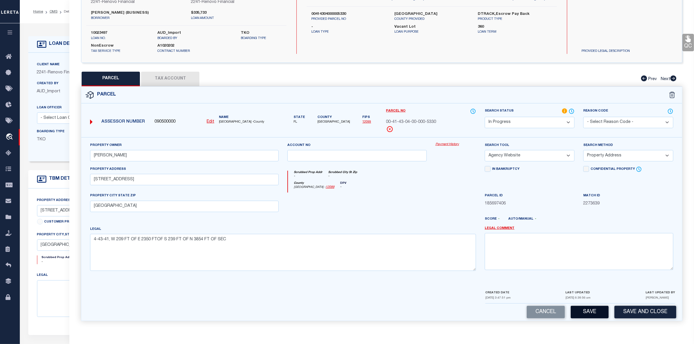
click at [583, 311] on button "Save" at bounding box center [590, 312] width 38 height 13
select select "AS"
select select
checkbox input "false"
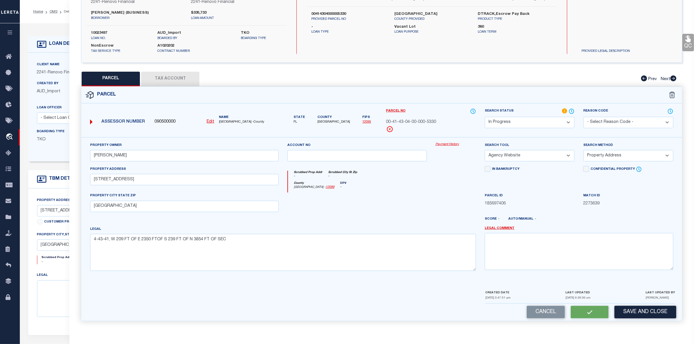
checkbox input "false"
select select "IP"
type input "[PERSON_NAME]"
select select "AGW"
select select "ADD"
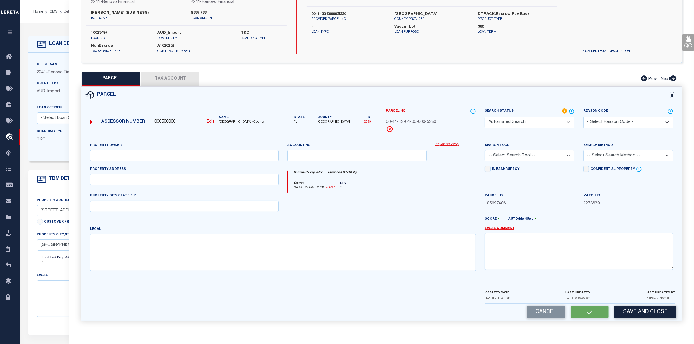
type input "[STREET_ADDRESS]"
type input "[GEOGRAPHIC_DATA]"
type textarea "4-43-41, W 209 FT OF E 2350 FTOF S 239 FT OF N 3854 FT OF SEC"
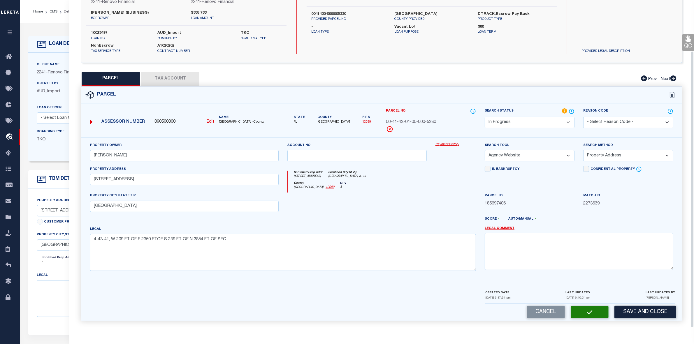
click at [175, 77] on button "Tax Account" at bounding box center [170, 79] width 58 height 15
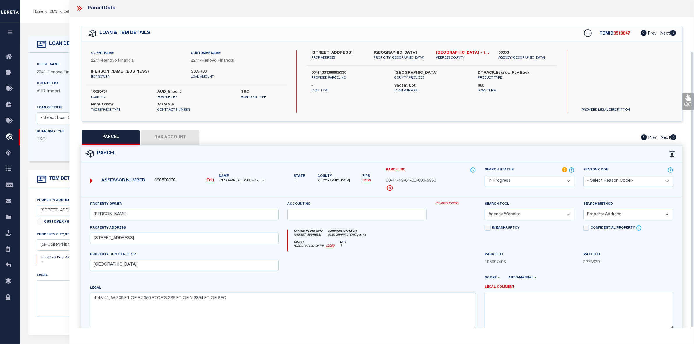
select select "100"
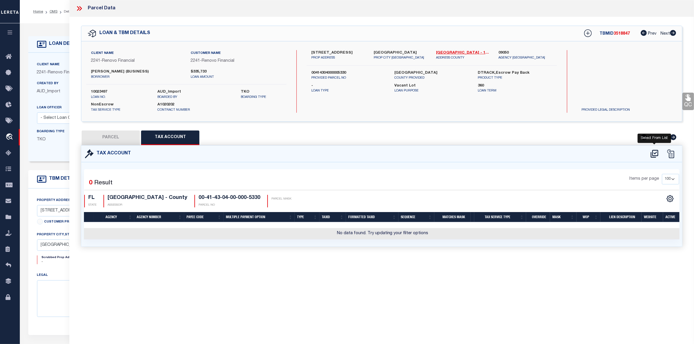
click at [656, 156] on icon at bounding box center [655, 153] width 10 height 9
select select "100"
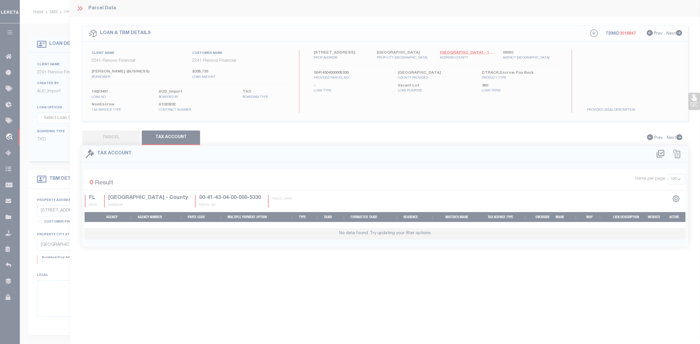
select select "100"
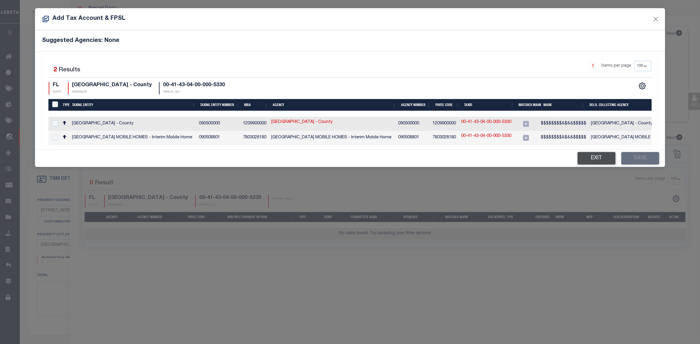
click at [598, 159] on button "Exit" at bounding box center [596, 158] width 38 height 13
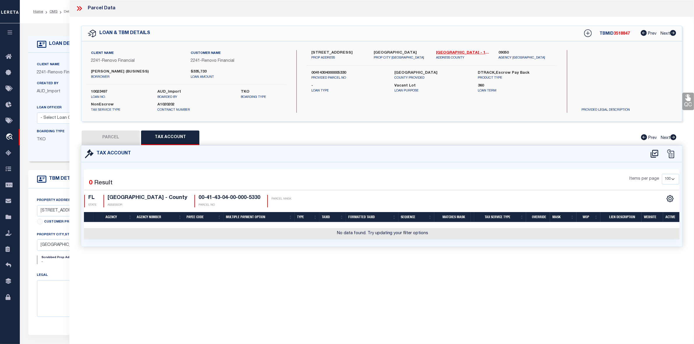
click at [113, 136] on button "PARCEL" at bounding box center [111, 138] width 58 height 15
select select "AS"
select select
checkbox input "false"
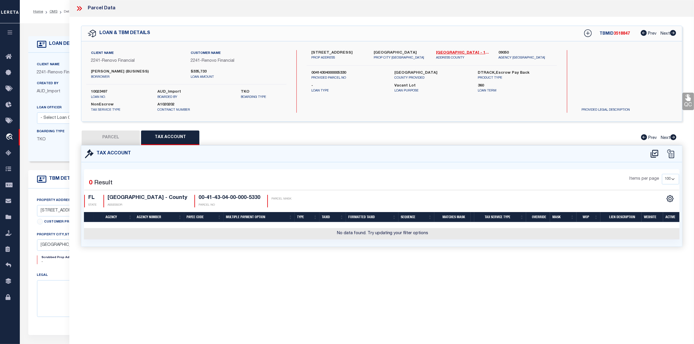
checkbox input "false"
select select "IP"
type input "[PERSON_NAME]"
select select "AGW"
select select "ADD"
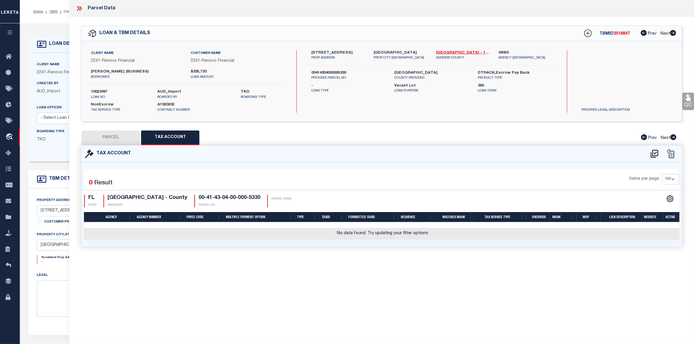
type input "[STREET_ADDRESS]"
type input "[GEOGRAPHIC_DATA]"
type textarea "4-43-41, W 209 FT OF E 2350 FTOF S 239 FT OF N 3854 FT OF SEC"
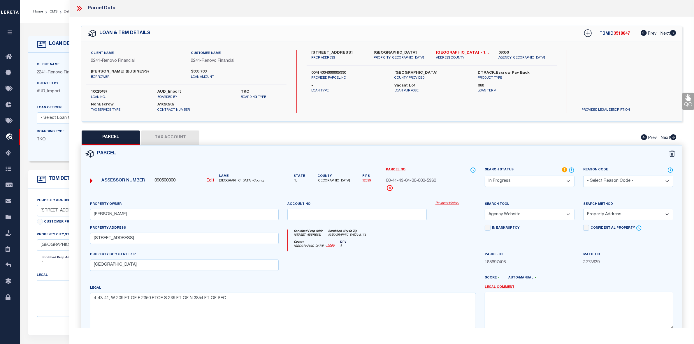
click at [168, 138] on button "Tax Account" at bounding box center [170, 138] width 58 height 15
select select "100"
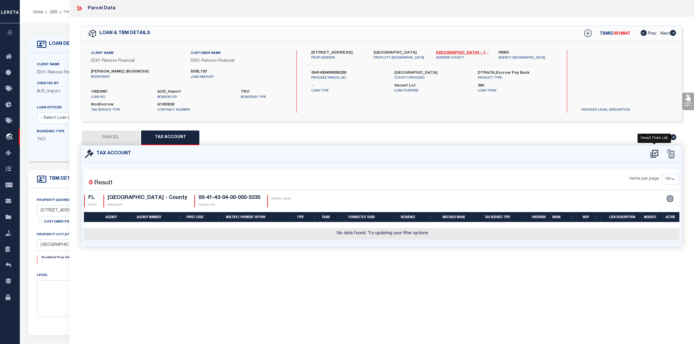
click at [655, 155] on icon at bounding box center [655, 153] width 10 height 9
select select "100"
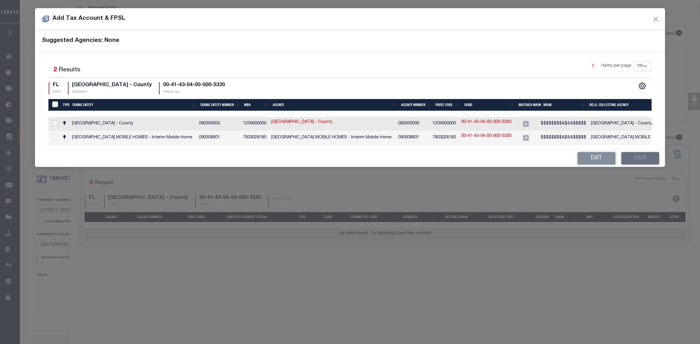
click at [55, 122] on input "checkbox" at bounding box center [55, 123] width 6 height 6
checkbox input "true"
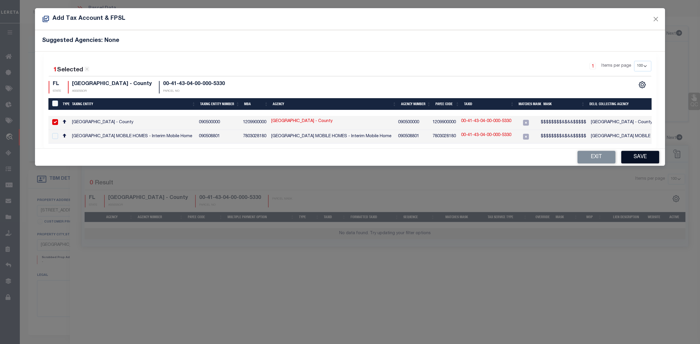
click at [637, 158] on button "Save" at bounding box center [640, 157] width 38 height 13
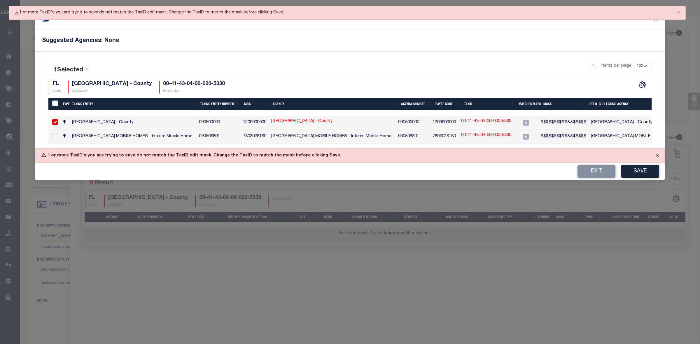
click at [659, 158] on button "Close" at bounding box center [657, 155] width 15 height 13
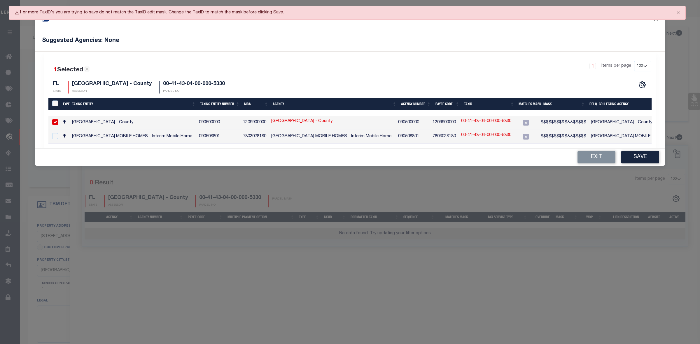
click at [474, 121] on link "00-41-43-04-00-000-5330" at bounding box center [486, 121] width 50 height 6
type input "00-41-43-04-00-000-5330"
type textarea "$$$$$$$$&$&&$$$$$"
checkbox input "false"
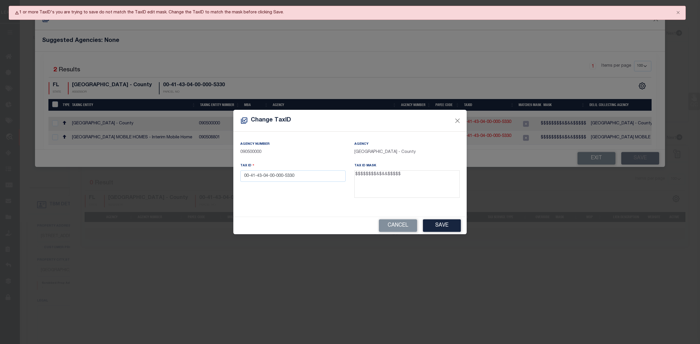
click at [471, 122] on div "Change TaxID Agency Number 090500000 Agency PALM BEACH COUNTY - County Tax ID 0…" at bounding box center [350, 172] width 700 height 344
click at [479, 123] on div "Change TaxID Agency Number 090500000 Agency PALM BEACH COUNTY - County Tax ID 0…" at bounding box center [350, 172] width 700 height 344
click at [250, 177] on input "00-41-43-04-00-000-5330" at bounding box center [292, 176] width 105 height 11
click at [255, 175] on input "0041-43-04-00-000-5330" at bounding box center [292, 176] width 105 height 11
click at [259, 177] on input "004143-04-00-000-5330" at bounding box center [292, 176] width 105 height 11
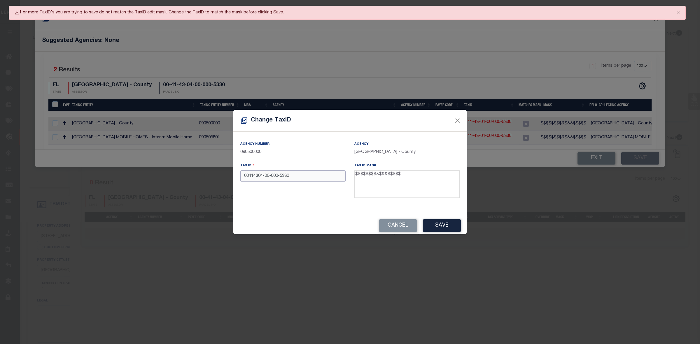
click at [264, 177] on input "00414304-00-000-5330" at bounding box center [292, 176] width 105 height 11
click at [269, 176] on input "0041430400-000-5330" at bounding box center [292, 176] width 105 height 11
click at [276, 176] on input "0041430400000-5330" at bounding box center [292, 176] width 105 height 11
type input "00414304000005330"
click at [439, 228] on button "Save" at bounding box center [442, 226] width 38 height 13
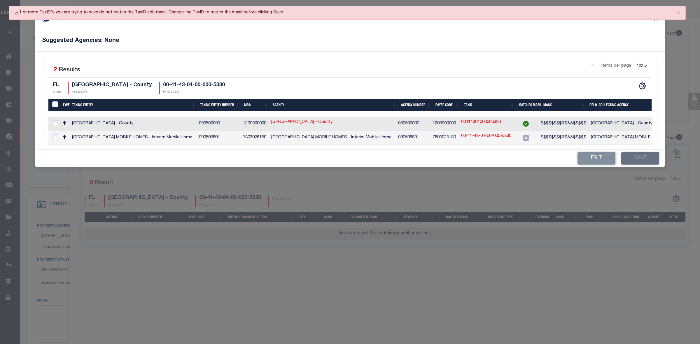
click at [457, 122] on td "1209900000" at bounding box center [444, 124] width 28 height 14
checkbox input "true"
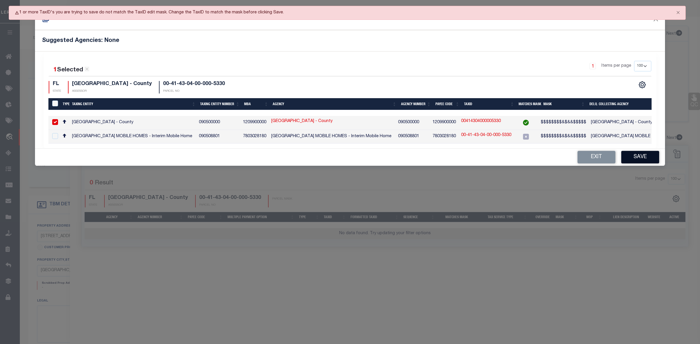
click at [637, 160] on button "Save" at bounding box center [640, 157] width 38 height 13
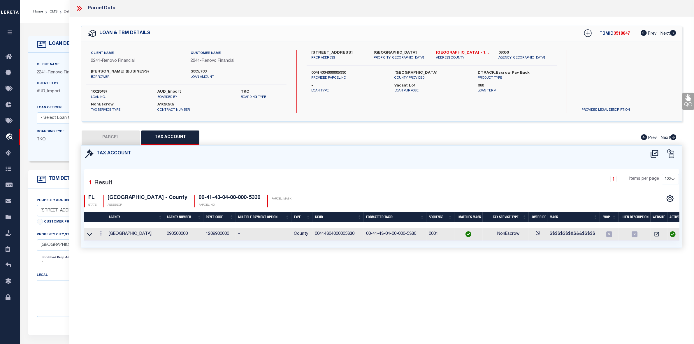
click at [116, 138] on button "PARCEL" at bounding box center [111, 138] width 58 height 15
select select "AS"
select select
checkbox input "false"
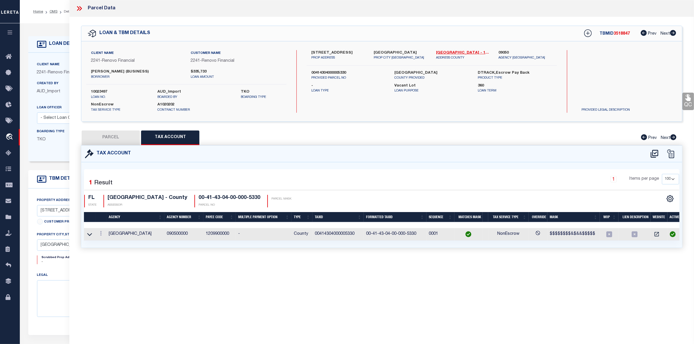
checkbox input "false"
select select "IP"
type input "[PERSON_NAME]"
select select "AGW"
select select "ADD"
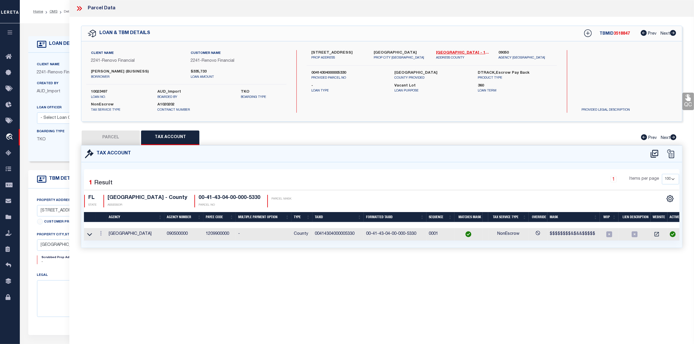
type input "[STREET_ADDRESS]"
type input "[GEOGRAPHIC_DATA]"
type textarea "4-43-41, W 209 FT OF E 2350 FTOF S 239 FT OF N 3854 FT OF SEC"
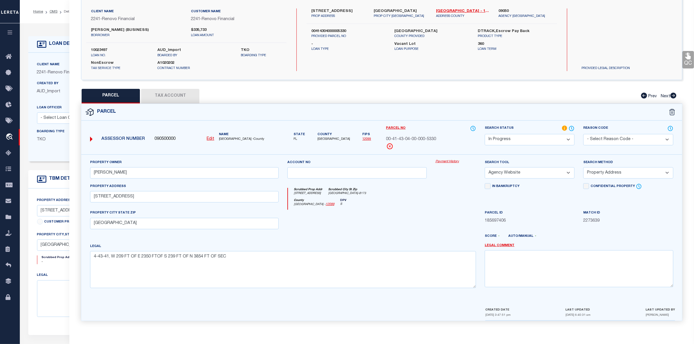
scroll to position [106, 0]
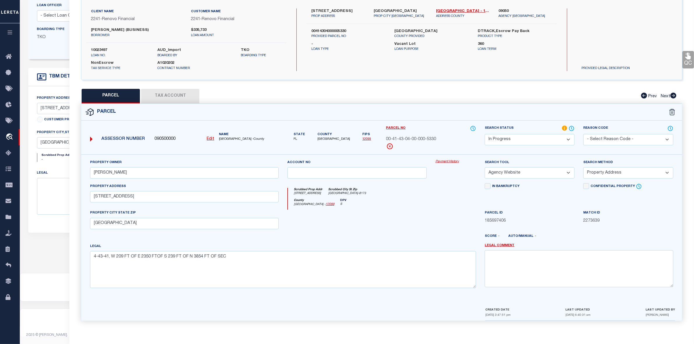
click at [320, 227] on div at bounding box center [357, 222] width 148 height 24
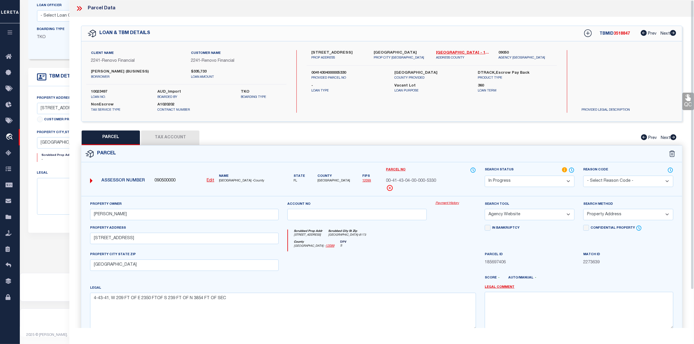
scroll to position [0, 0]
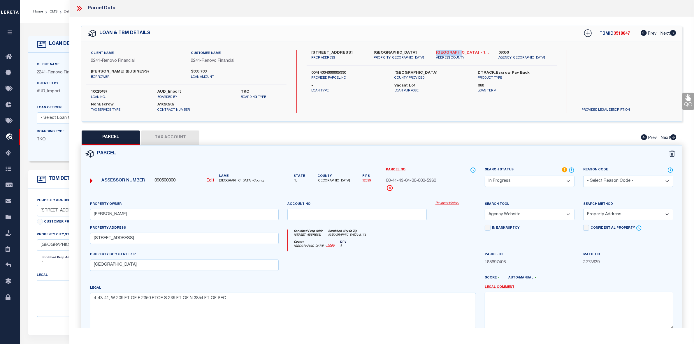
drag, startPoint x: 433, startPoint y: 52, endPoint x: 458, endPoint y: 52, distance: 24.8
click at [458, 52] on div "Palm Beach - 12099 ADDRESS COUNTY" at bounding box center [463, 55] width 62 height 10
copy link "[GEOGRAPHIC_DATA]"
click at [171, 137] on button "Tax Account" at bounding box center [170, 138] width 58 height 15
select select "100"
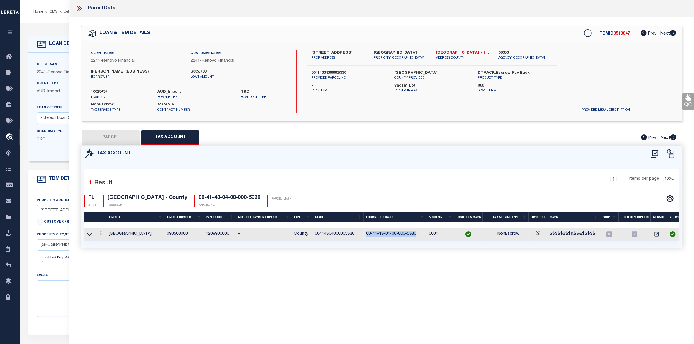
drag, startPoint x: 365, startPoint y: 235, endPoint x: 418, endPoint y: 236, distance: 52.2
click at [418, 236] on td "00-41-43-04-00-000-5330" at bounding box center [395, 234] width 63 height 13
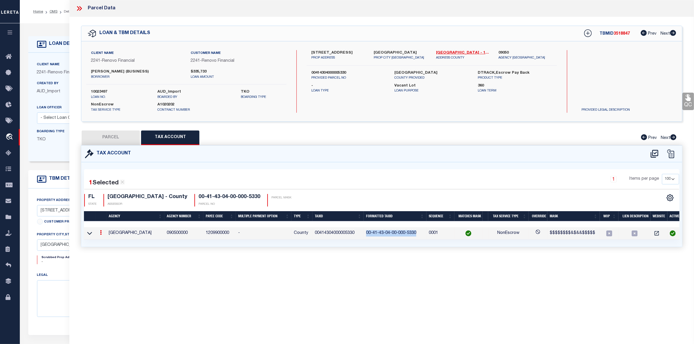
copy td "00-41-43-04-00-000-5330"
click at [331, 232] on td "00414304000005330" at bounding box center [338, 233] width 51 height 13
click at [110, 136] on button "PARCEL" at bounding box center [111, 138] width 58 height 15
select select "AS"
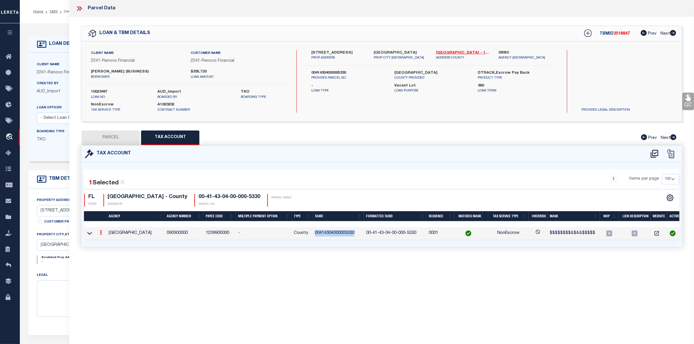
select select
checkbox input "false"
select select "IP"
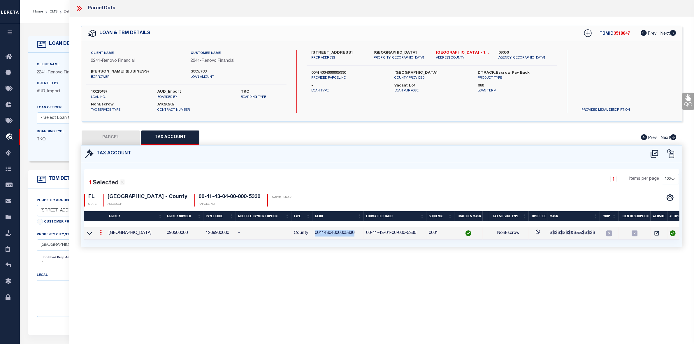
type input "[PERSON_NAME]"
select select "AGW"
select select "ADD"
type input "[STREET_ADDRESS]"
type input "[GEOGRAPHIC_DATA]"
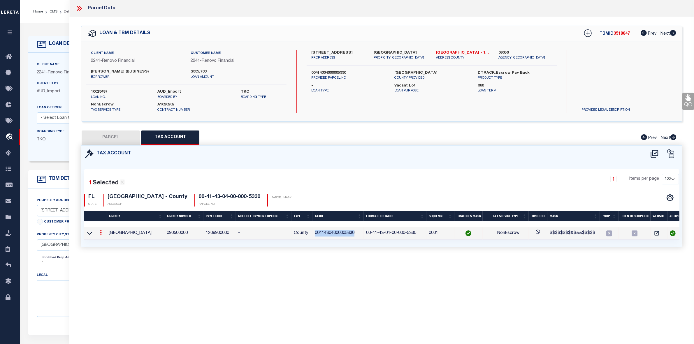
type textarea "4-43-41, W 209 FT OF E 2350 FTOF S 239 FT OF N 3854 FT OF SEC"
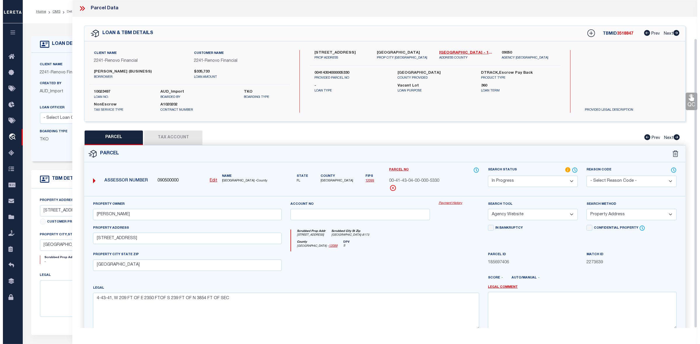
scroll to position [43, 0]
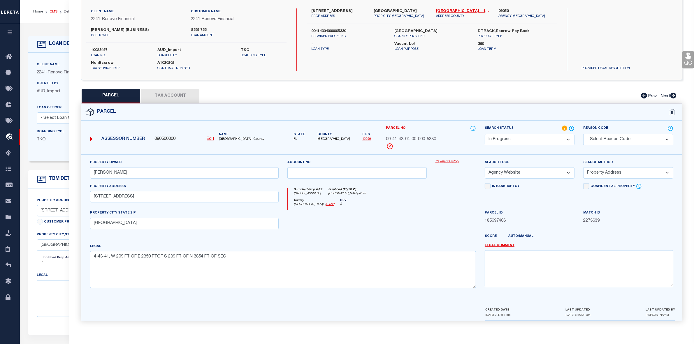
click at [53, 12] on link "OMS" at bounding box center [54, 11] width 8 height 3
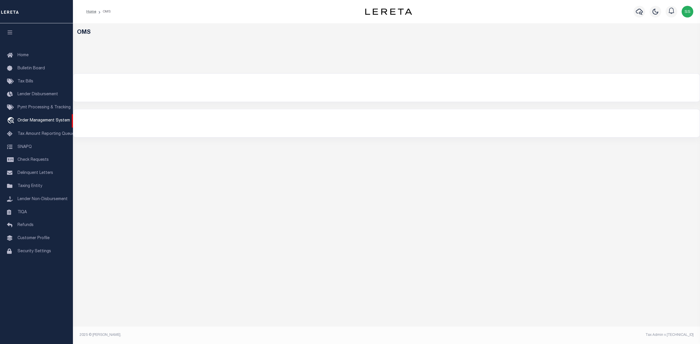
select select "200"
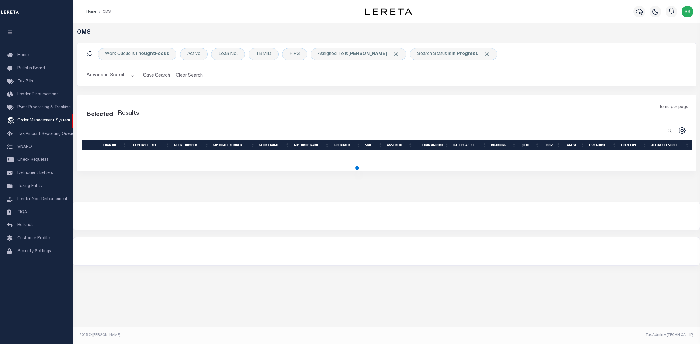
select select "200"
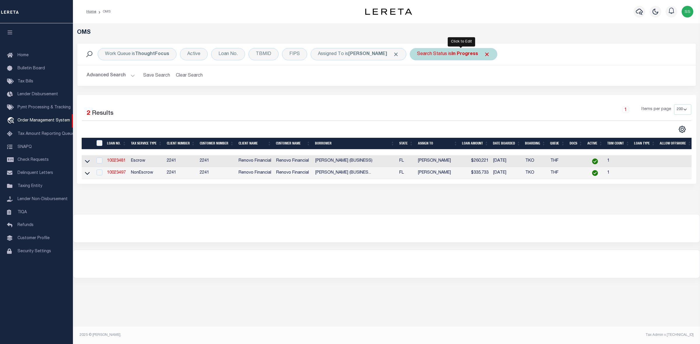
click at [443, 55] on div "Search Status is In Progress" at bounding box center [453, 54] width 87 height 12
click at [444, 82] on select "Automated Search Bad Parcel Complete Duplicate Parcel High Dollar Reporting In …" at bounding box center [460, 82] width 86 height 11
select select "RD"
click at [425, 78] on select "Automated Search Bad Parcel Complete Duplicate Parcel High Dollar Reporting In …" at bounding box center [460, 82] width 86 height 11
click at [503, 97] on input "Apply" at bounding box center [494, 96] width 17 height 10
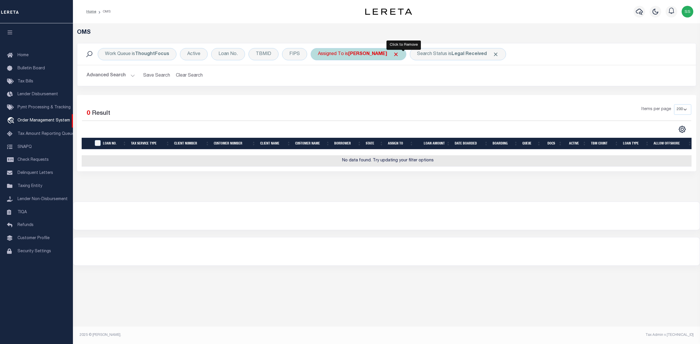
click at [399, 55] on span "Click to Remove" at bounding box center [396, 54] width 6 height 6
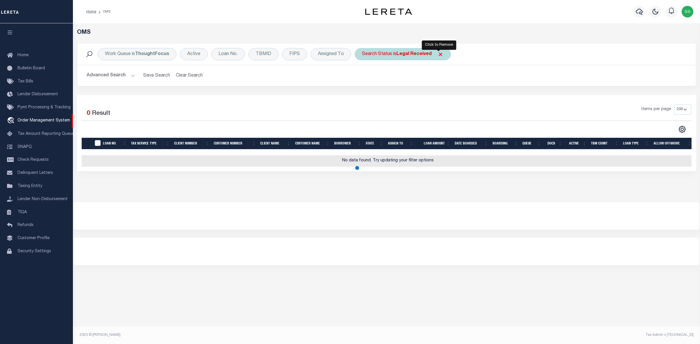
click at [439, 53] on span "Click to Remove" at bounding box center [440, 54] width 6 height 6
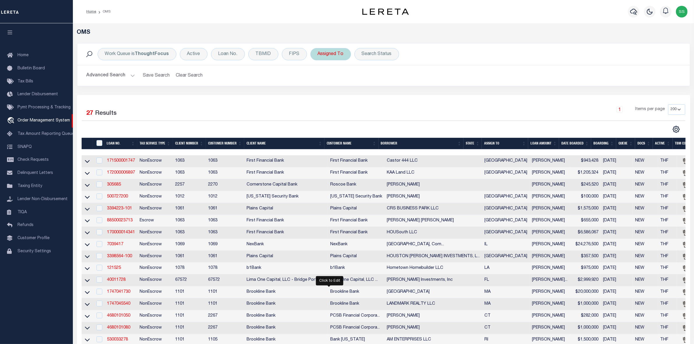
click at [337, 55] on div "Assigned To" at bounding box center [331, 54] width 41 height 12
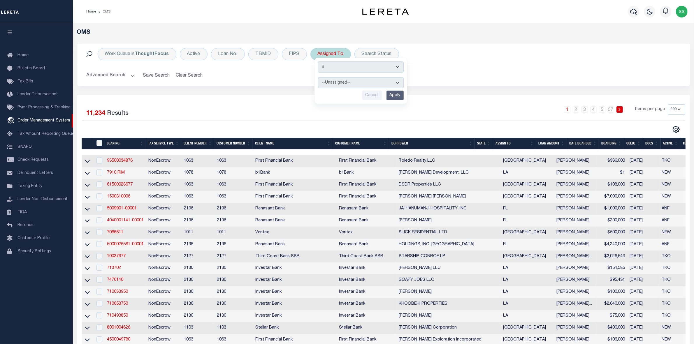
click at [341, 81] on select "--Unassigned-- [PERSON_NAME] [PERSON_NAME] [PERSON_NAME] [PERSON_NAME], [PERSON…" at bounding box center [361, 82] width 86 height 11
select select "[PERSON_NAME]"
click at [318, 78] on select "--Unassigned-- [PERSON_NAME] [PERSON_NAME] [PERSON_NAME] [PERSON_NAME], [PERSON…" at bounding box center [361, 82] width 86 height 11
click at [394, 95] on input "Apply" at bounding box center [395, 96] width 17 height 10
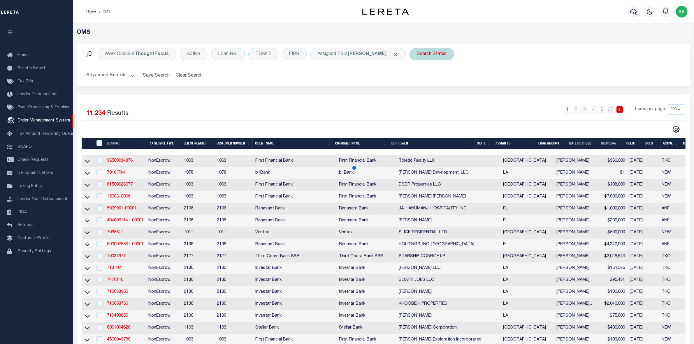
click at [418, 53] on div "Search Status" at bounding box center [432, 54] width 45 height 12
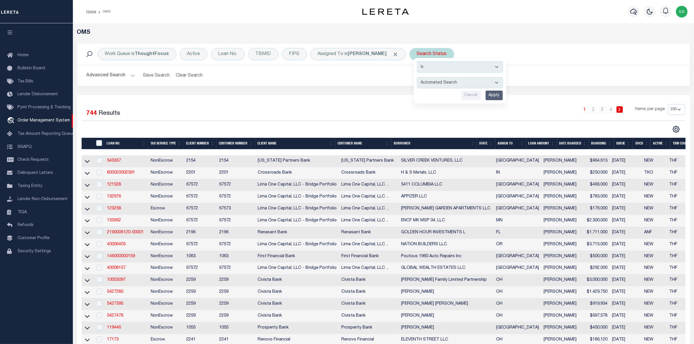
click at [426, 82] on select "Automated Search Bad Parcel Complete Duplicate Parcel High Dollar Reporting In …" at bounding box center [460, 82] width 86 height 11
select select "IP"
click at [417, 78] on select "Automated Search Bad Parcel Complete Duplicate Parcel High Dollar Reporting In …" at bounding box center [460, 82] width 86 height 11
click at [486, 96] on input "Apply" at bounding box center [494, 96] width 17 height 10
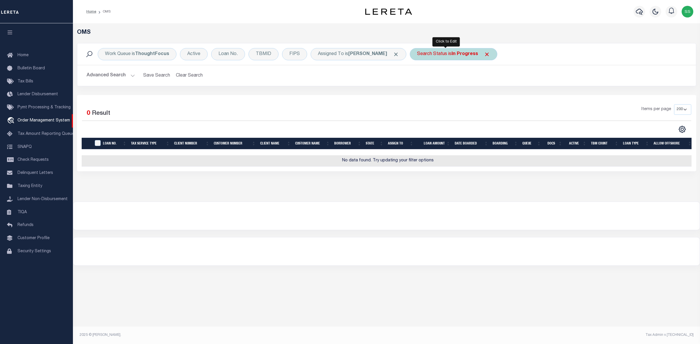
click at [454, 54] on b "In Progress" at bounding box center [464, 54] width 27 height 5
click at [427, 82] on select "Automated Search Bad Parcel Complete Duplicate Parcel High Dollar Reporting In …" at bounding box center [460, 82] width 86 height 11
select select "ND"
click at [417, 78] on select "Automated Search Bad Parcel Complete Duplicate Parcel High Dollar Reporting In …" at bounding box center [460, 82] width 86 height 11
click at [489, 96] on input "Apply" at bounding box center [494, 96] width 17 height 10
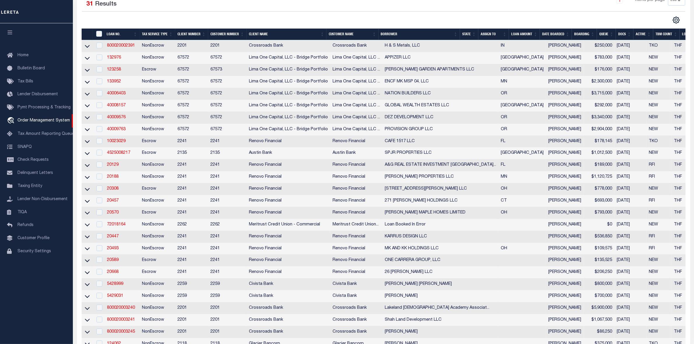
scroll to position [36, 0]
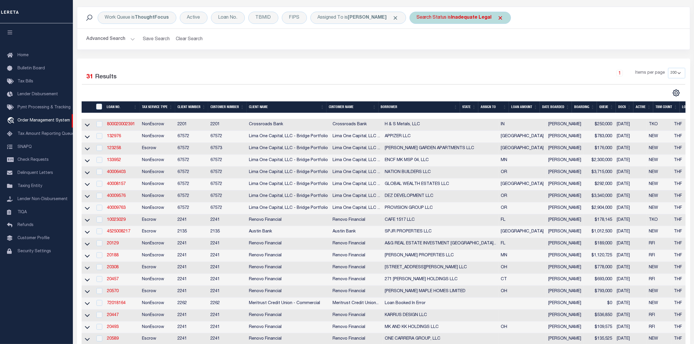
click at [425, 18] on div "Search Status is Inadequate Legal" at bounding box center [460, 18] width 101 height 12
select select "ND"
click at [498, 18] on span "Click to Remove" at bounding box center [501, 18] width 6 height 6
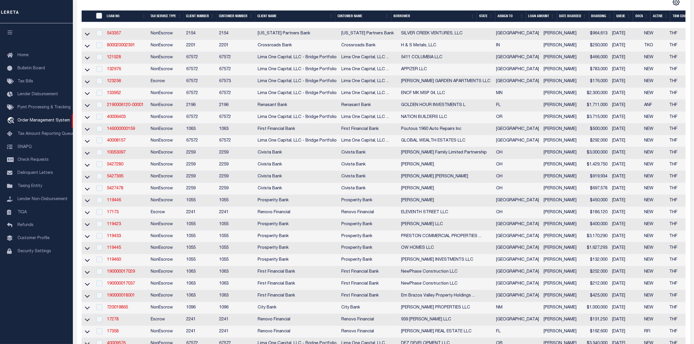
scroll to position [0, 0]
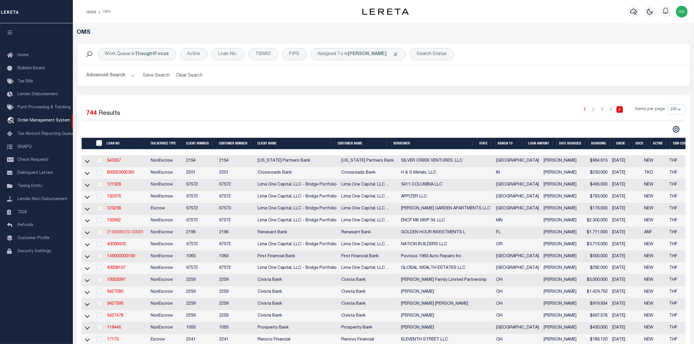
click at [130, 235] on link "2190006120-00001" at bounding box center [125, 233] width 37 height 4
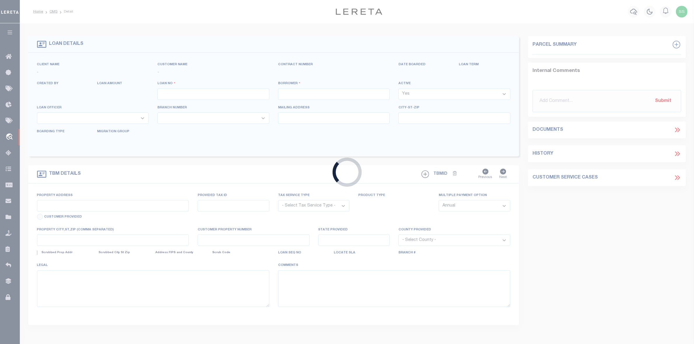
type input "2190006120-00001"
type input "GOLDEN HOUR INVESTMENTS L"
select select
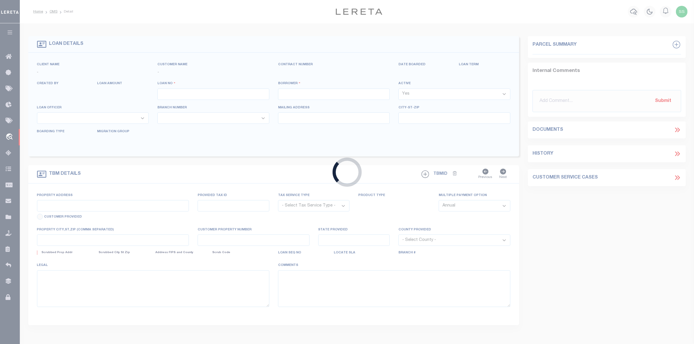
select select "10"
select select
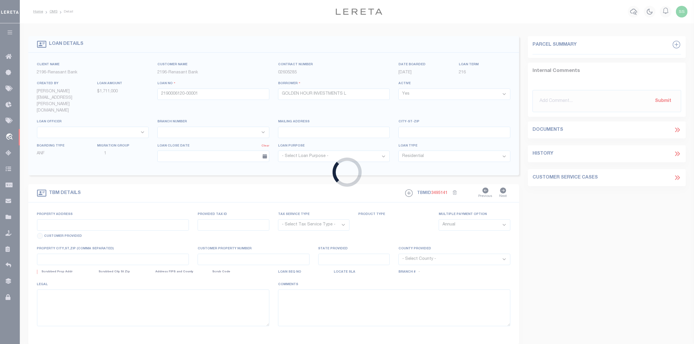
type input "[STREET_ADDRESS]"
radio input "true"
select select "NonEscrow"
select select
type input "[GEOGRAPHIC_DATA][PERSON_NAME] 32459"
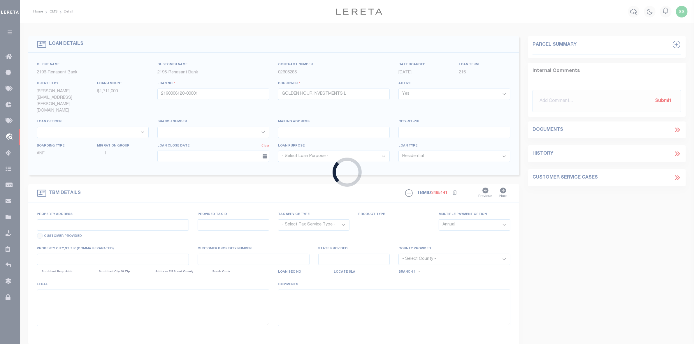
type input "2190006120"
type input "FL"
type textarea "COLLECTOR: ENTITY: PARCEL: 14-3S-19-25170-00N-00401"
select select "4983"
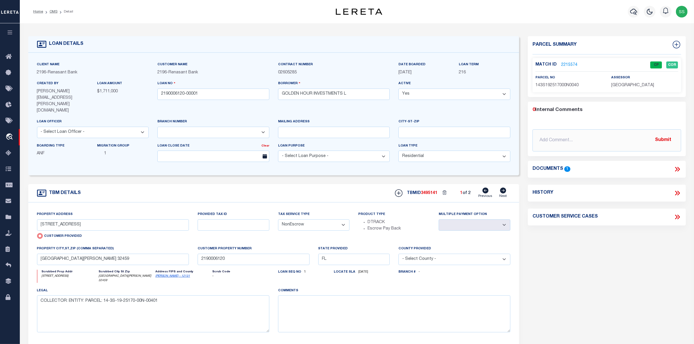
click at [566, 64] on link "2215574" at bounding box center [569, 65] width 16 height 6
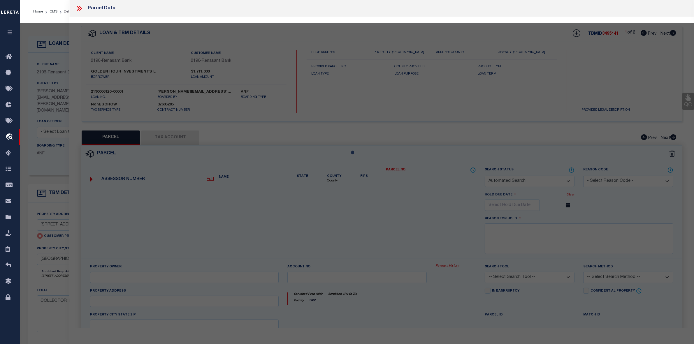
checkbox input "false"
select select "CP"
type input "[PERSON_NAME] & [PERSON_NAME]"
select select "AGW"
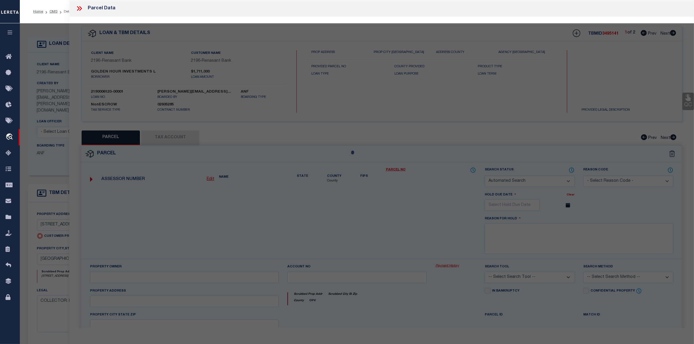
select select "LEG"
type input "[STREET_ADDRESS]"
type input "[GEOGRAPHIC_DATA][PERSON_NAME] 32459"
type textarea "LOT 4 BLK N SEAGROVE 5TH ADDD PB 4-33 OR 267-719 OR 338-47 OR 2972-1319 OR 3146…"
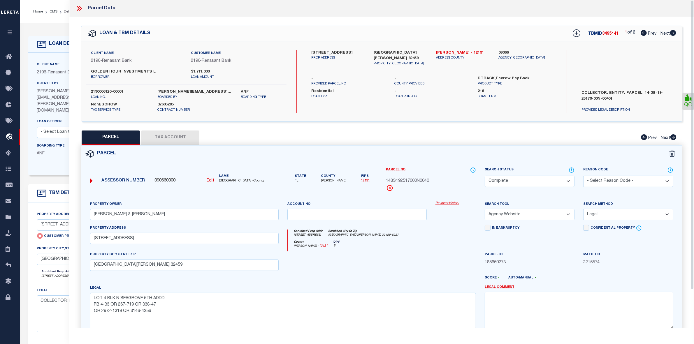
click at [81, 7] on icon at bounding box center [80, 8] width 3 height 5
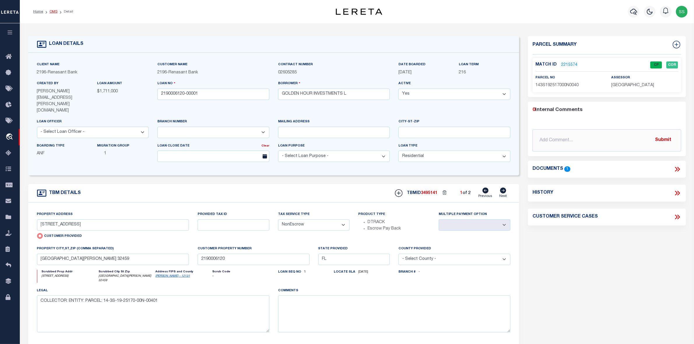
click at [56, 11] on link "OMS" at bounding box center [54, 11] width 8 height 3
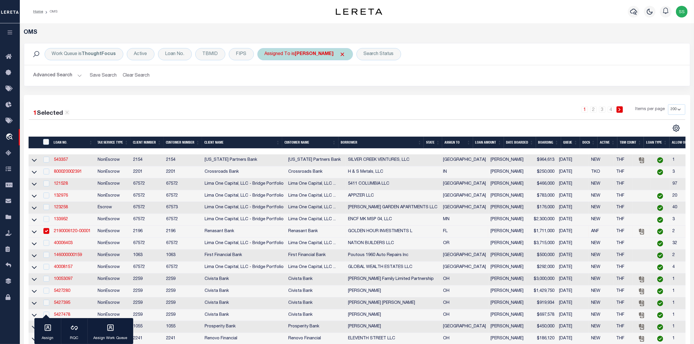
click at [340, 54] on span "Click to Remove" at bounding box center [343, 54] width 6 height 6
click at [278, 56] on div "Assigned To" at bounding box center [277, 54] width 41 height 12
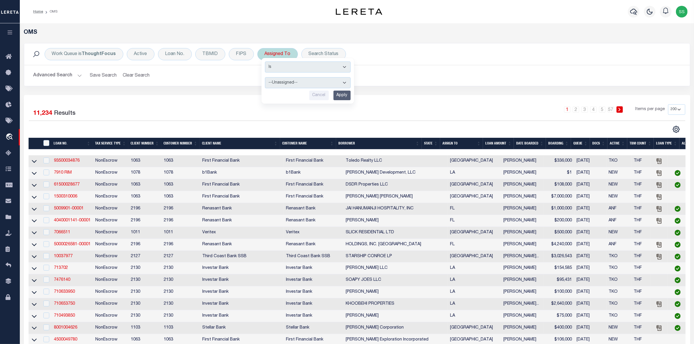
click at [291, 83] on select "--Unassigned-- [PERSON_NAME] [PERSON_NAME] [PERSON_NAME] [PERSON_NAME], [PERSON…" at bounding box center [308, 82] width 86 height 11
select select "[PERSON_NAME]"
click at [406, 95] on div "Work Queue is ThoughtFocus Active Loan No. TBMID FIPS Assigned To Is Contains -…" at bounding box center [357, 69] width 675 height 52
click at [282, 56] on div "Assigned To Is Contains --Unassigned-- [PERSON_NAME] [PERSON_NAME] [PERSON_NAME…" at bounding box center [277, 54] width 41 height 12
click at [299, 84] on select "--Unassigned-- [PERSON_NAME] [PERSON_NAME] [PERSON_NAME] [PERSON_NAME], [PERSON…" at bounding box center [308, 82] width 86 height 11
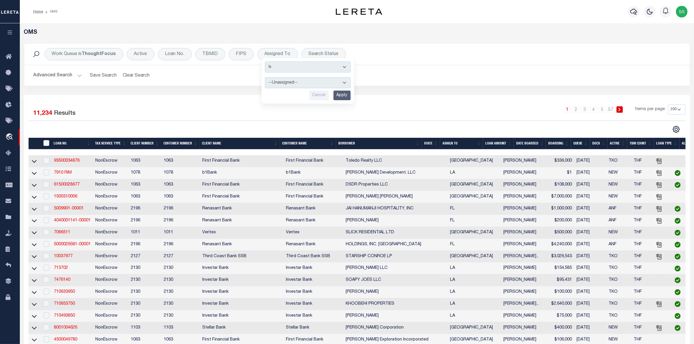
select select "[PERSON_NAME]"
click at [265, 78] on select "--Unassigned-- [PERSON_NAME] [PERSON_NAME] [PERSON_NAME] [PERSON_NAME], [PERSON…" at bounding box center [308, 82] width 86 height 11
click at [341, 95] on input "Apply" at bounding box center [342, 96] width 17 height 10
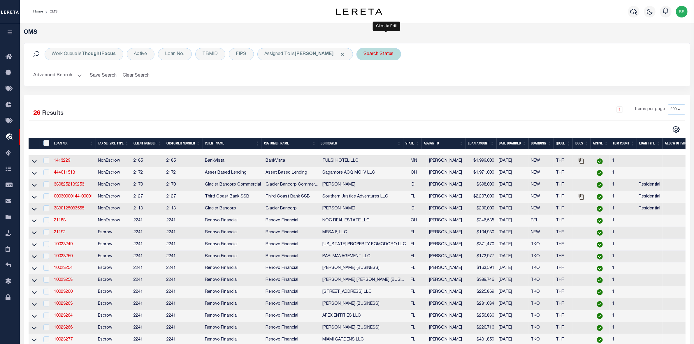
click at [381, 55] on div "Search Status" at bounding box center [379, 54] width 45 height 12
click at [390, 83] on select "Automated Search Bad Parcel Complete Duplicate Parcel High Dollar Reporting In …" at bounding box center [407, 82] width 86 height 11
select select "IP"
click at [372, 78] on select "Automated Search Bad Parcel Complete Duplicate Parcel High Dollar Reporting In …" at bounding box center [407, 82] width 86 height 11
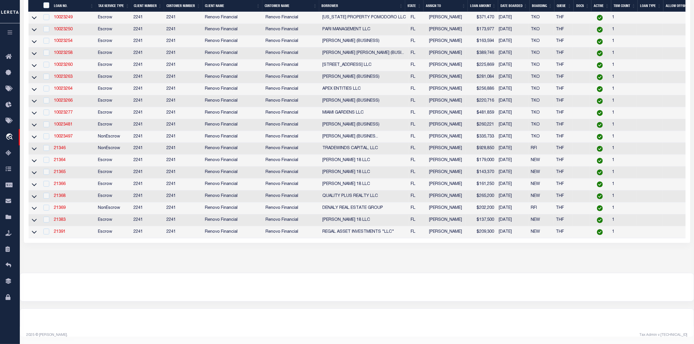
scroll to position [18, 0]
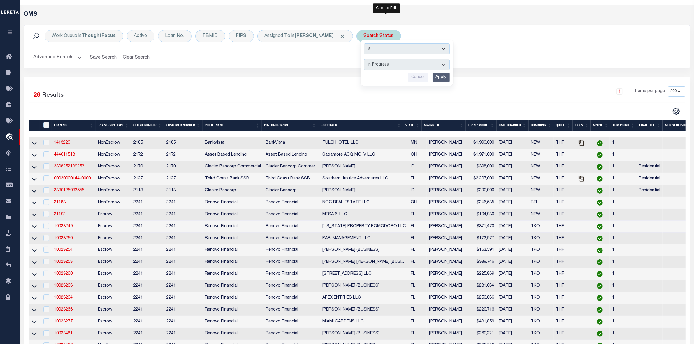
click at [448, 79] on input "Apply" at bounding box center [441, 78] width 17 height 10
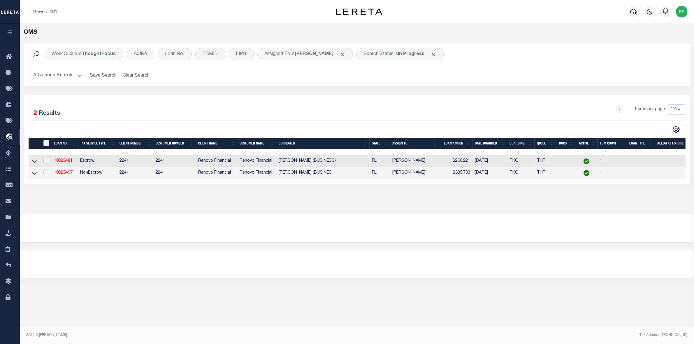
scroll to position [0, 0]
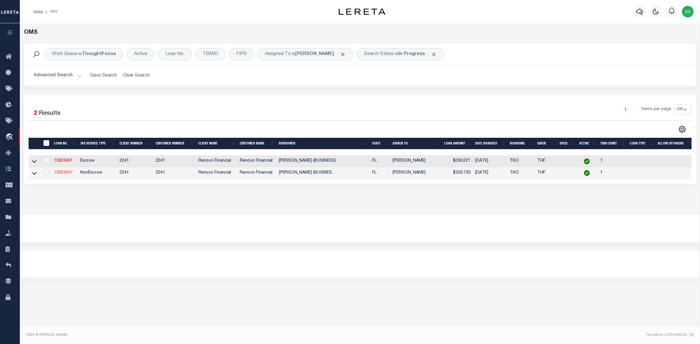
click at [62, 175] on link "10023497" at bounding box center [63, 173] width 19 height 4
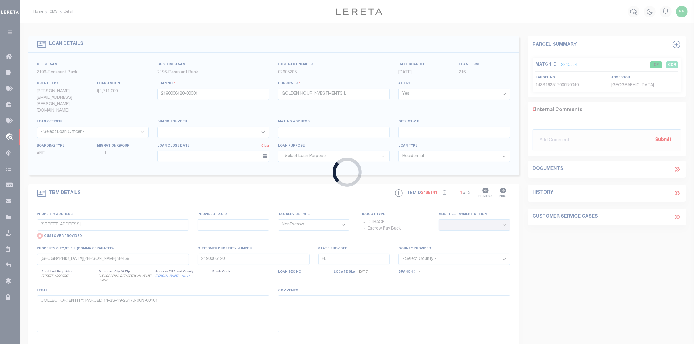
type input "10023497"
type input "[PERSON_NAME] (BUSINESS)"
select select
select select "400"
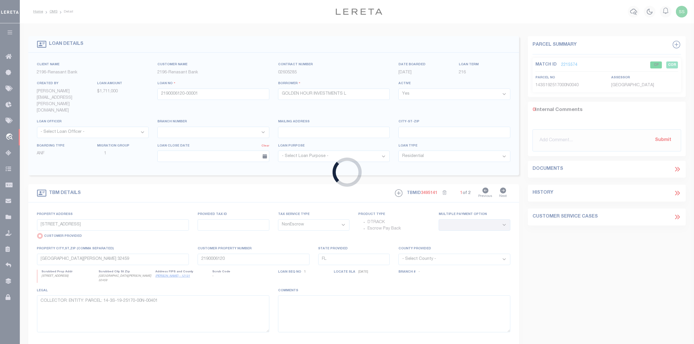
select select
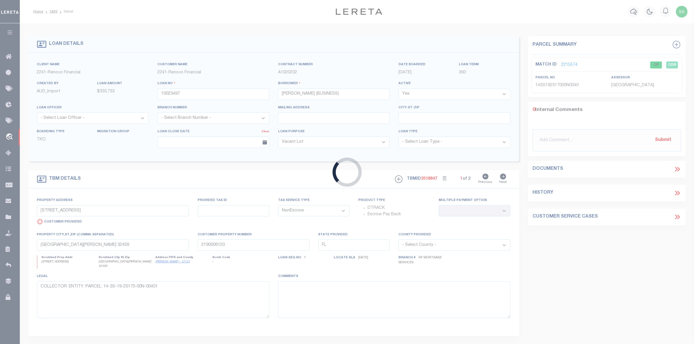
type input "[STREET_ADDRESS]"
radio input "false"
type input "00414304000005330"
select select
type input "[GEOGRAPHIC_DATA]"
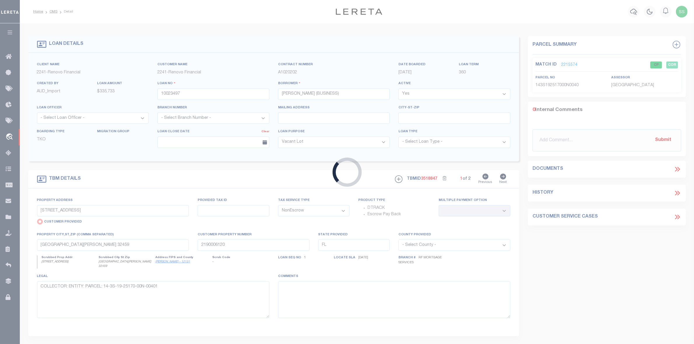
type input "a0kUS00000EDnKb"
select select
select select "164194"
select select "25067"
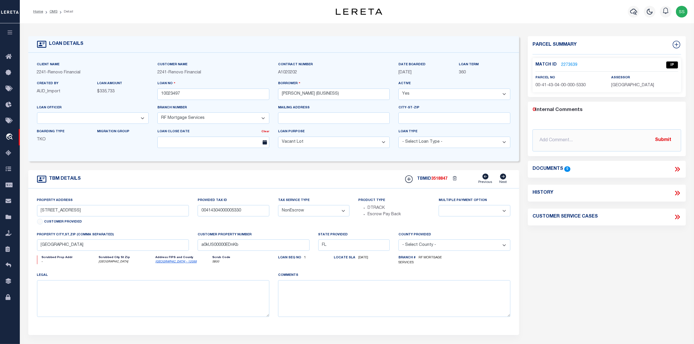
click at [572, 66] on link "2273639" at bounding box center [569, 65] width 16 height 6
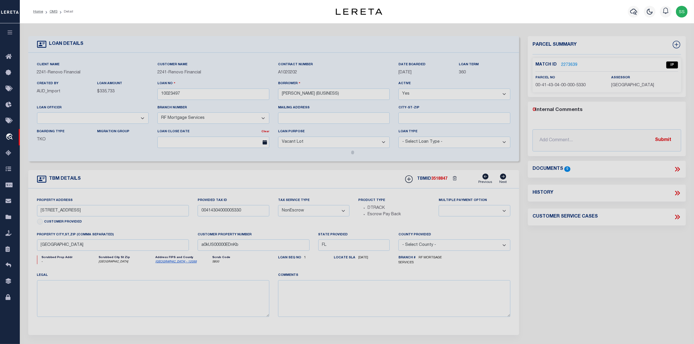
select select "AS"
select select
checkbox input "false"
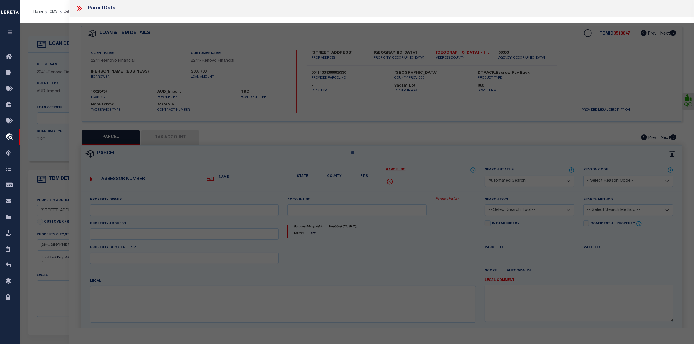
select select "IP"
type input "[PERSON_NAME]"
select select "AGW"
select select "ADD"
type input "[STREET_ADDRESS]"
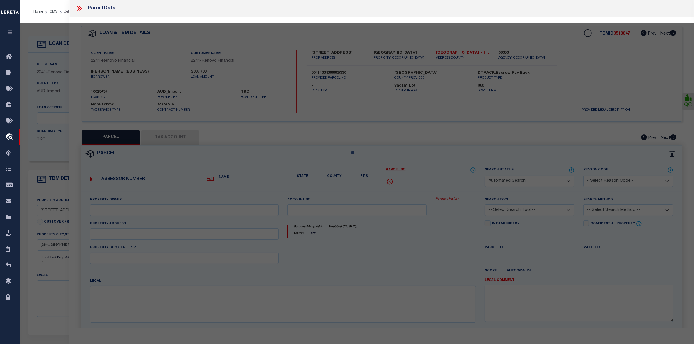
type input "[GEOGRAPHIC_DATA]"
type textarea "4-43-41, W 209 FT OF E 2350 FTOF S 239 FT OF N 3854 FT OF SEC"
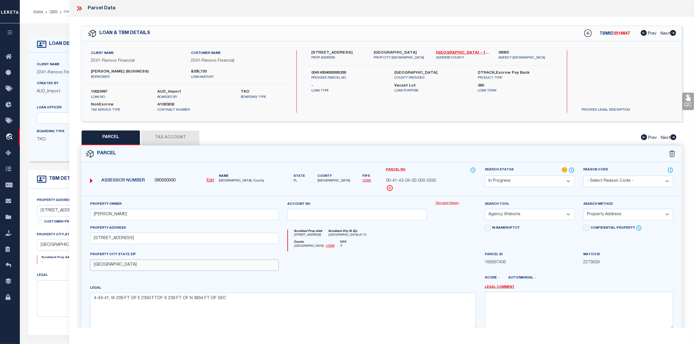
click at [173, 266] on input "[GEOGRAPHIC_DATA]" at bounding box center [184, 265] width 189 height 11
click at [81, 9] on icon at bounding box center [80, 8] width 3 height 5
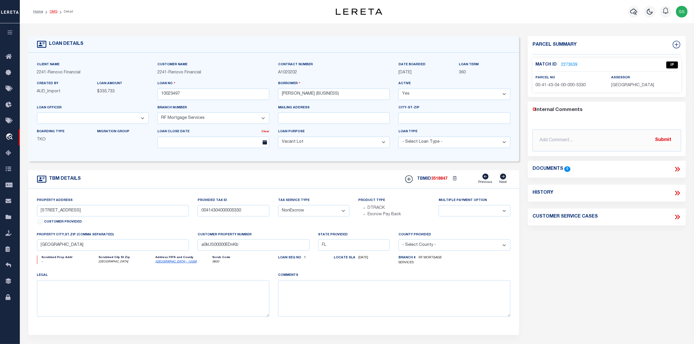
click at [53, 11] on link "OMS" at bounding box center [54, 11] width 8 height 3
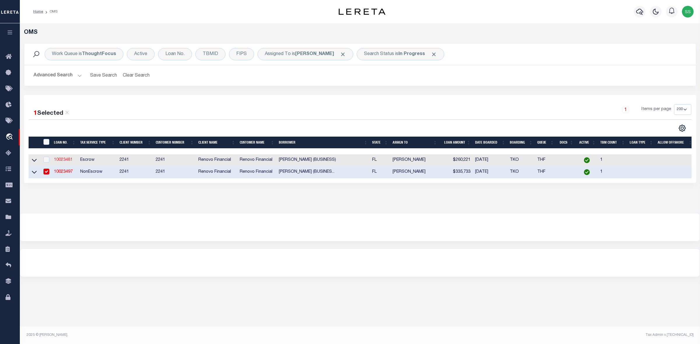
click at [63, 162] on link "10023481" at bounding box center [63, 160] width 19 height 4
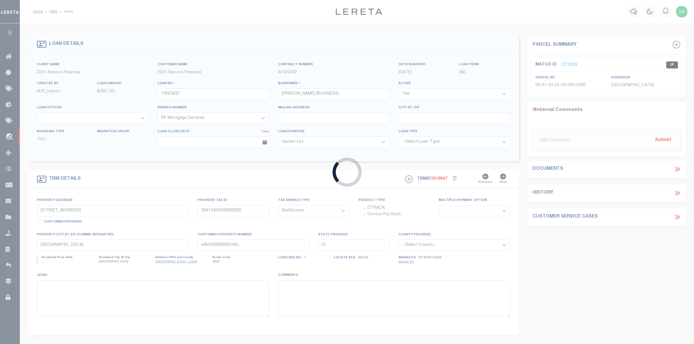
type input "10023481"
type input "[PERSON_NAME] (BUSINESS)"
select select "Escrow"
type input "[STREET_ADDRESS][PERSON_NAME]"
type input "333905000130000000261"
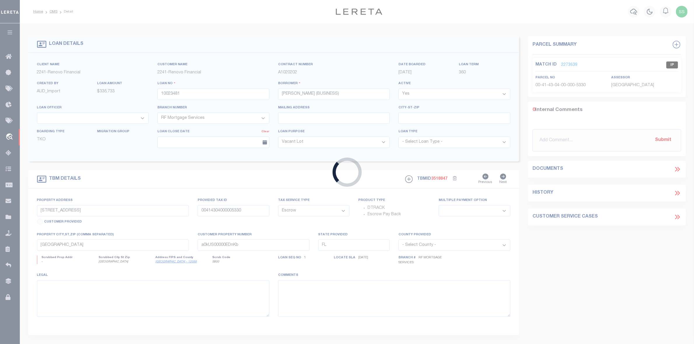
select select
type input "[GEOGRAPHIC_DATA]"
type input "a0kUS00000EDmEs"
select select
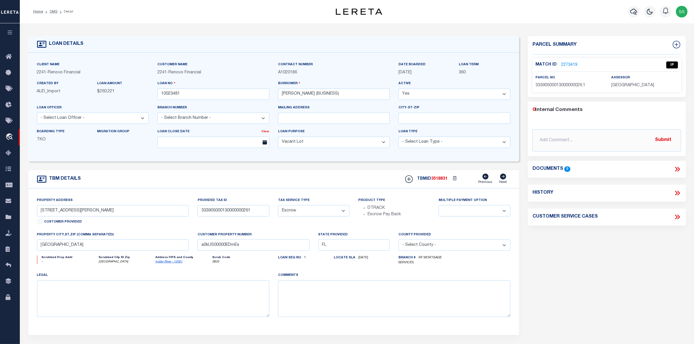
click at [568, 65] on link "2273419" at bounding box center [569, 65] width 16 height 6
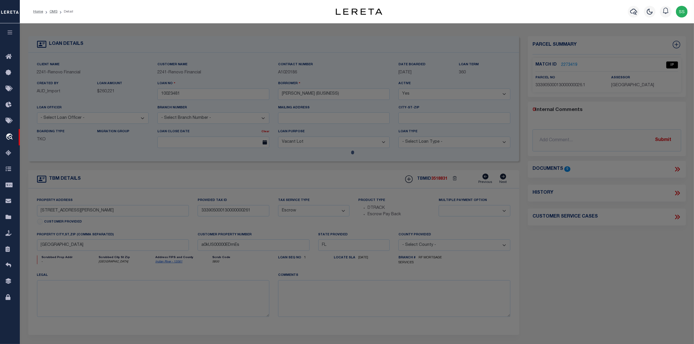
select select "AS"
select select
checkbox input "false"
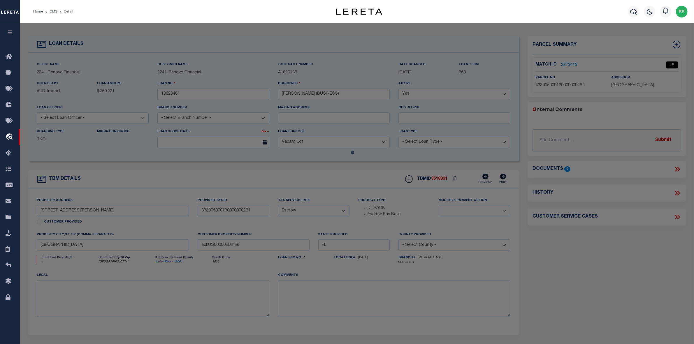
select select "IP"
type input "[PERSON_NAME] [PERSON_NAME]"
select select "AGW"
select select "ADD"
type input "[STREET_ADDRESS][PERSON_NAME]"
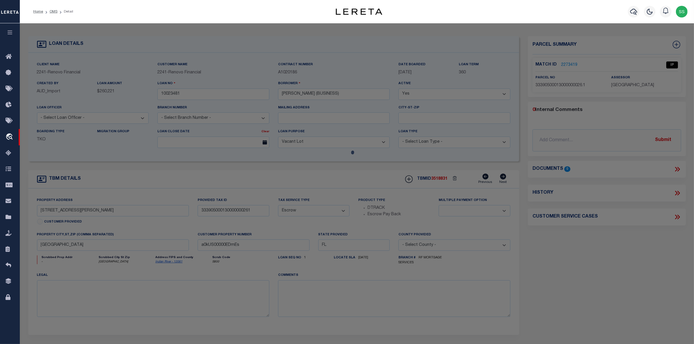
type input "[GEOGRAPHIC_DATA]"
type textarea "[PERSON_NAME] PBI 23-24 THE E 17.57 FT OF LOT 26 TOG WITH ALL OF LOT 27"
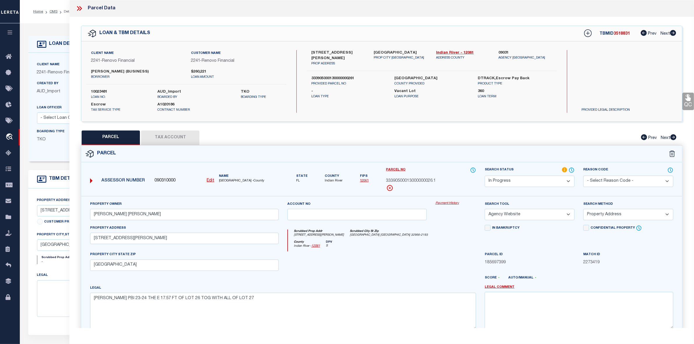
click at [80, 8] on icon at bounding box center [80, 9] width 8 height 8
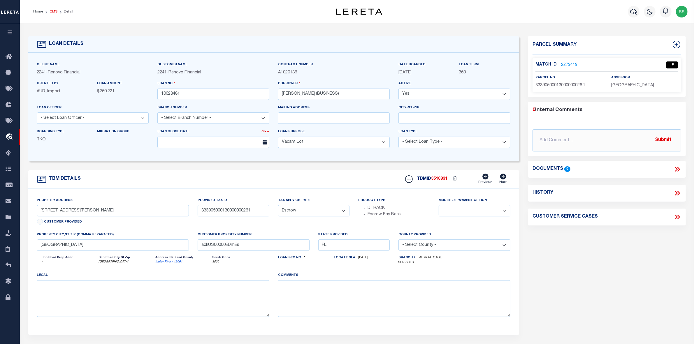
click at [54, 11] on link "OMS" at bounding box center [54, 11] width 8 height 3
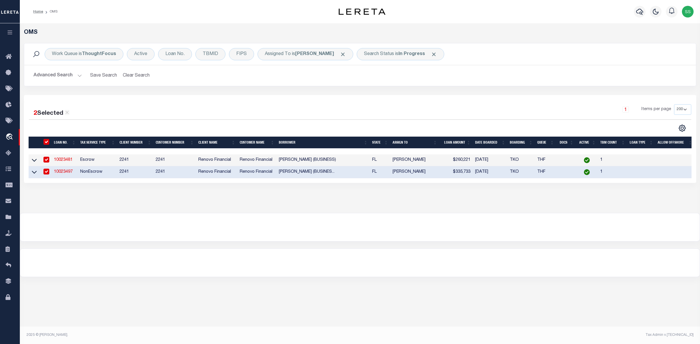
click at [48, 161] on input "checkbox" at bounding box center [46, 160] width 6 height 6
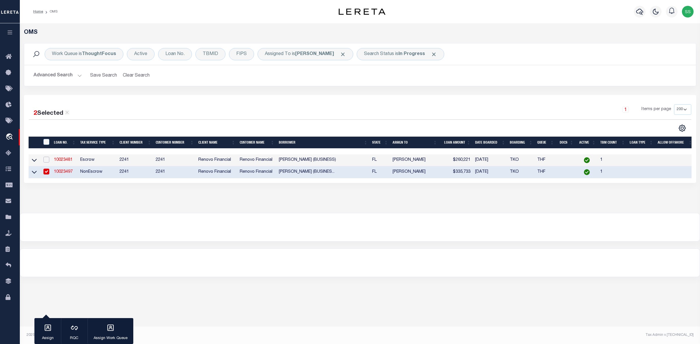
checkbox input "false"
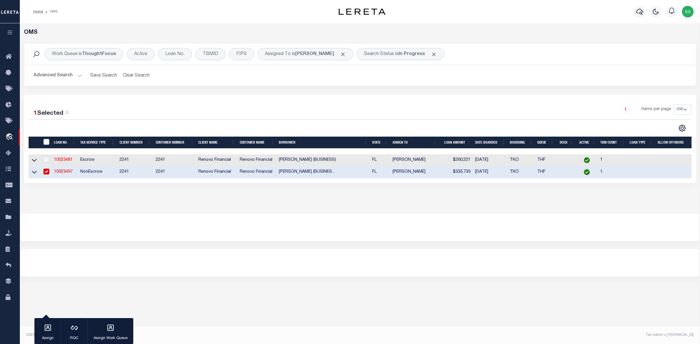
click at [47, 171] on input "checkbox" at bounding box center [46, 172] width 6 height 6
checkbox input "false"
